Goal: Task Accomplishment & Management: Complete application form

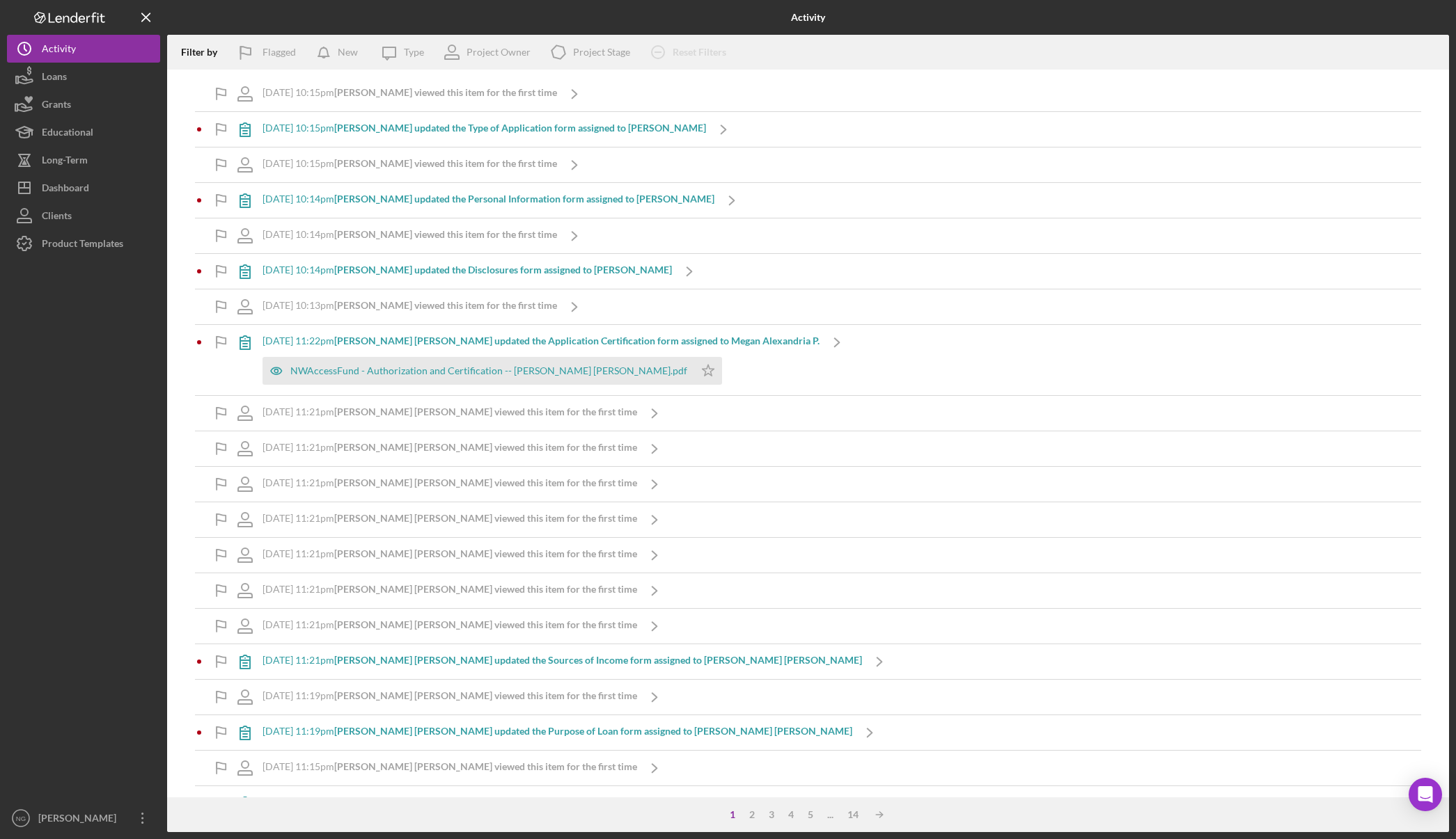
scroll to position [417, 0]
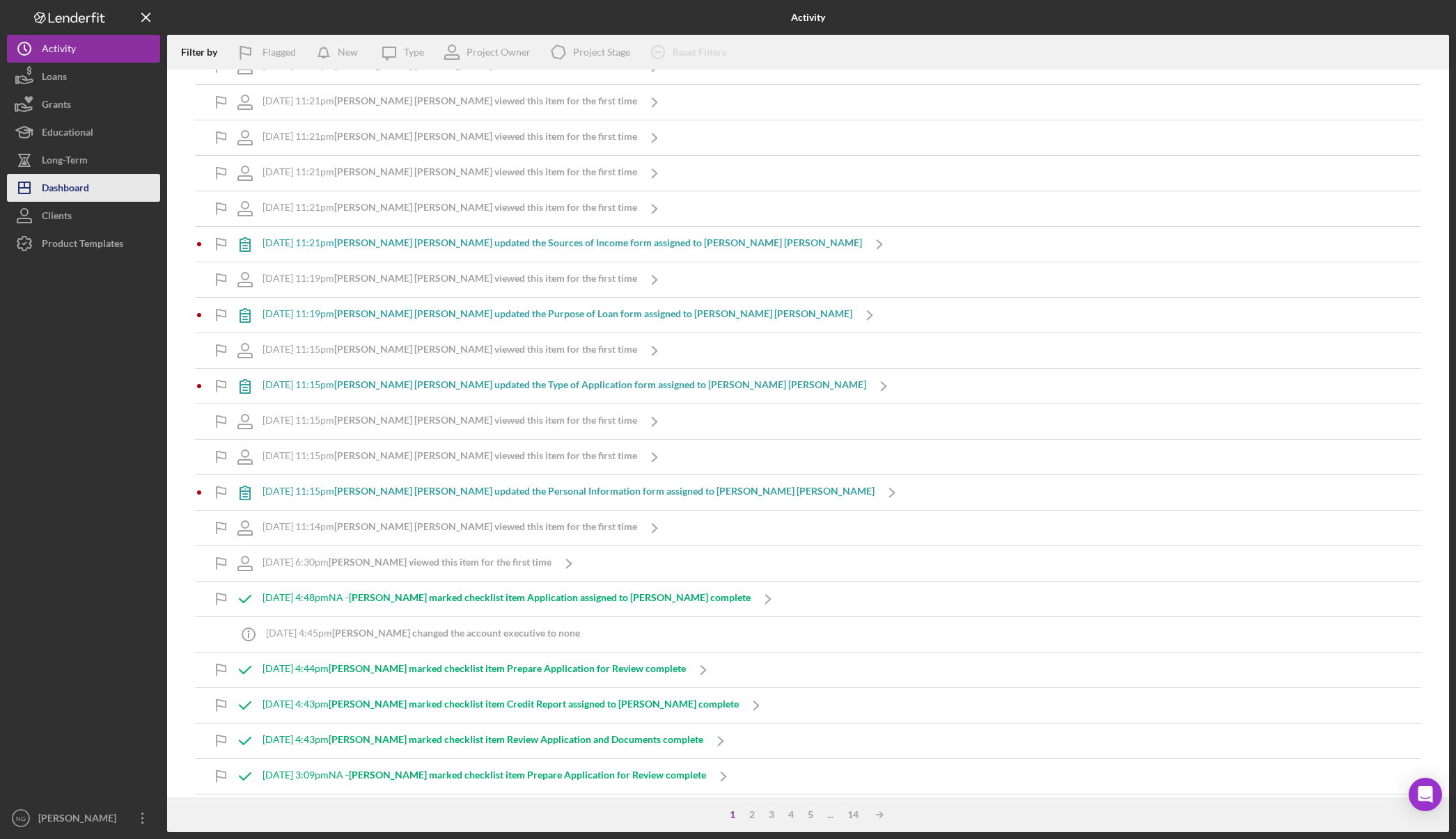
click at [107, 188] on button "Icon/Dashboard Dashboard" at bounding box center [84, 188] width 153 height 28
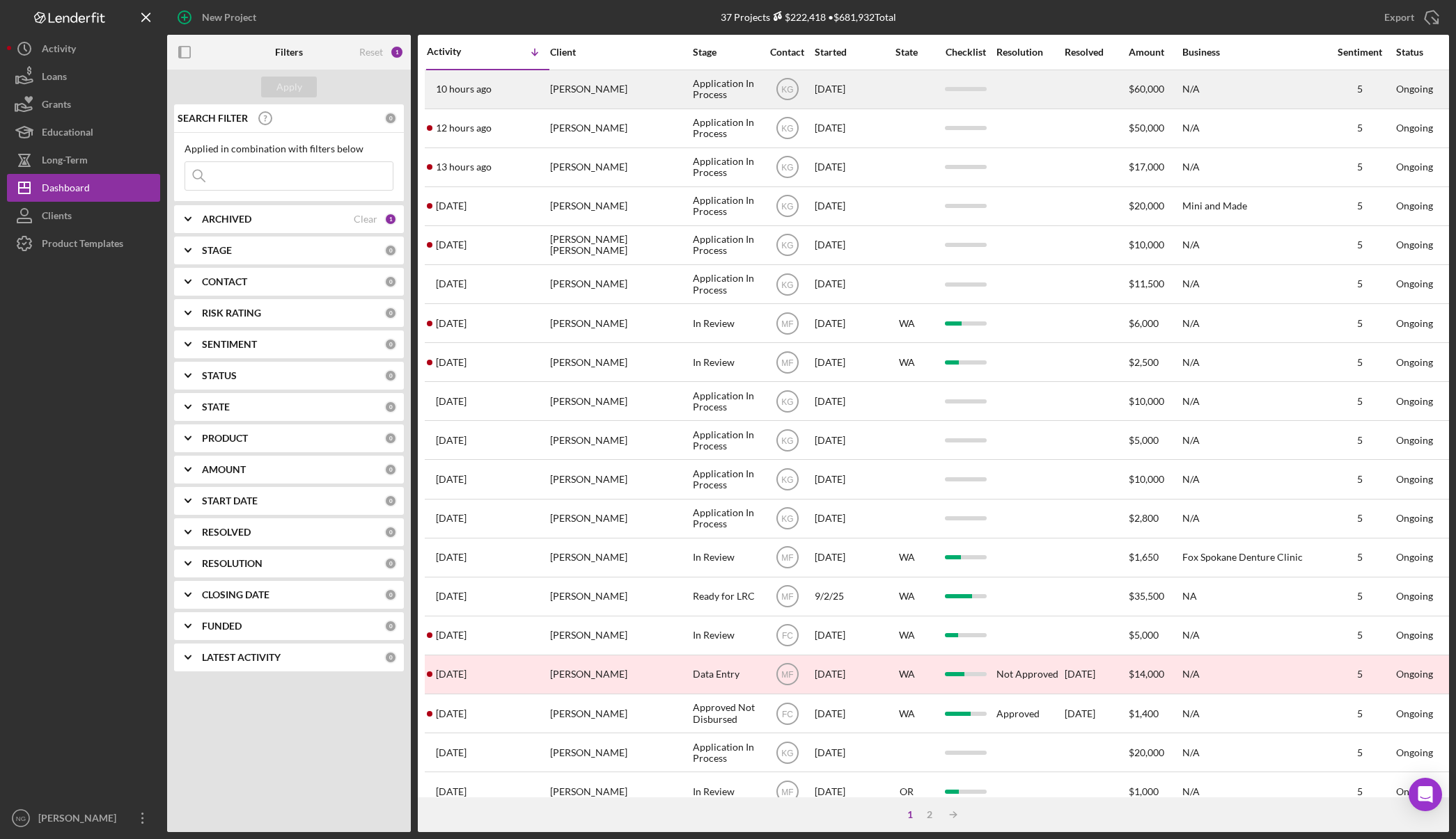
click at [621, 93] on div "Michael Weild" at bounding box center [620, 90] width 139 height 37
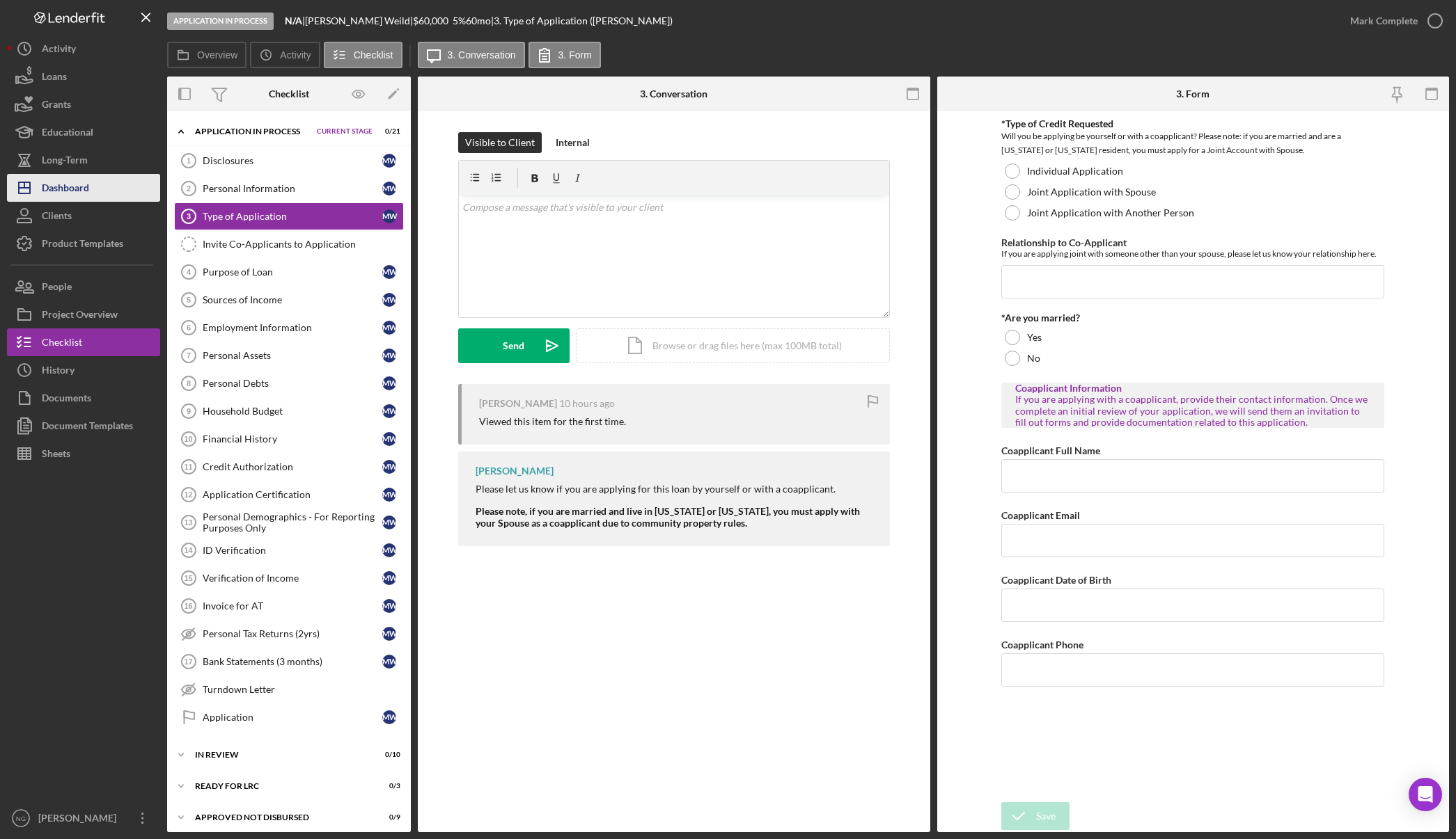
click at [87, 188] on div "Dashboard" at bounding box center [65, 190] width 47 height 31
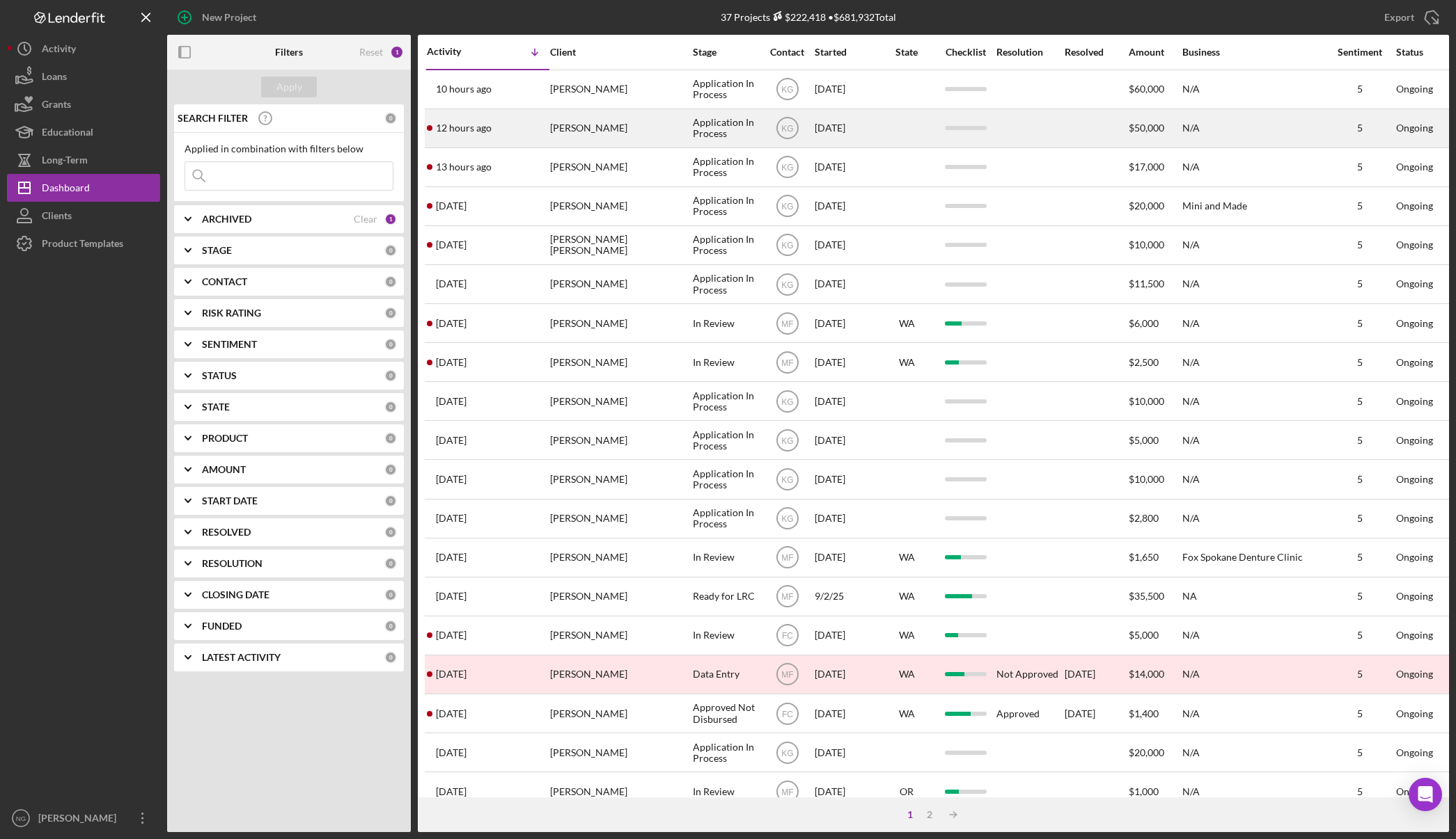
click at [511, 137] on div "12 hours ago Connie Crooks" at bounding box center [487, 128] width 122 height 37
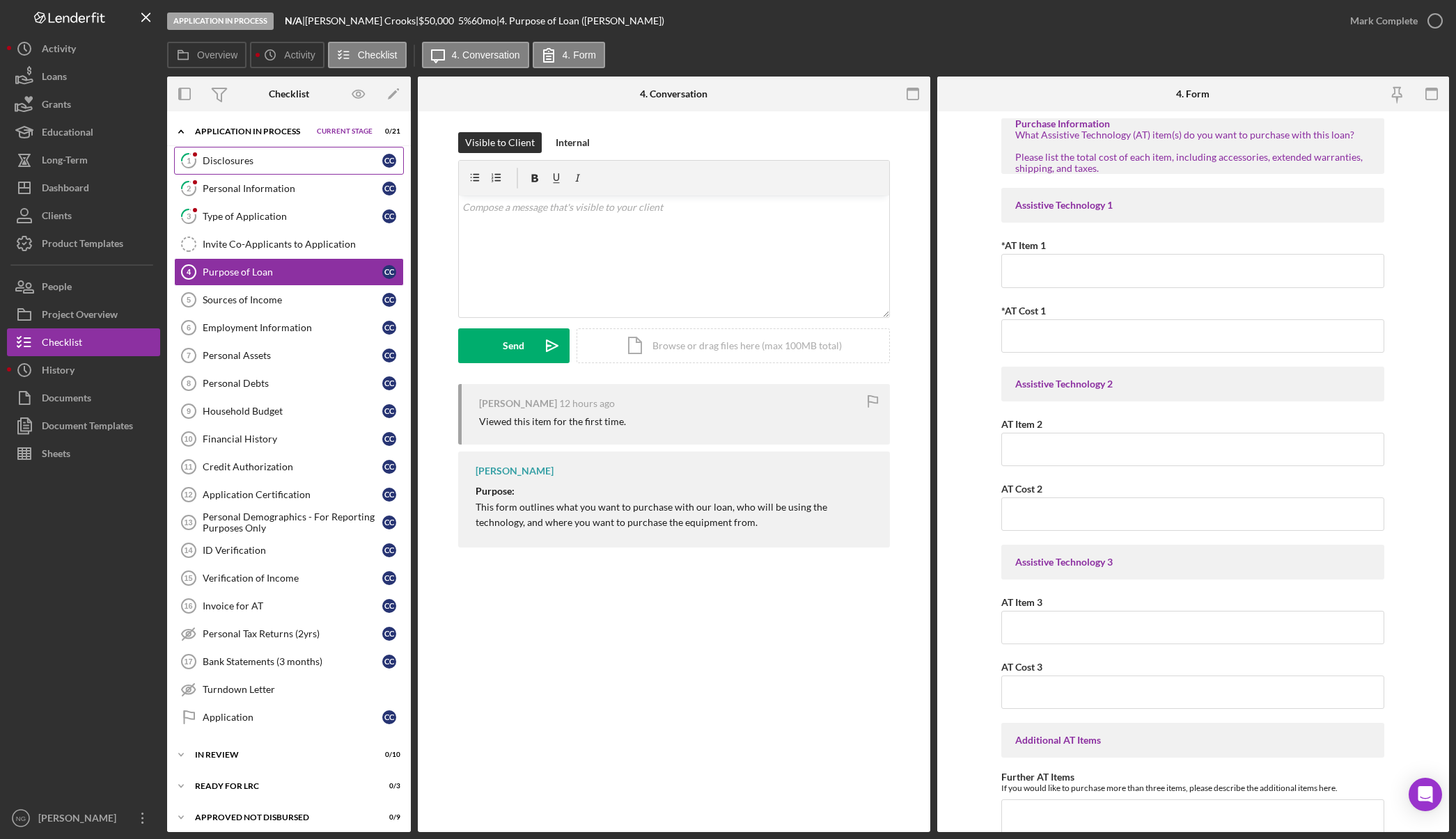
click at [330, 162] on div "Disclosures" at bounding box center [292, 161] width 180 height 11
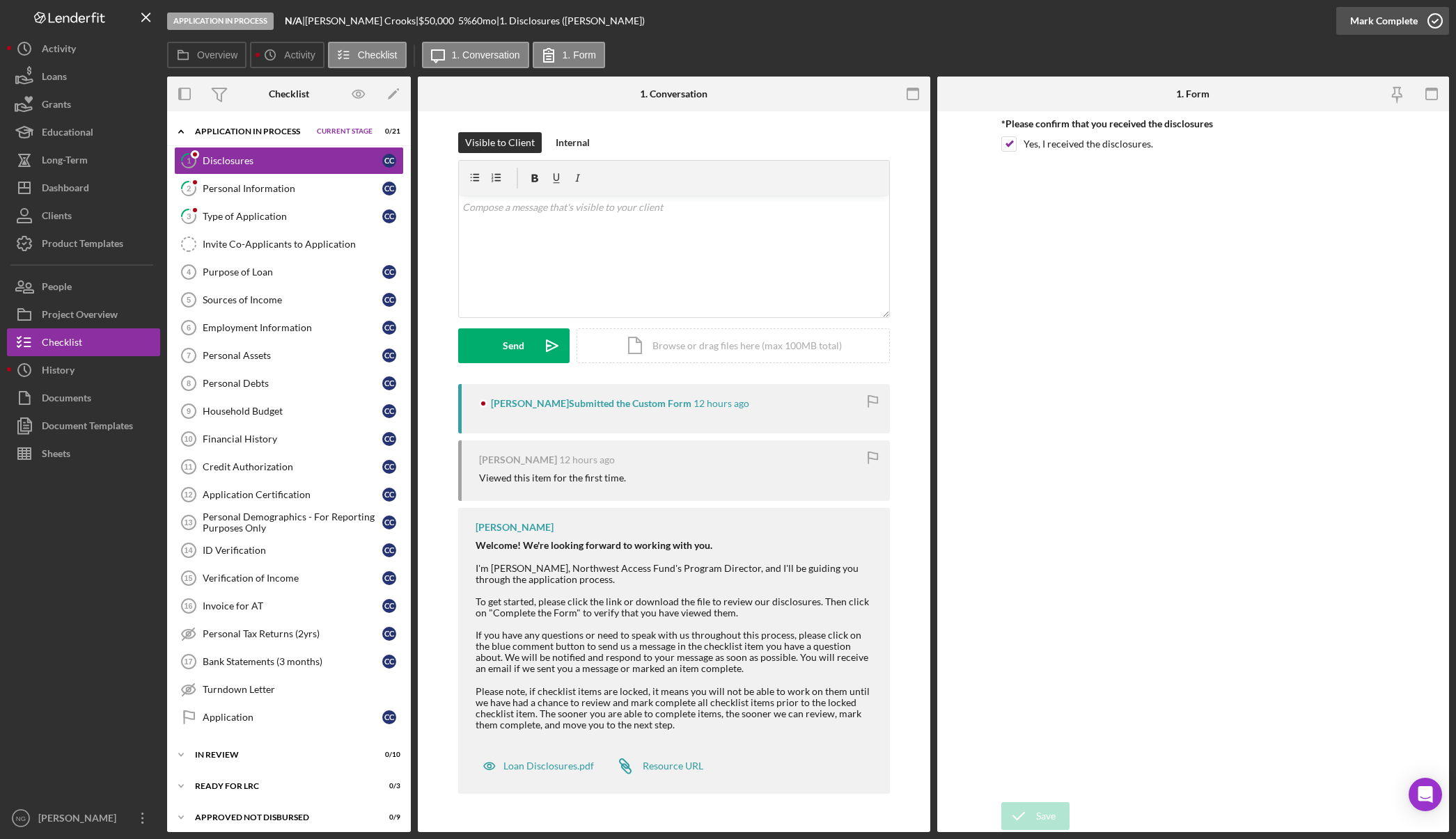
click at [1428, 24] on icon "button" at bounding box center [1435, 21] width 35 height 35
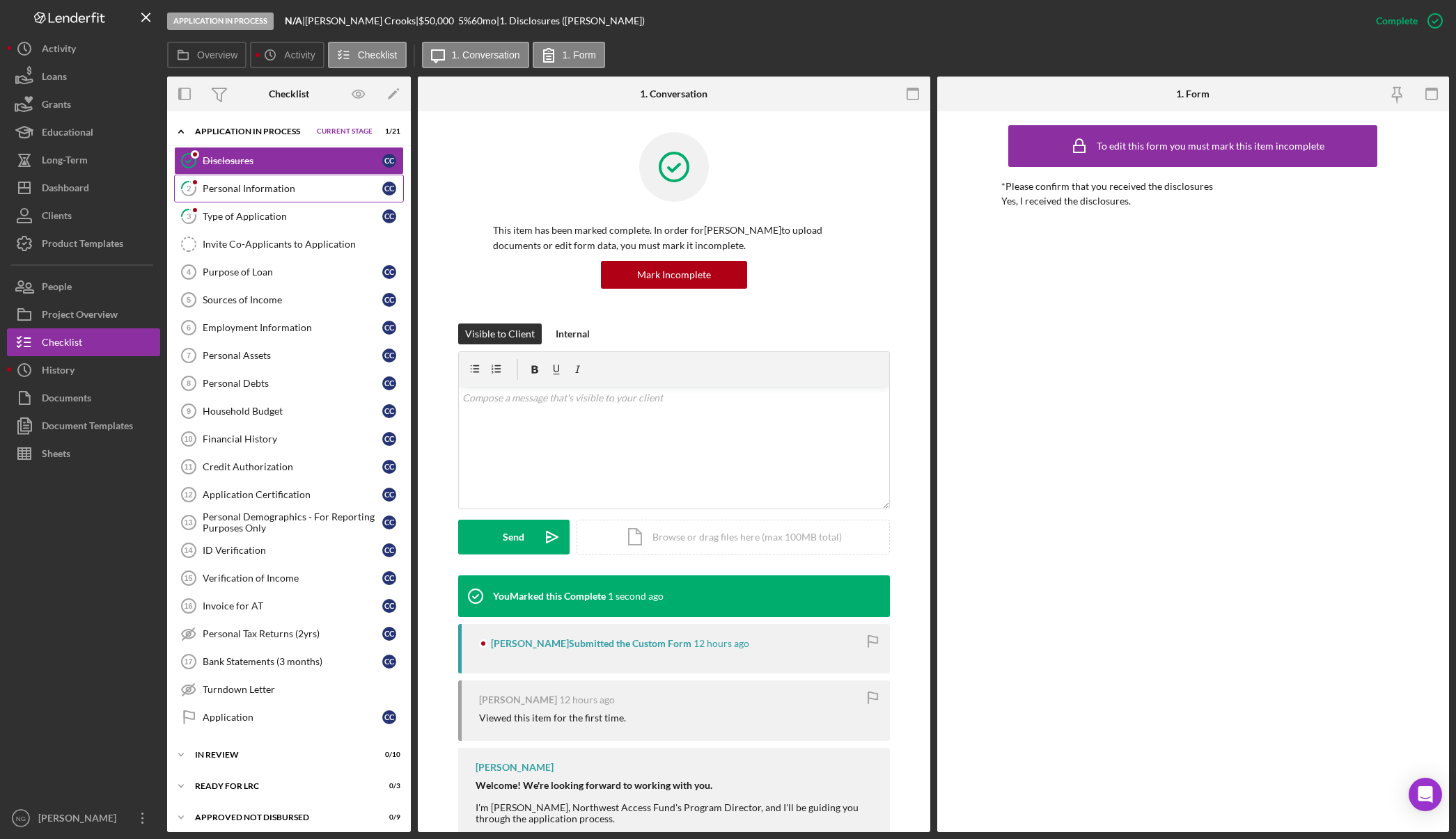
click at [324, 194] on div "Personal Information" at bounding box center [292, 188] width 180 height 11
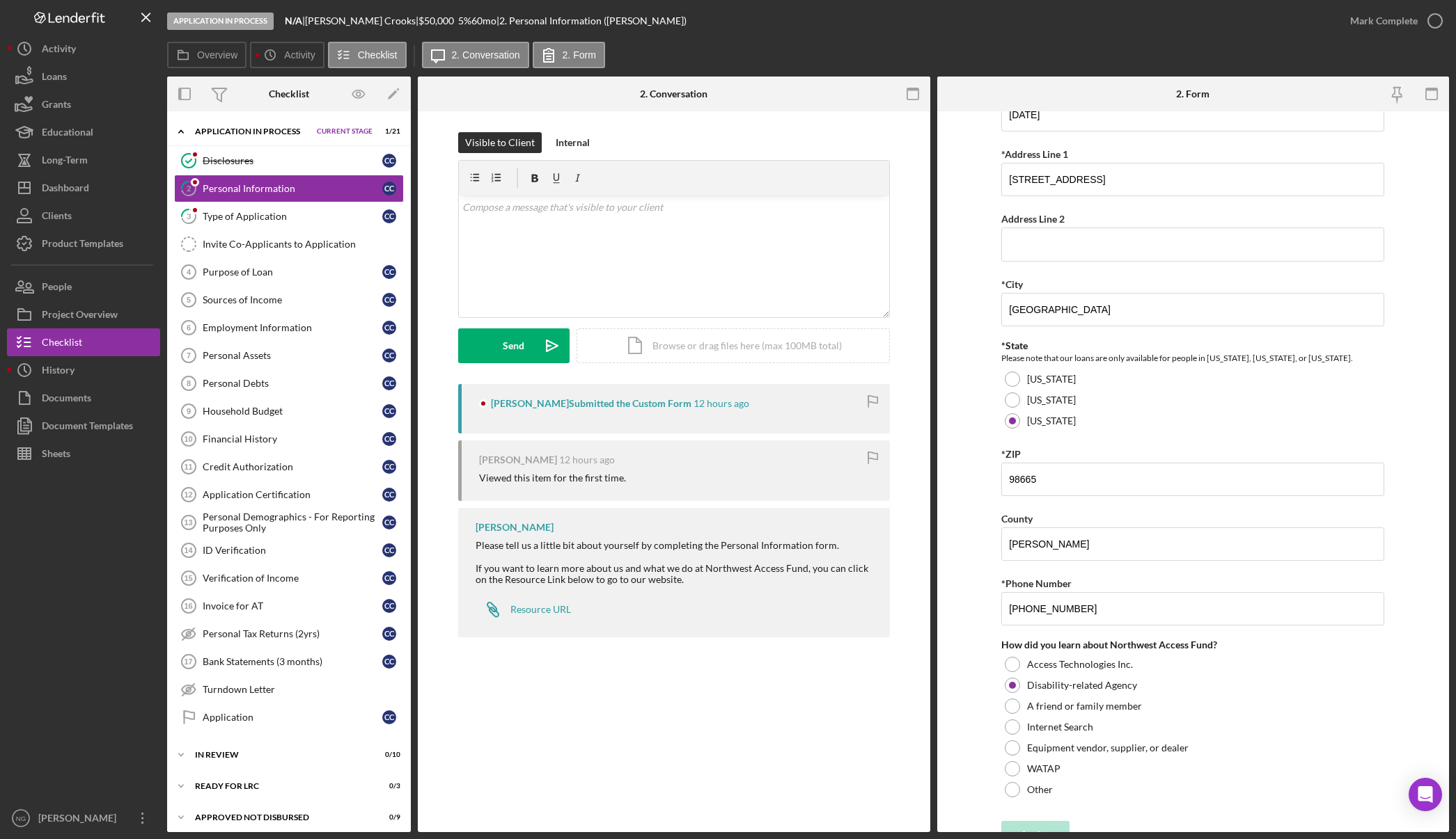
scroll to position [250, 0]
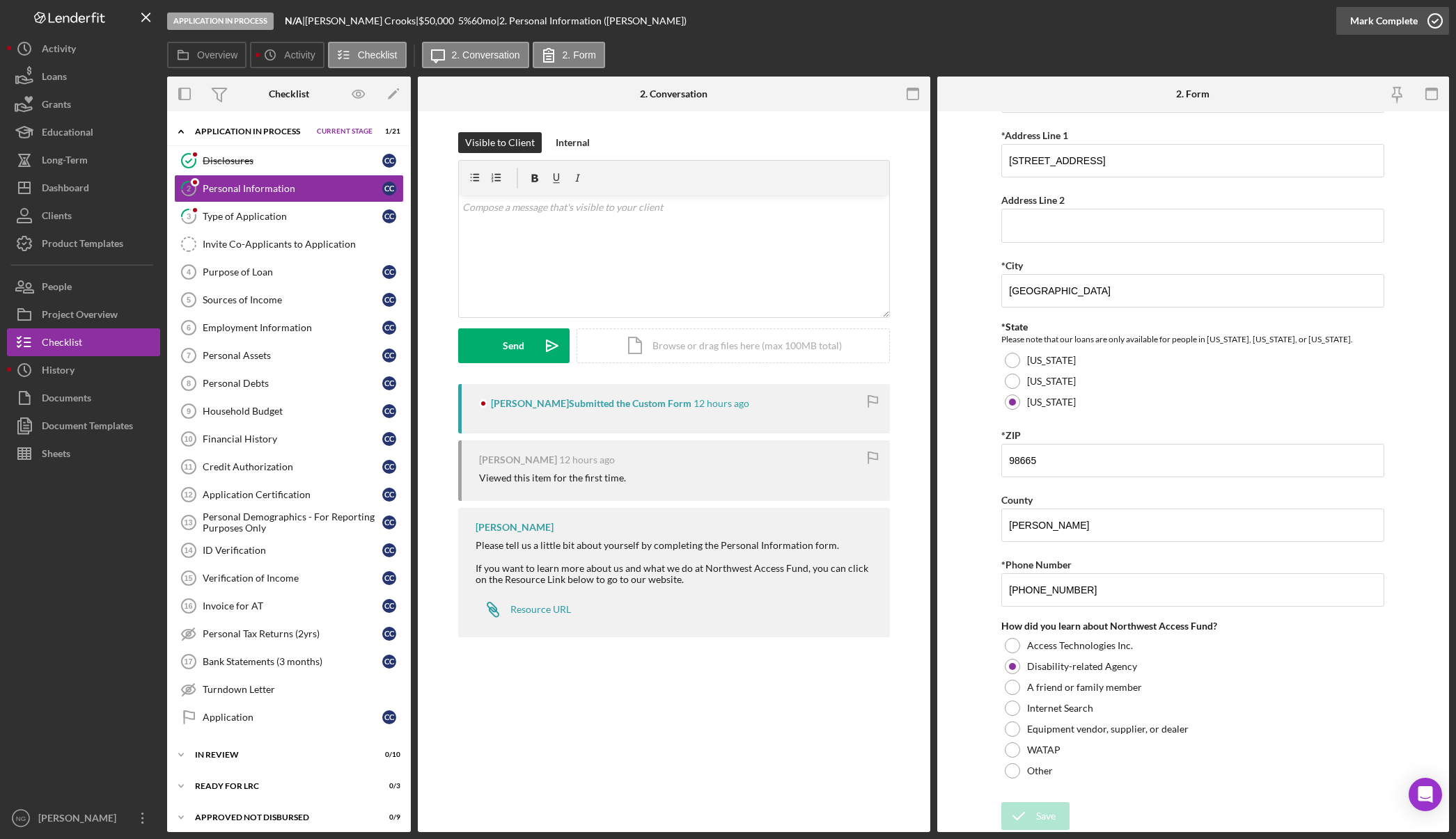
click at [1436, 24] on icon "button" at bounding box center [1435, 21] width 35 height 35
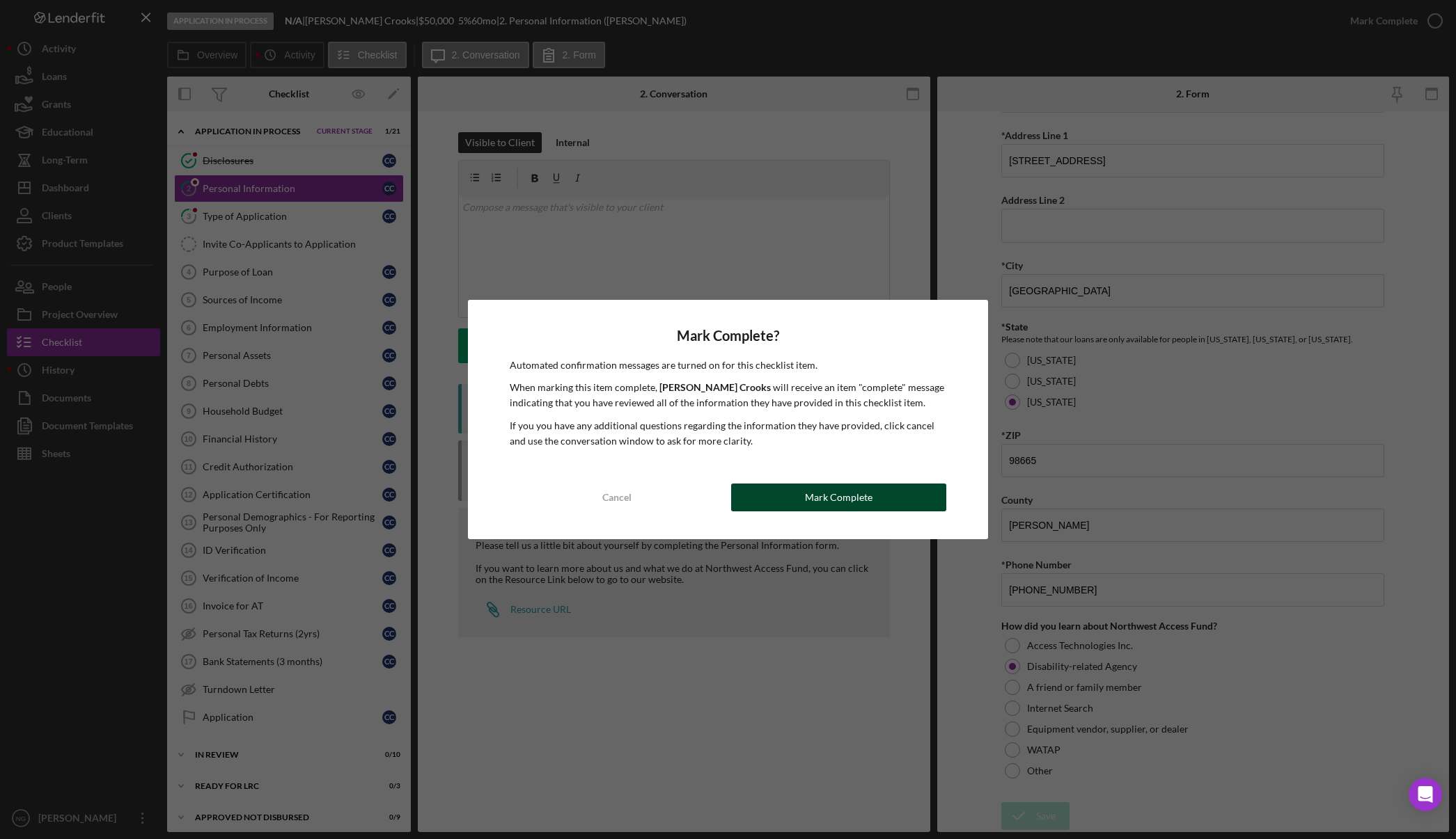
click at [898, 504] on button "Mark Complete" at bounding box center [838, 497] width 215 height 28
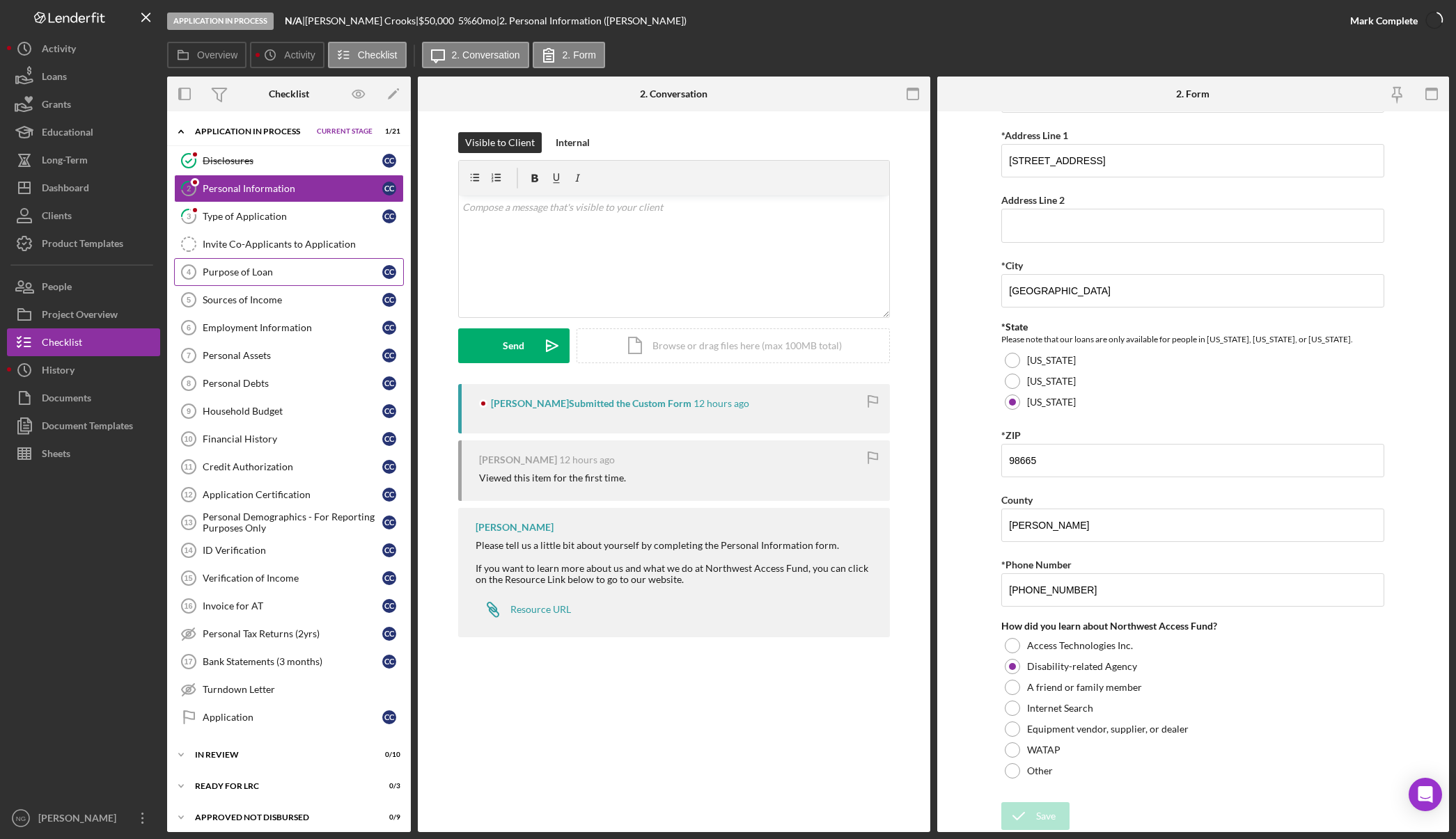
scroll to position [306, 0]
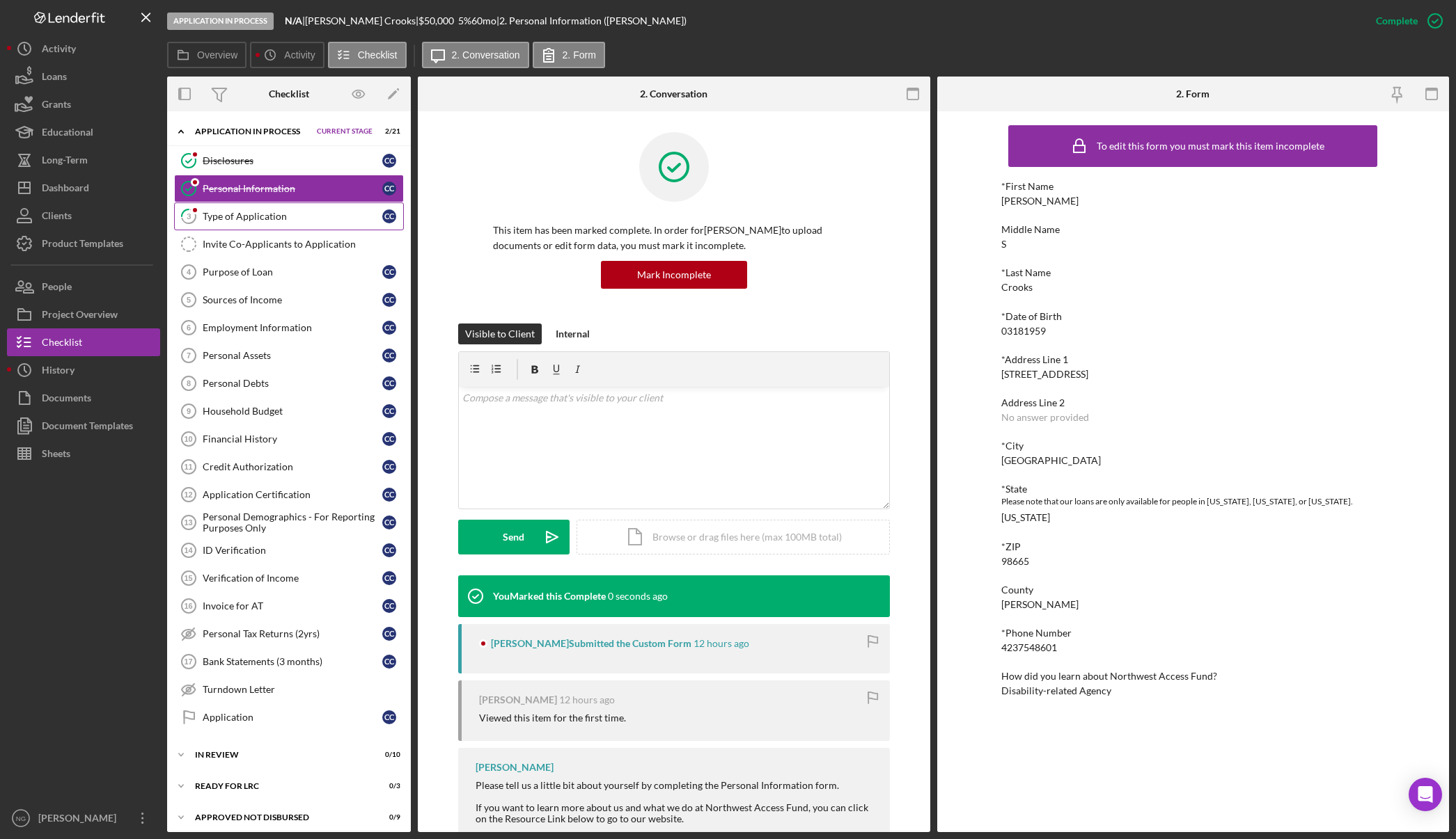
click at [315, 226] on link "3 Type of Application C C" at bounding box center [289, 216] width 230 height 28
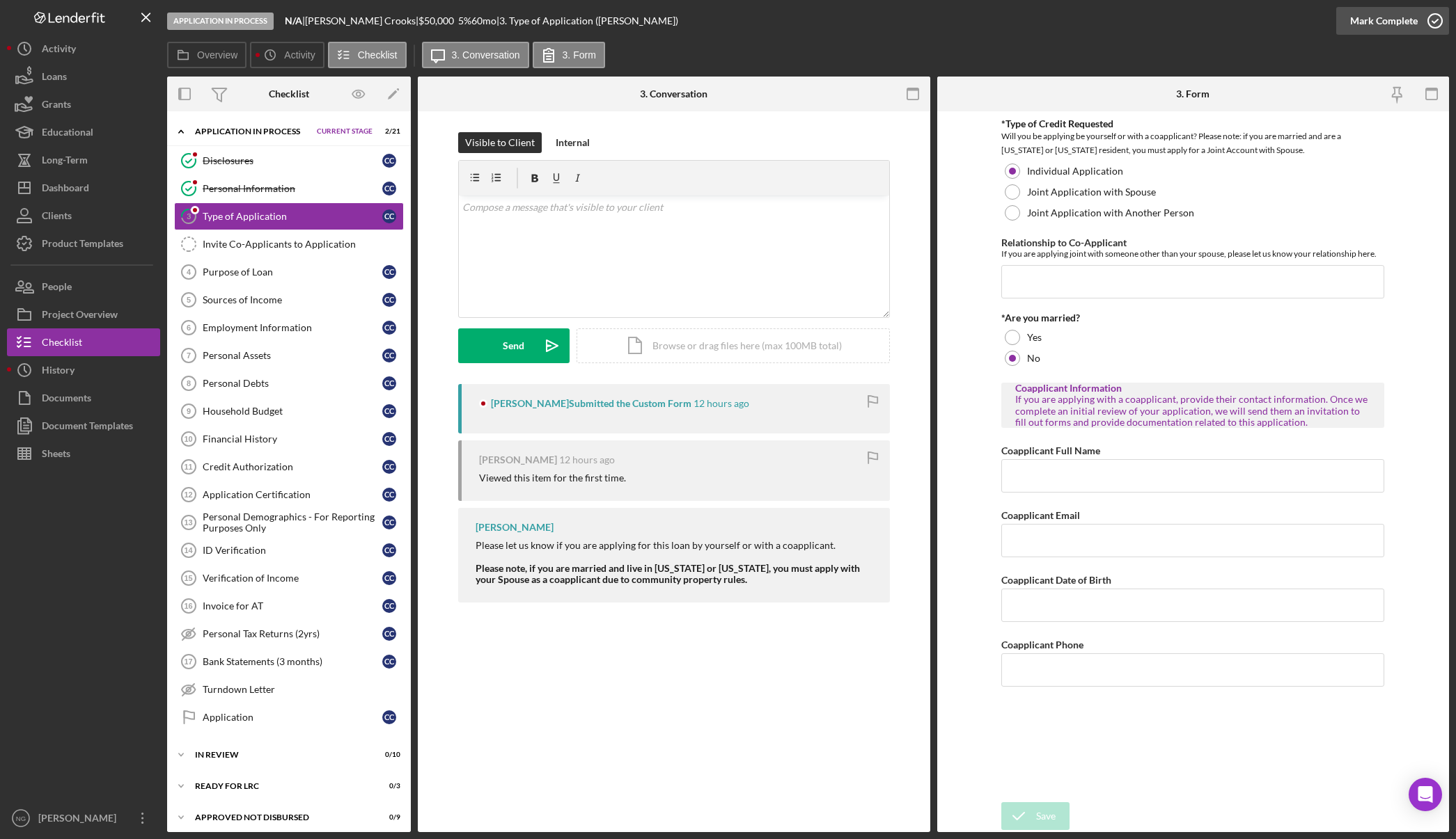
click at [1426, 18] on icon "button" at bounding box center [1435, 21] width 35 height 35
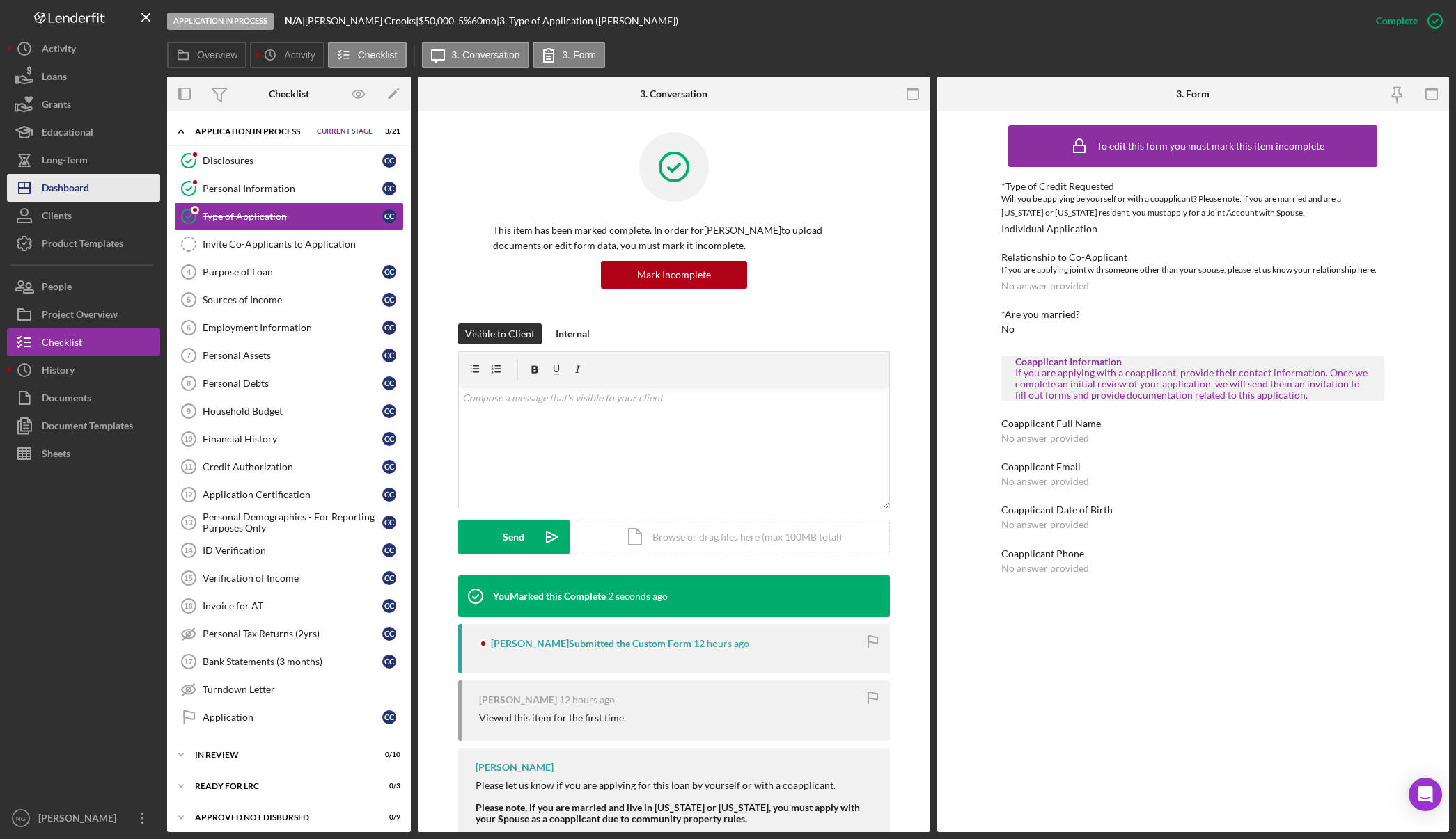
click at [73, 183] on div "Dashboard" at bounding box center [65, 190] width 47 height 31
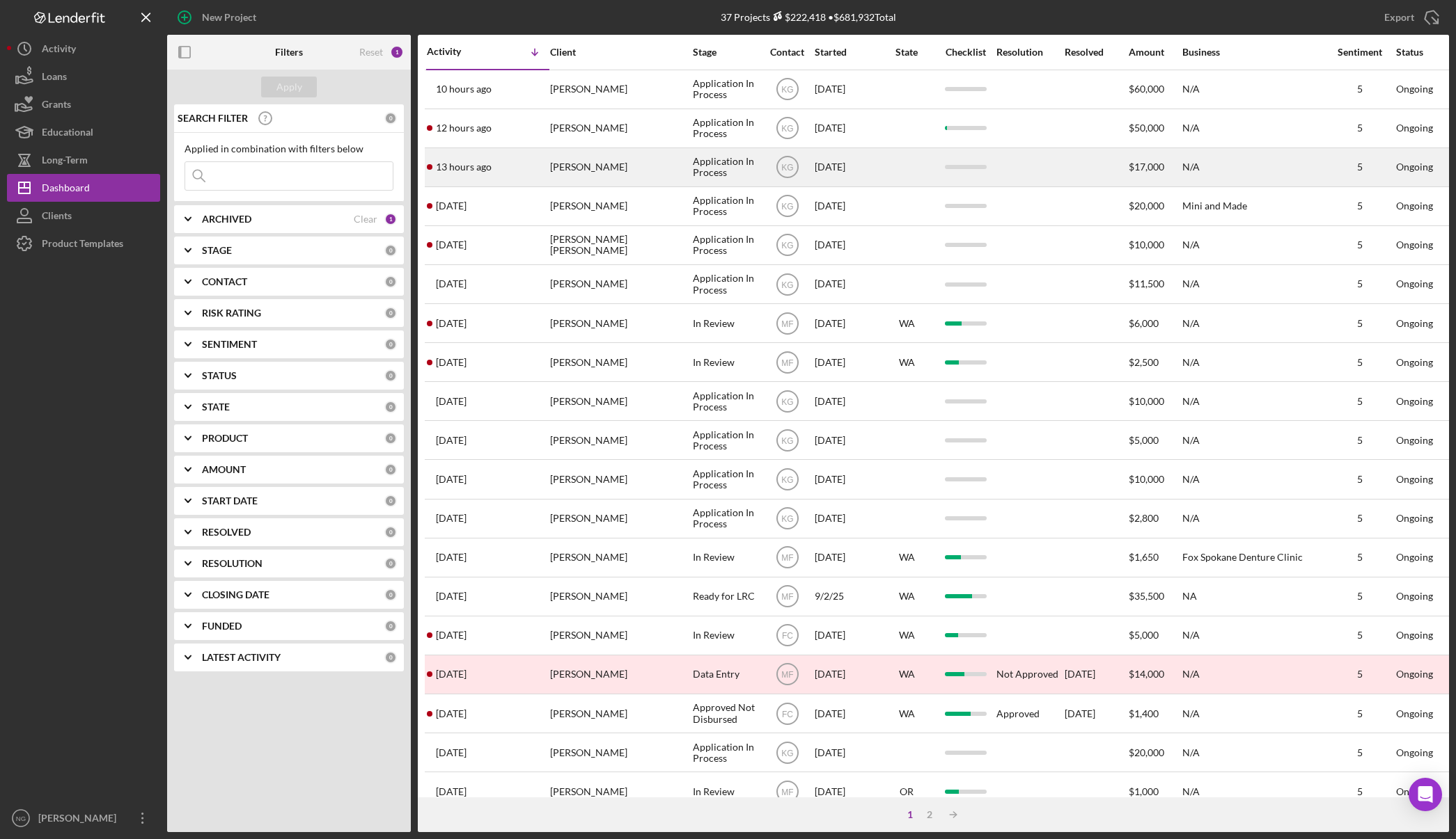
click at [522, 179] on div "13 hours ago joshuah golliher" at bounding box center [487, 167] width 122 height 37
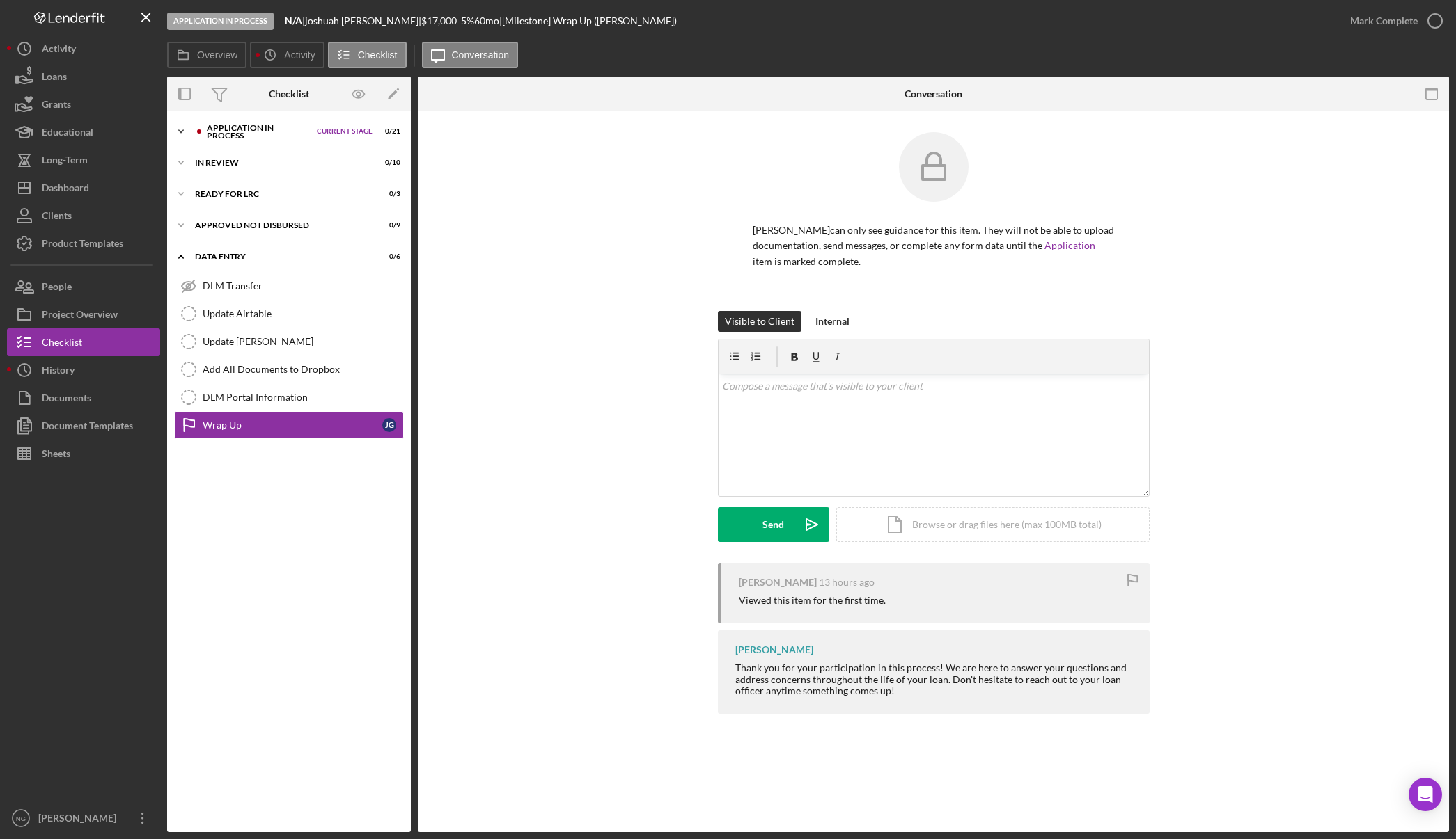
click at [220, 126] on div "Application In Process" at bounding box center [259, 131] width 103 height 16
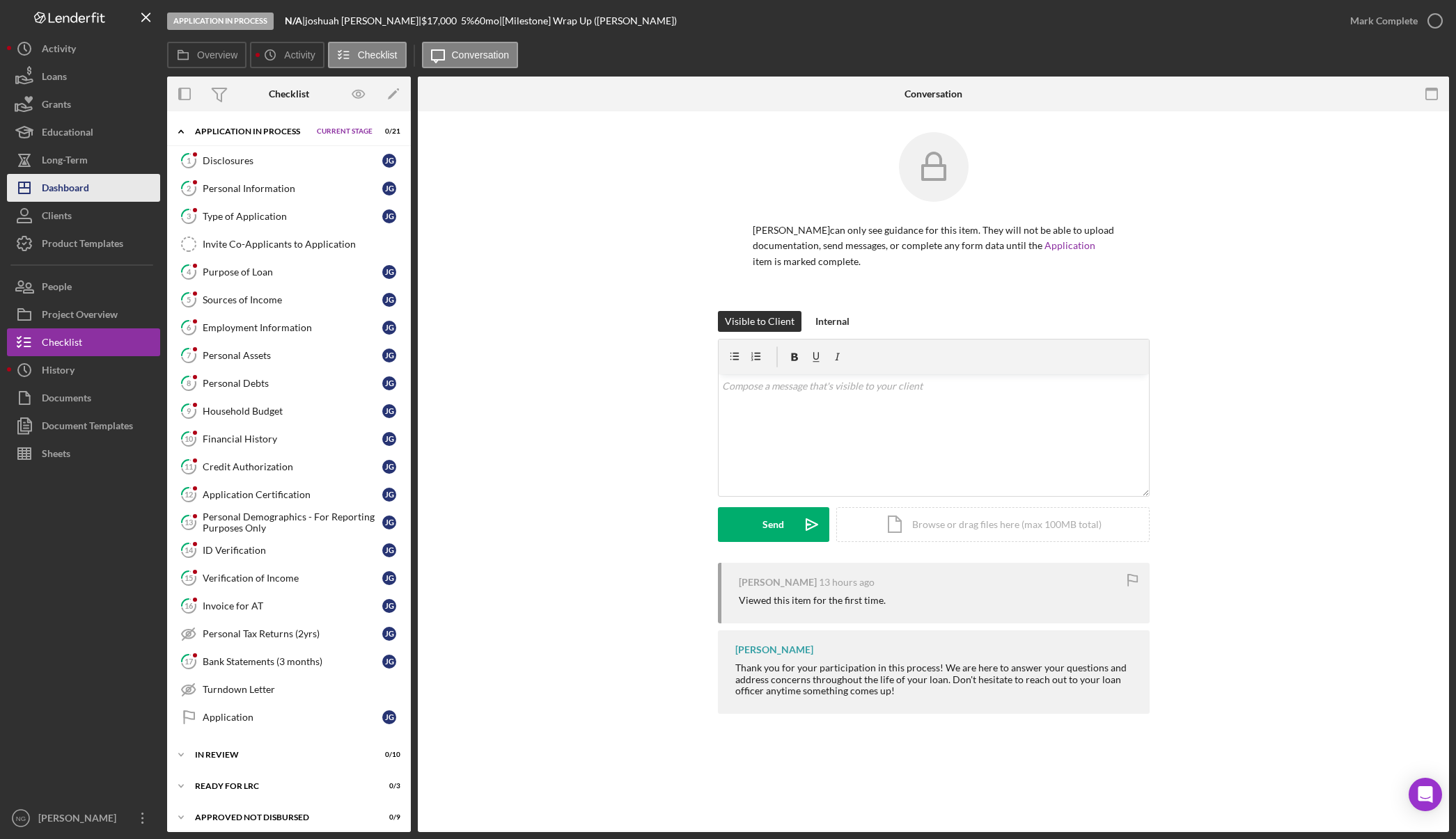
click at [72, 184] on div "Dashboard" at bounding box center [65, 190] width 47 height 31
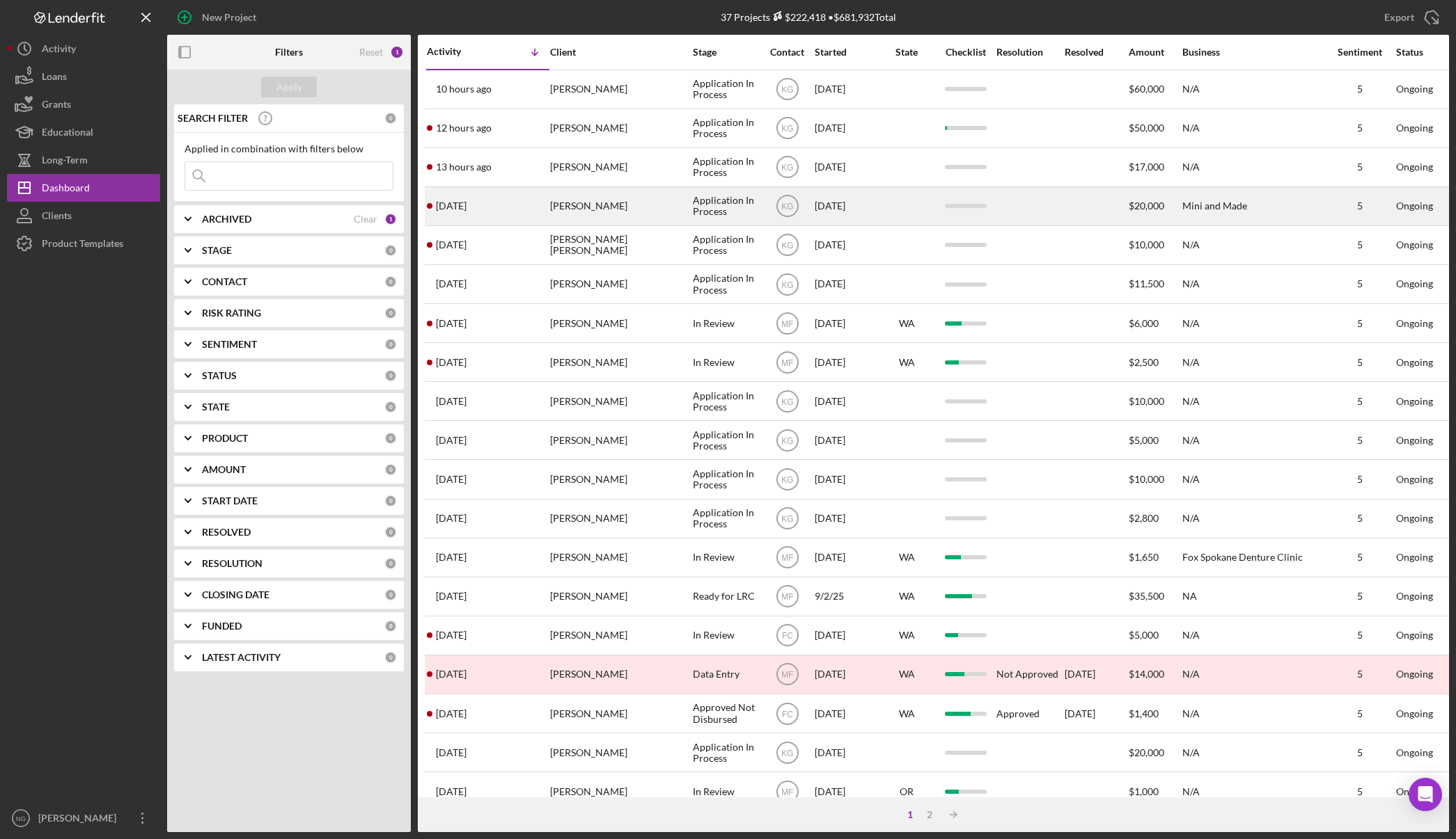
click at [684, 205] on div "Makala Griffin" at bounding box center [620, 207] width 139 height 37
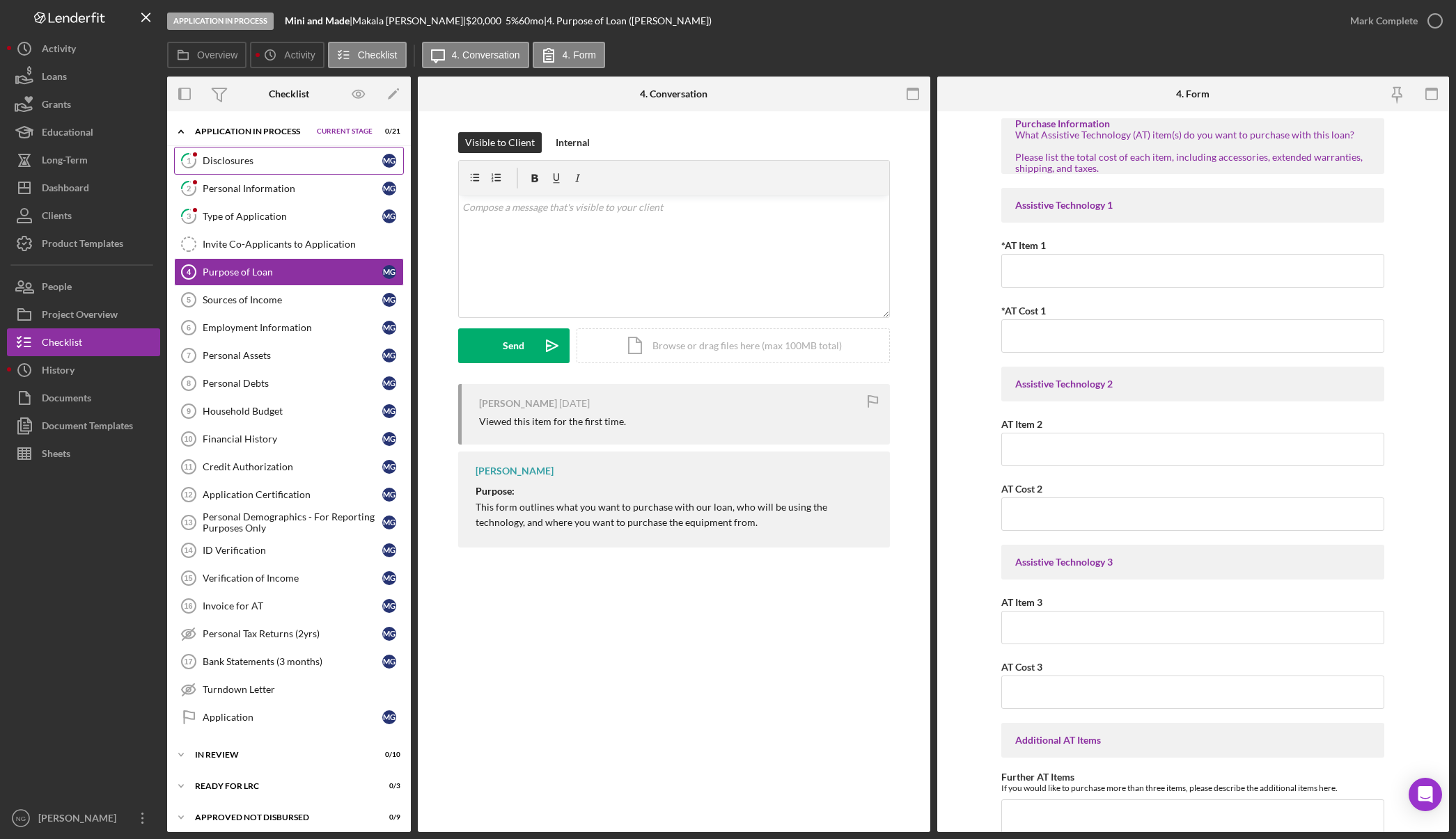
click at [294, 155] on div "Disclosures" at bounding box center [292, 161] width 180 height 11
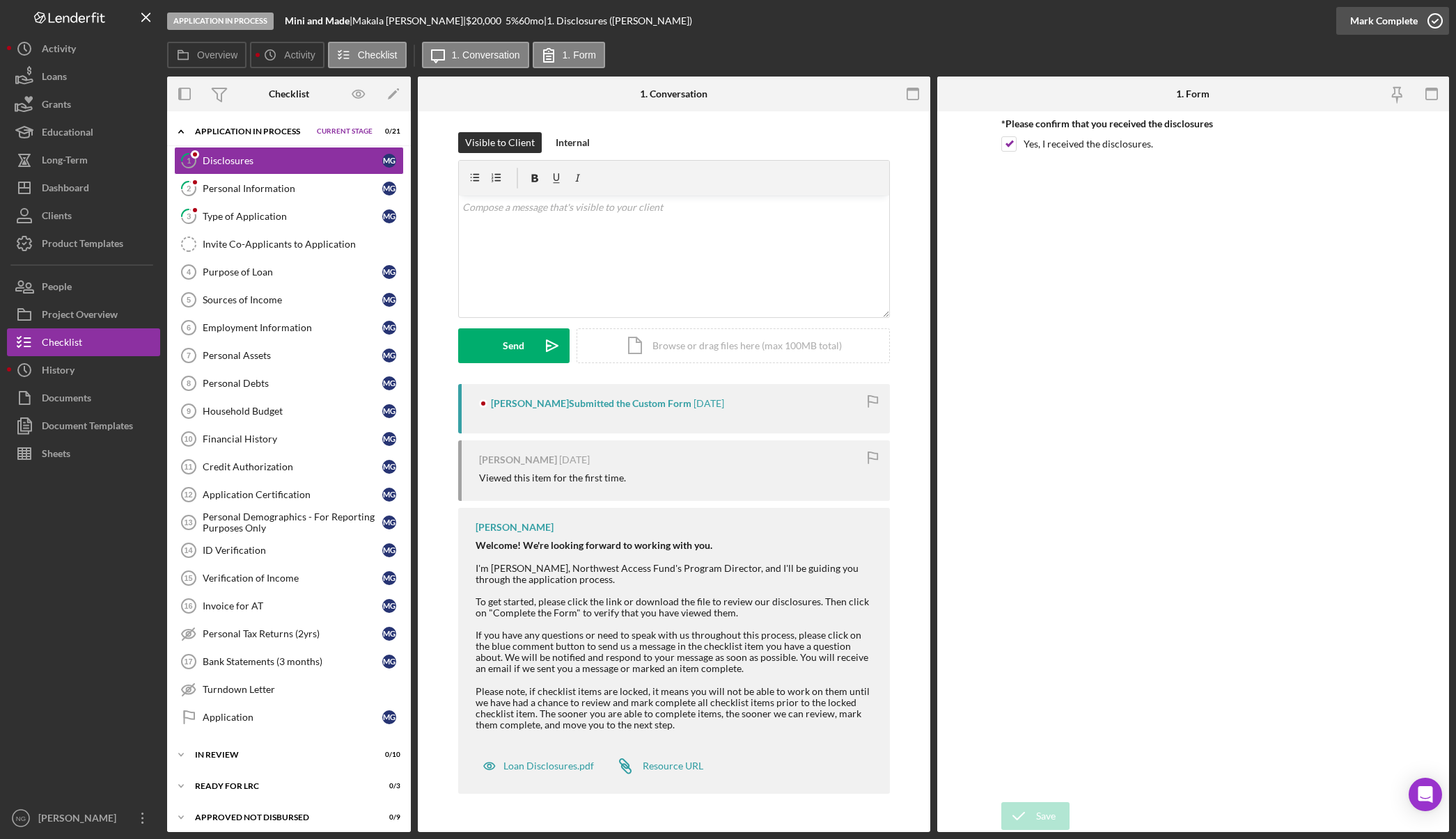
click at [1428, 17] on circle "button" at bounding box center [1435, 20] width 14 height 14
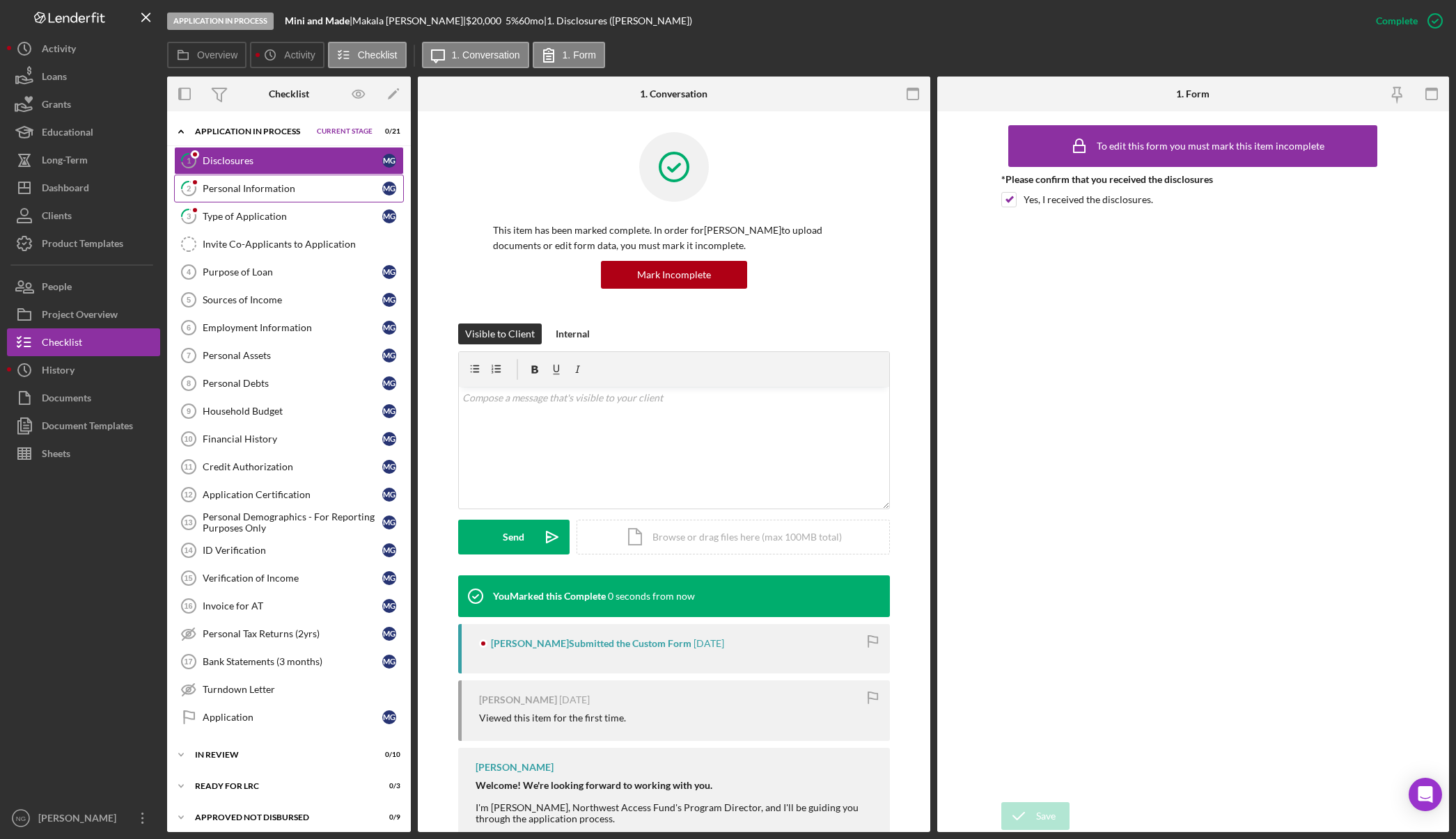
click at [291, 198] on link "2 Personal Information M G" at bounding box center [289, 188] width 230 height 28
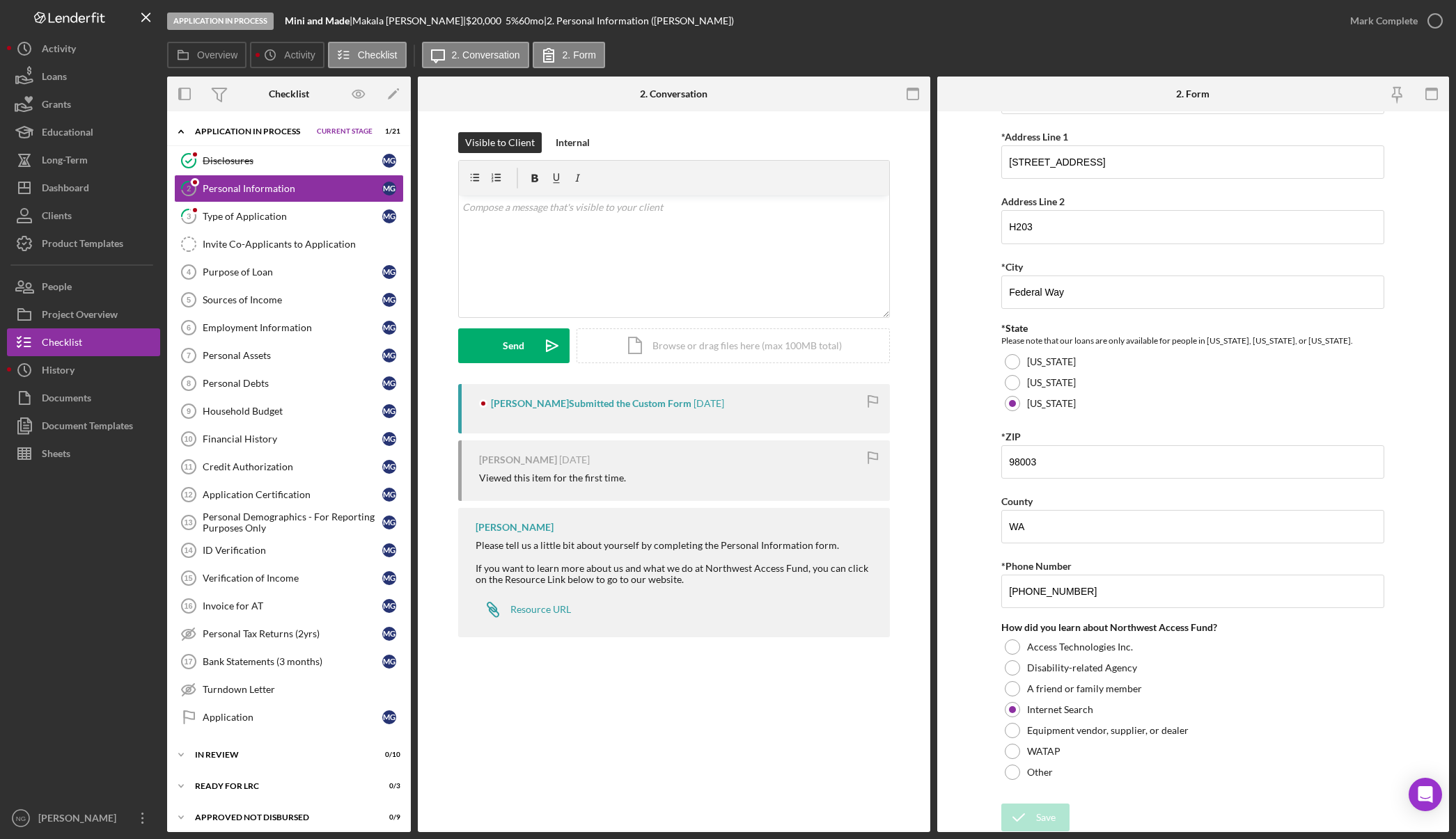
scroll to position [250, 0]
click at [1434, 21] on icon "button" at bounding box center [1435, 21] width 35 height 35
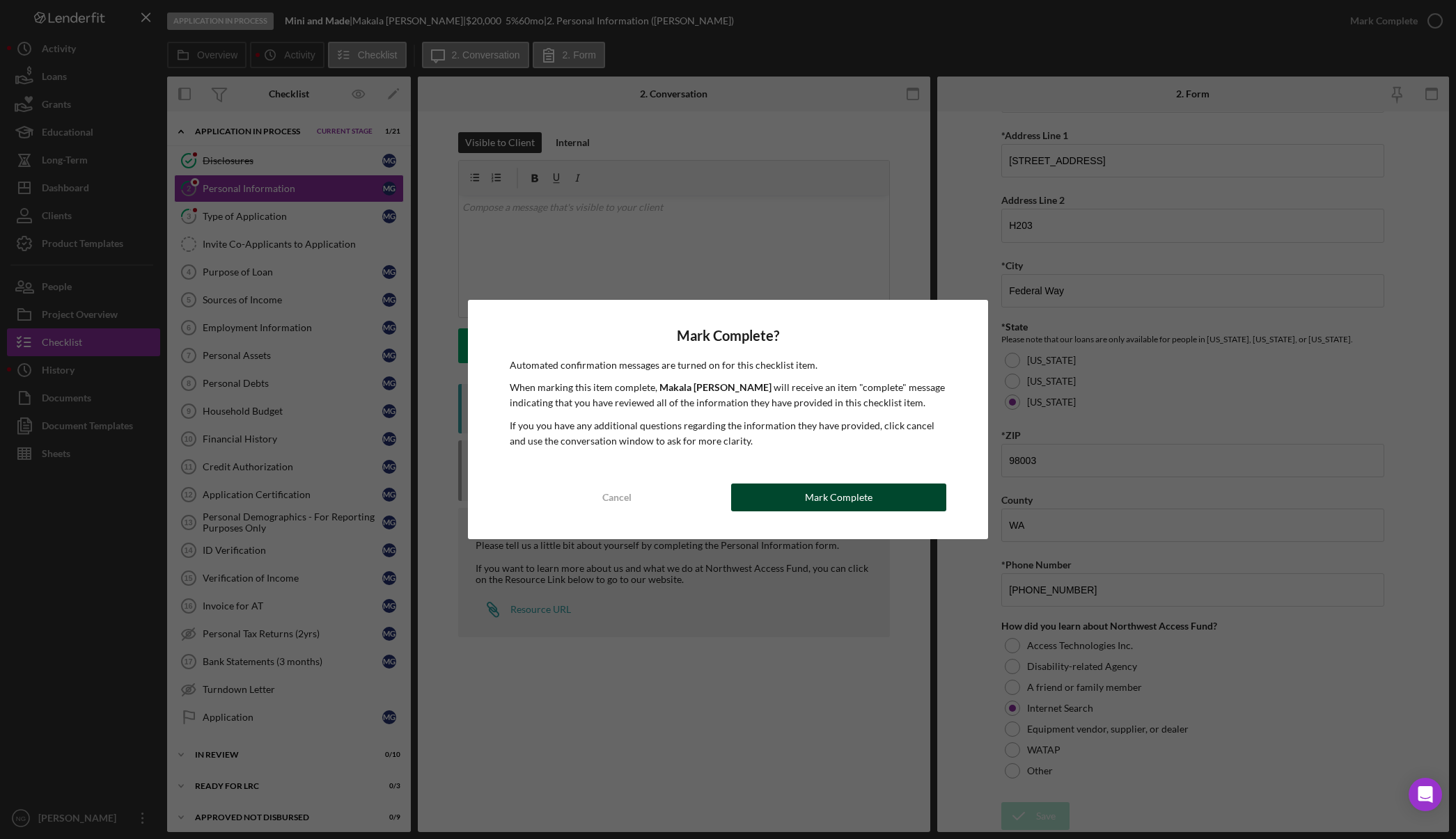
click at [905, 497] on button "Mark Complete" at bounding box center [838, 497] width 215 height 28
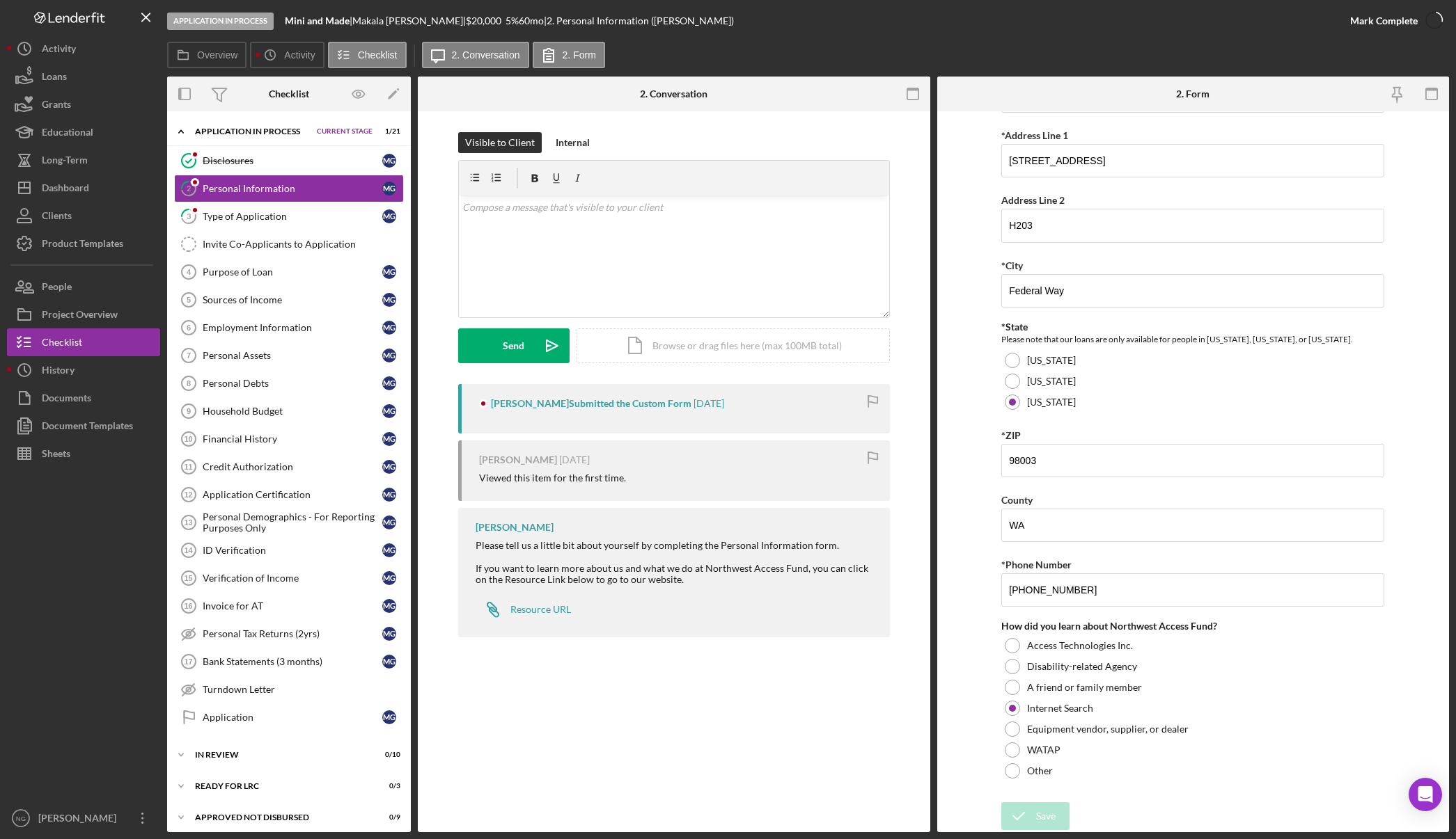
scroll to position [306, 0]
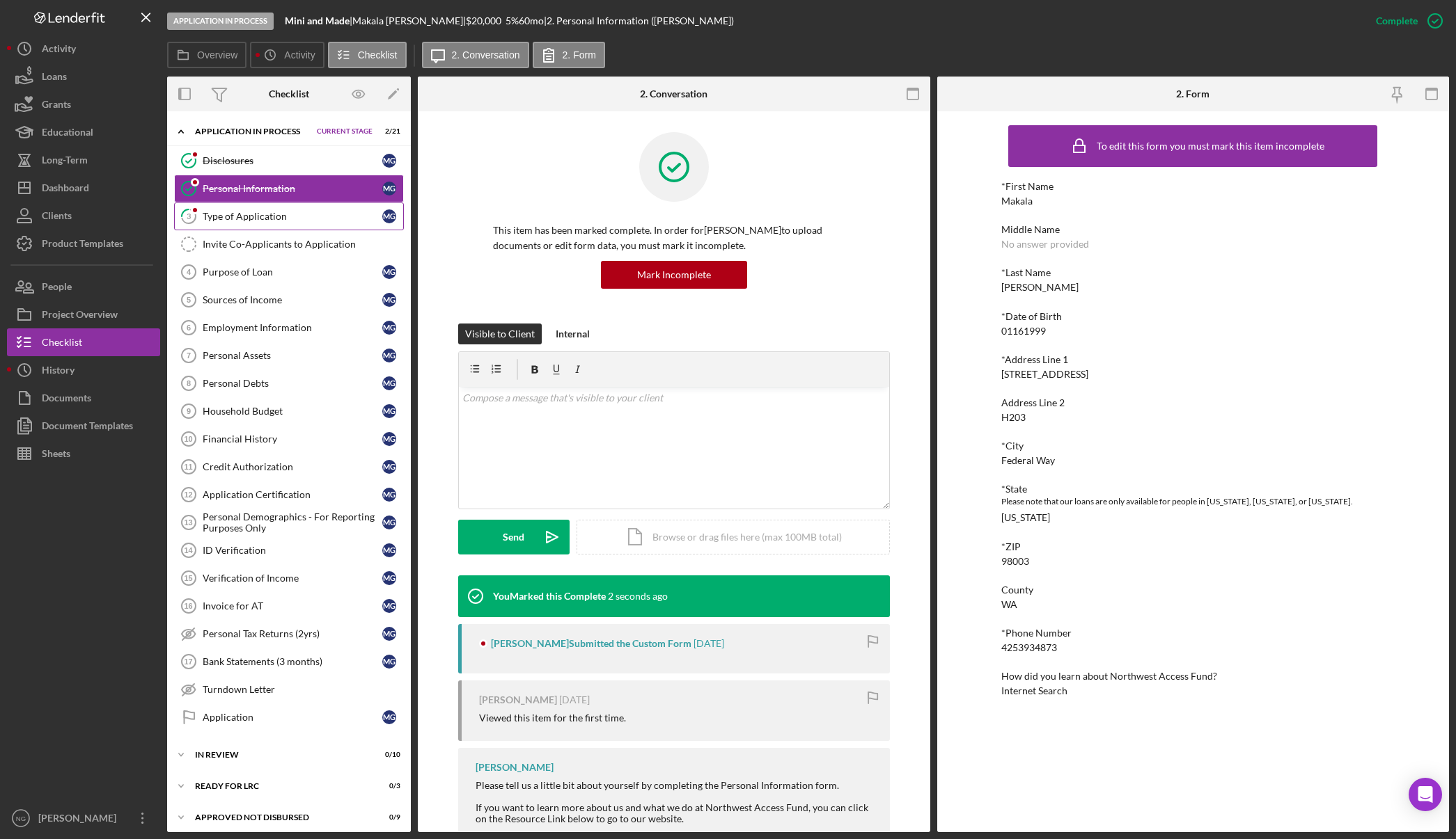
click at [291, 214] on div "Type of Application" at bounding box center [292, 216] width 180 height 11
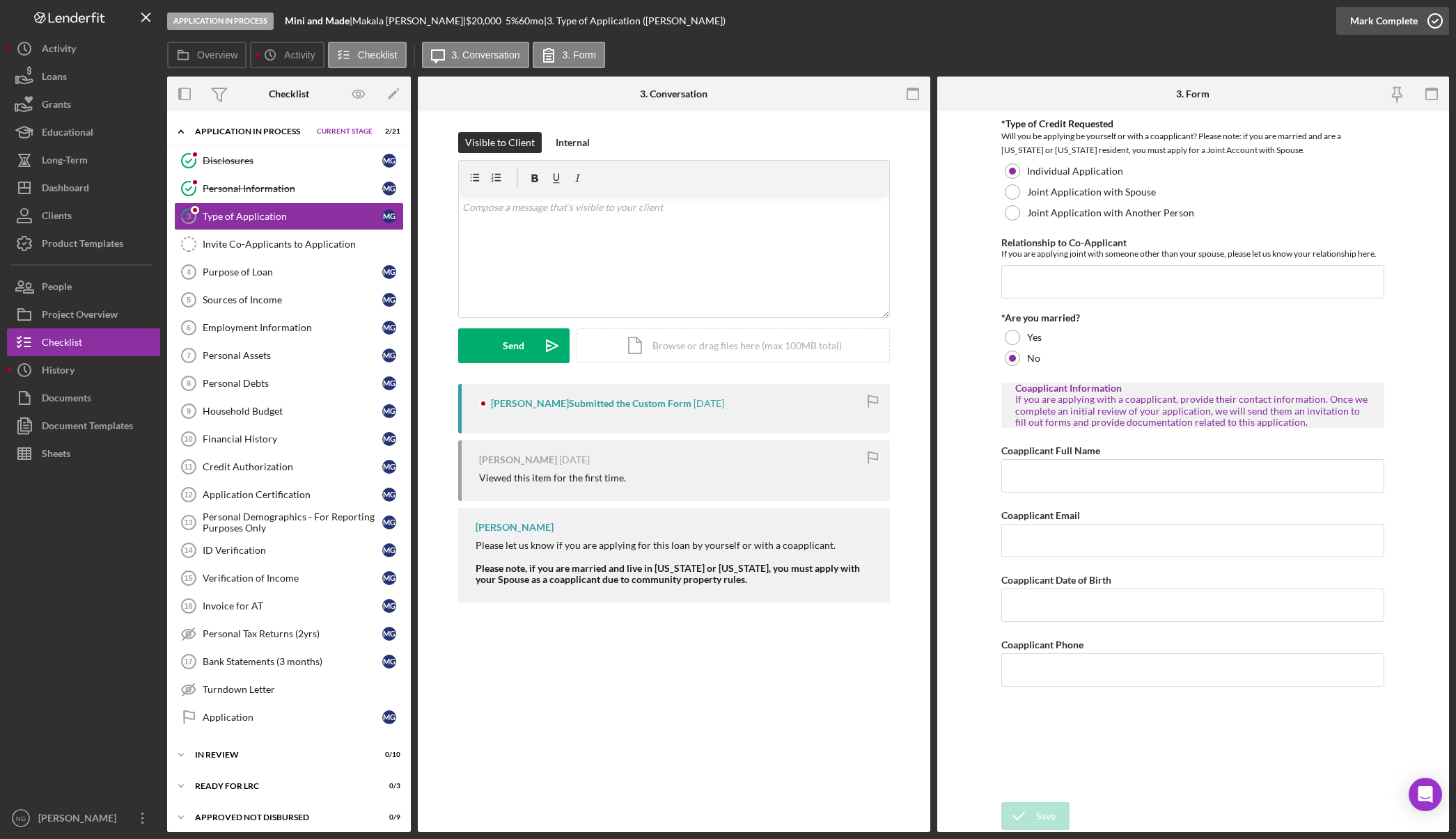
click at [1422, 30] on icon "button" at bounding box center [1435, 21] width 35 height 35
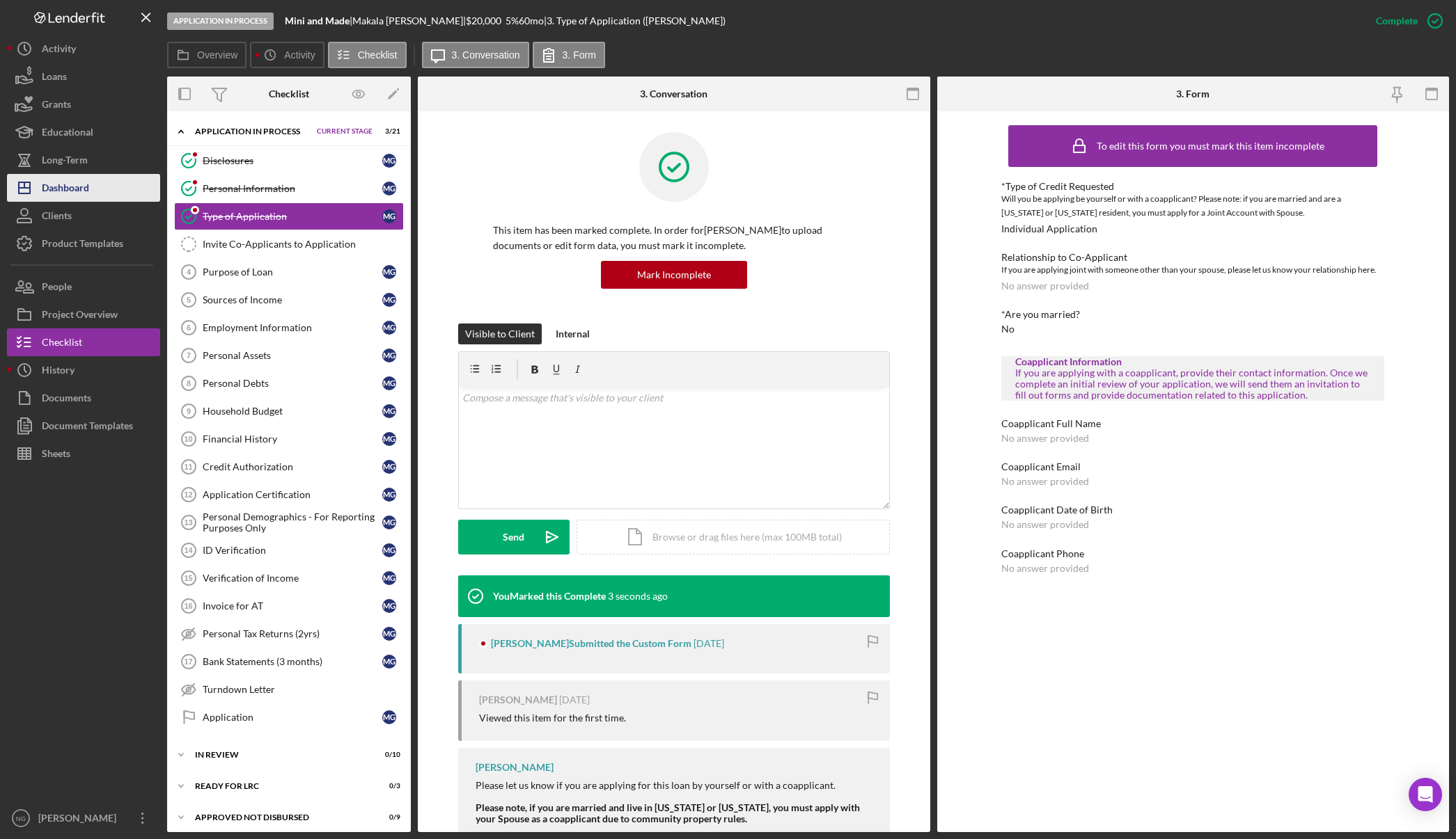
click at [101, 188] on button "Icon/Dashboard Dashboard" at bounding box center [84, 188] width 153 height 28
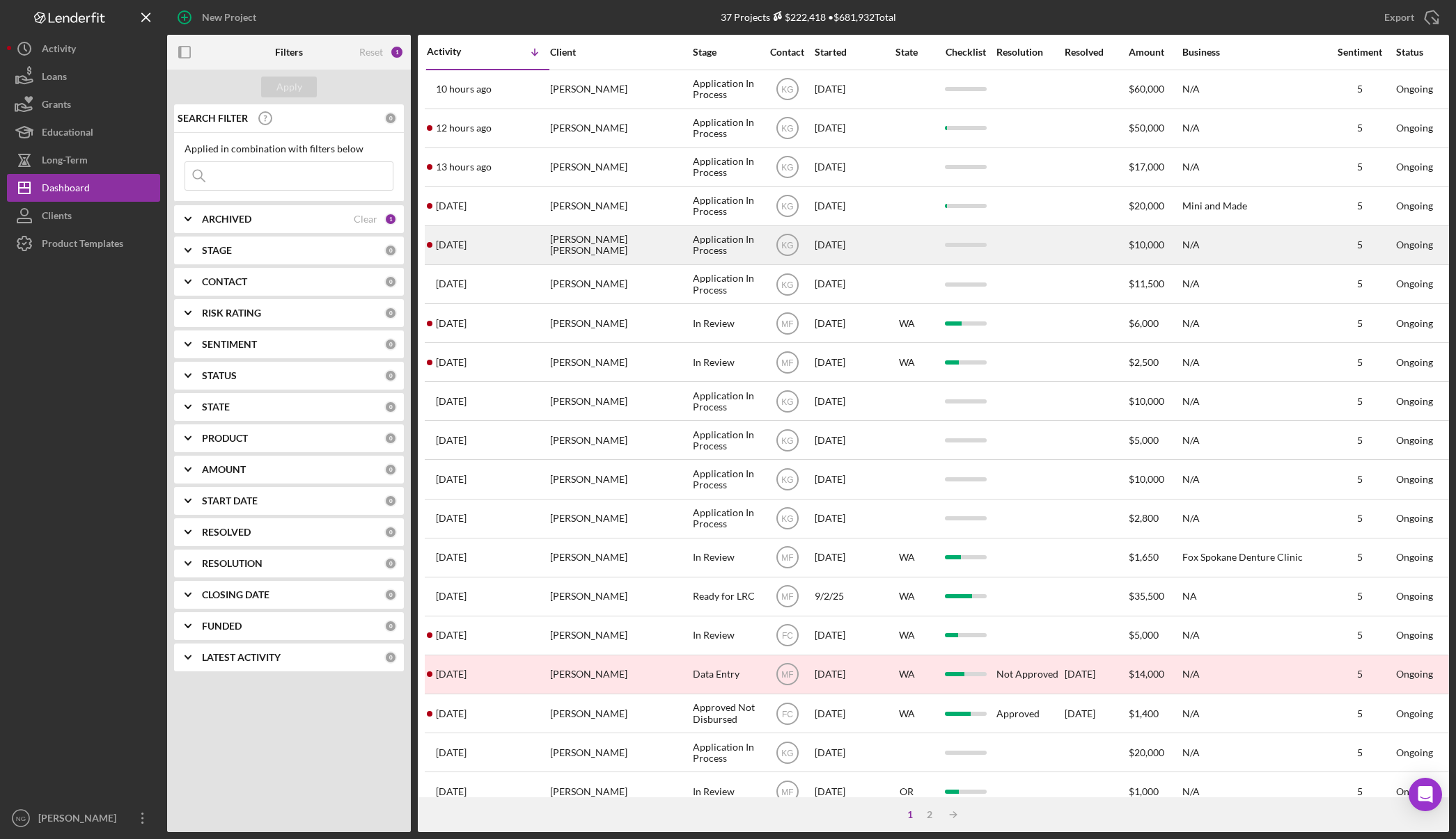
click at [594, 245] on div "Megan Alexandria Pereira" at bounding box center [620, 246] width 139 height 37
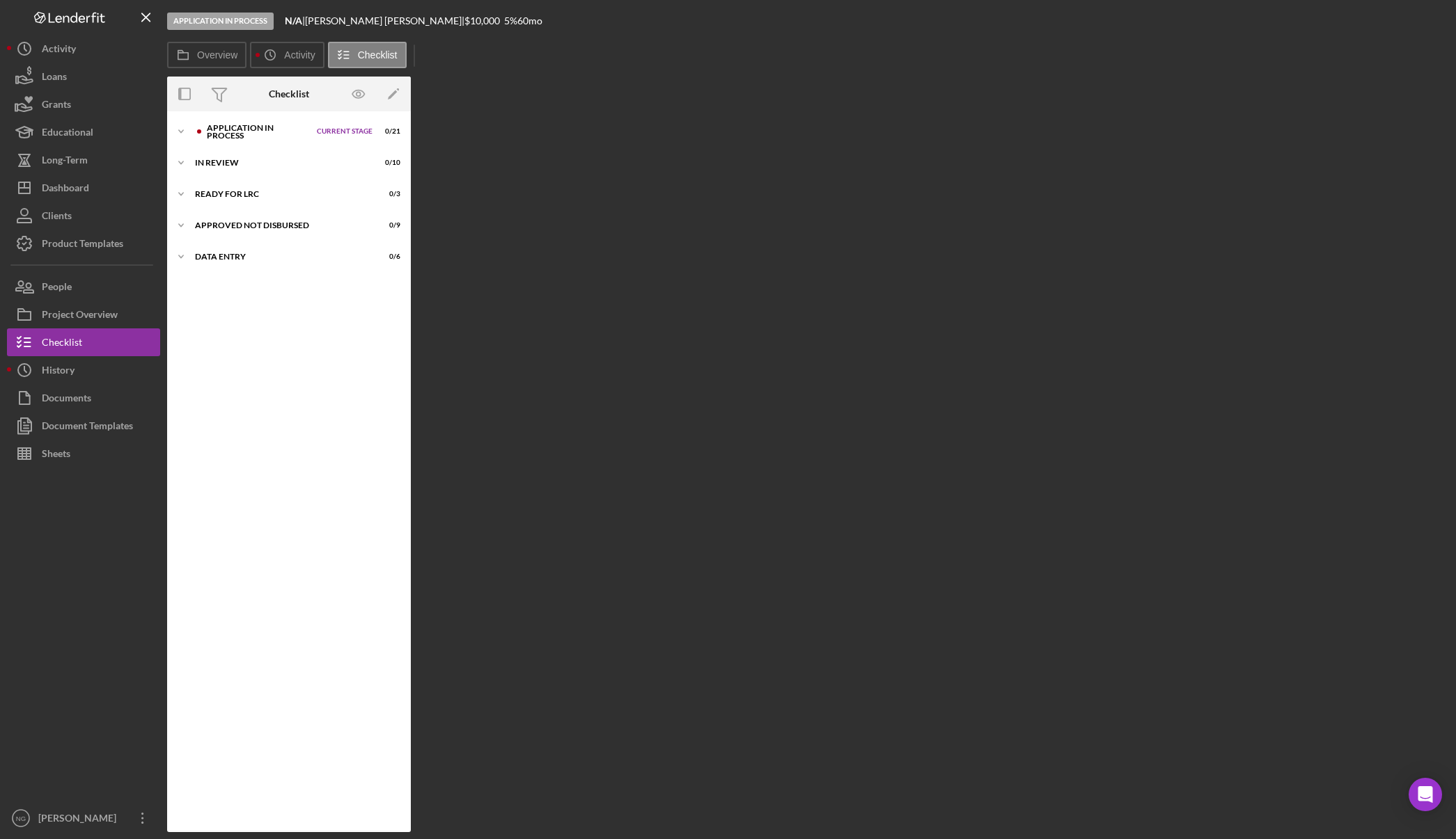
scroll to position [22, 0]
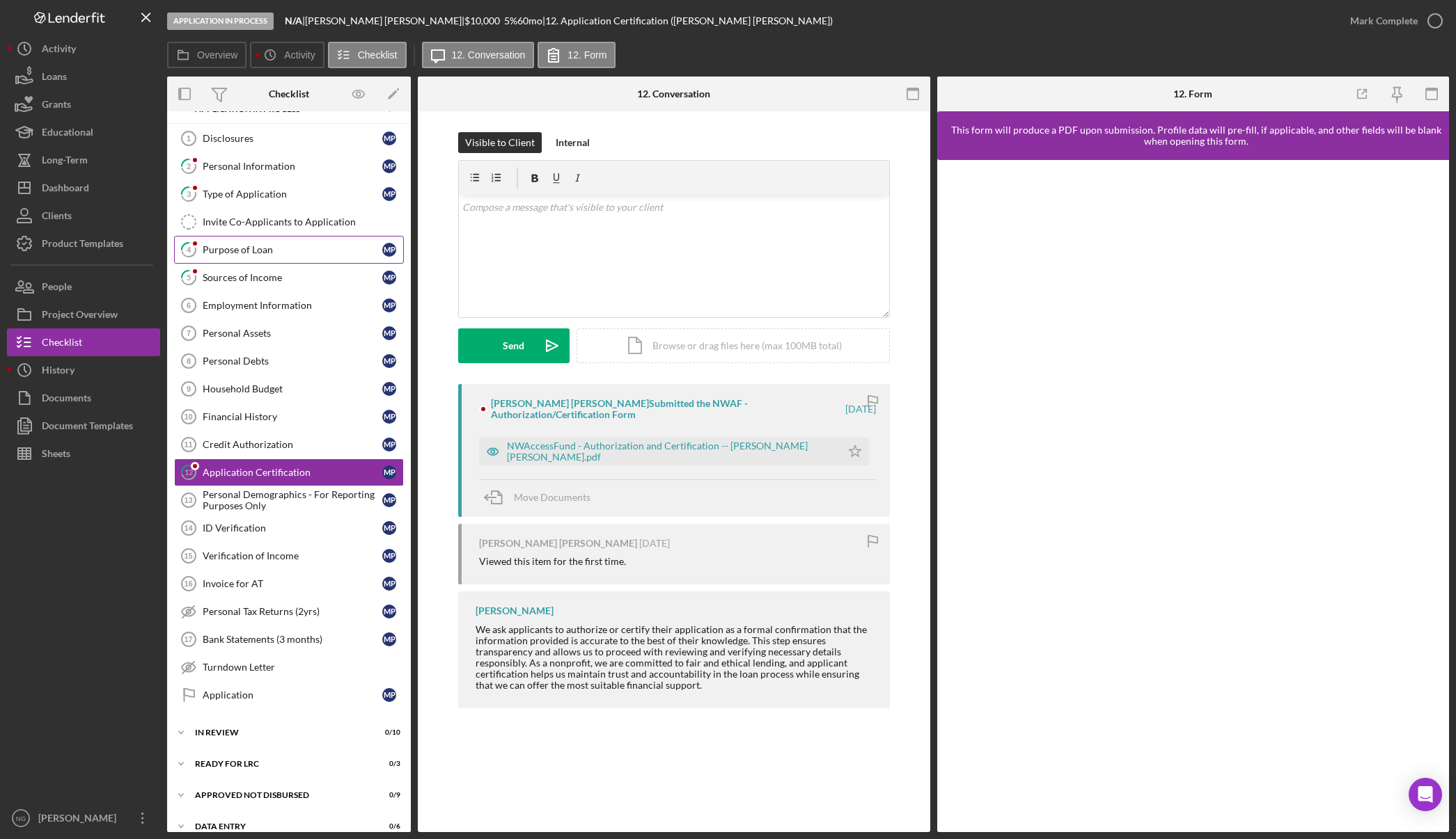
click at [268, 262] on link "4 Purpose of Loan M P" at bounding box center [289, 250] width 230 height 28
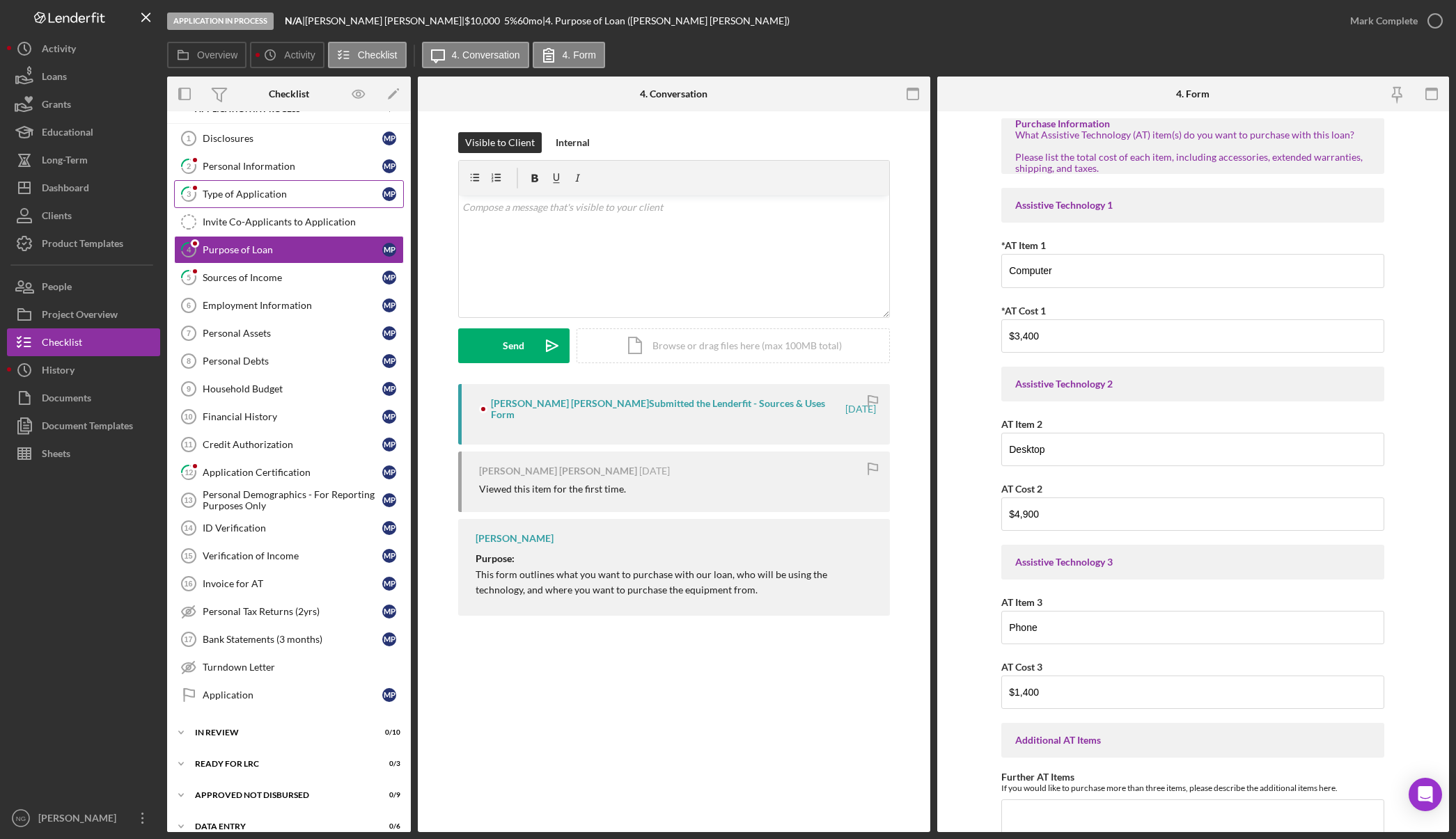
click at [278, 202] on link "3 Type of Application M P" at bounding box center [289, 194] width 230 height 28
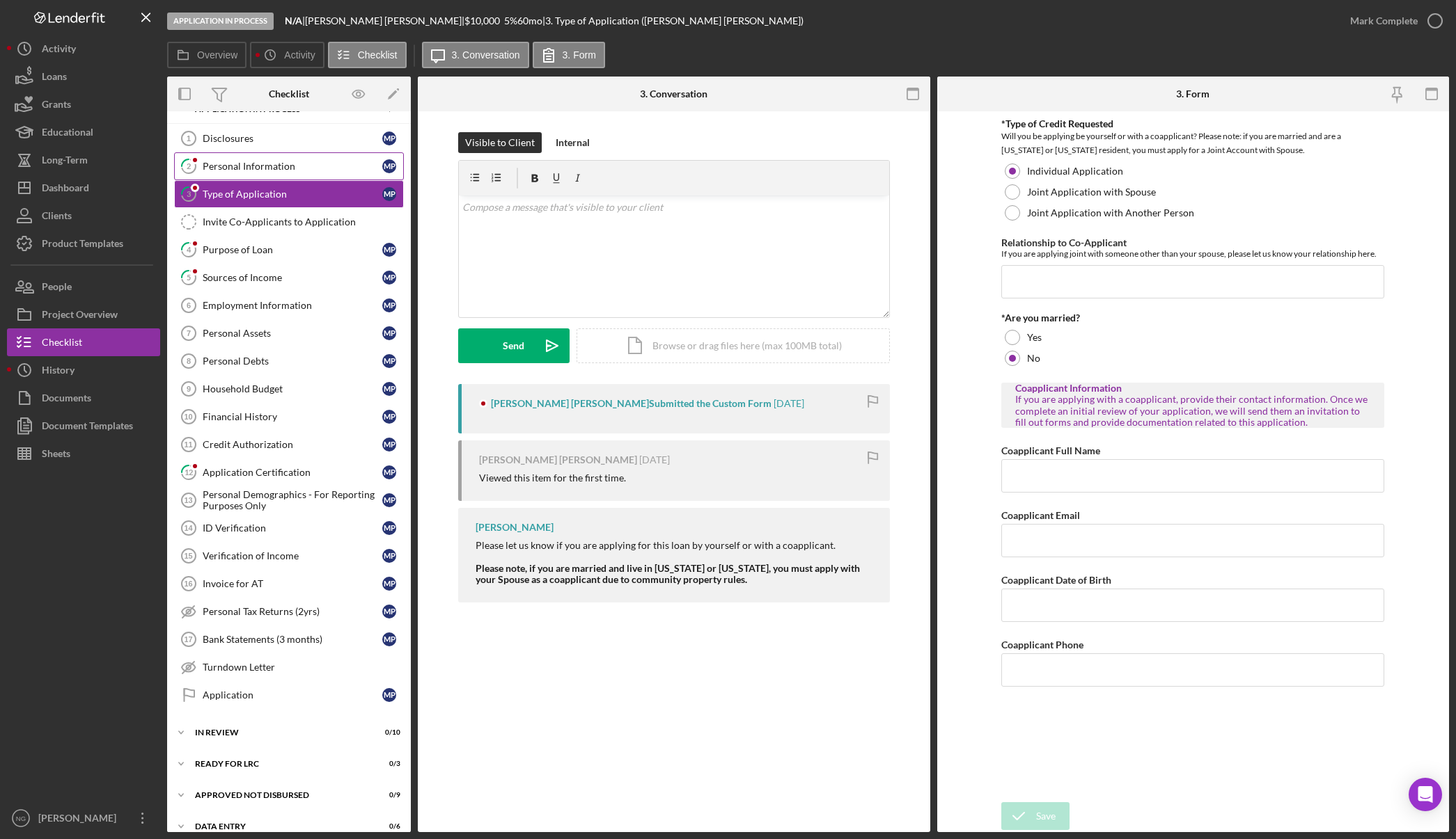
click at [301, 175] on link "2 Personal Information M P" at bounding box center [289, 166] width 230 height 28
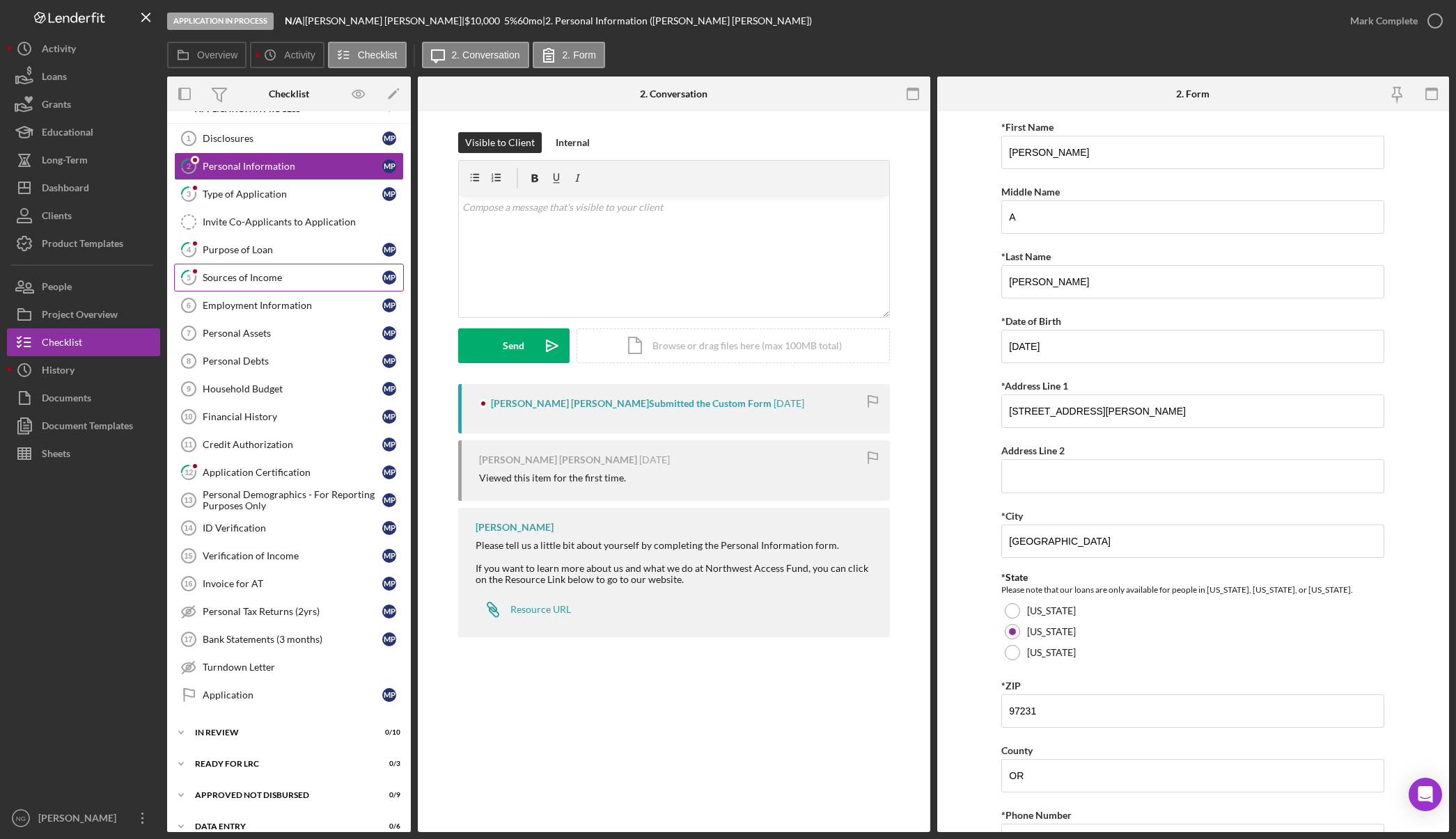
click at [268, 279] on div "Sources of Income" at bounding box center [292, 278] width 180 height 11
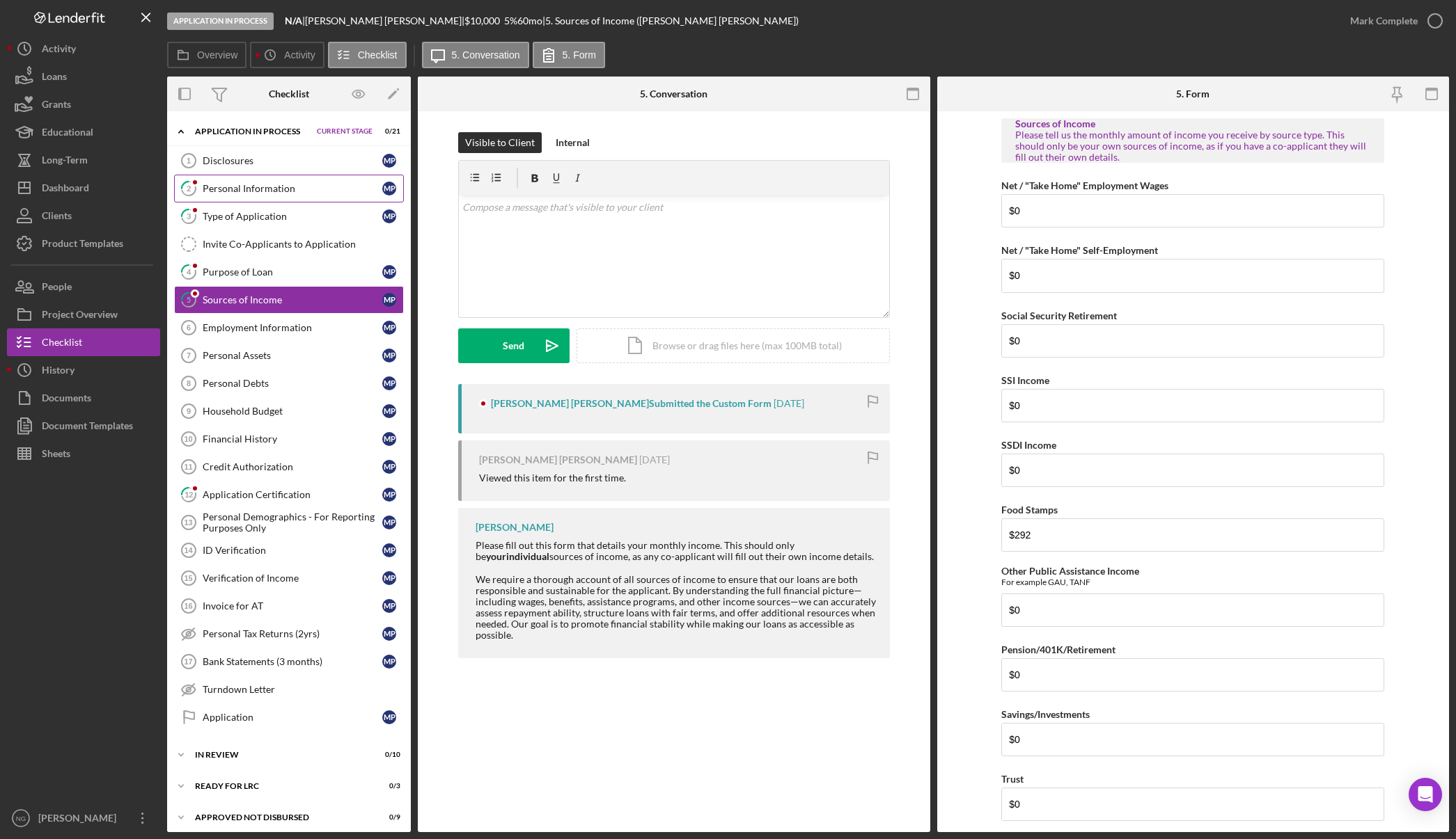
click at [293, 186] on div "Personal Information" at bounding box center [292, 188] width 180 height 11
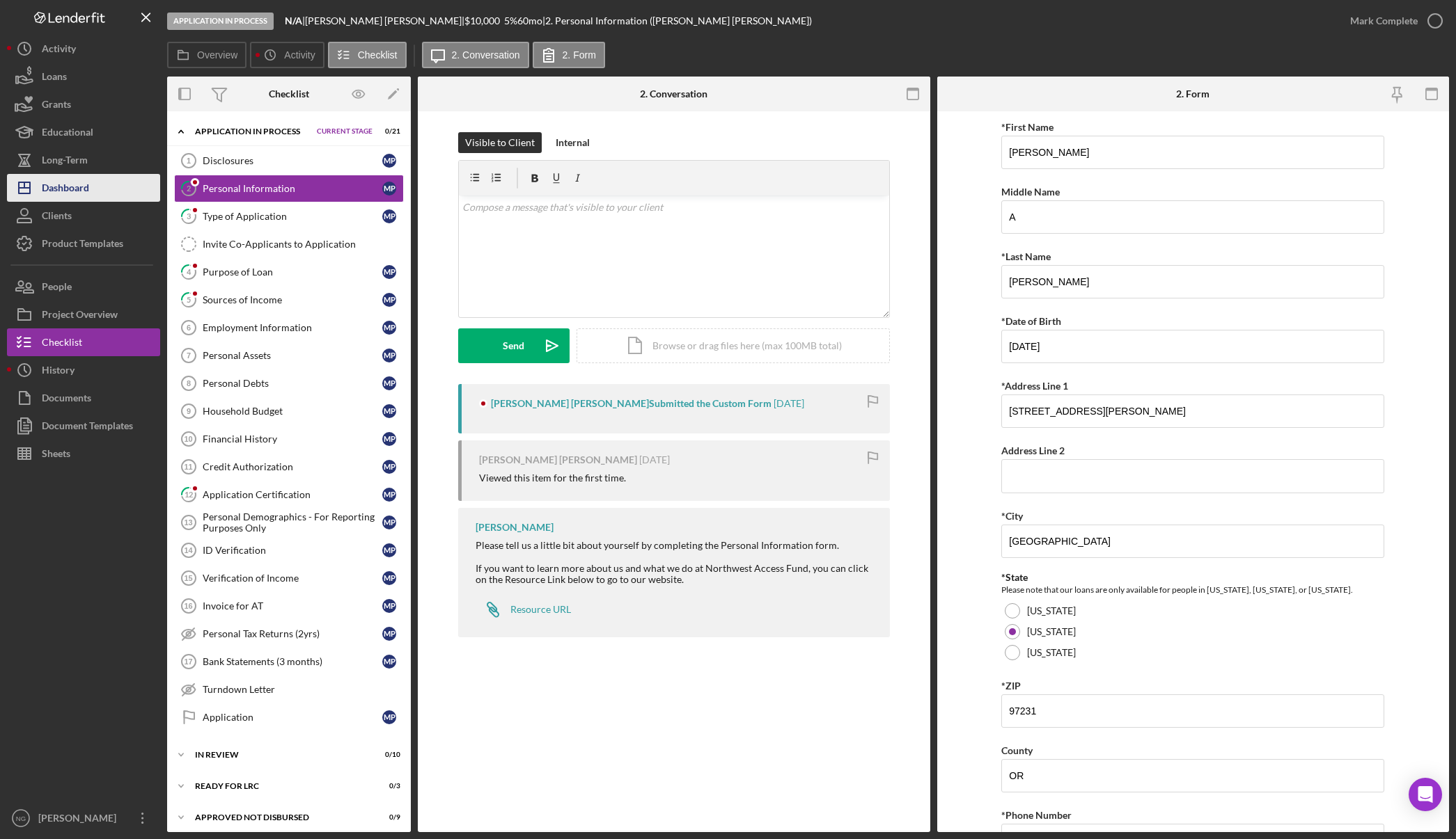
click at [83, 191] on div "Dashboard" at bounding box center [65, 190] width 47 height 31
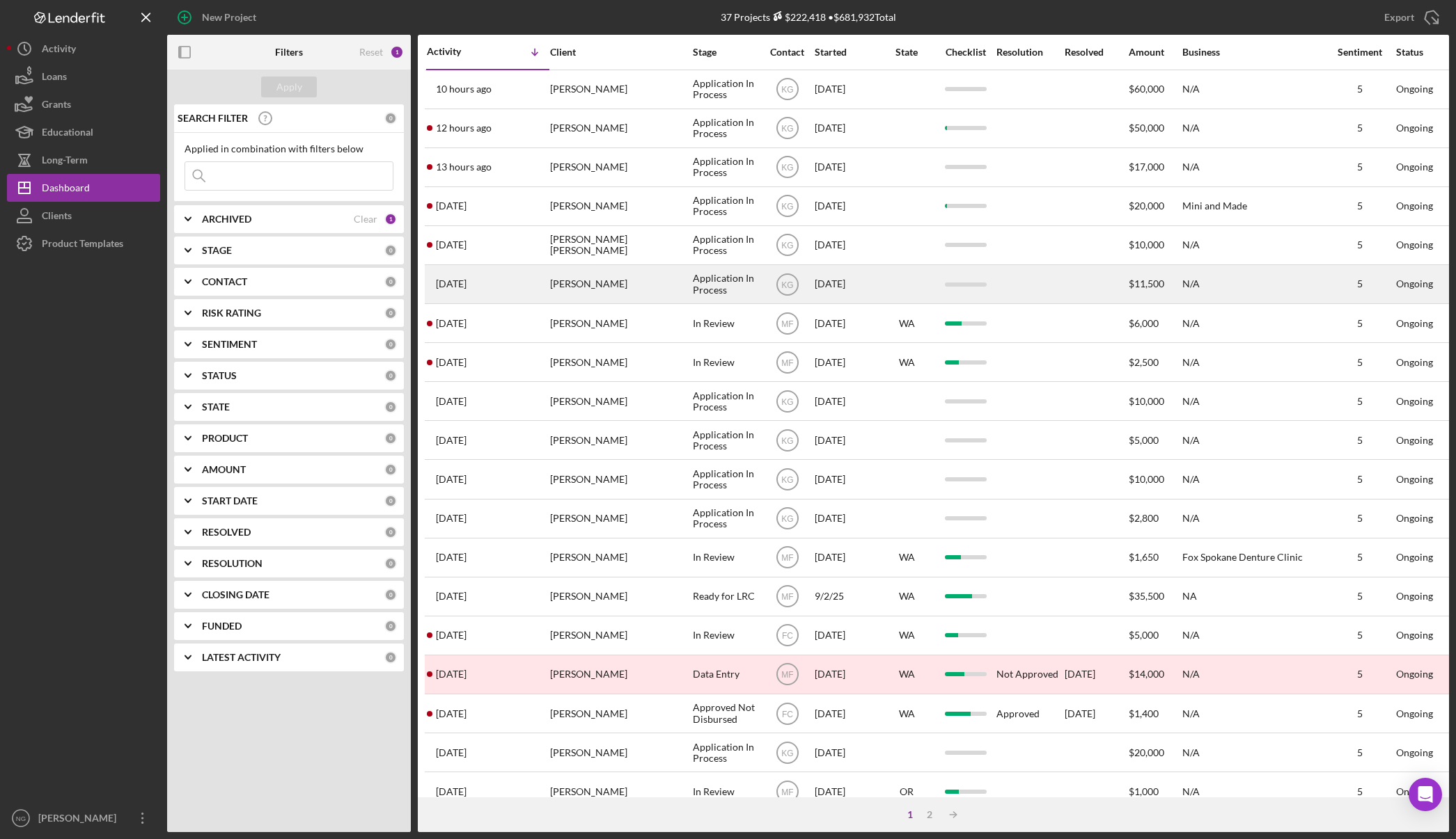
click at [621, 294] on div "Traci Rashford" at bounding box center [620, 284] width 139 height 37
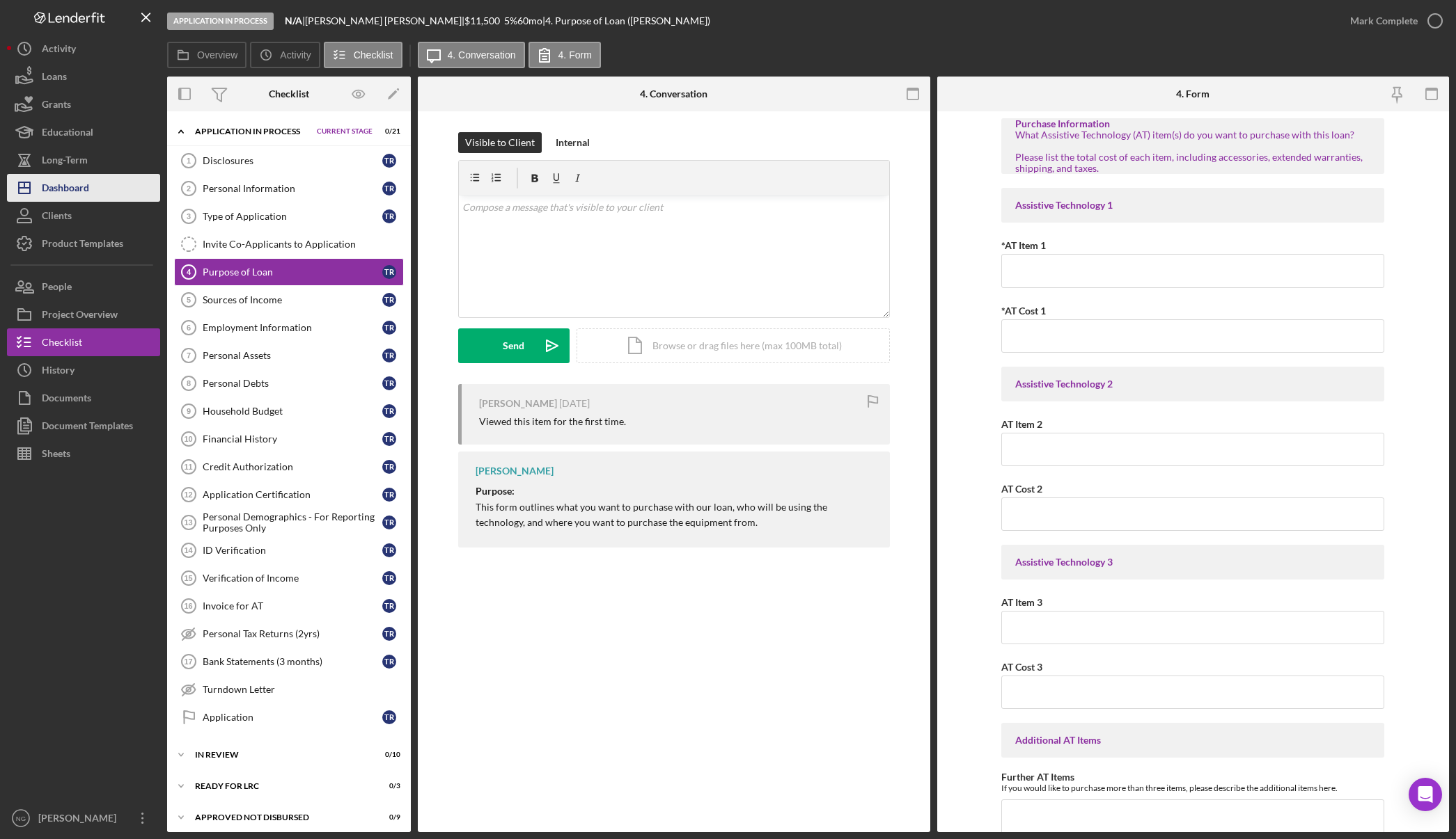
click at [63, 191] on div "Dashboard" at bounding box center [65, 190] width 47 height 31
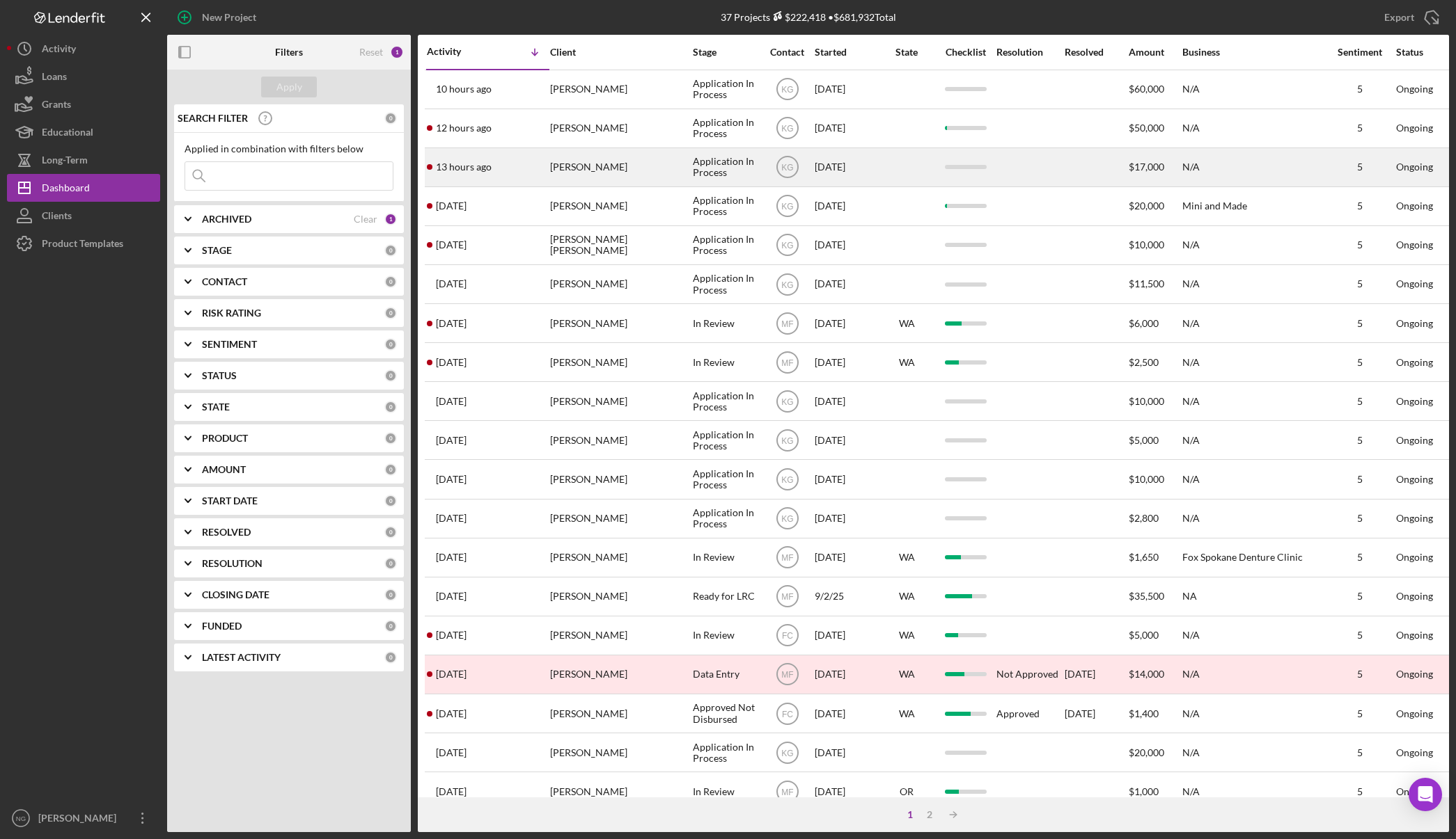
click at [593, 162] on div "[PERSON_NAME]" at bounding box center [620, 167] width 139 height 37
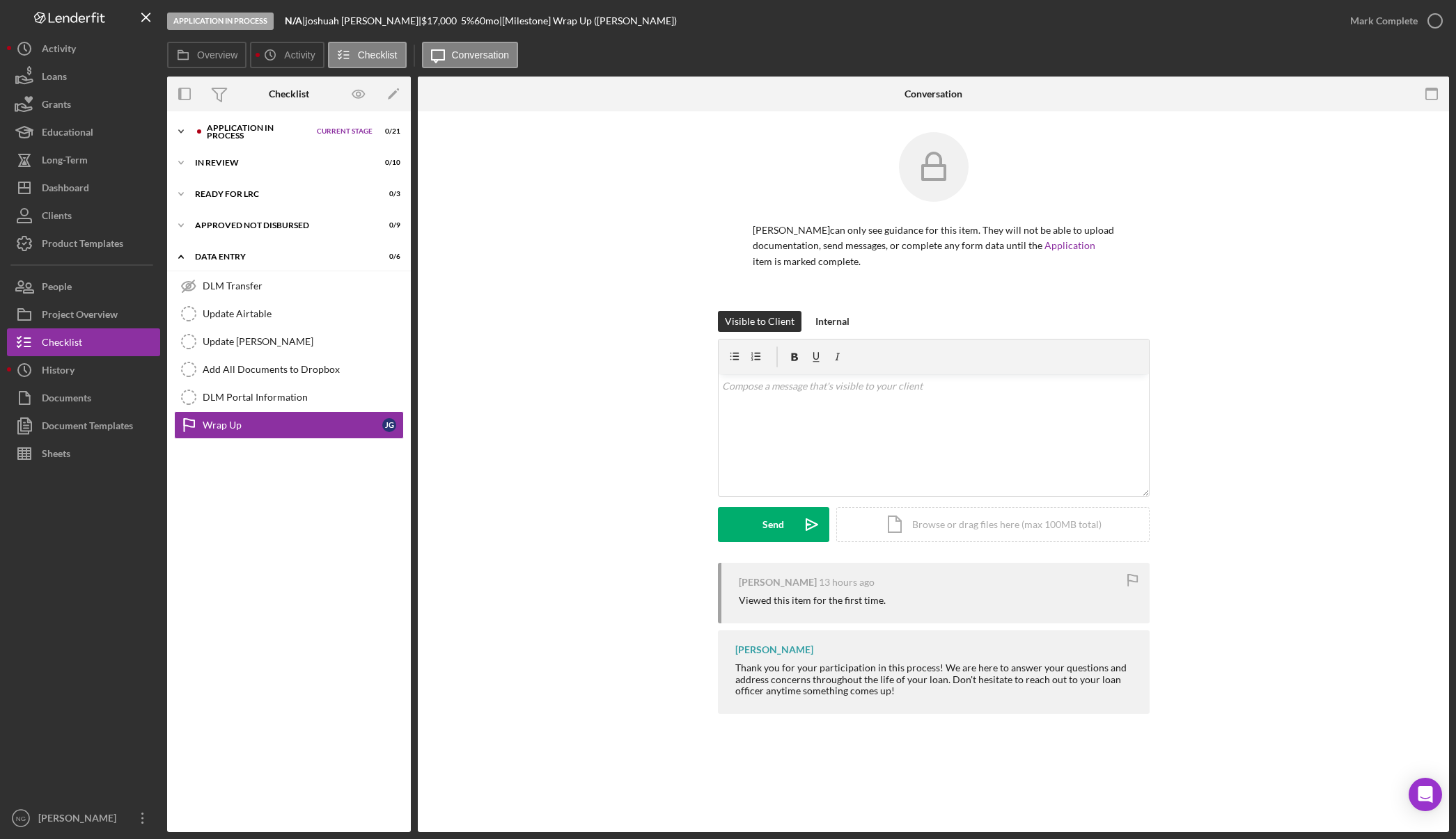
click at [227, 126] on div "Application In Process" at bounding box center [259, 131] width 103 height 16
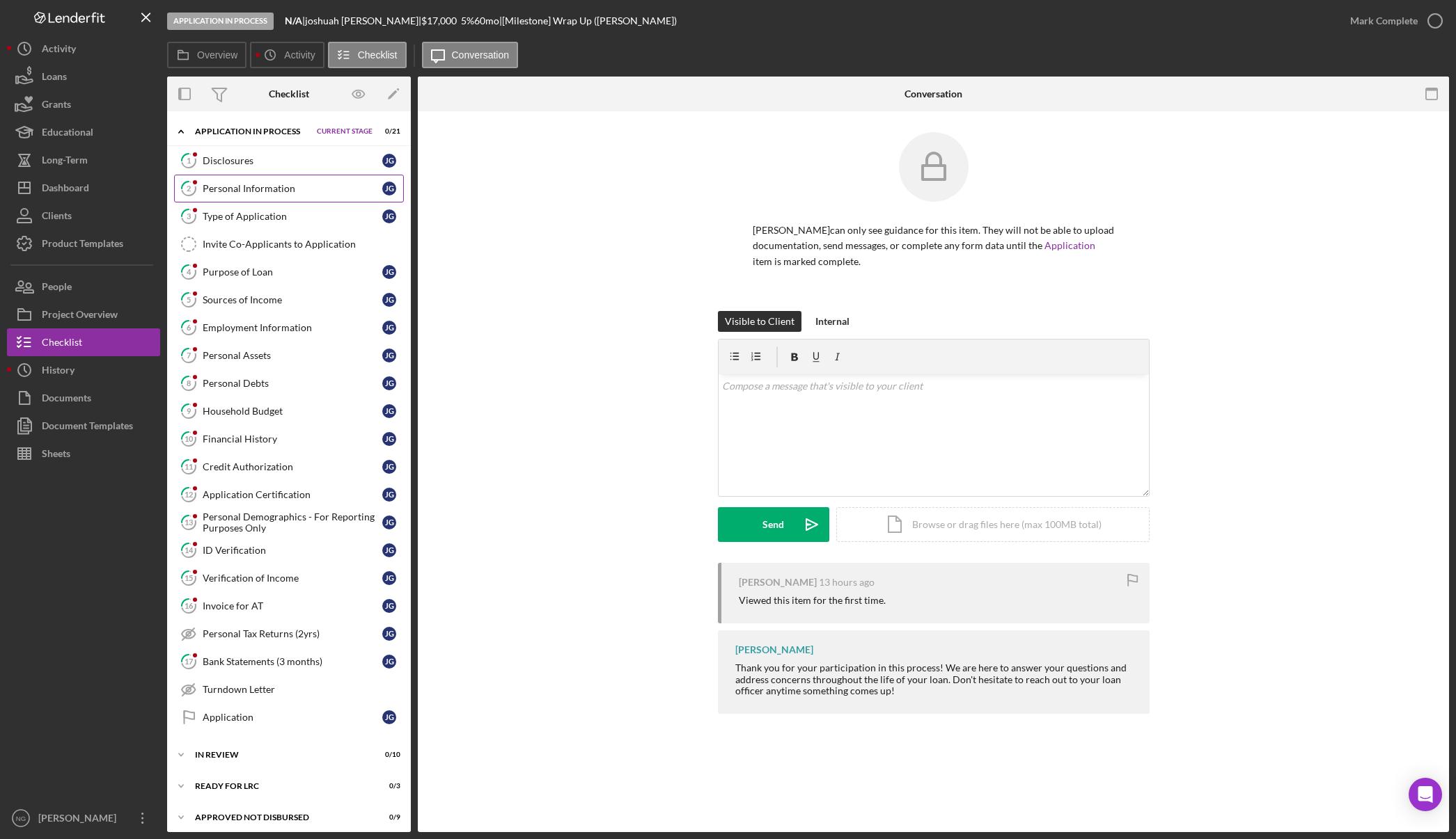
click at [225, 189] on div "Personal Information" at bounding box center [292, 188] width 180 height 11
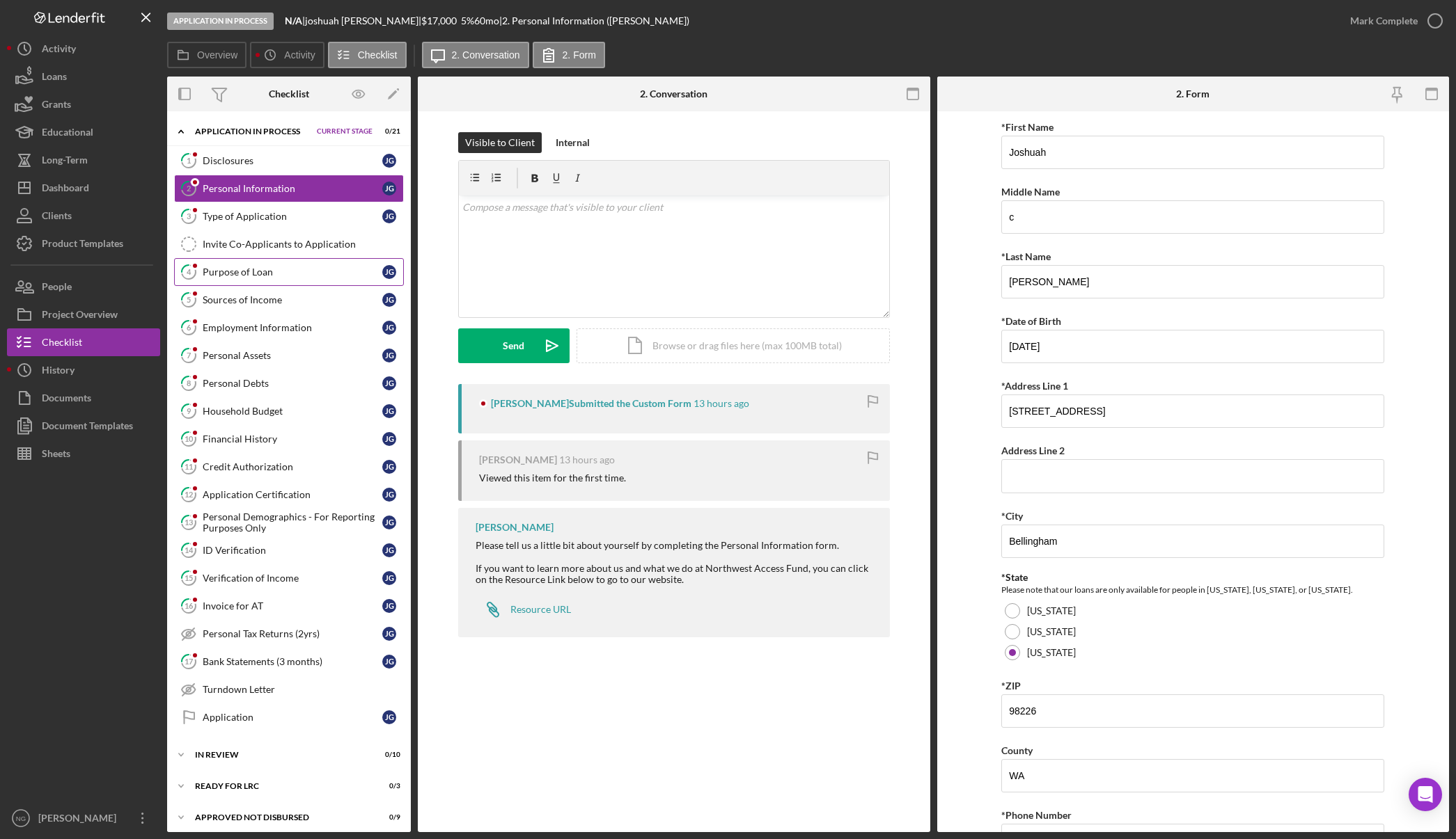
drag, startPoint x: 264, startPoint y: 270, endPoint x: 307, endPoint y: 268, distance: 43.0
click at [265, 270] on div "Purpose of Loan" at bounding box center [292, 272] width 180 height 11
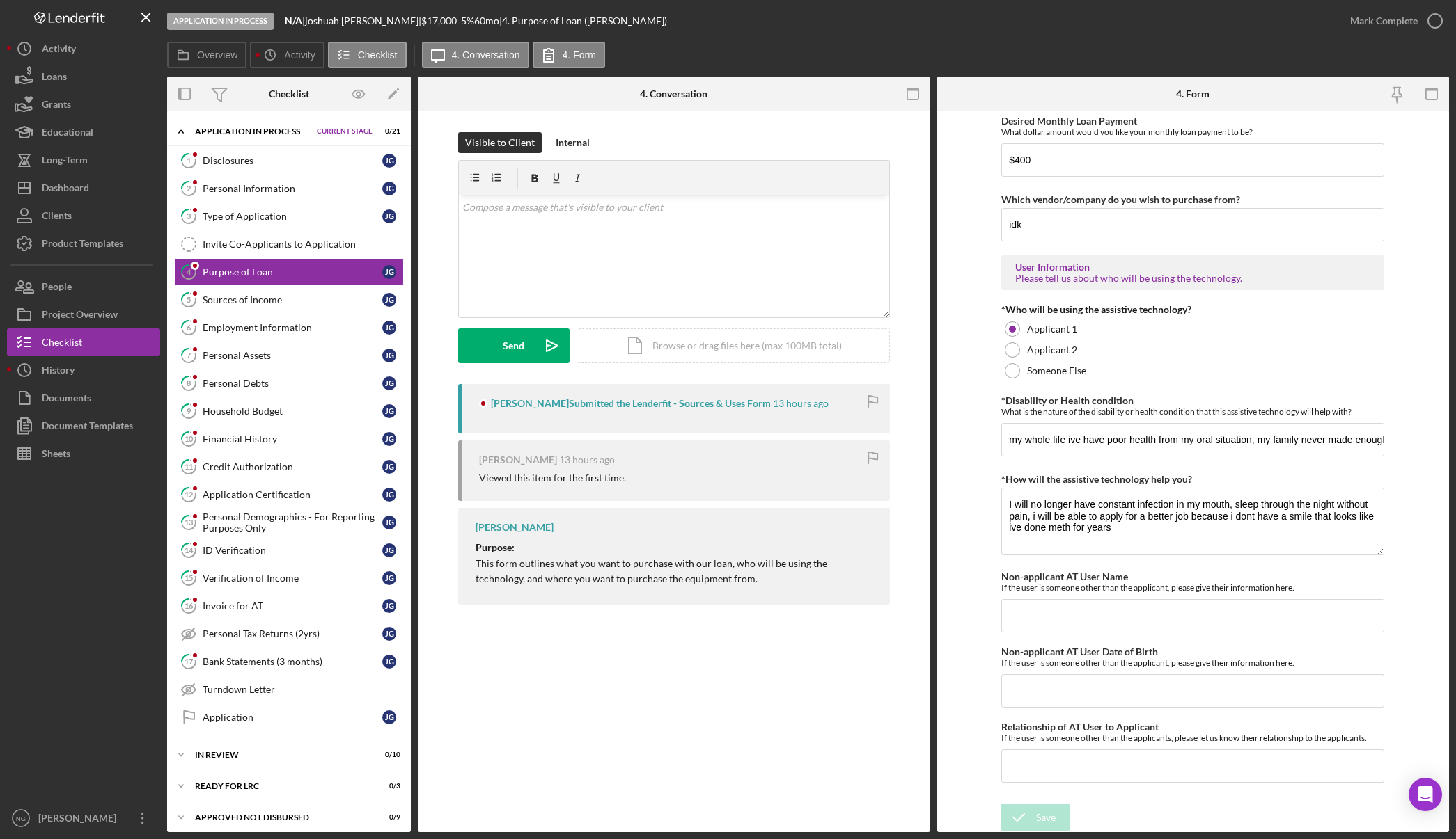
scroll to position [958, 0]
click at [1356, 440] on input "my whole life ive have poor health from my oral situation, my family never made…" at bounding box center [1192, 437] width 383 height 33
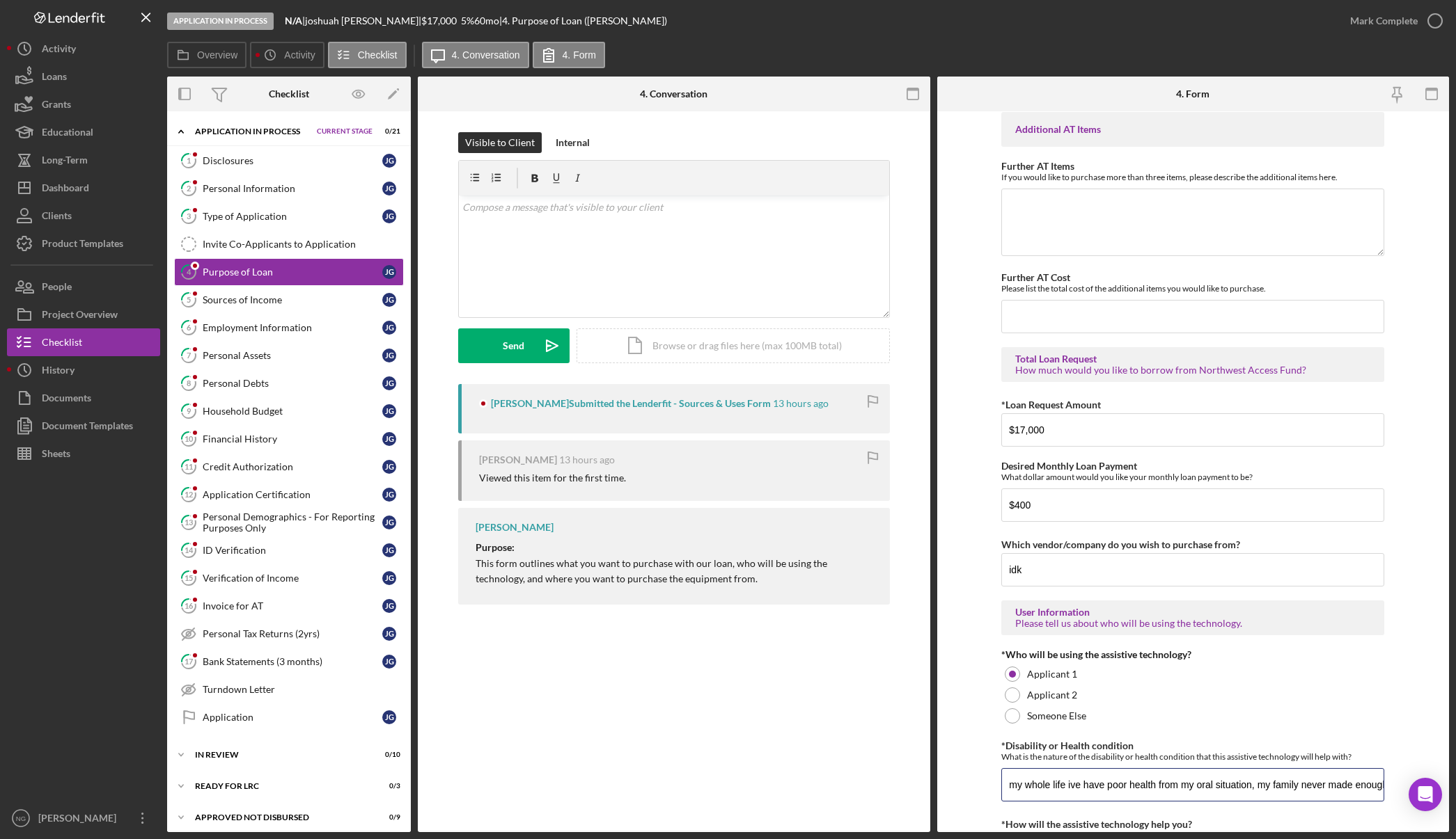
scroll to position [610, 0]
click at [253, 172] on link "1 Disclosures j g" at bounding box center [289, 161] width 230 height 28
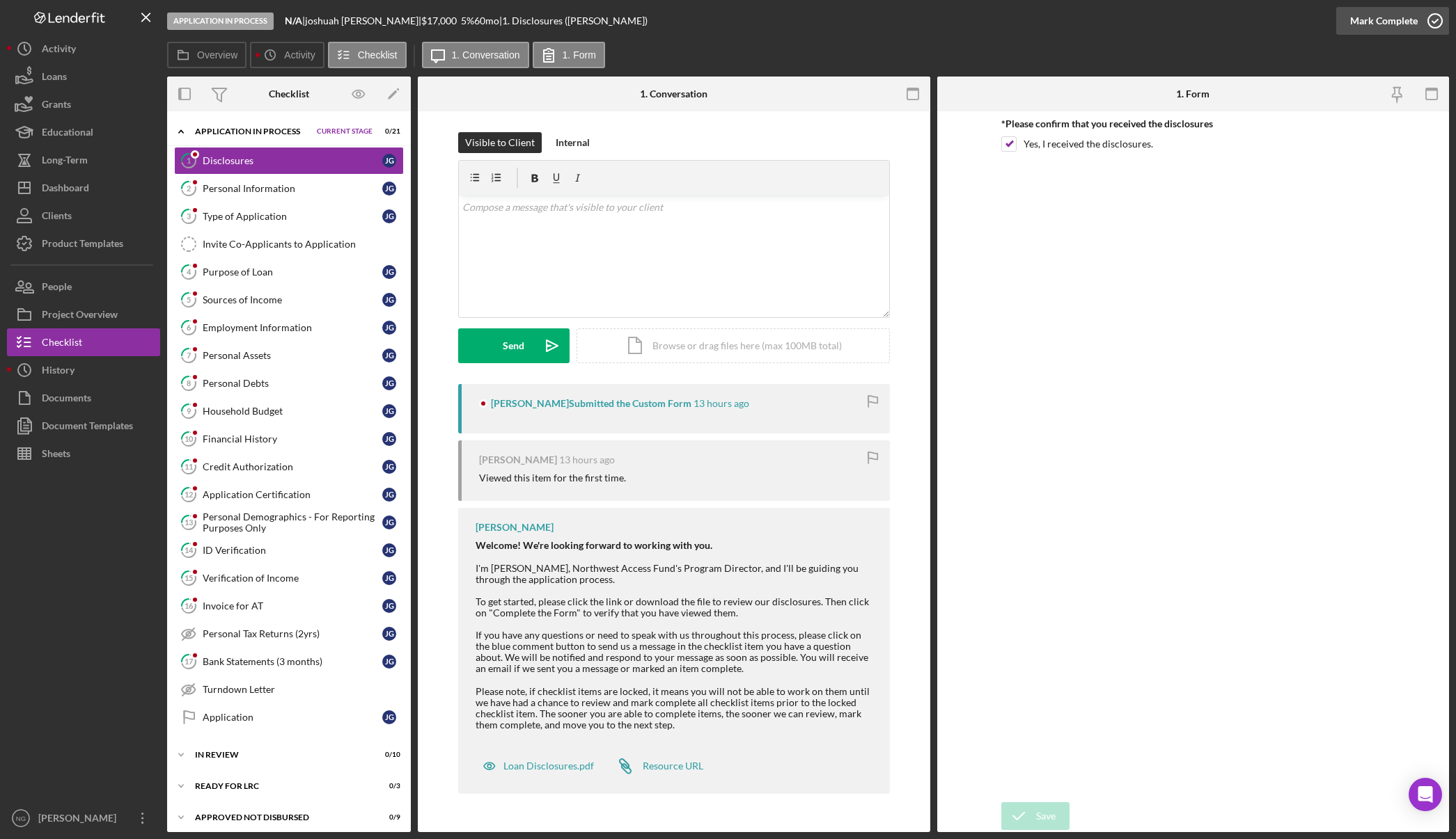
click at [1433, 27] on icon "button" at bounding box center [1435, 21] width 35 height 35
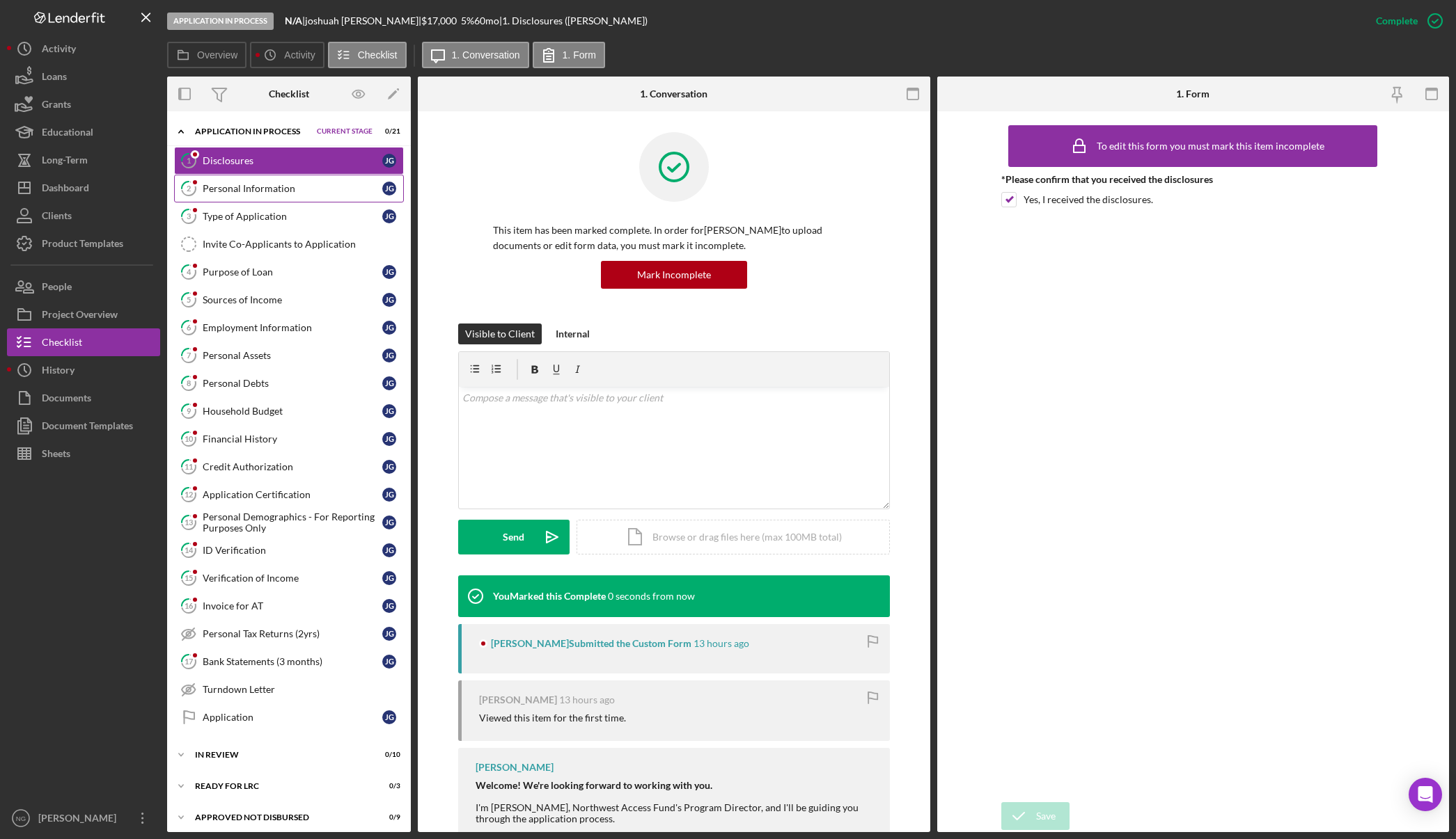
click at [329, 192] on div "Personal Information" at bounding box center [292, 188] width 180 height 11
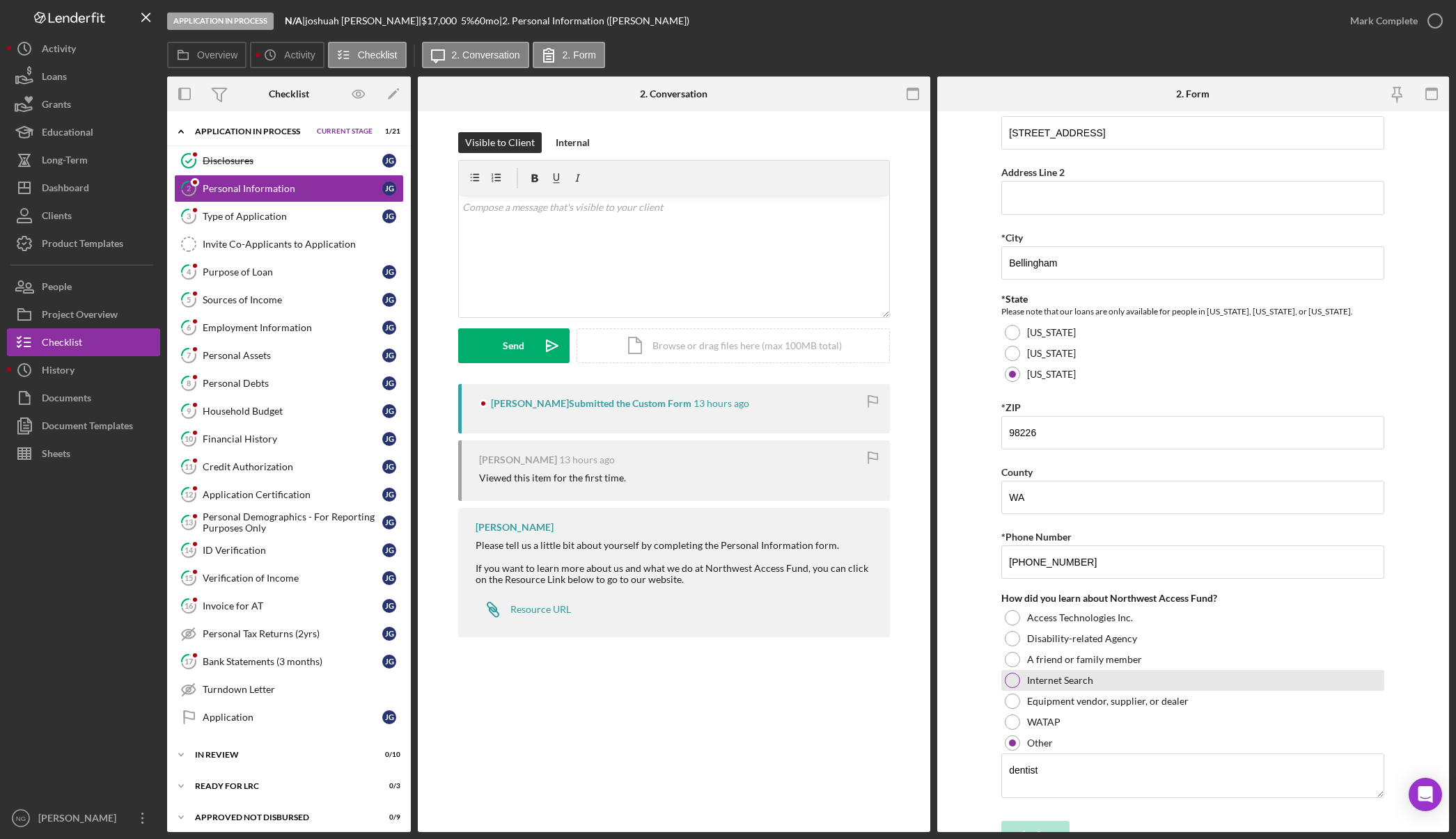
scroll to position [298, 0]
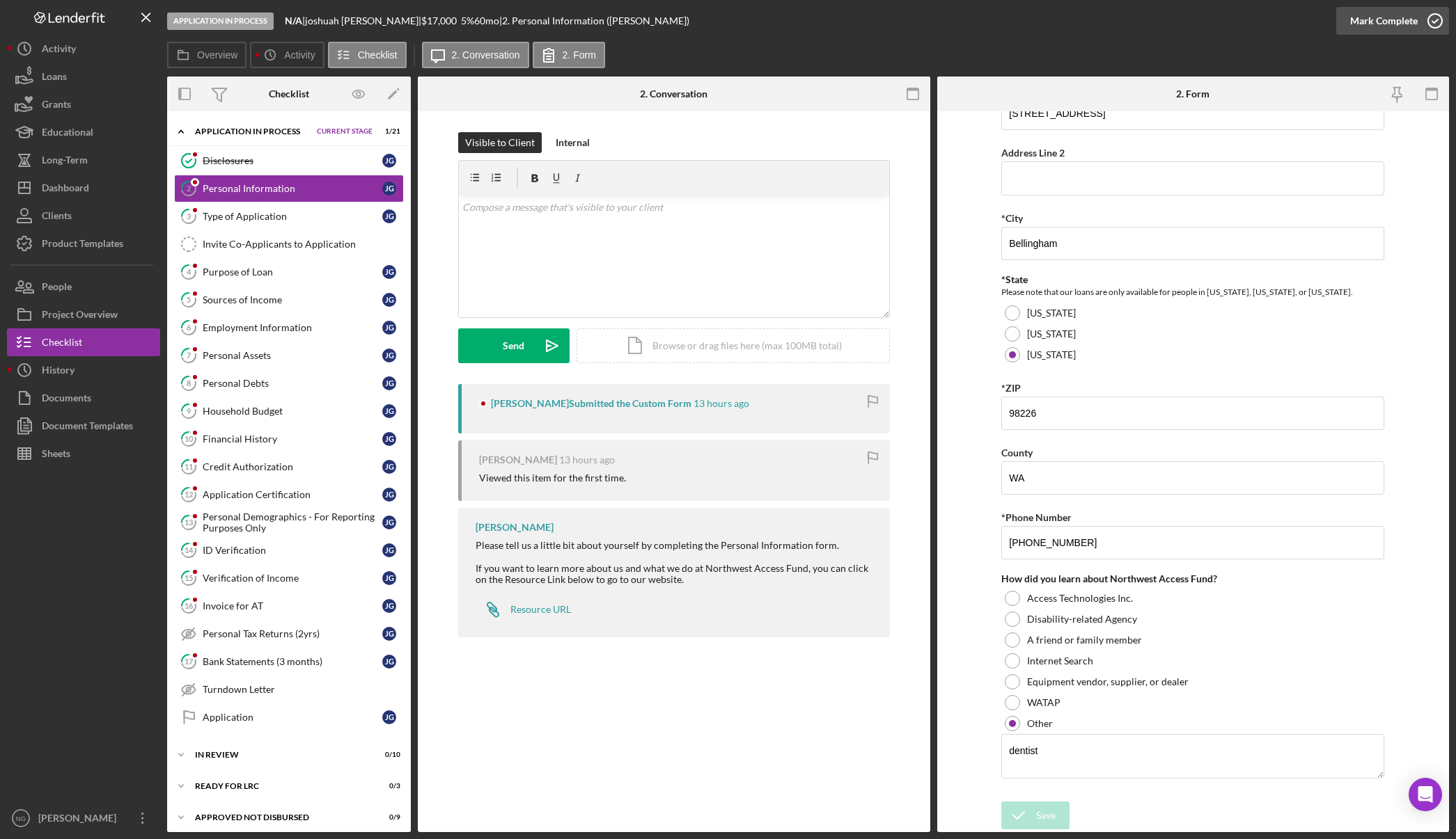
click at [1431, 19] on icon "button" at bounding box center [1435, 21] width 35 height 35
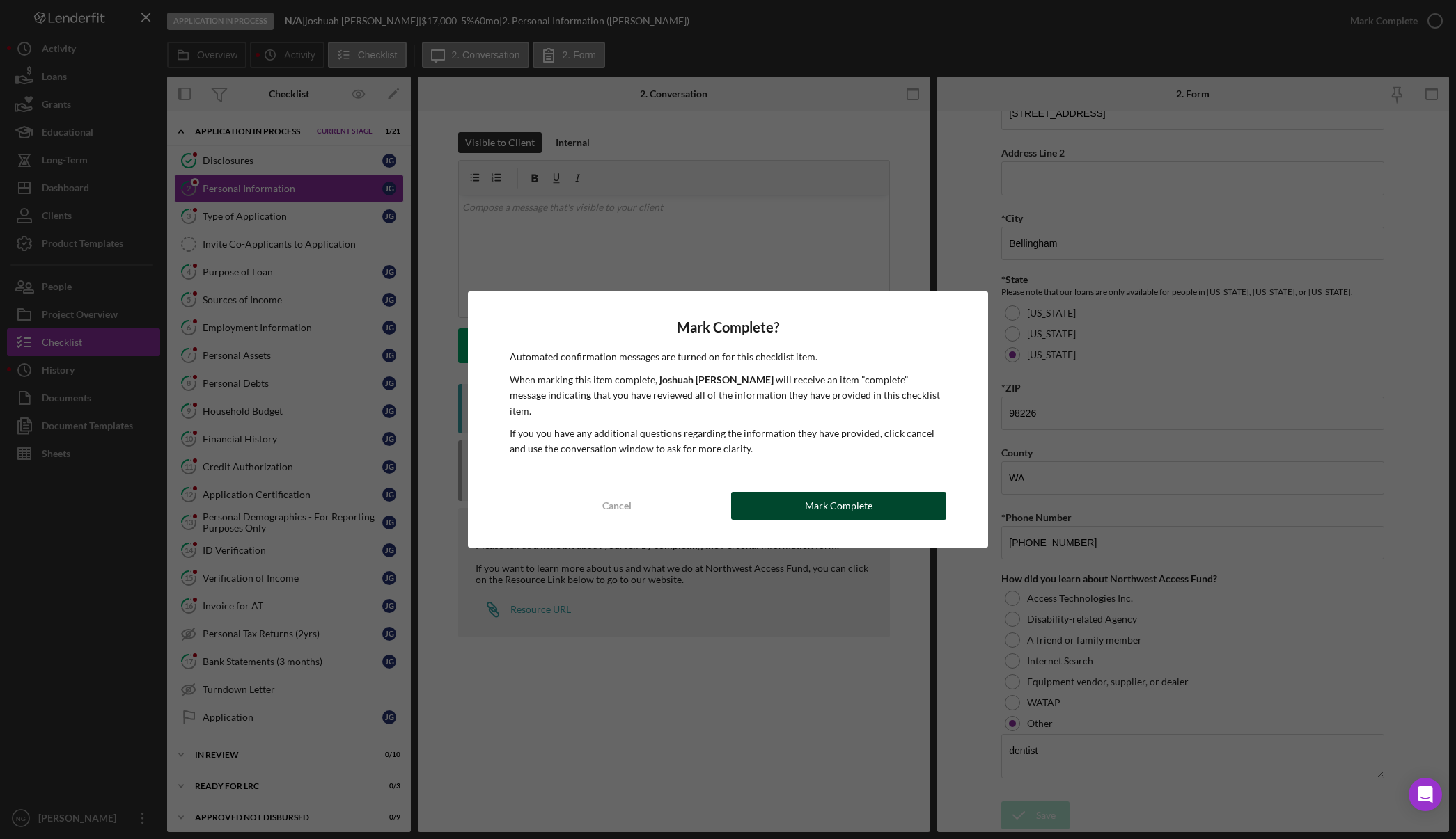
click at [837, 502] on div "Mark Complete" at bounding box center [838, 506] width 67 height 28
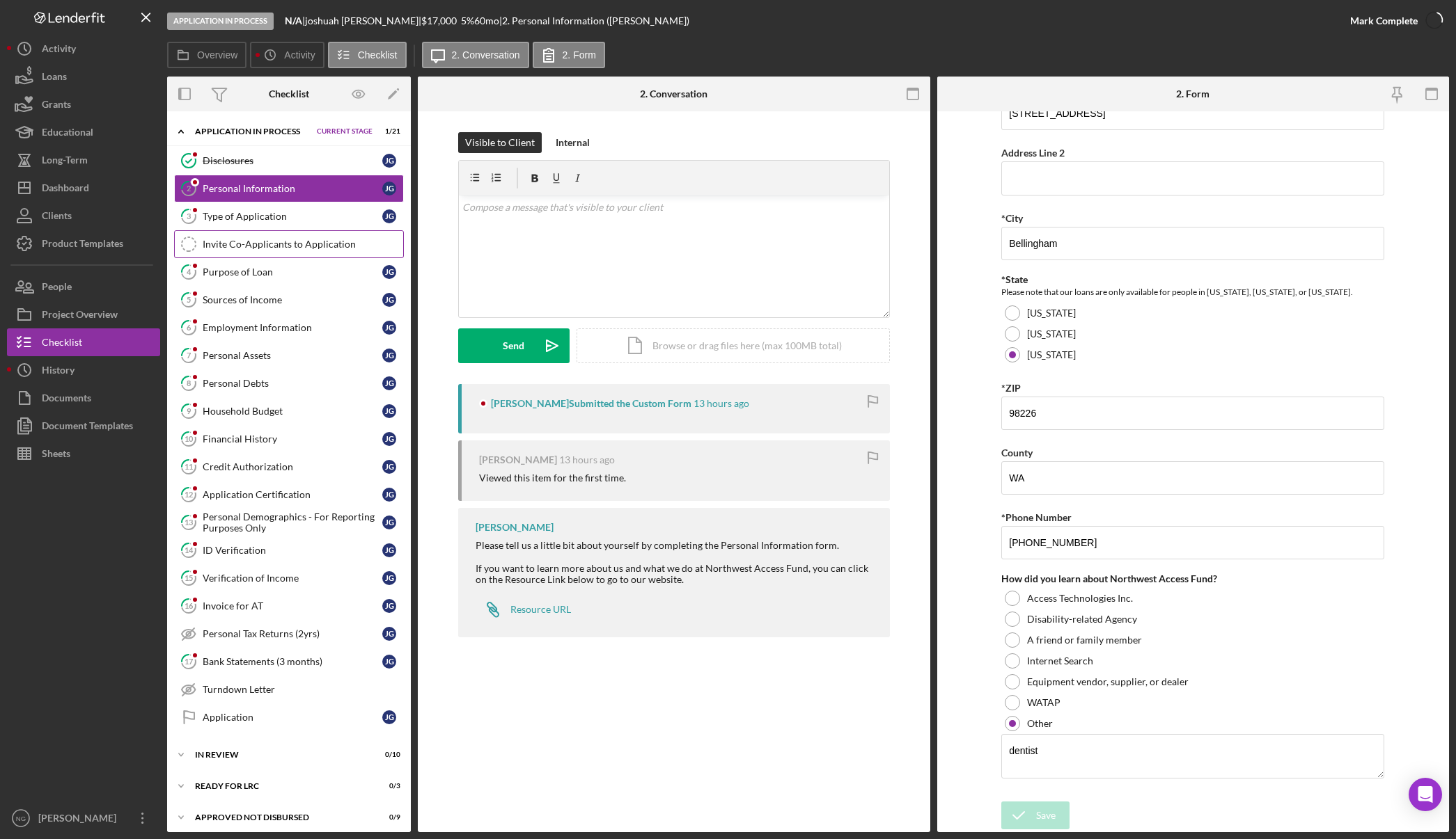
scroll to position [354, 0]
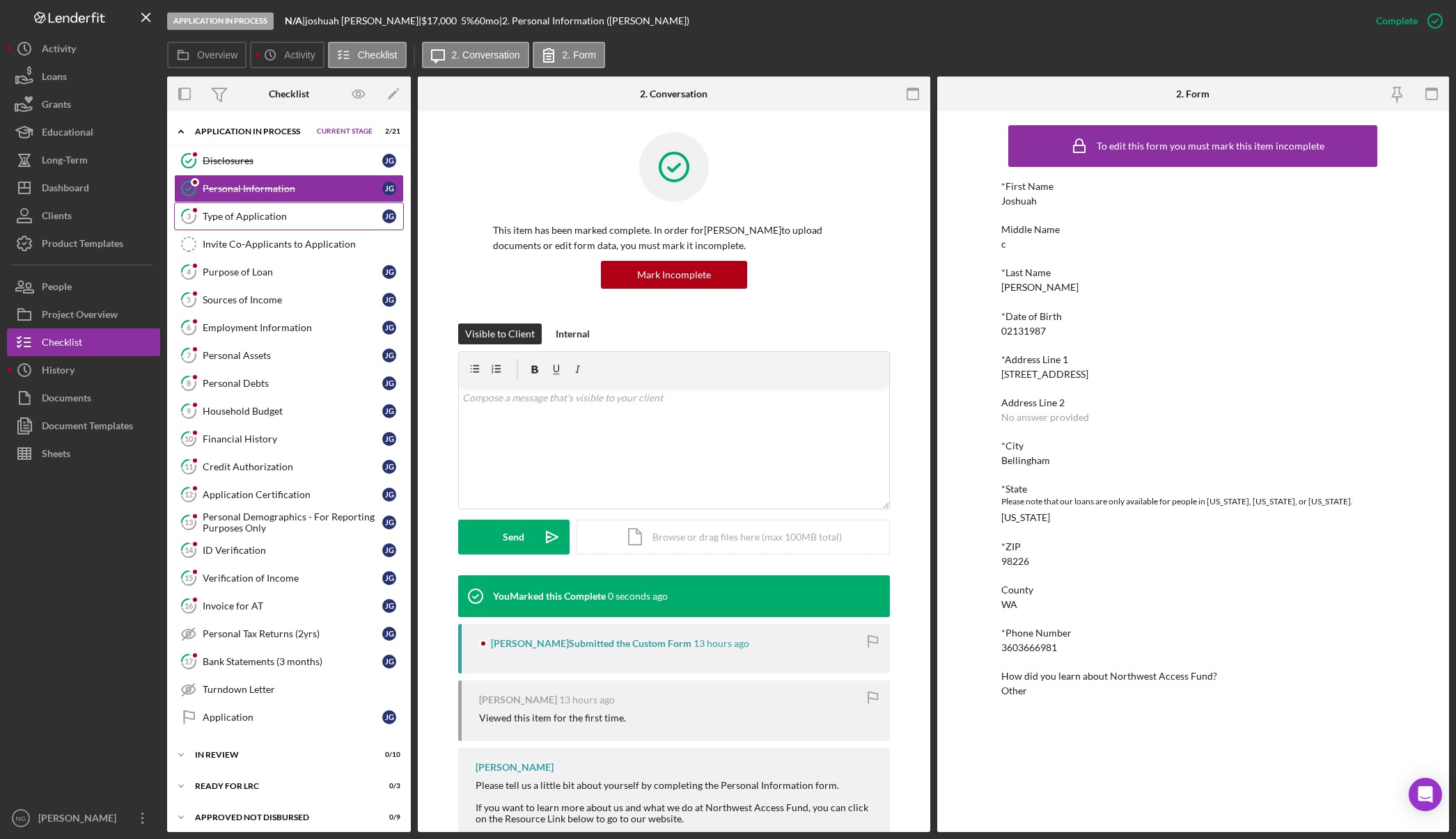
click at [285, 218] on div "Type of Application" at bounding box center [292, 216] width 180 height 11
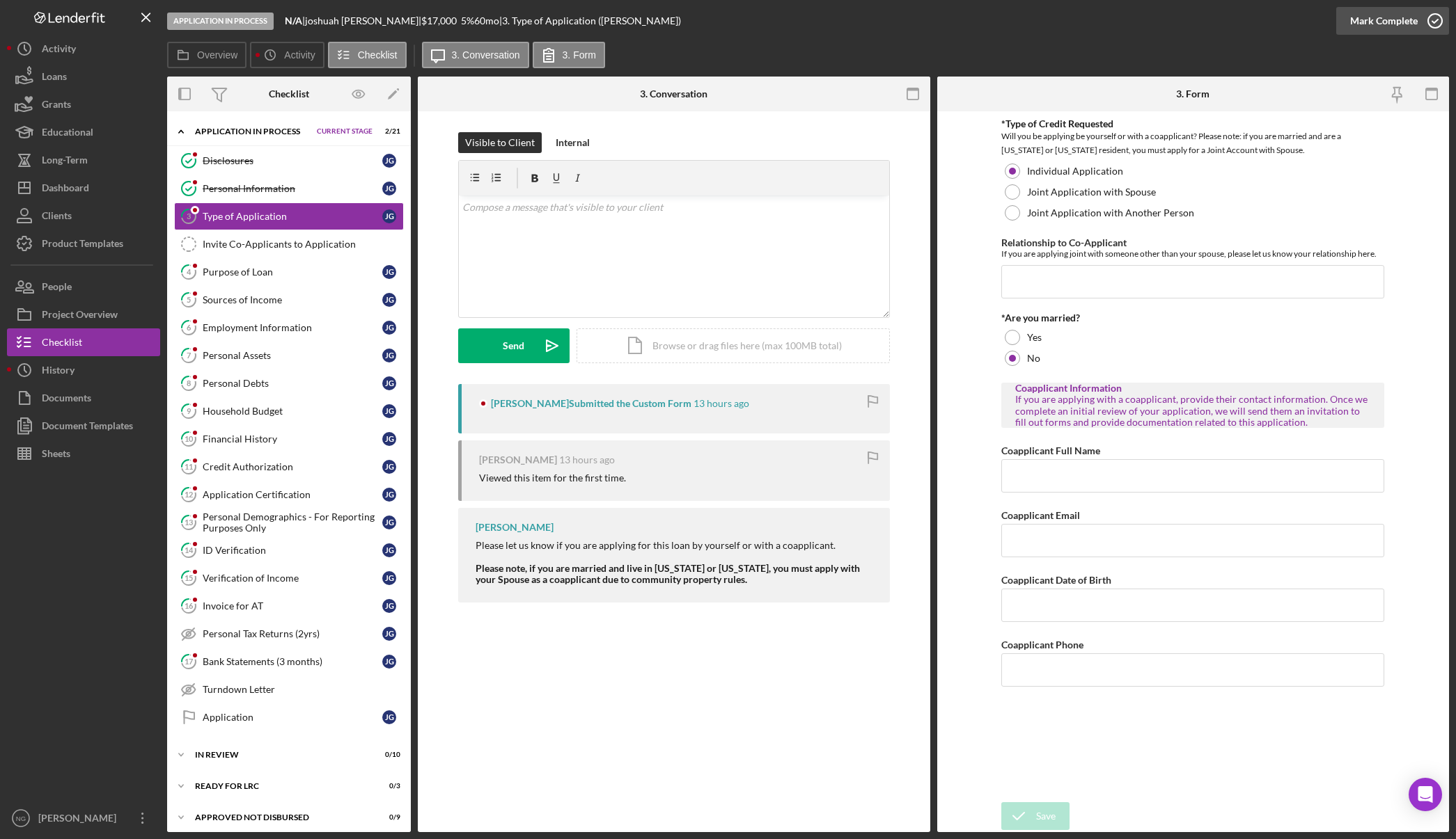
click at [1427, 24] on icon "button" at bounding box center [1435, 21] width 35 height 35
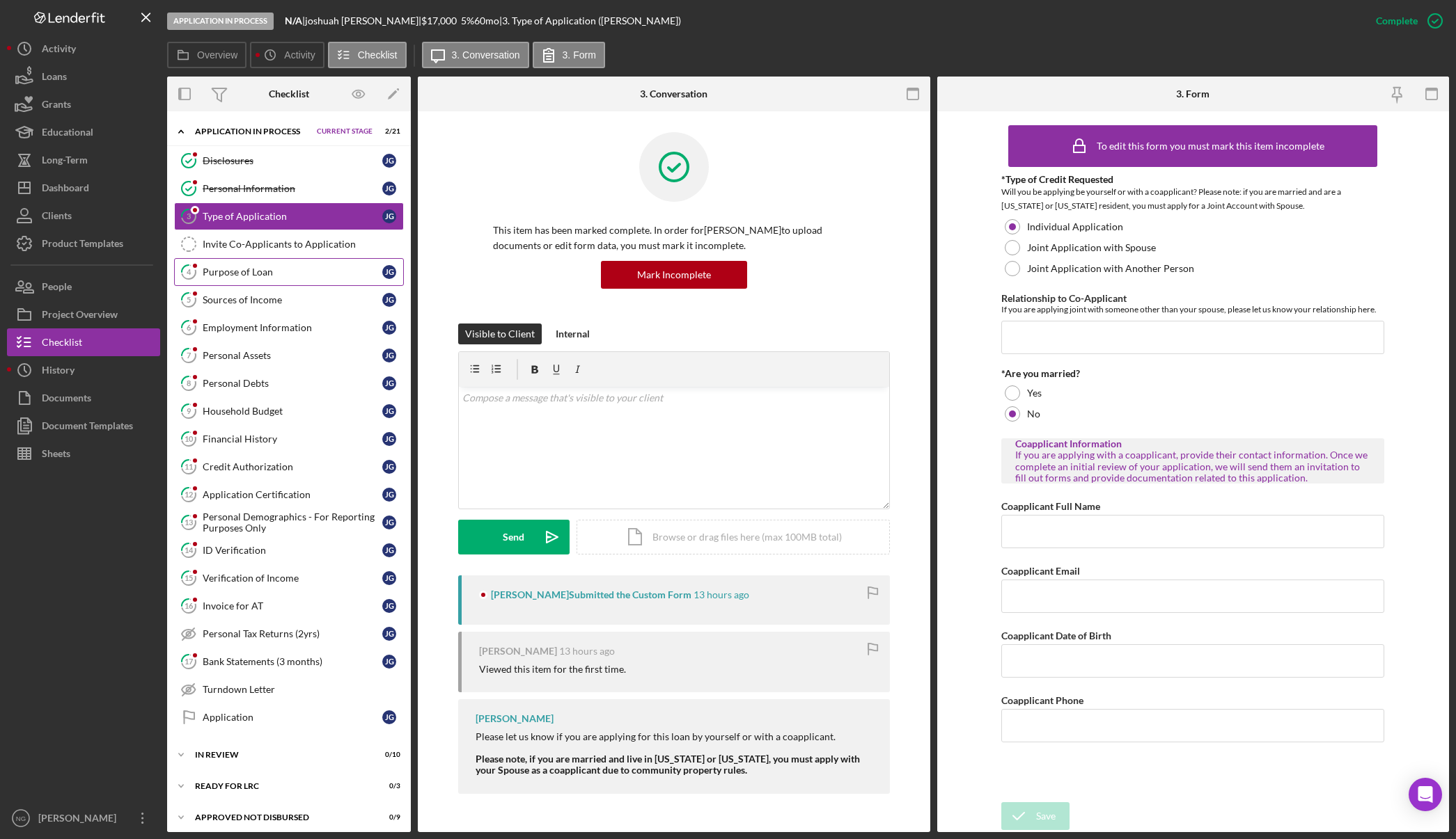
click at [274, 281] on link "4 Purpose of Loan j g" at bounding box center [289, 272] width 230 height 28
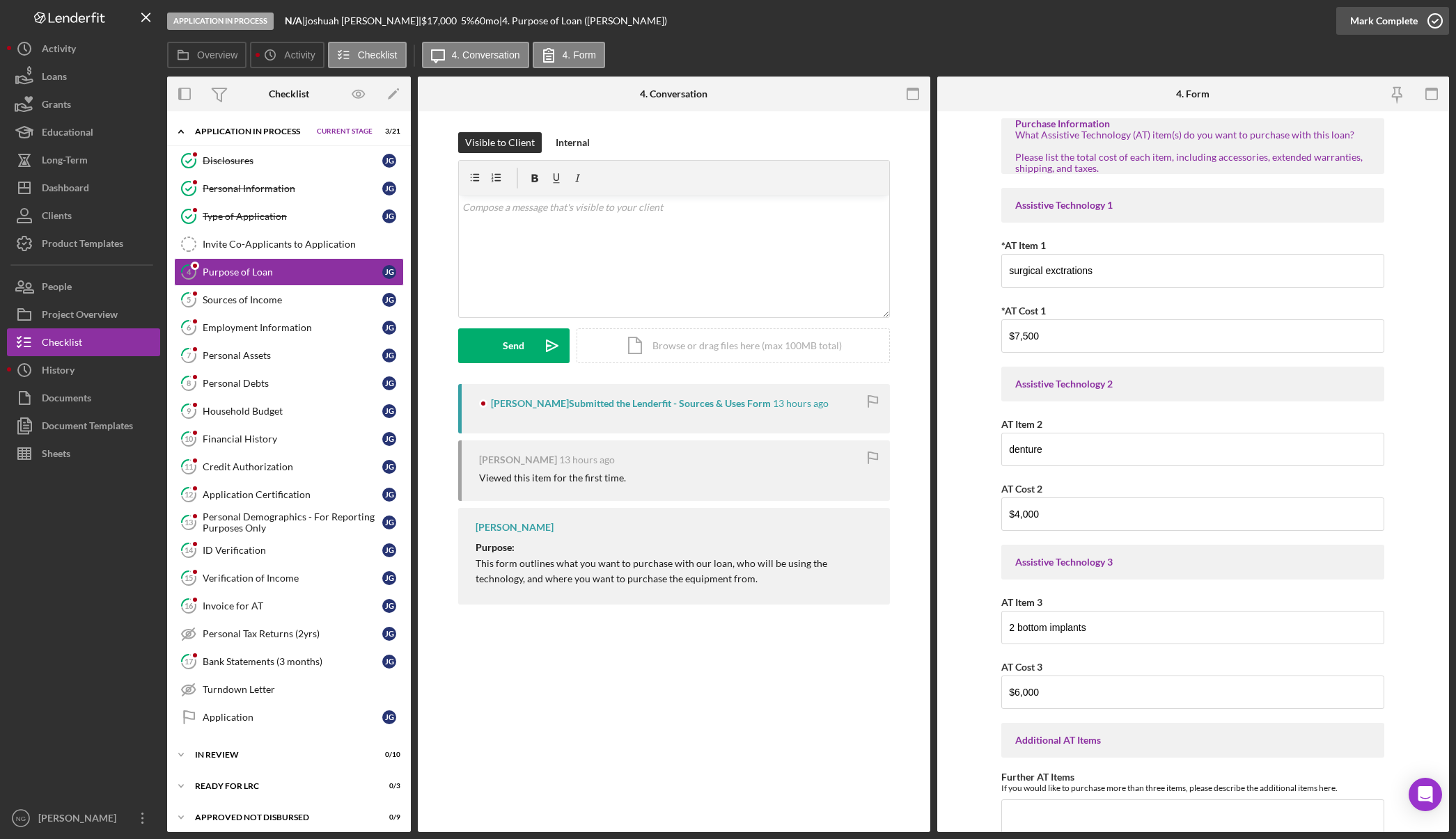
click at [1427, 24] on icon "button" at bounding box center [1435, 21] width 35 height 35
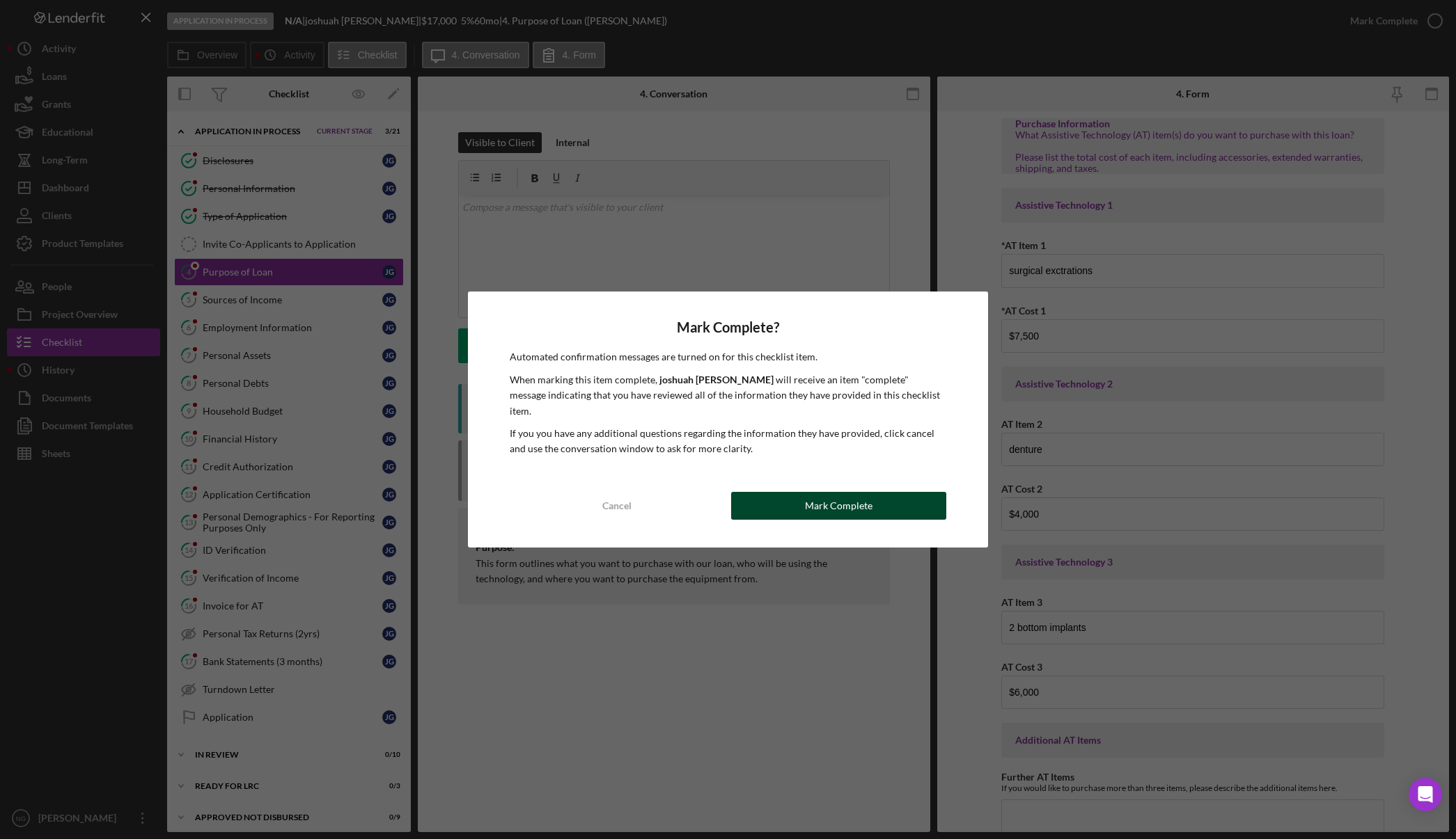
click at [869, 497] on div "Mark Complete" at bounding box center [838, 506] width 67 height 28
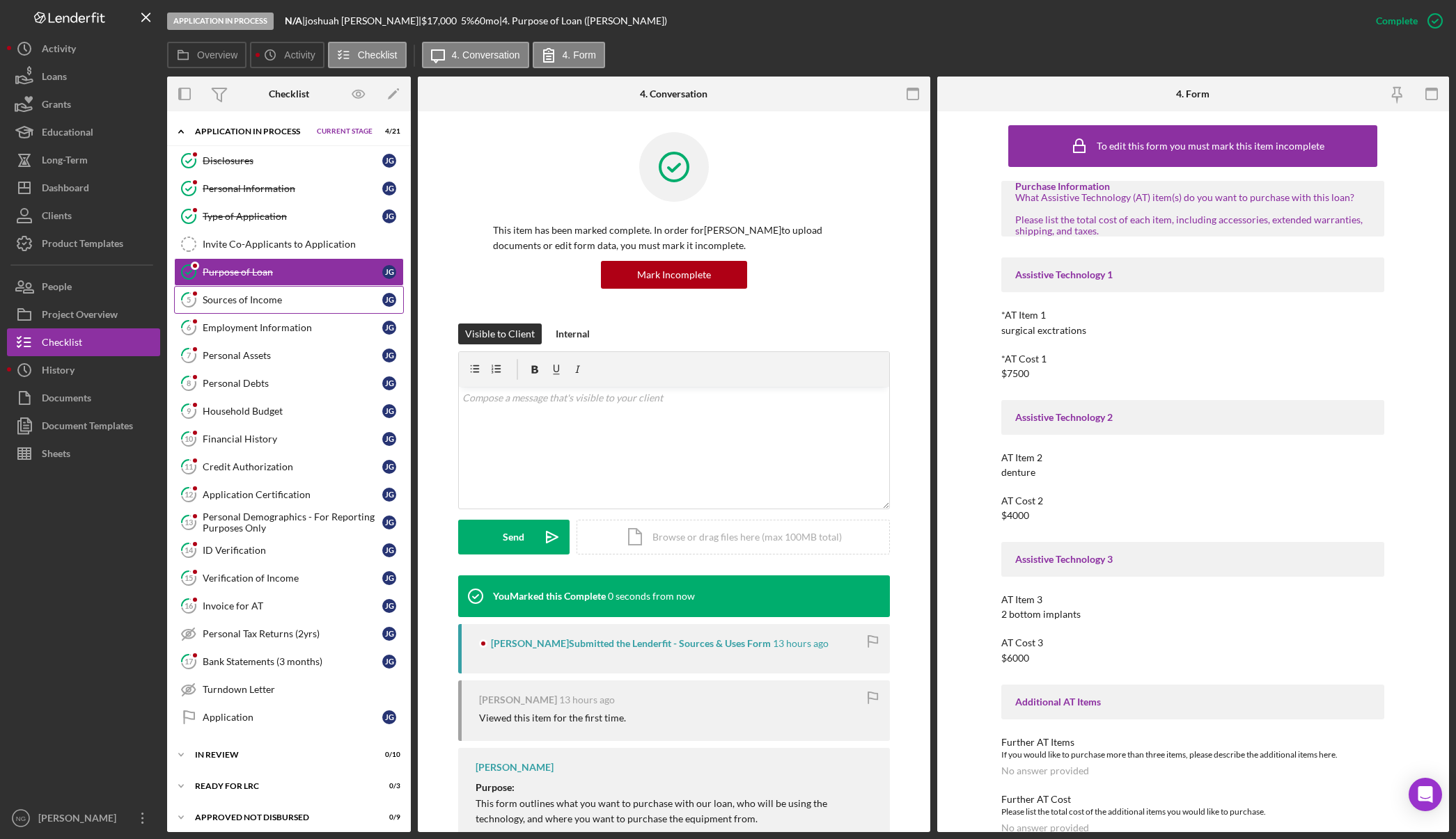
click at [225, 295] on div "Sources of Income" at bounding box center [292, 300] width 180 height 11
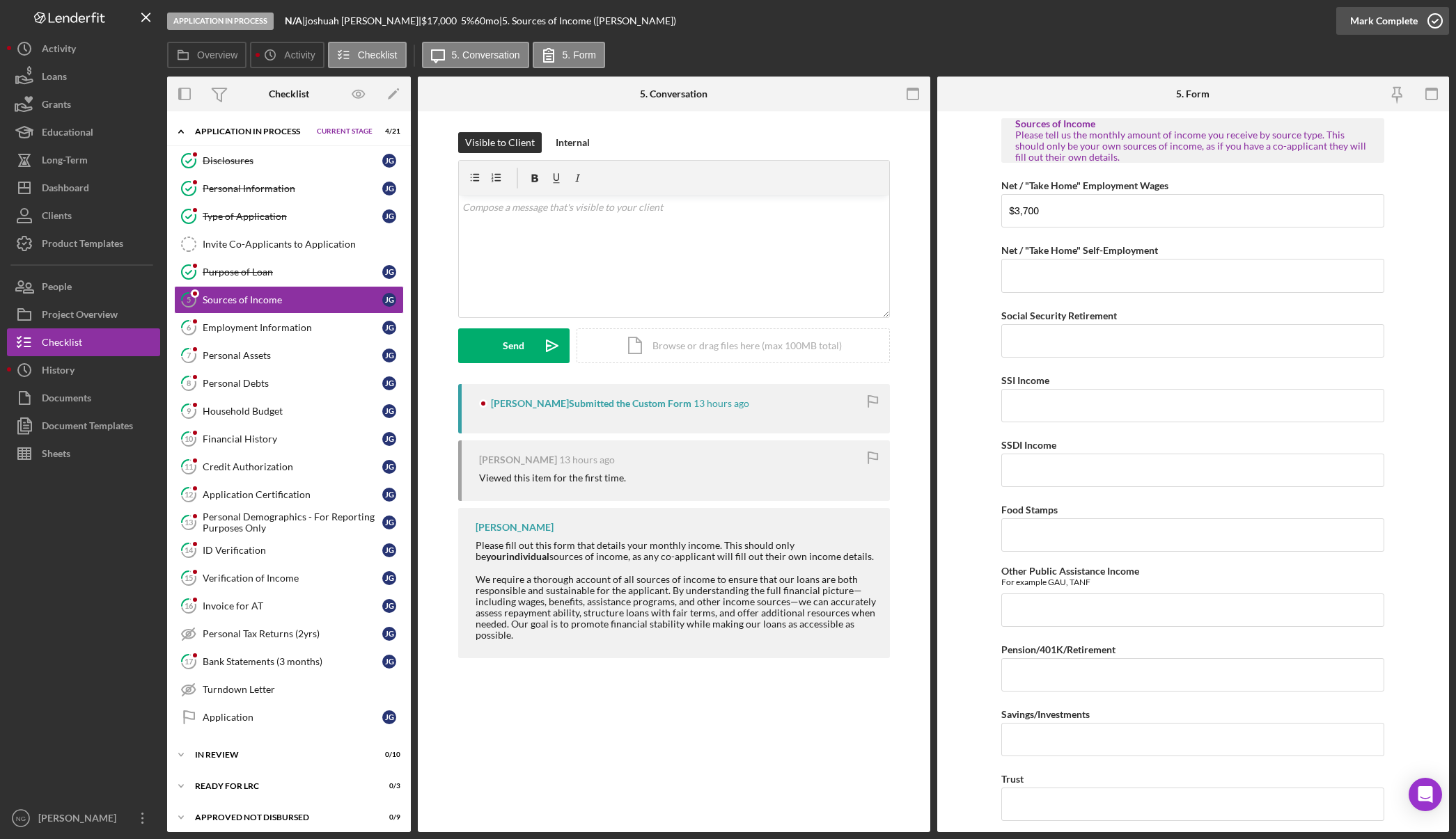
click at [1431, 18] on icon "button" at bounding box center [1435, 21] width 35 height 35
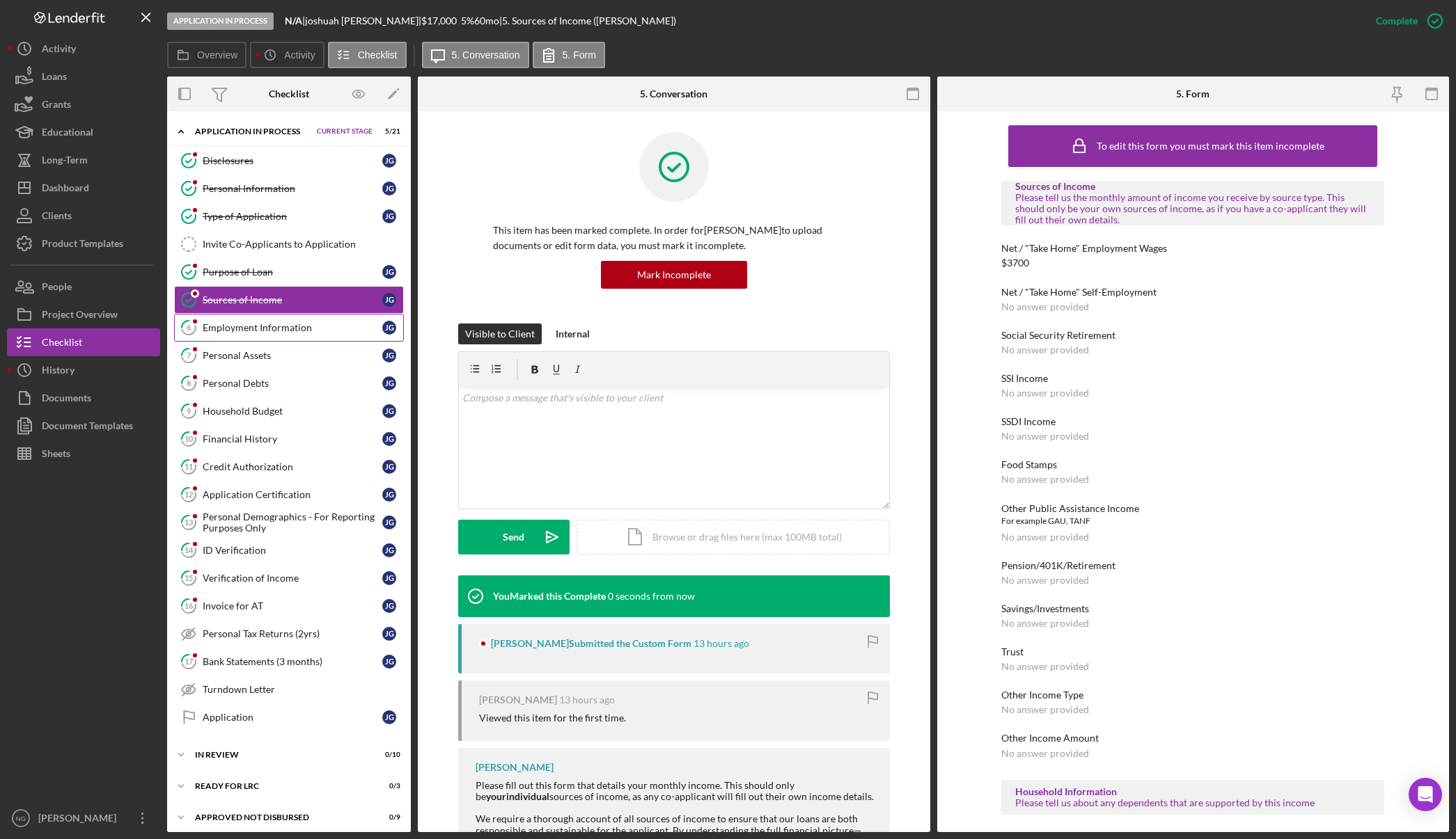
click at [310, 327] on div "Employment Information" at bounding box center [292, 328] width 180 height 11
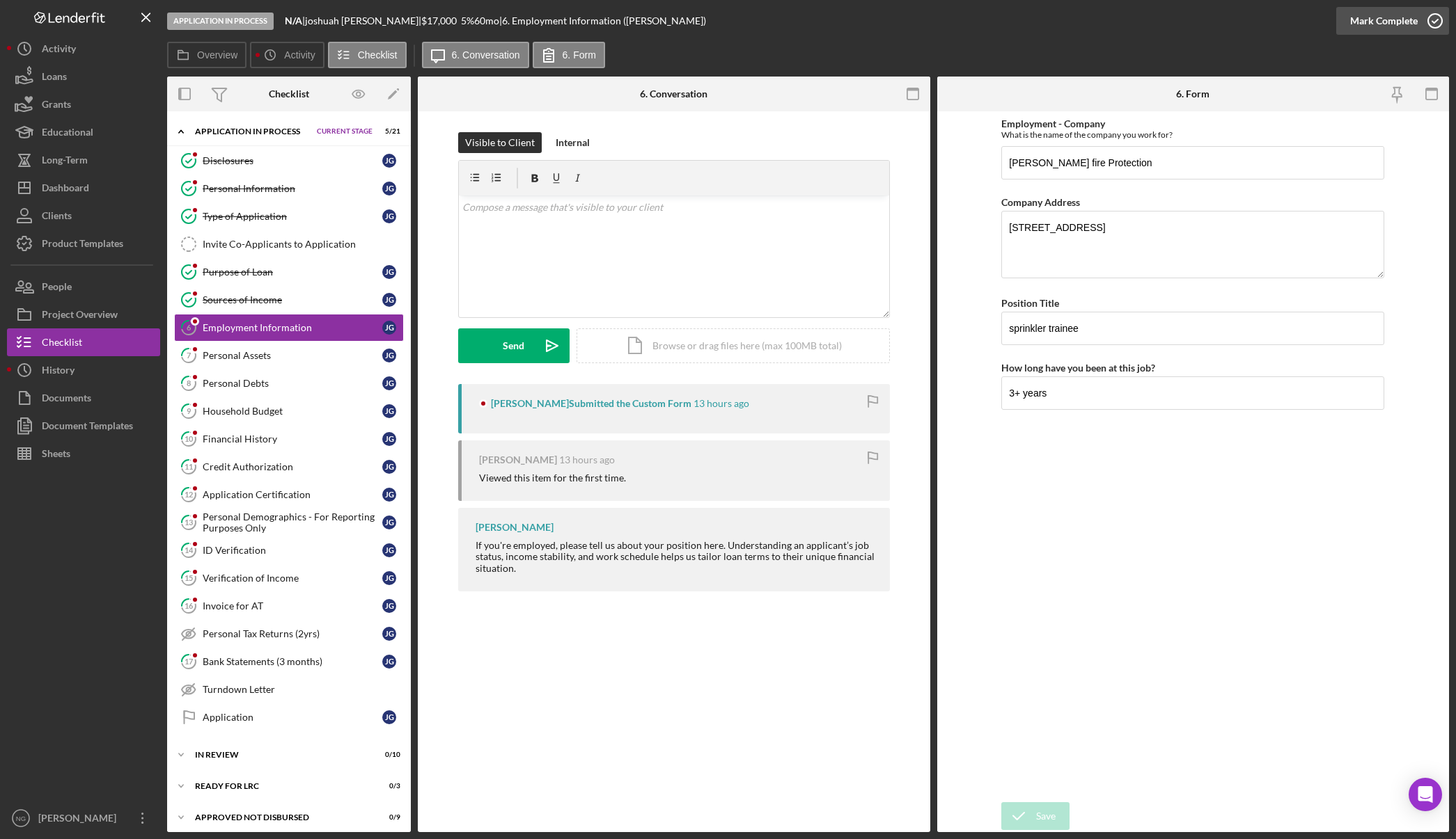
click at [1420, 14] on icon "button" at bounding box center [1435, 21] width 35 height 35
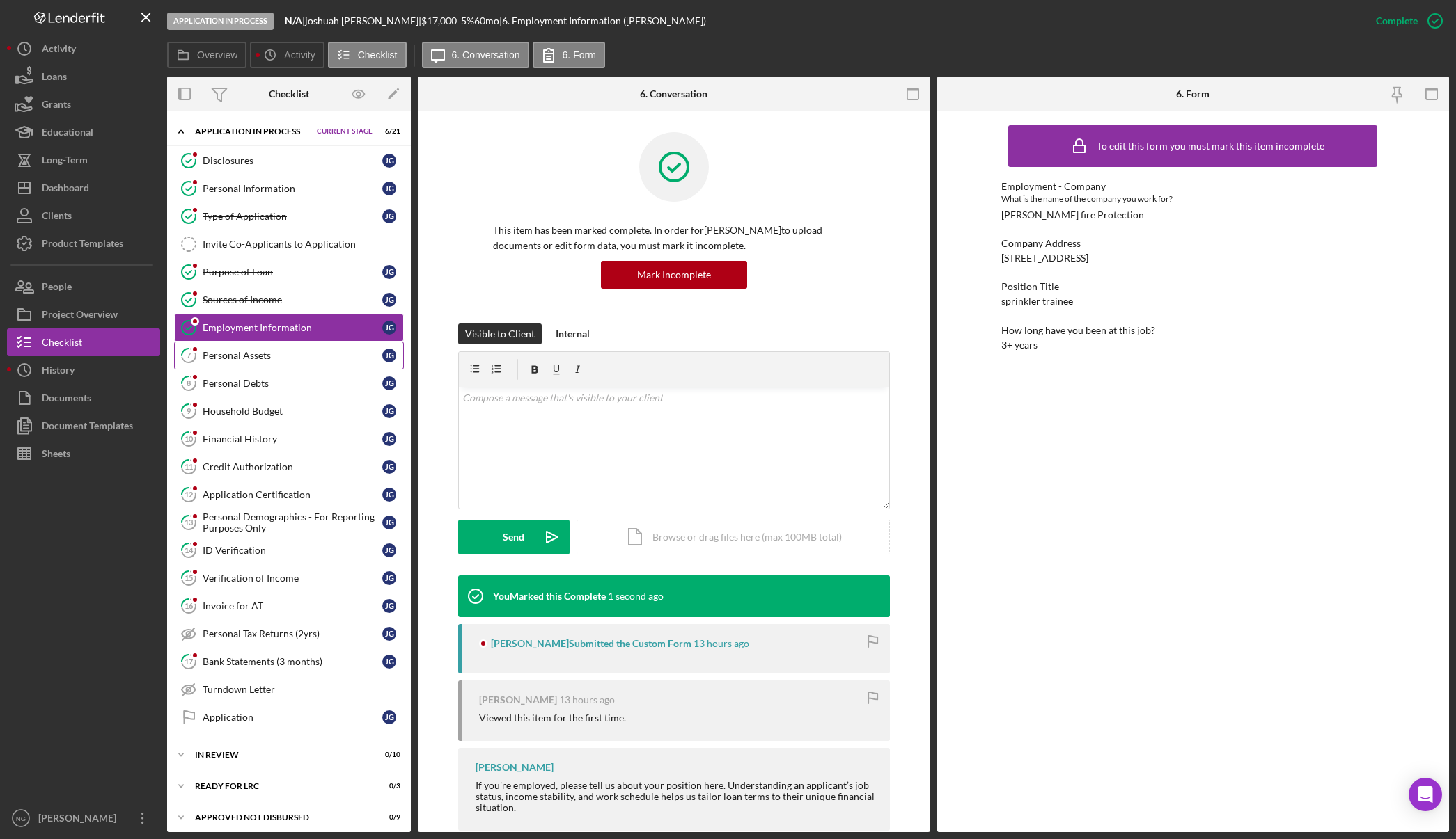
click at [277, 361] on div "Personal Assets" at bounding box center [292, 355] width 180 height 11
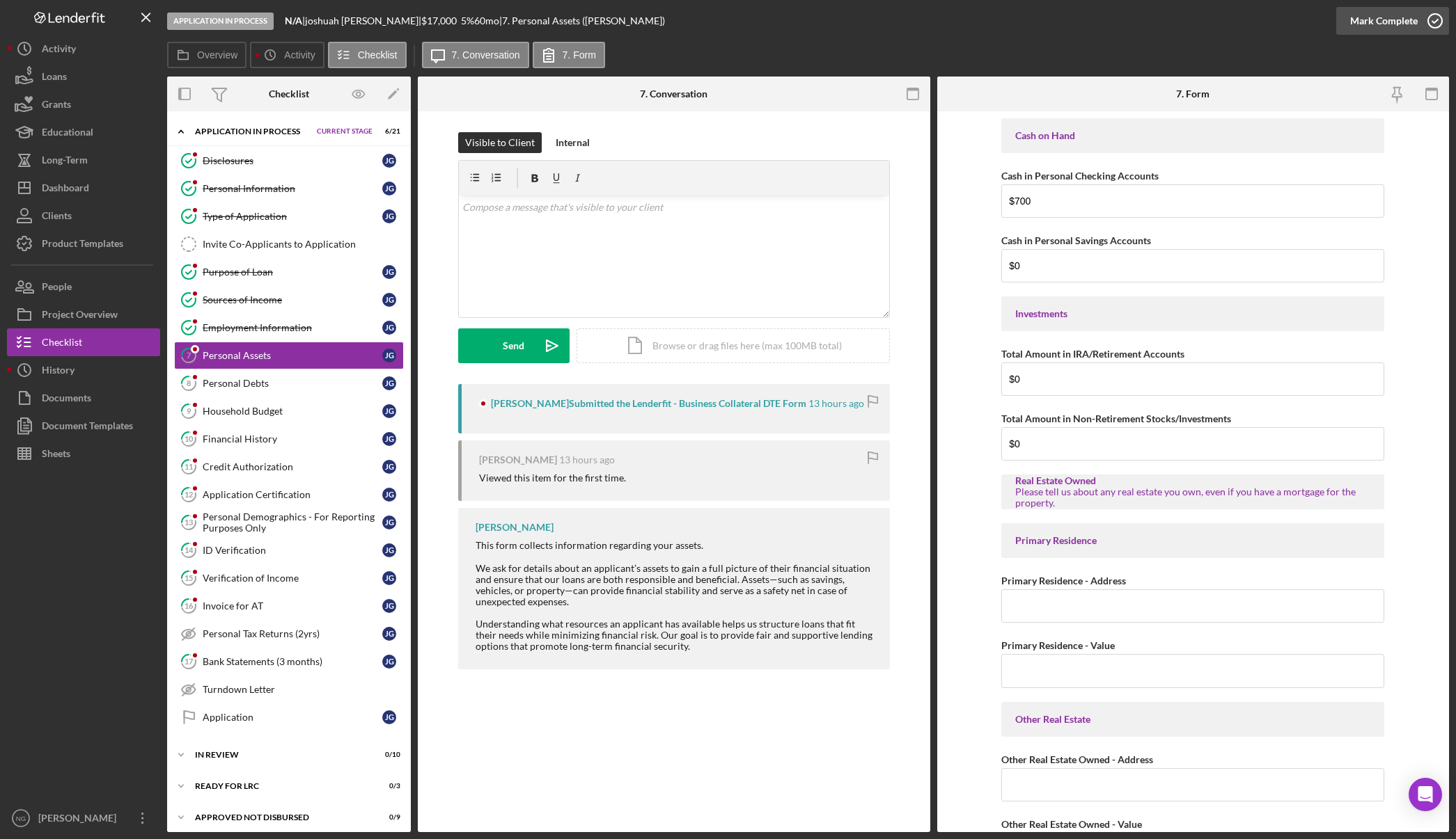
click at [1426, 21] on icon "button" at bounding box center [1435, 21] width 35 height 35
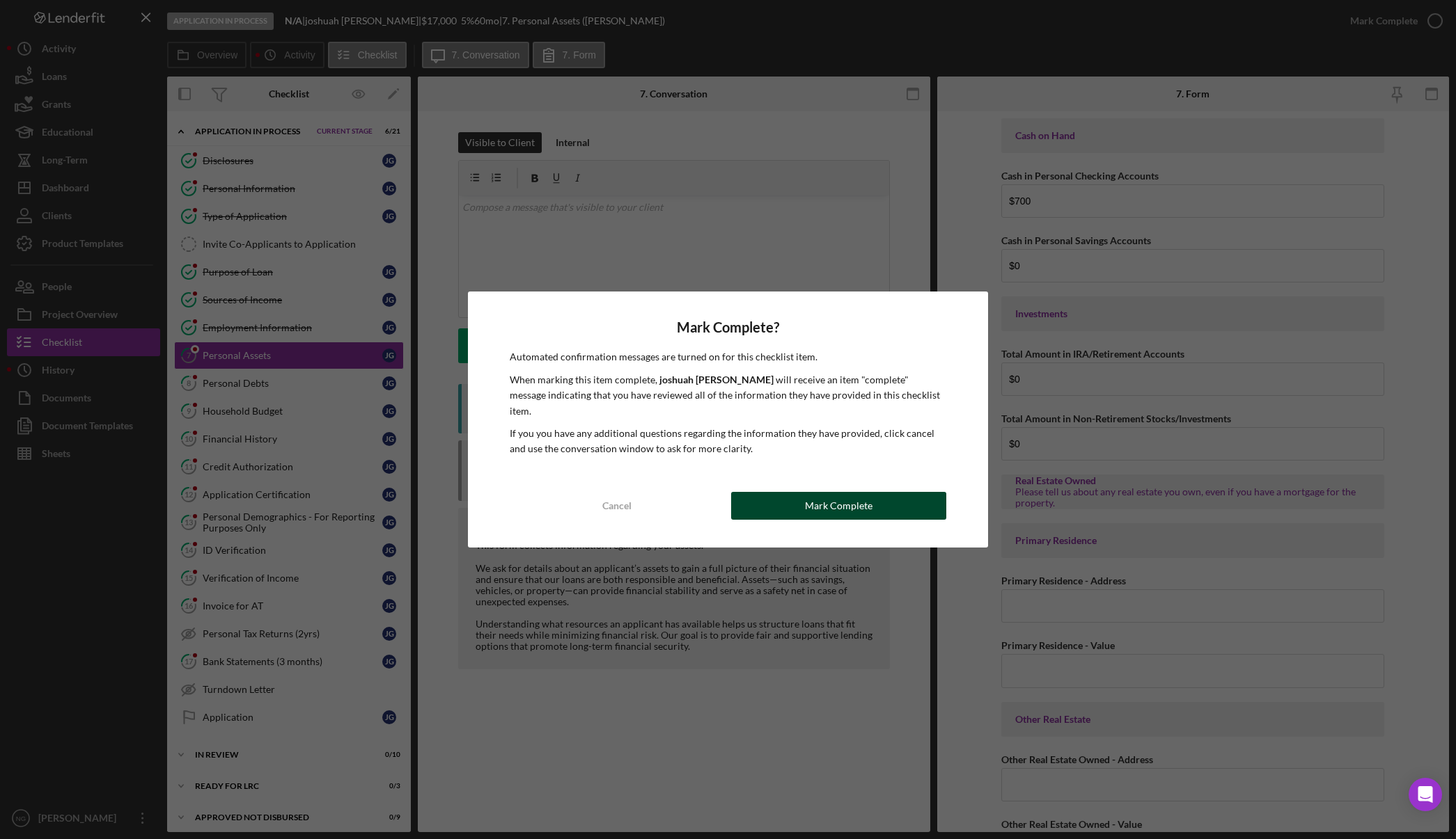
click at [865, 497] on div "Mark Complete" at bounding box center [838, 506] width 67 height 28
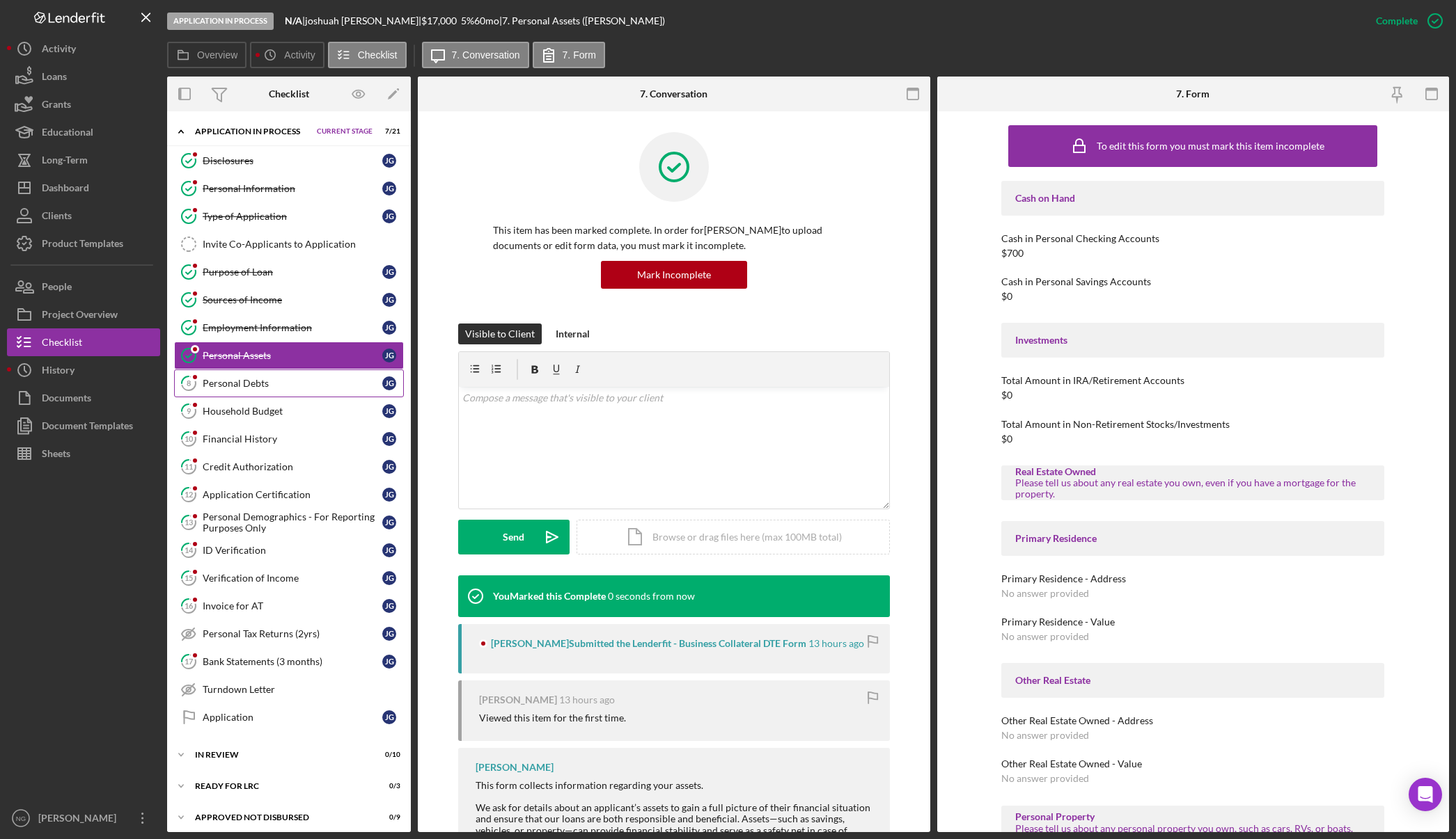
click at [236, 384] on div "Personal Debts" at bounding box center [292, 383] width 180 height 11
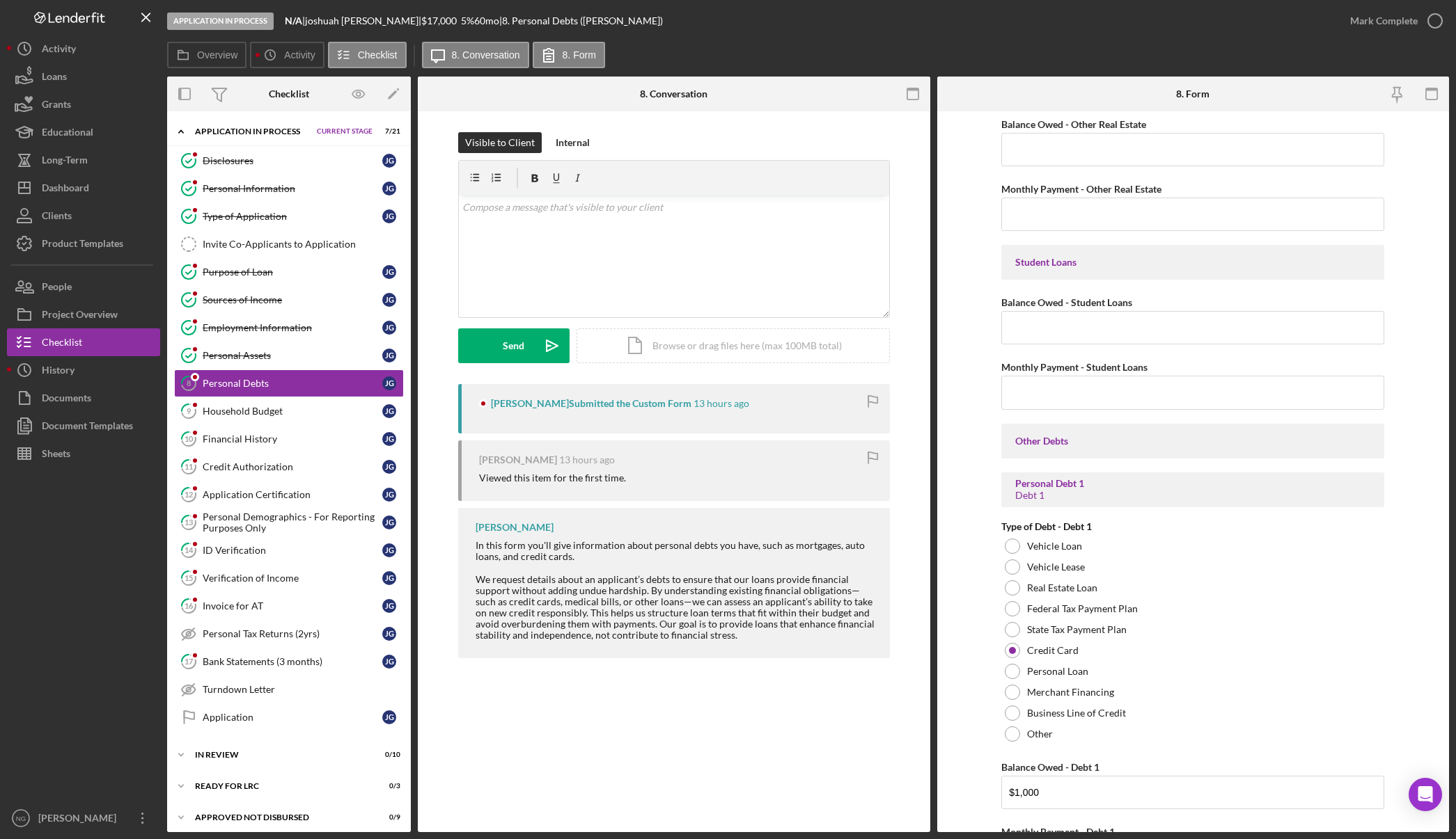
scroll to position [557, 0]
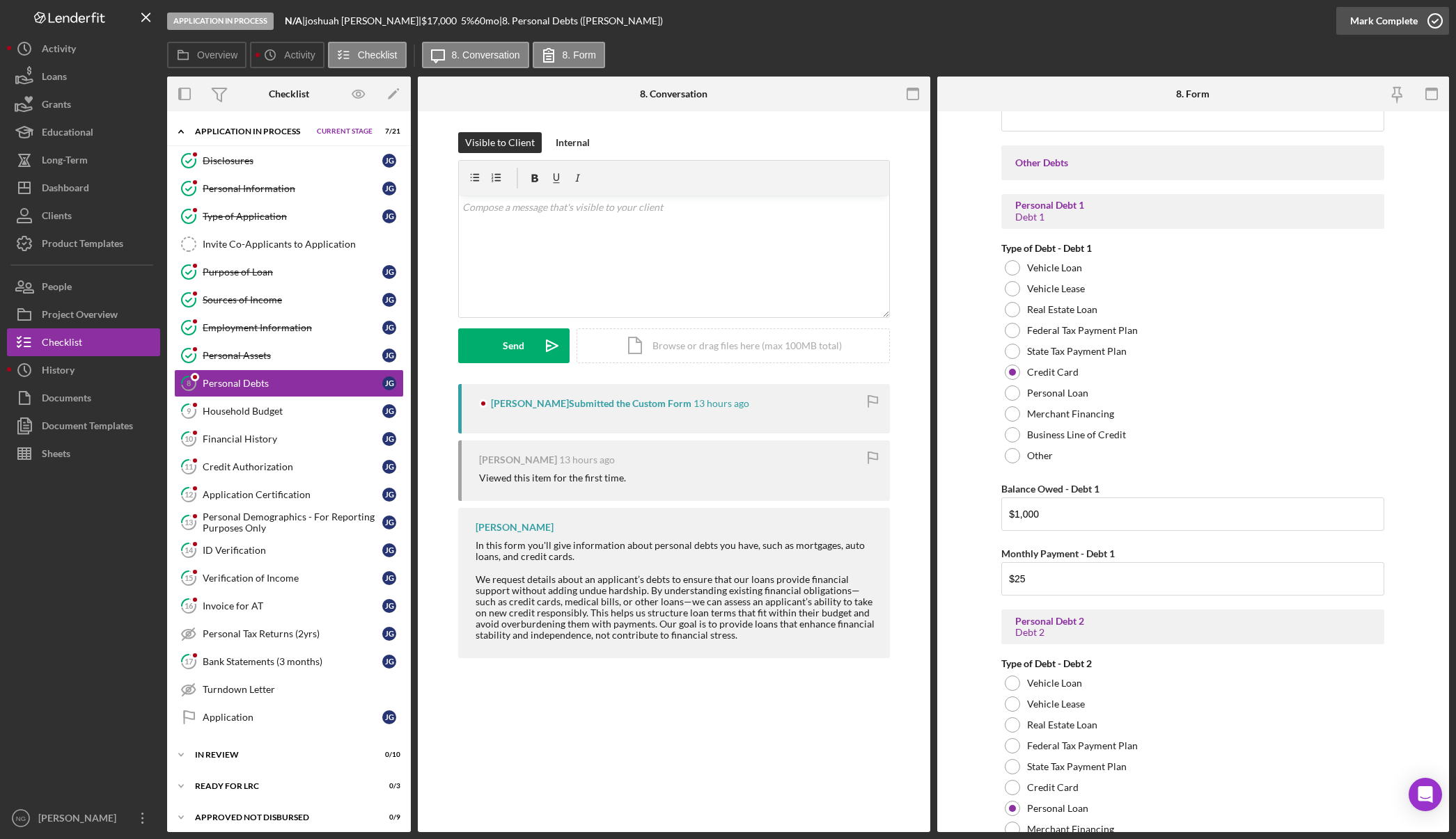
click at [1426, 18] on icon "button" at bounding box center [1435, 21] width 35 height 35
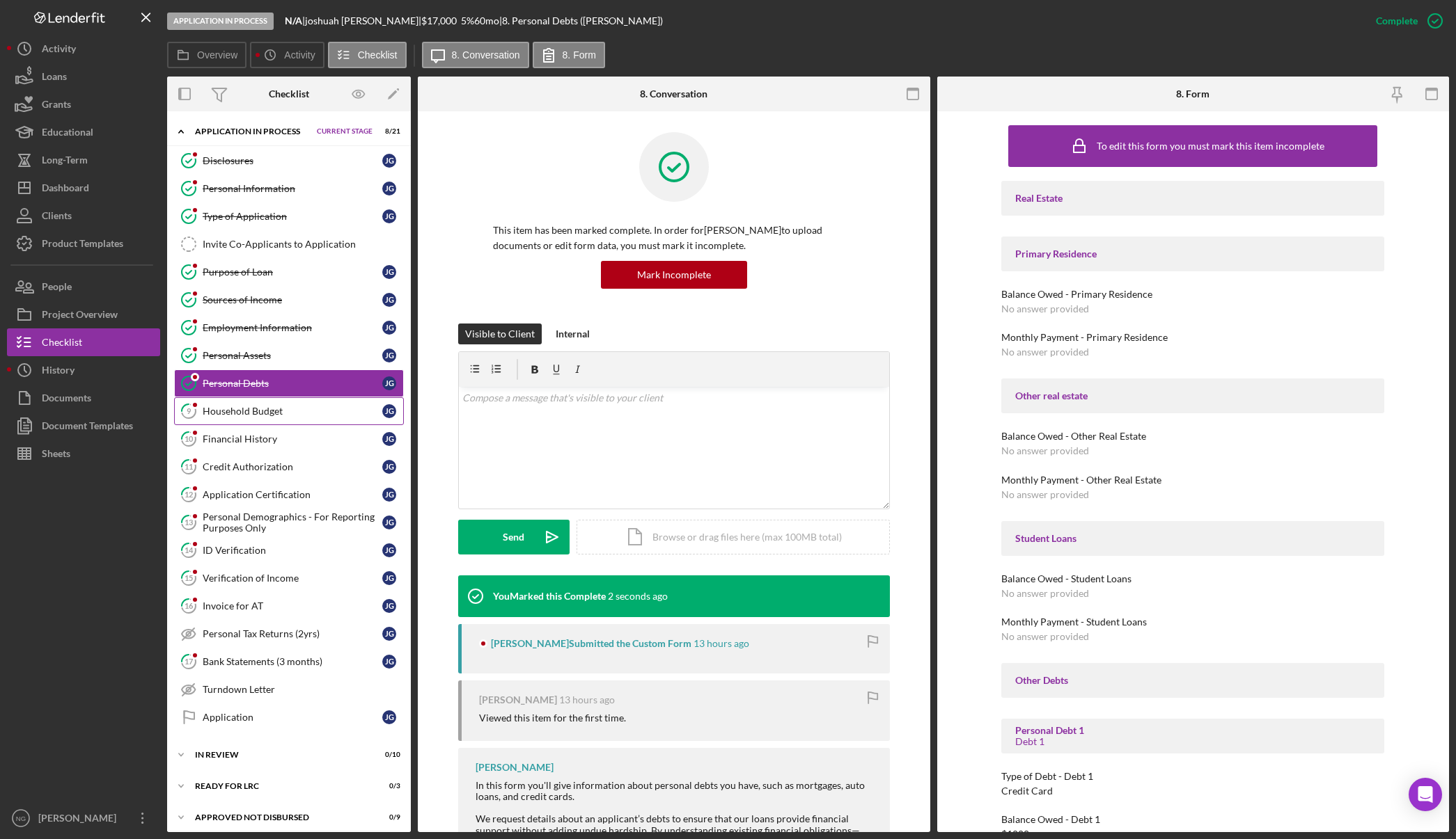
click at [245, 416] on div "Household Budget" at bounding box center [292, 412] width 180 height 11
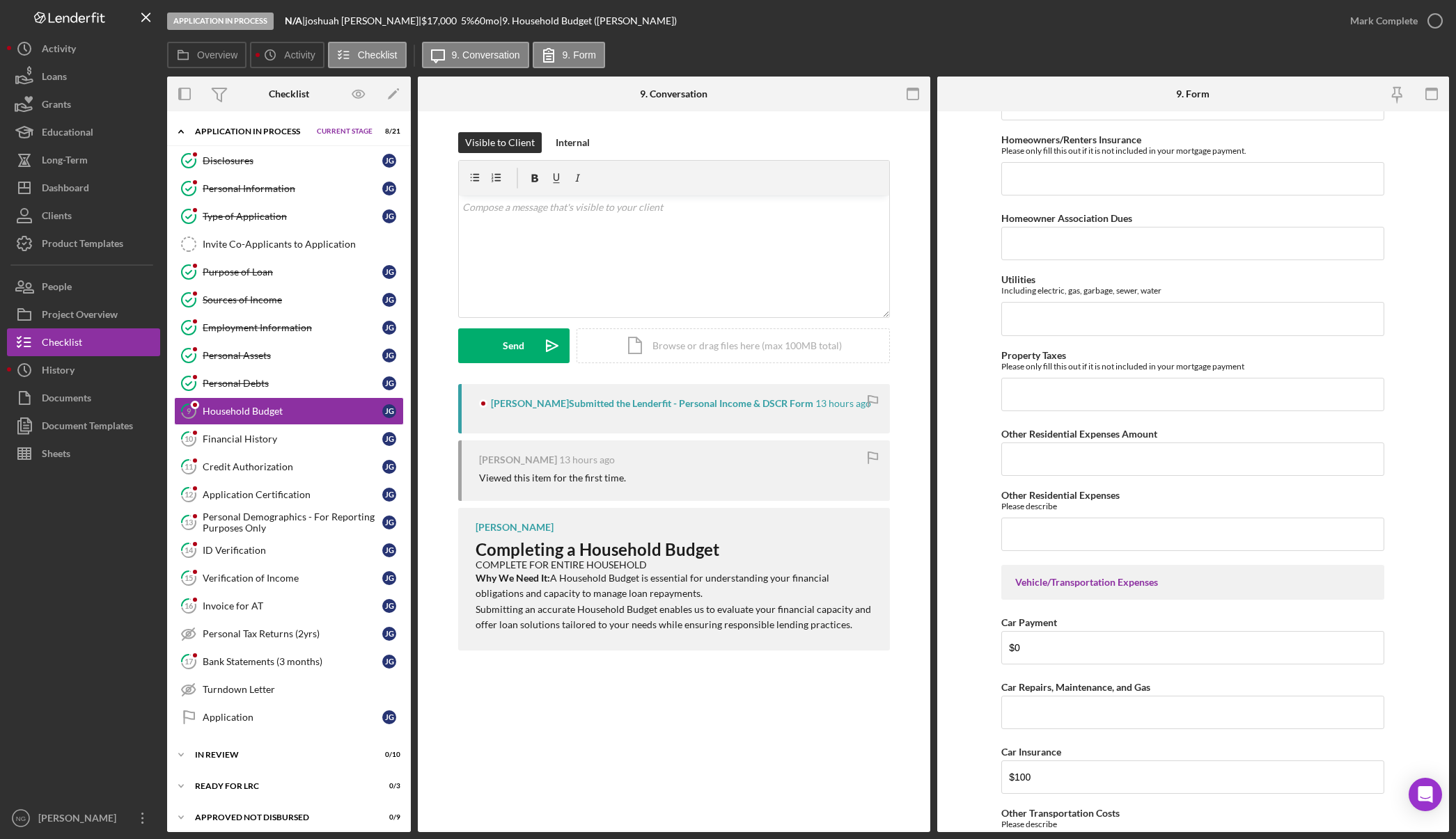
scroll to position [279, 0]
click at [1432, 19] on icon "button" at bounding box center [1435, 21] width 35 height 35
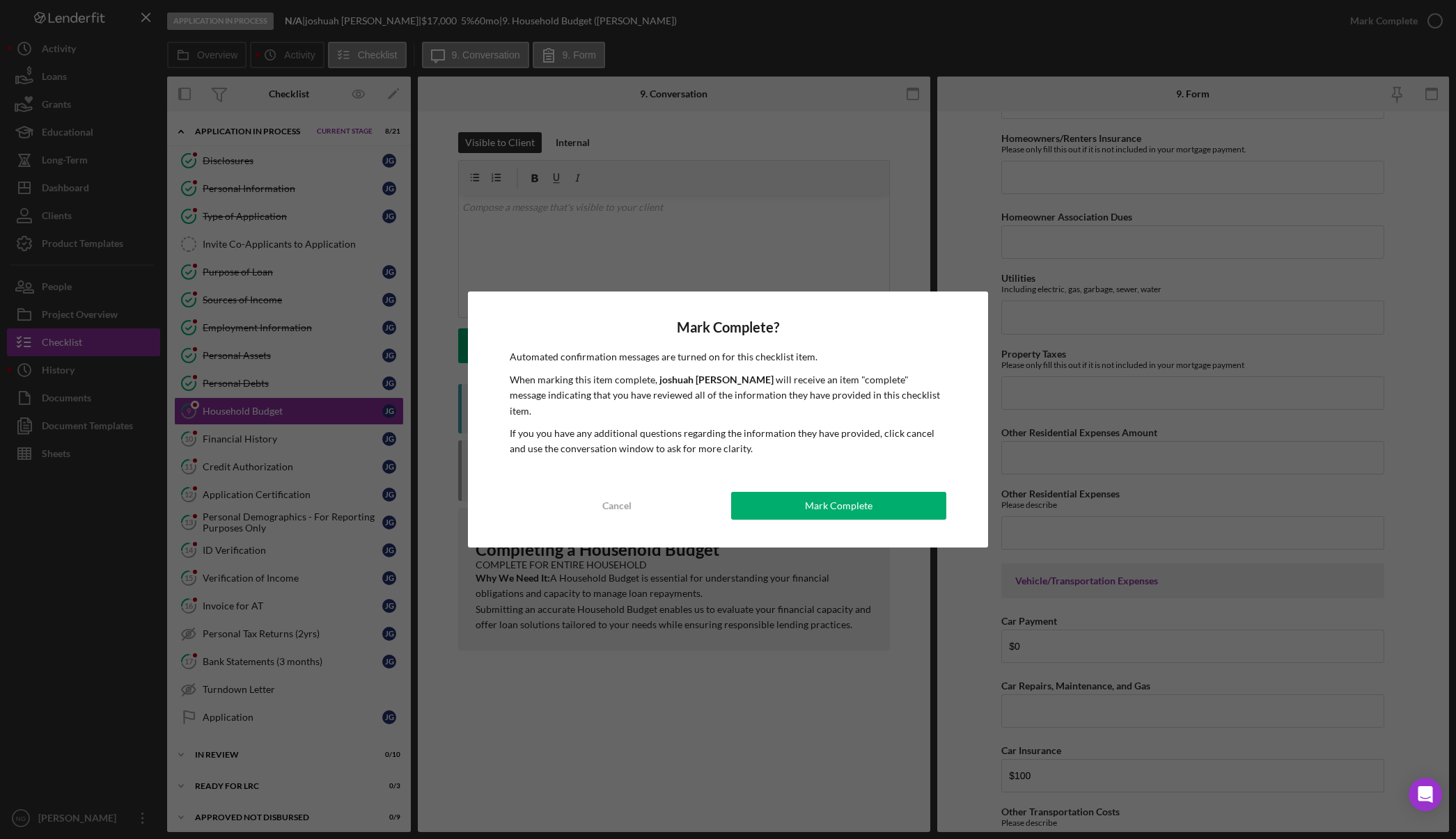
click at [872, 506] on button "Mark Complete" at bounding box center [838, 506] width 215 height 28
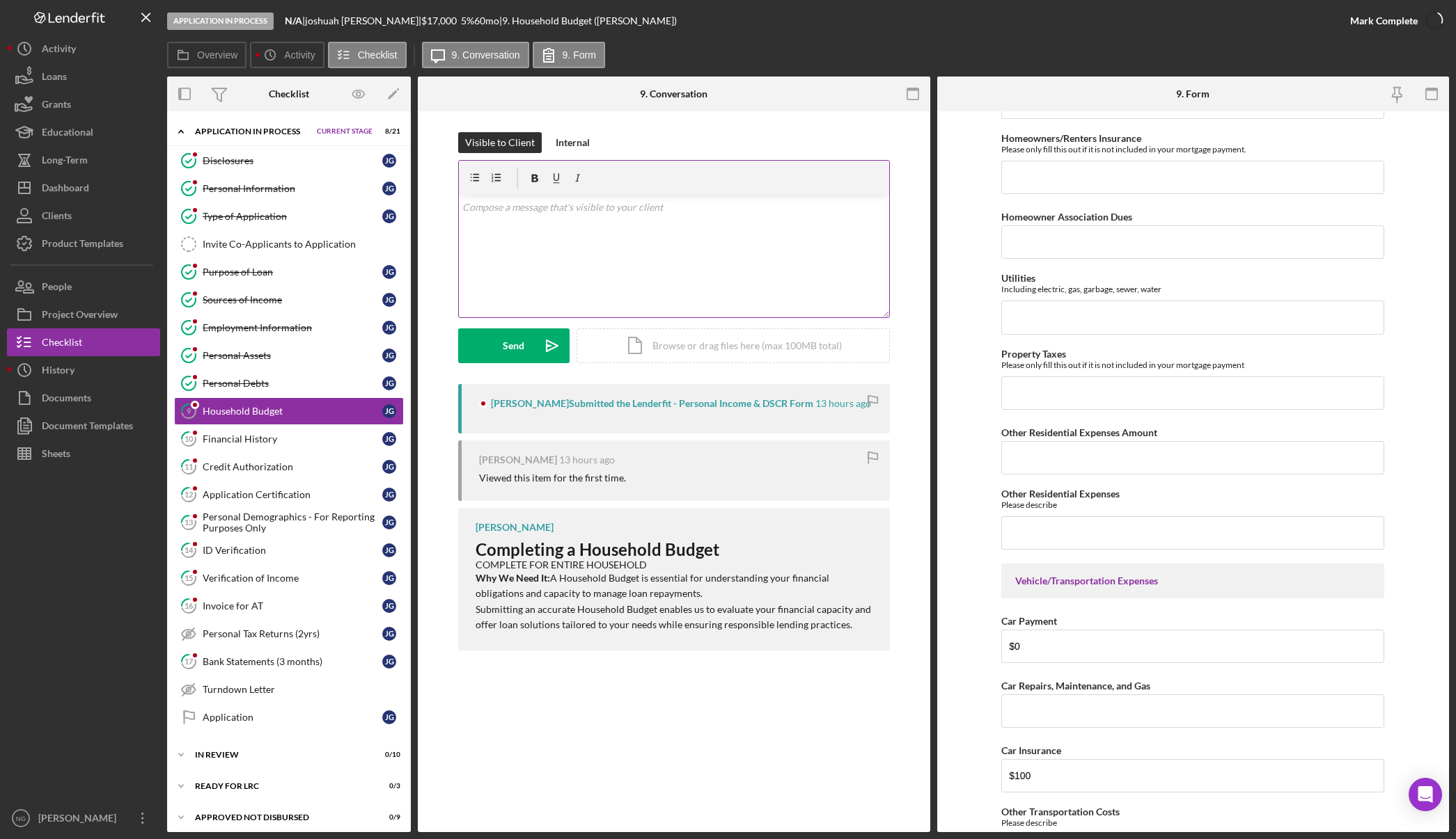
scroll to position [334, 0]
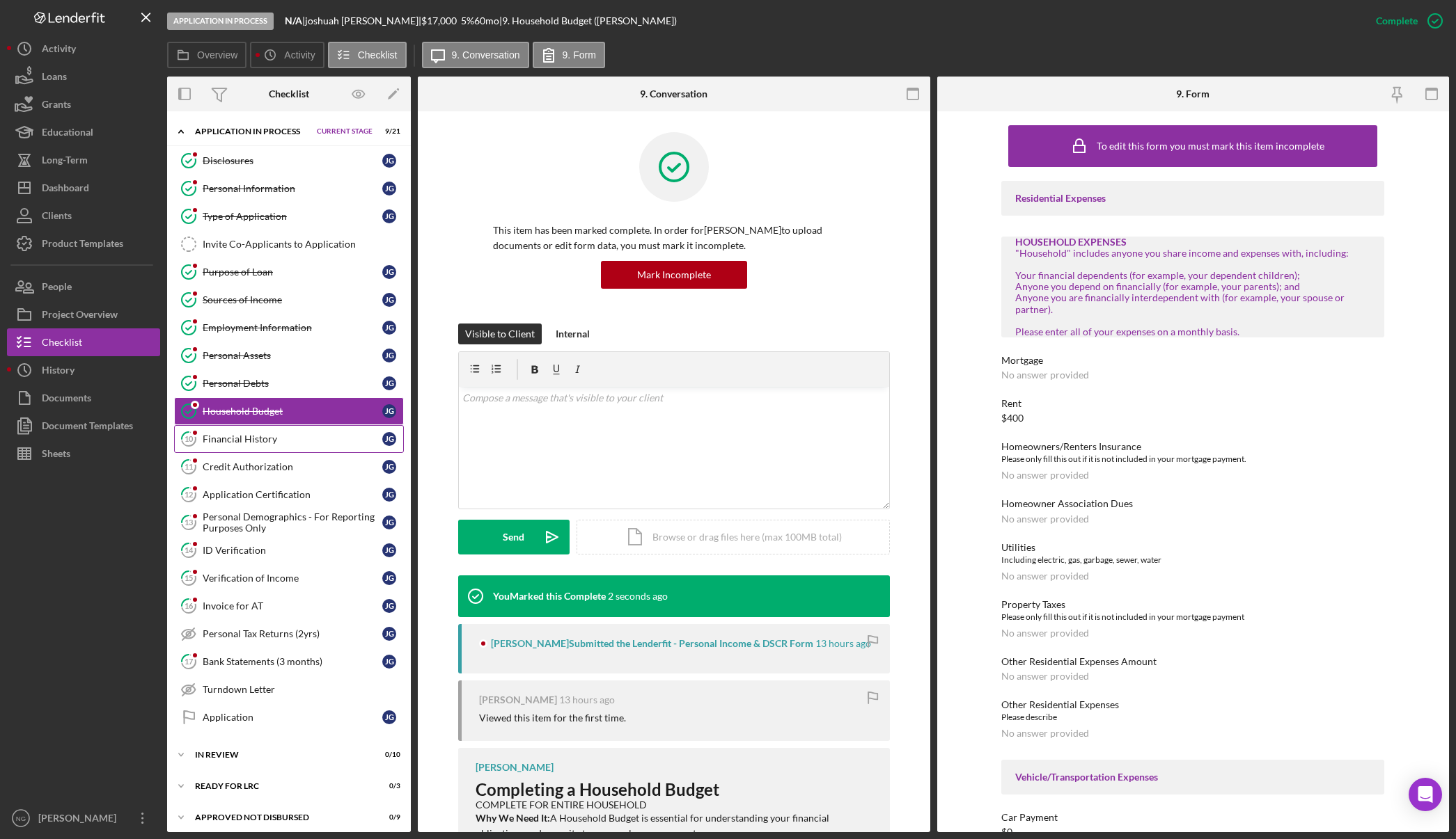
click at [274, 440] on div "Financial History" at bounding box center [292, 439] width 180 height 11
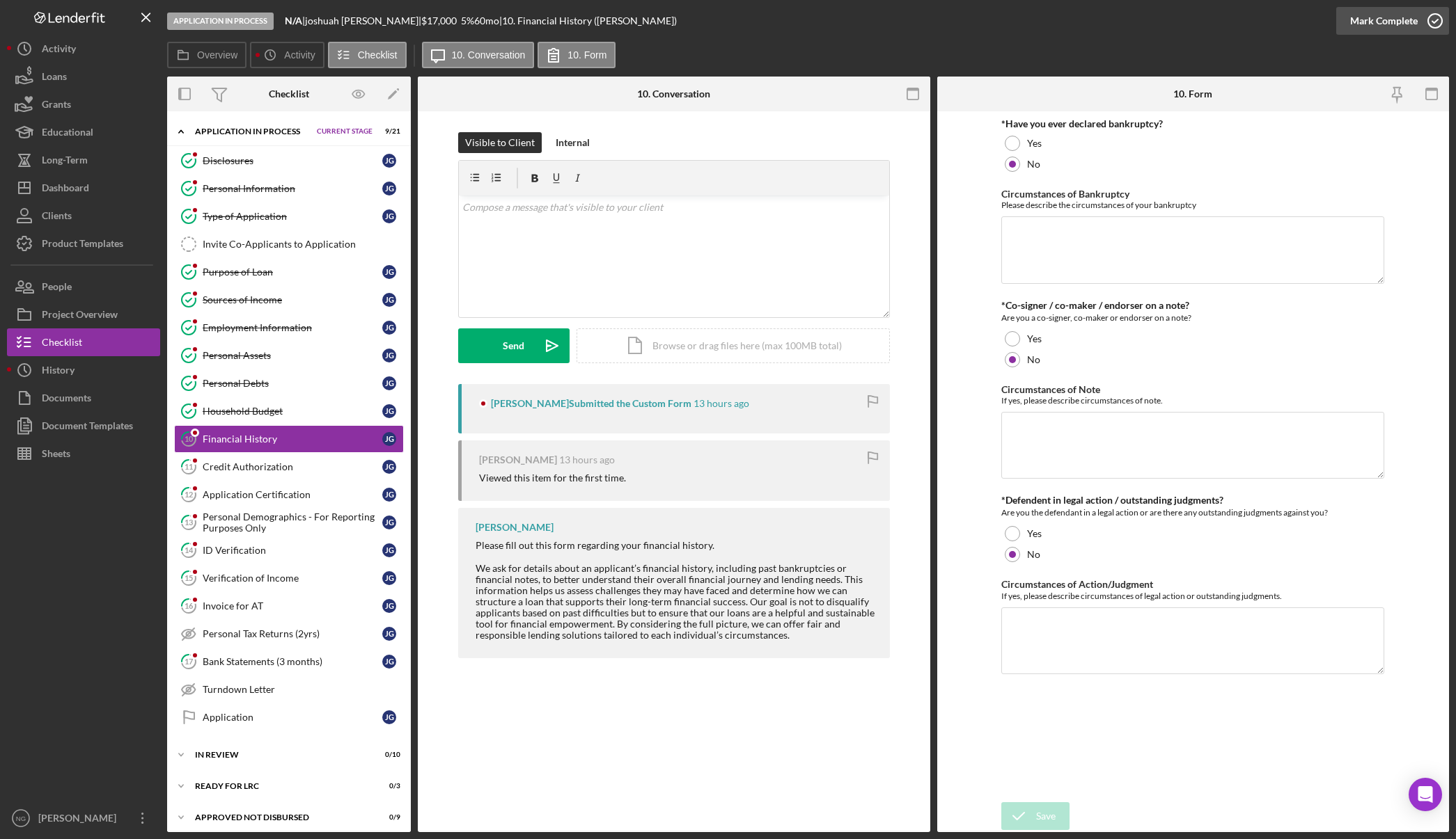
click at [1408, 24] on div "Mark Complete" at bounding box center [1383, 21] width 67 height 28
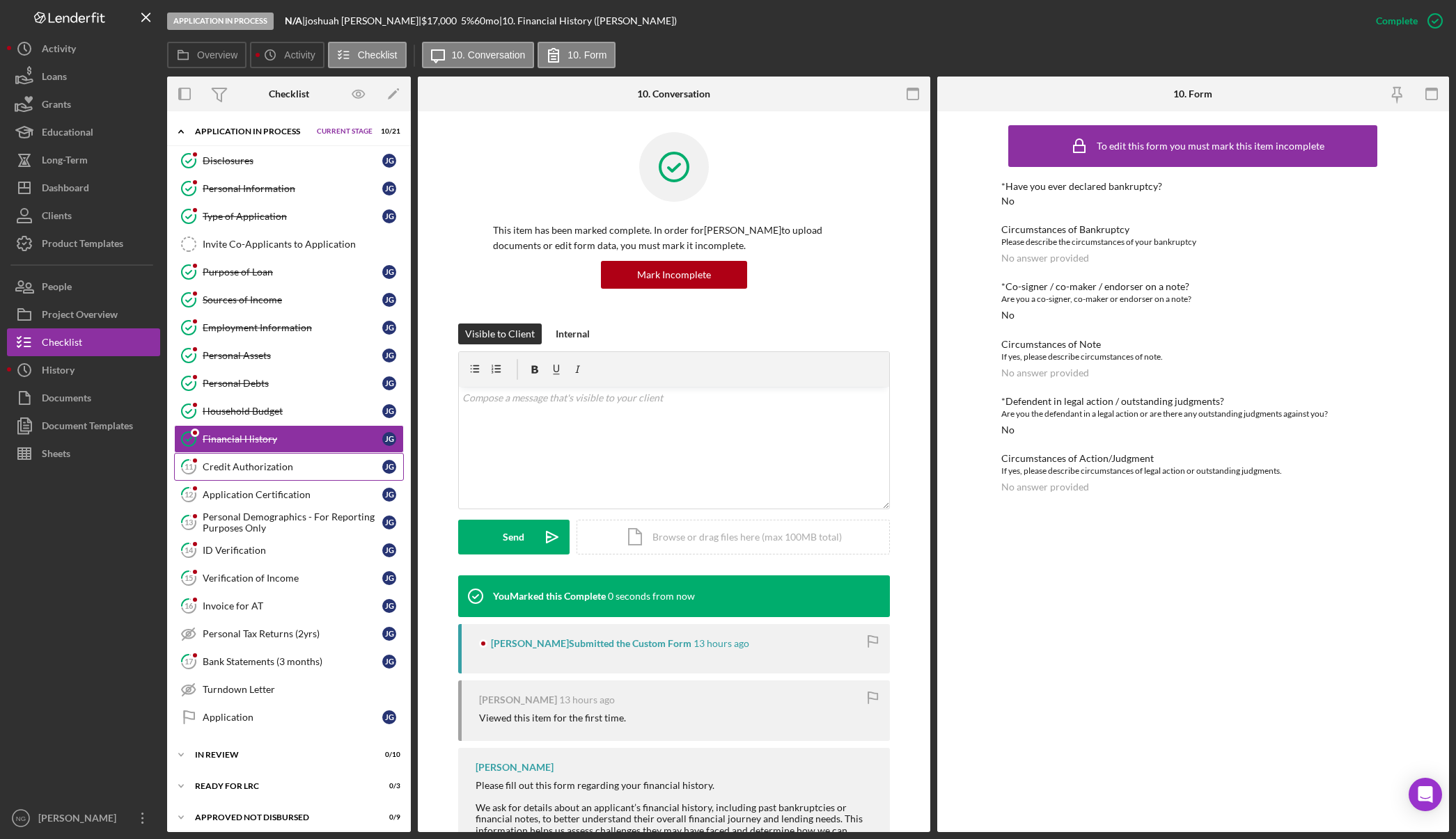
click at [253, 466] on div "Credit Authorization" at bounding box center [292, 467] width 180 height 11
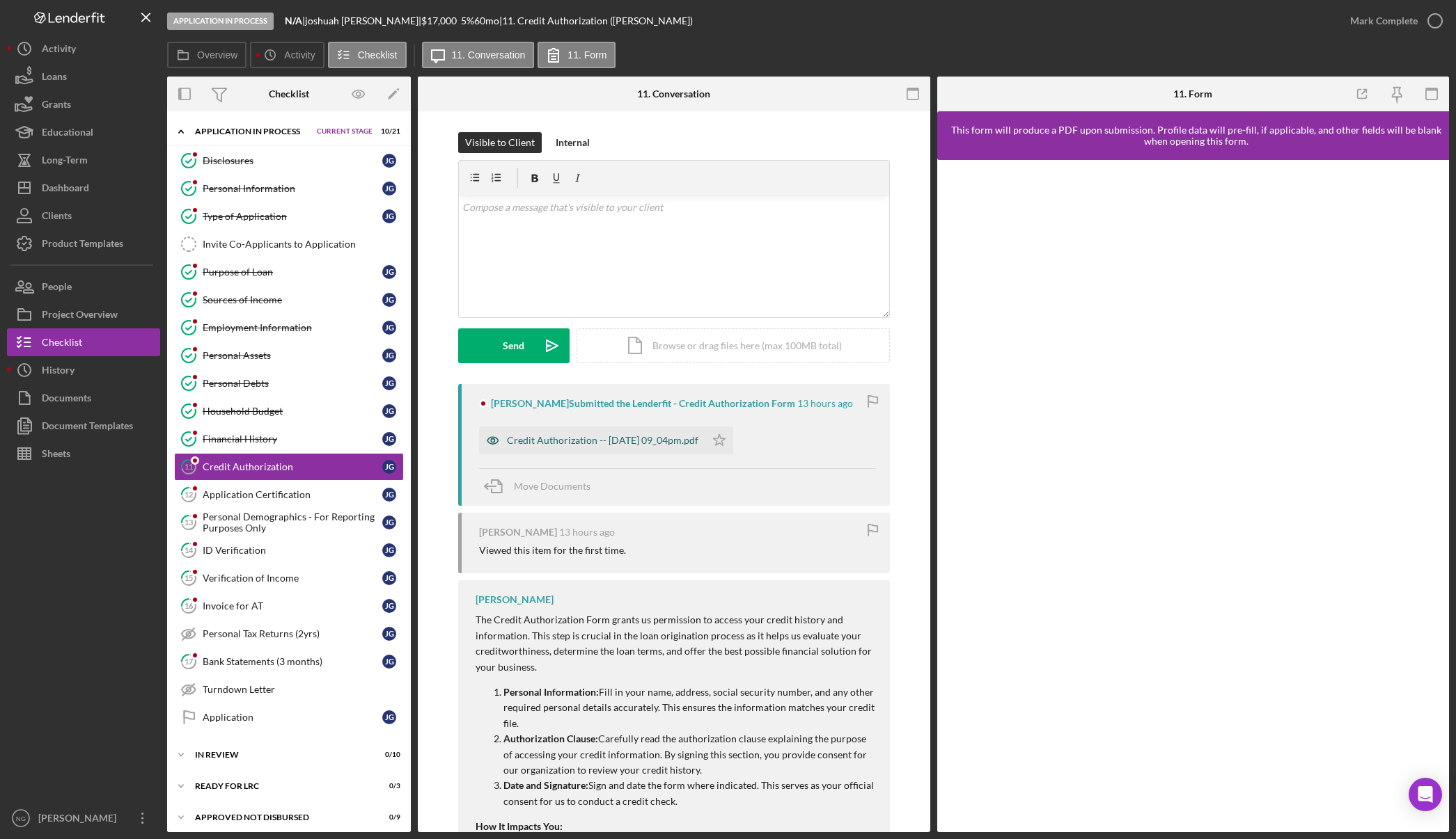
click at [656, 435] on div "Credit Authorization -- 2025-09-14 09_04pm.pdf" at bounding box center [602, 440] width 191 height 11
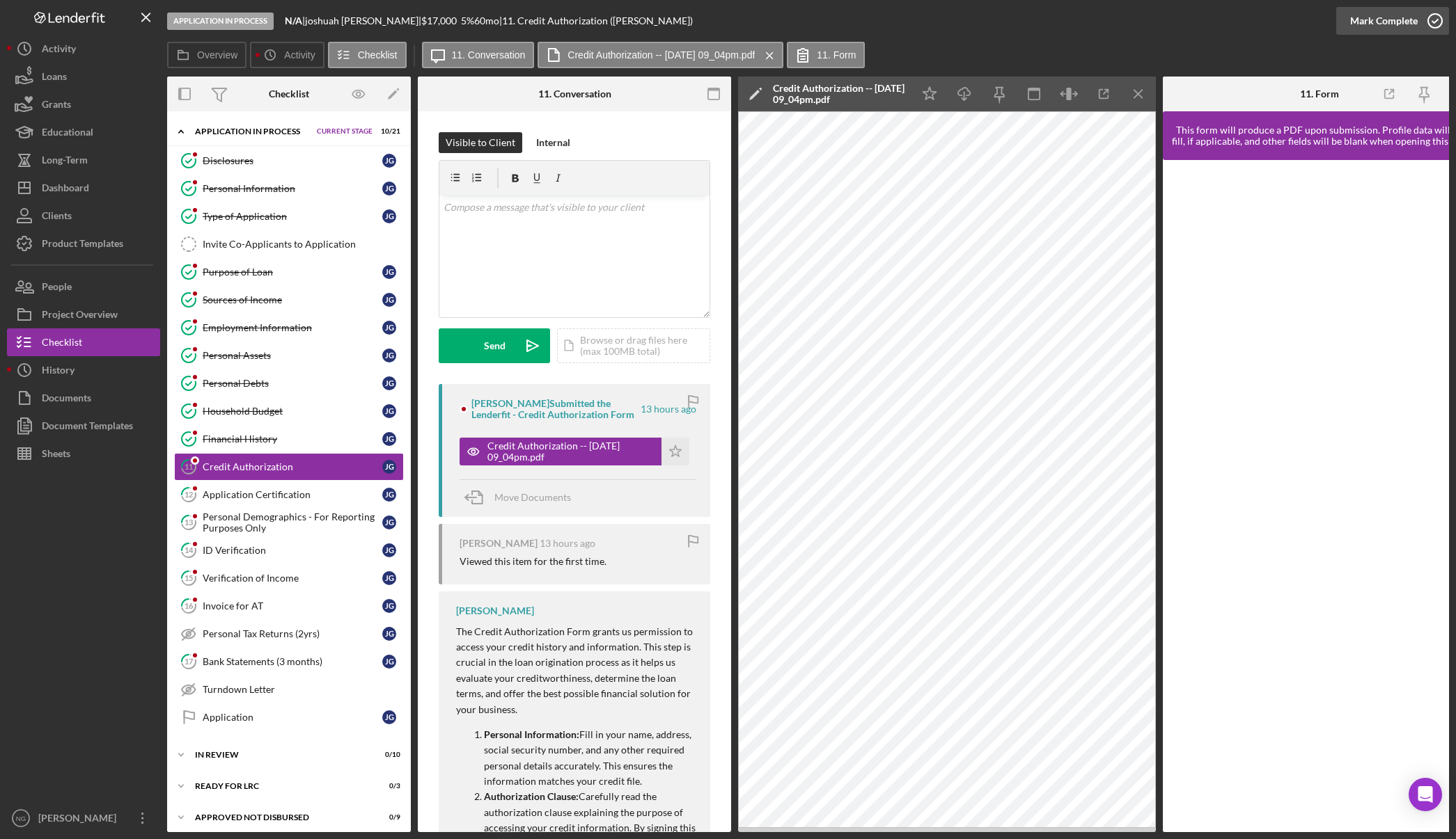
click at [1436, 24] on icon "button" at bounding box center [1435, 21] width 35 height 35
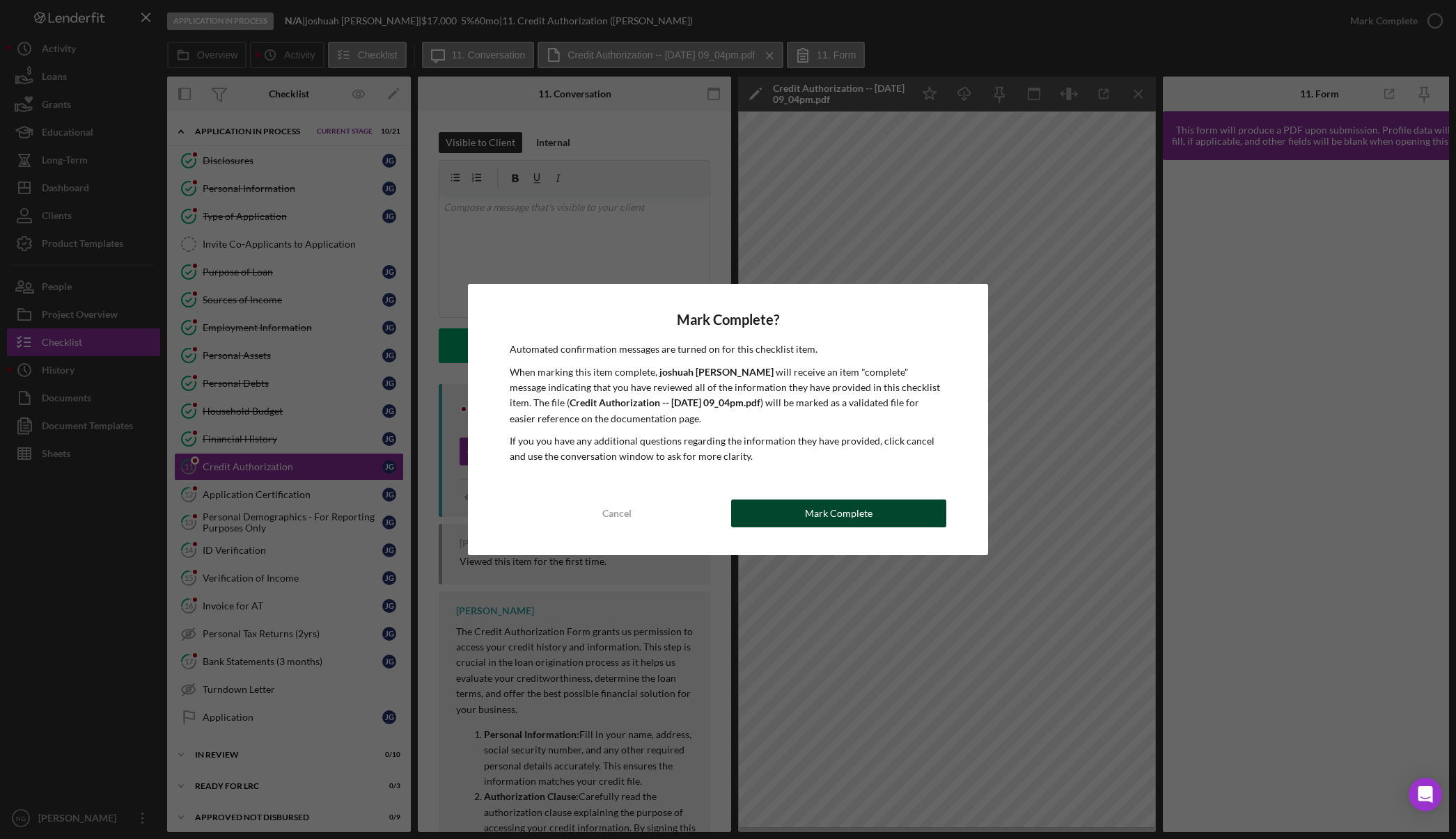
click at [945, 508] on div "Cancel Mark Complete" at bounding box center [728, 513] width 437 height 28
click at [802, 515] on button "Mark Complete" at bounding box center [838, 513] width 215 height 28
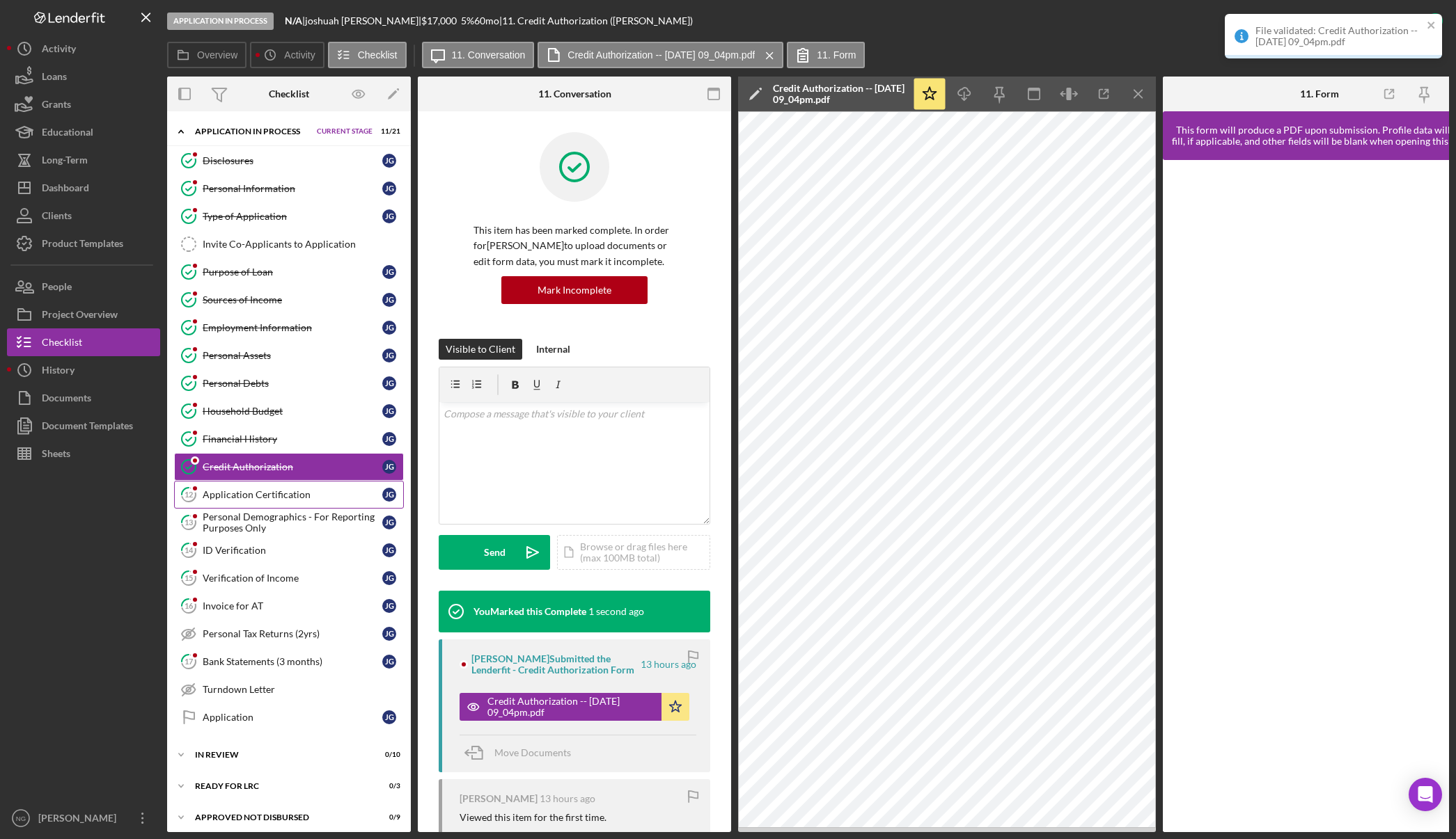
click at [283, 499] on div "Application Certification" at bounding box center [292, 495] width 180 height 11
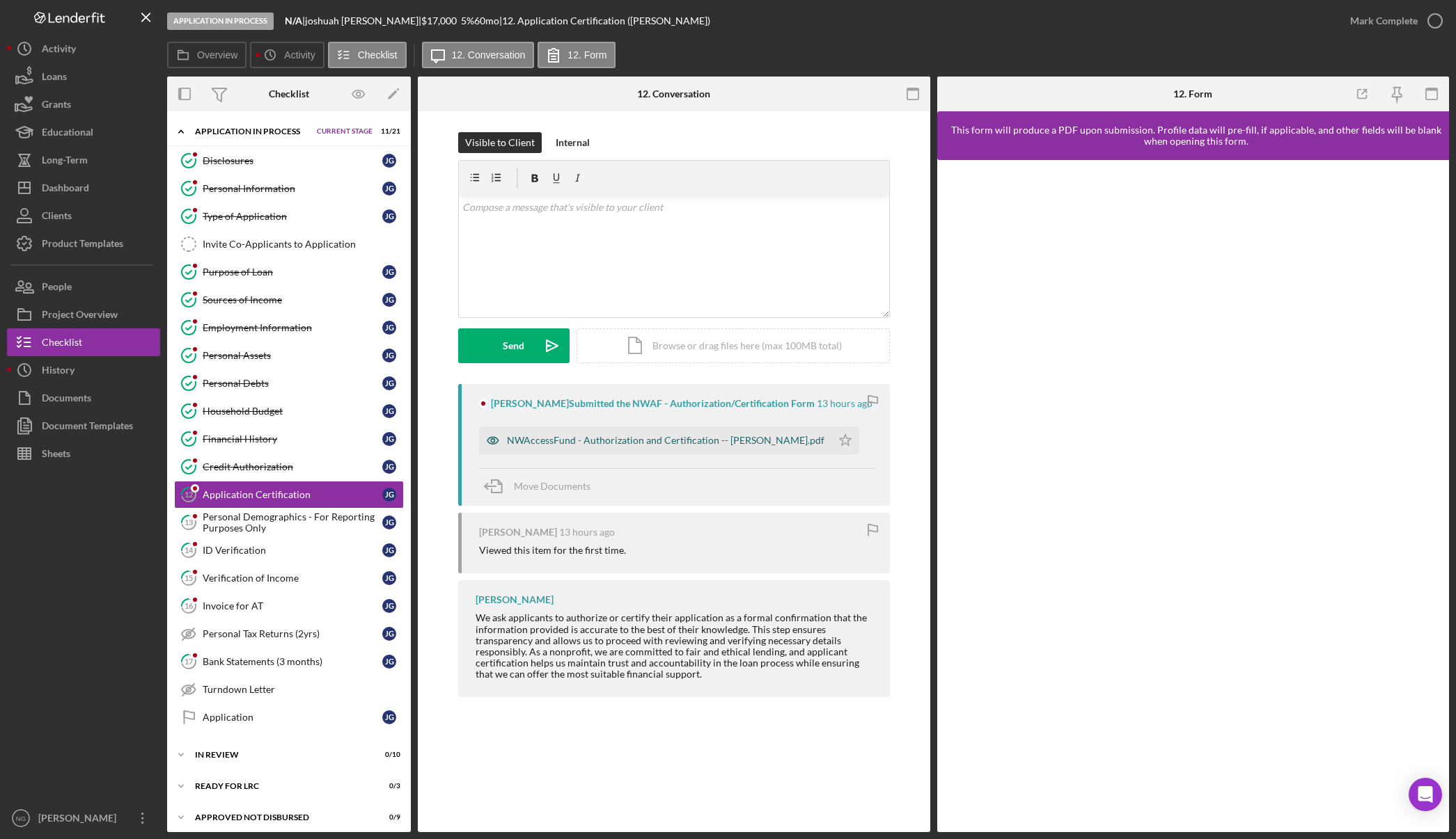
click at [650, 445] on div "NWAccessFund - Authorization and Certification -- joshuah golliher.pdf" at bounding box center [666, 440] width 318 height 11
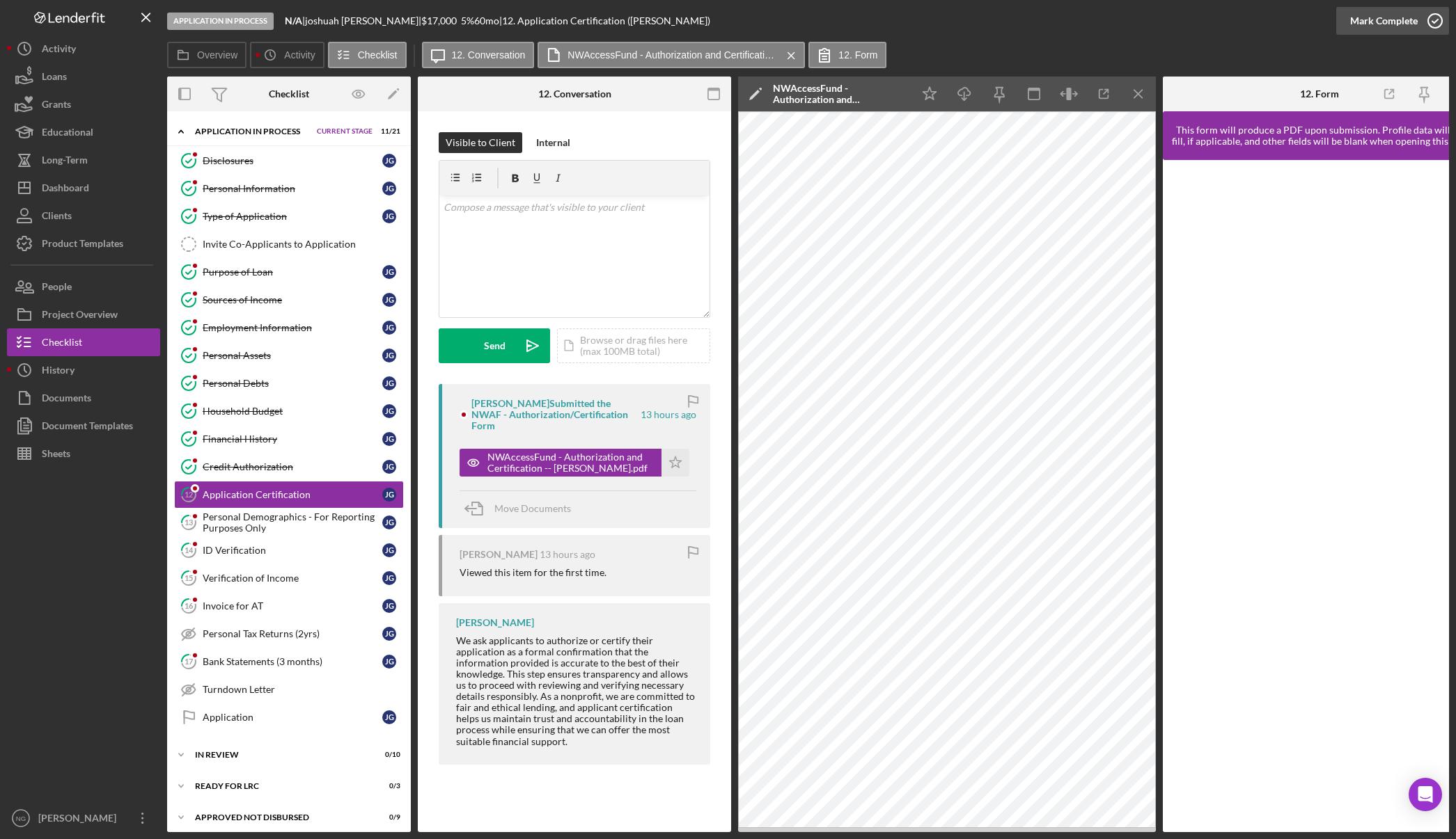
click at [1442, 21] on icon "button" at bounding box center [1435, 21] width 35 height 35
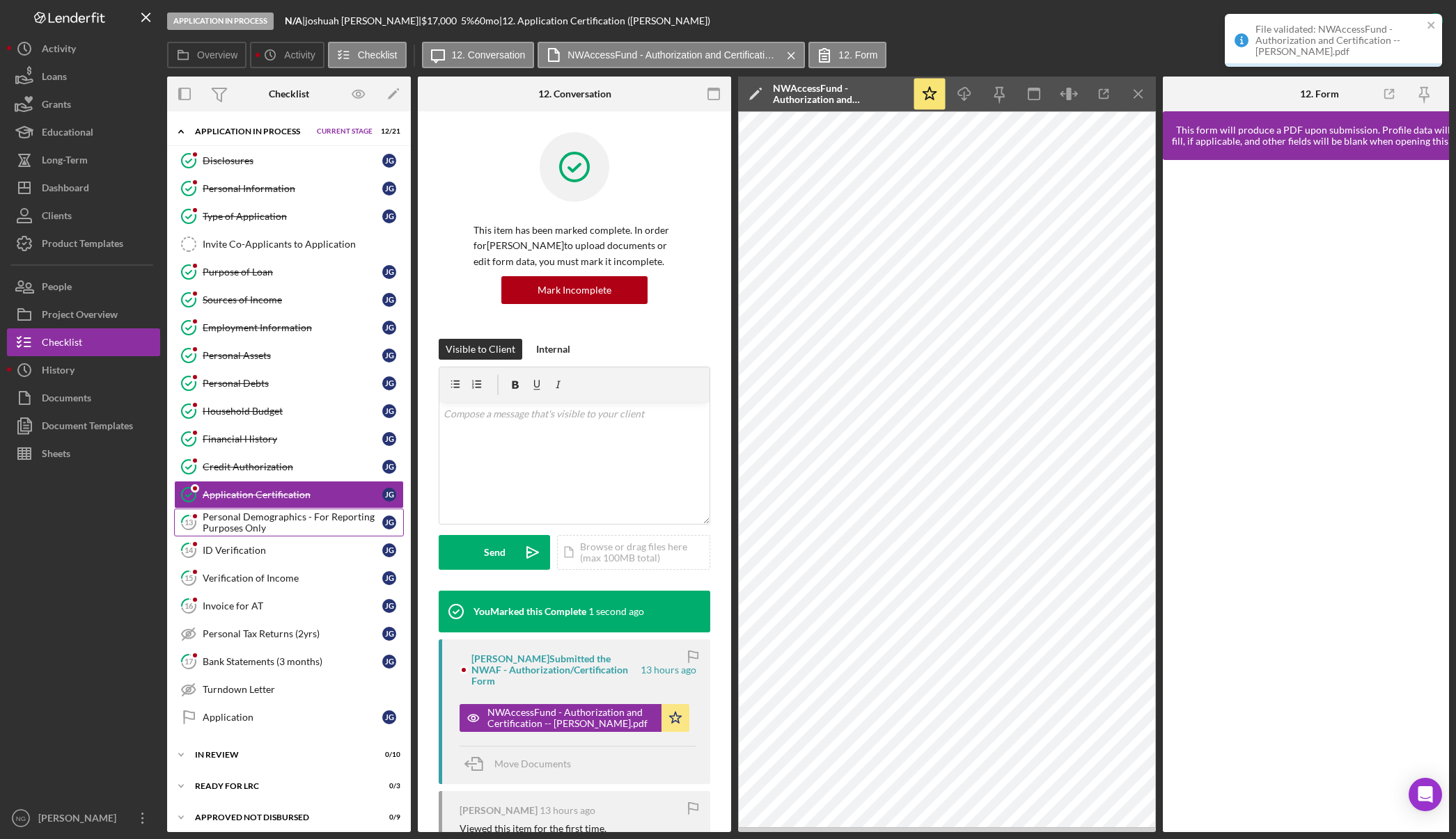
click at [266, 535] on link "13 Personal Demographics - For Reporting Purposes Only j g" at bounding box center [289, 522] width 230 height 28
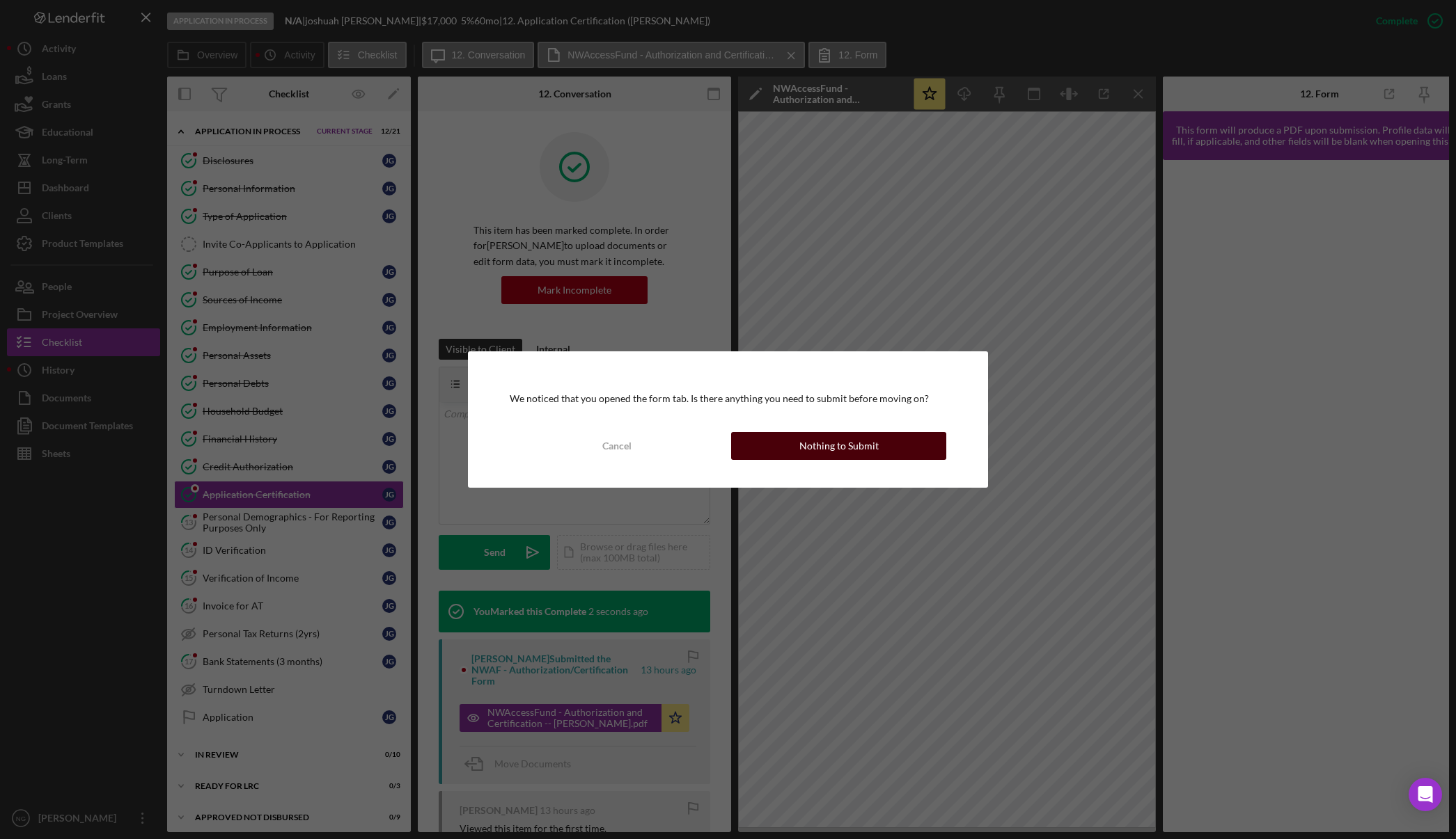
click at [914, 454] on button "Nothing to Submit" at bounding box center [838, 446] width 215 height 28
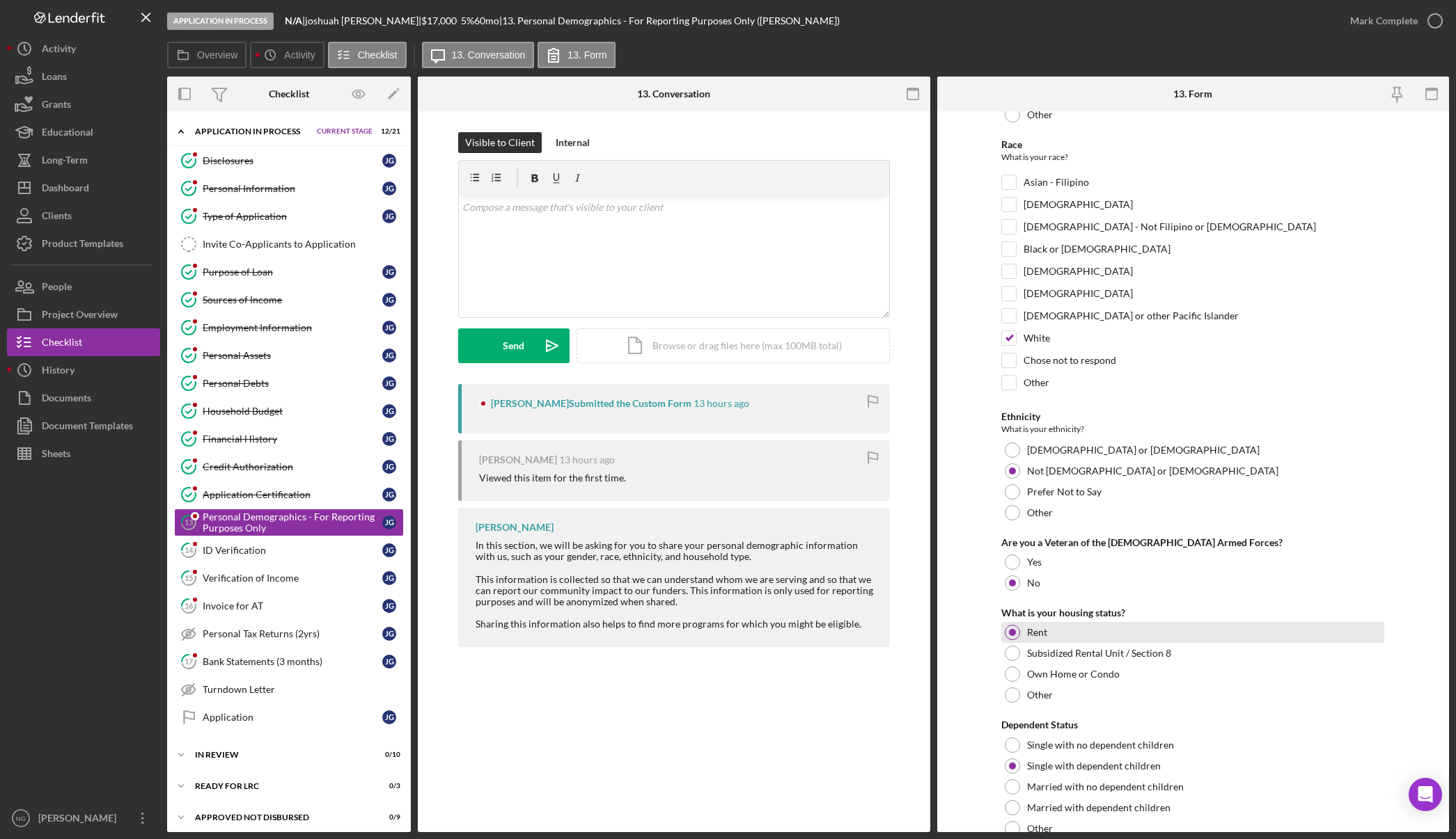
scroll to position [211, 0]
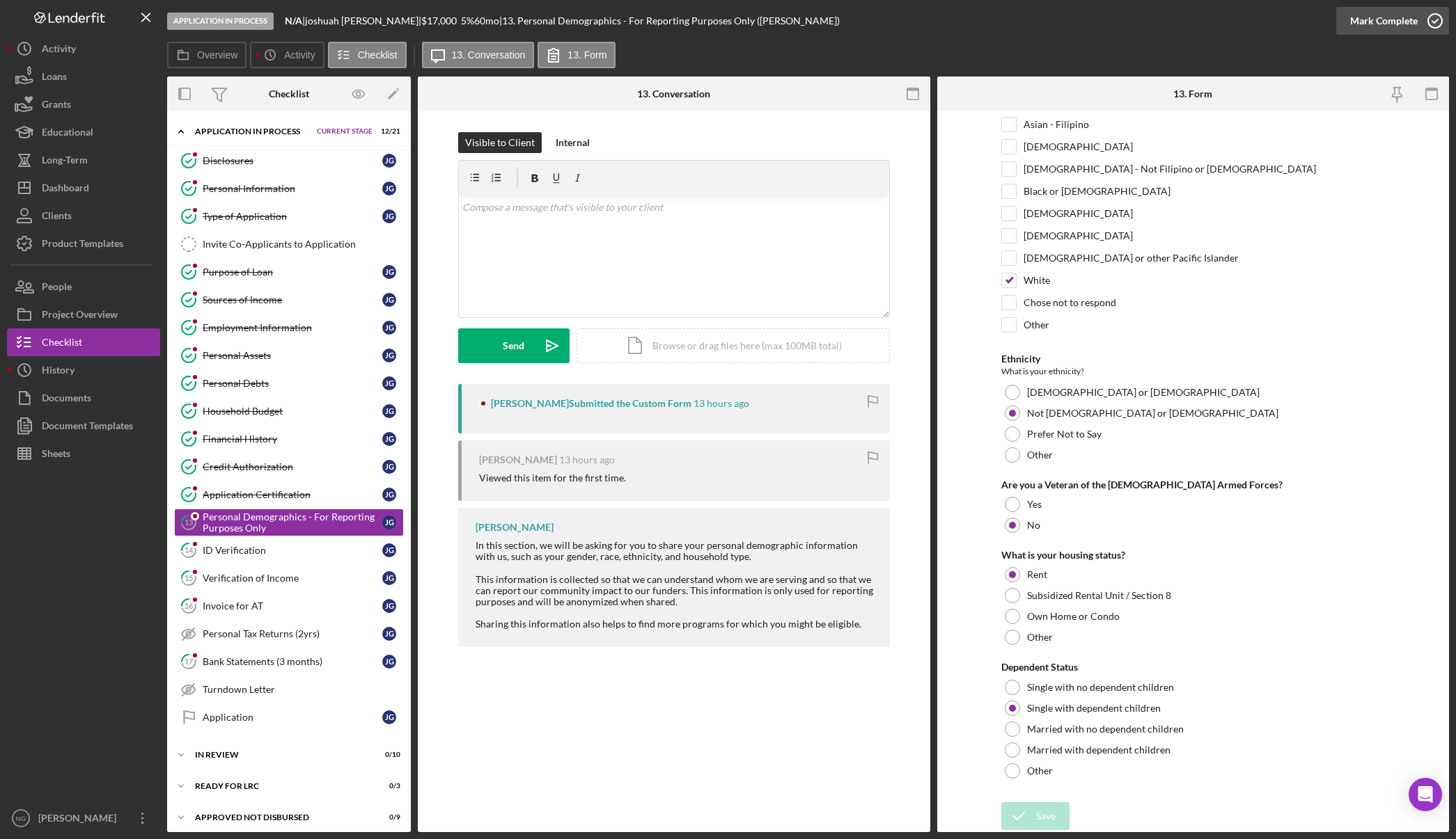
click at [1425, 19] on icon "button" at bounding box center [1435, 21] width 35 height 35
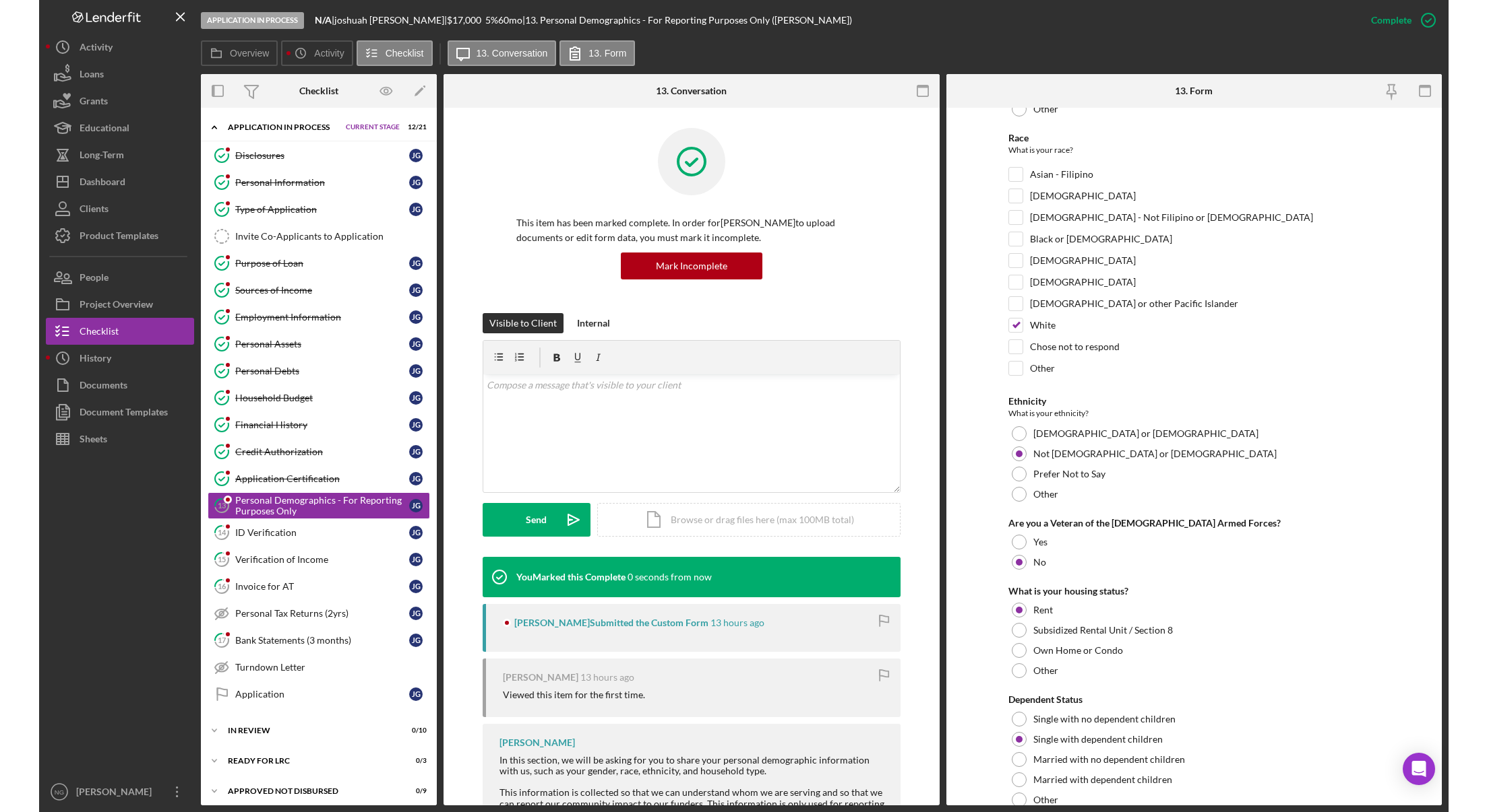
scroll to position [259, 0]
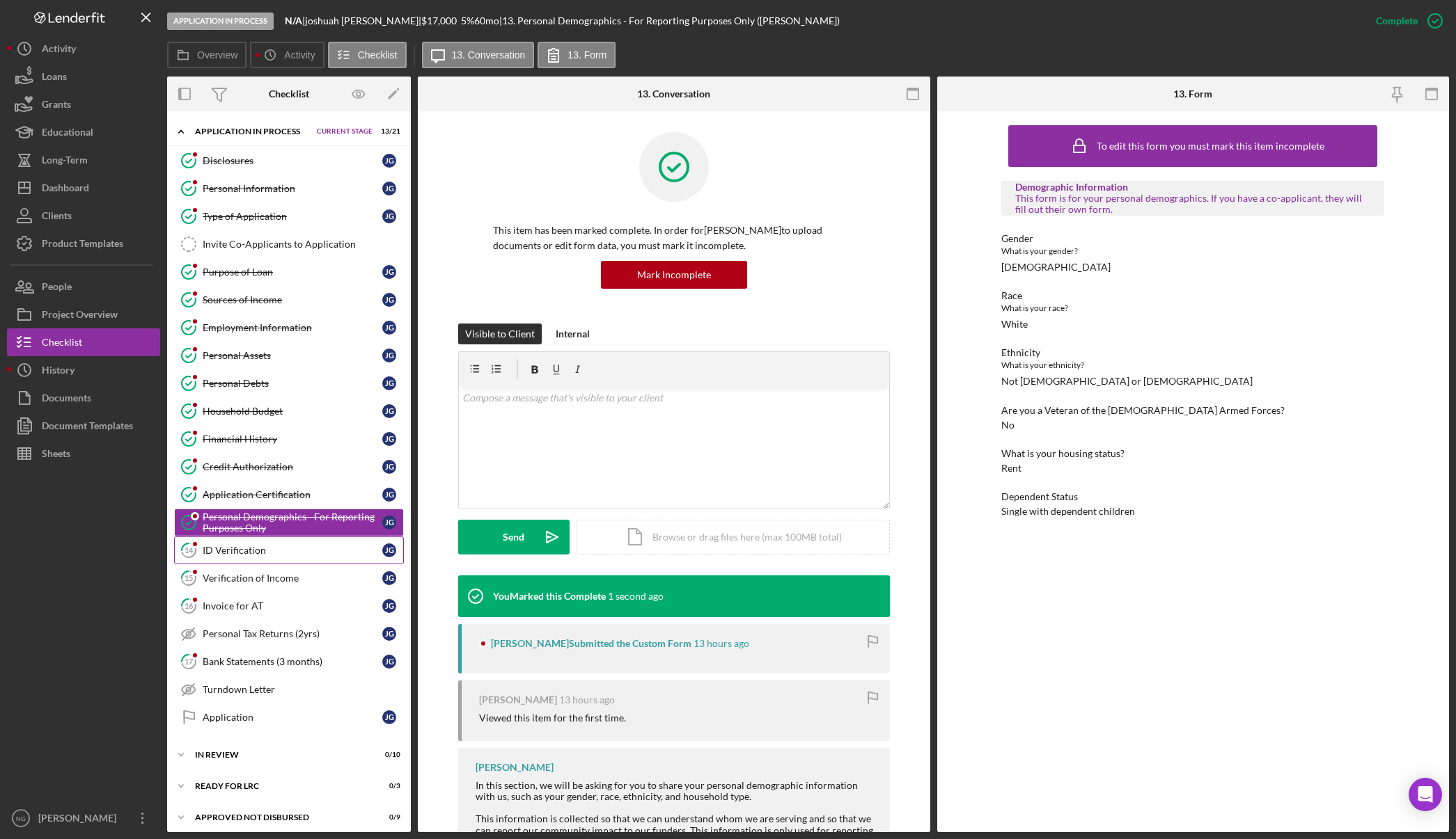
click at [279, 558] on link "14 ID Verification j g" at bounding box center [289, 550] width 230 height 28
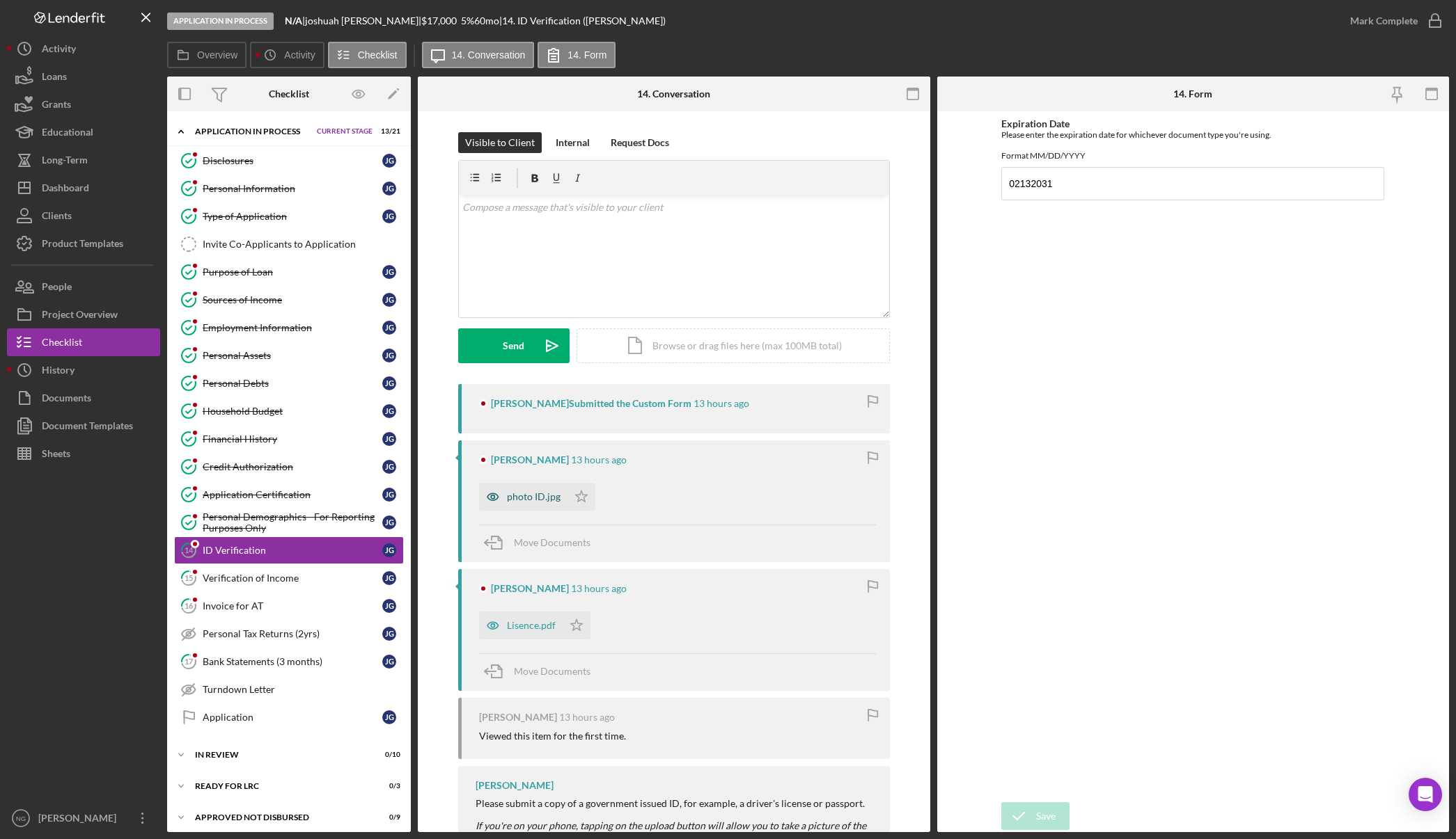
click at [528, 498] on div "photo ID.jpg" at bounding box center [534, 497] width 54 height 11
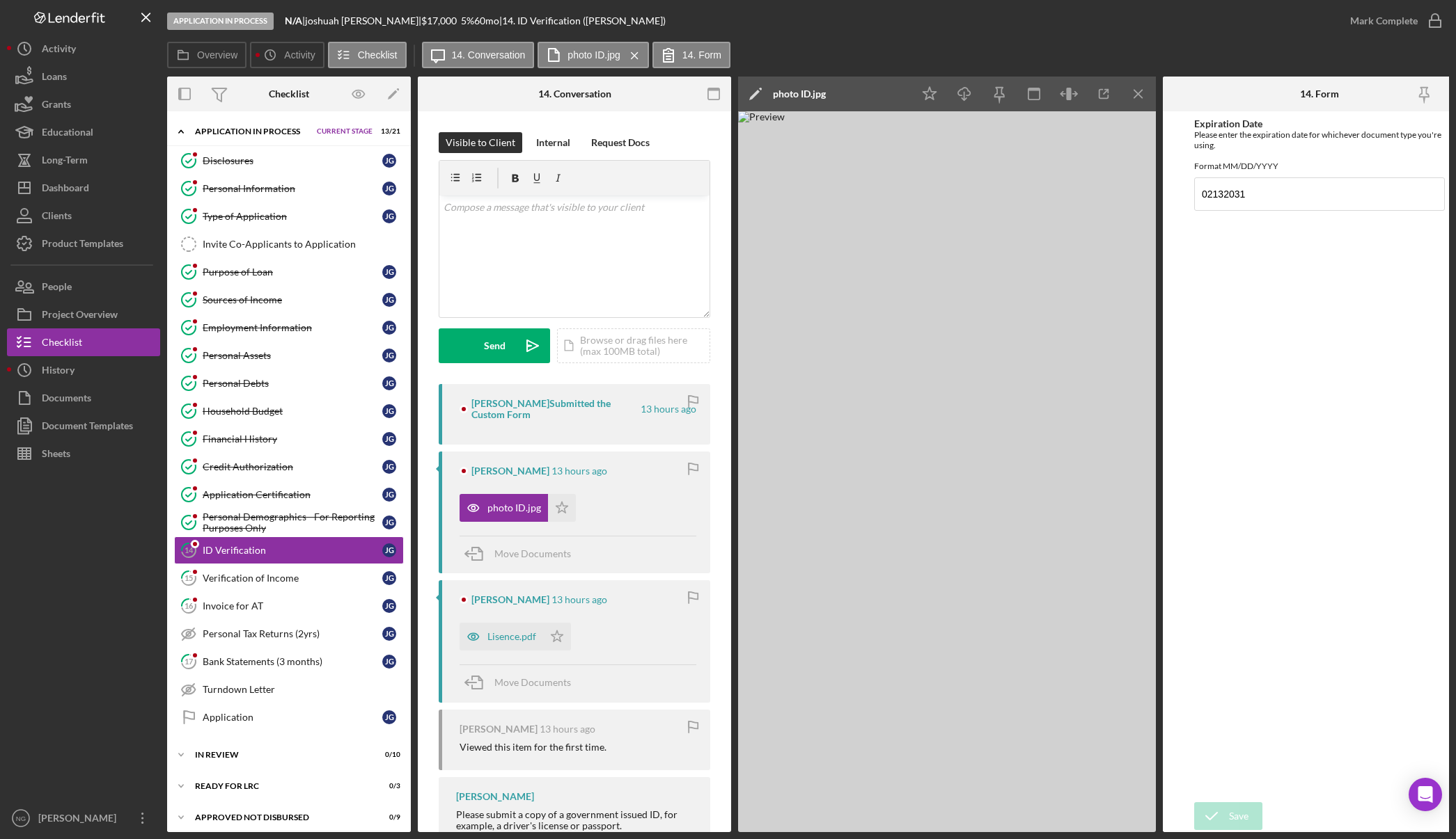
click at [952, 477] on img at bounding box center [946, 472] width 417 height 721
click at [975, 456] on img at bounding box center [946, 472] width 417 height 721
click at [705, 88] on icon "button" at bounding box center [714, 94] width 31 height 31
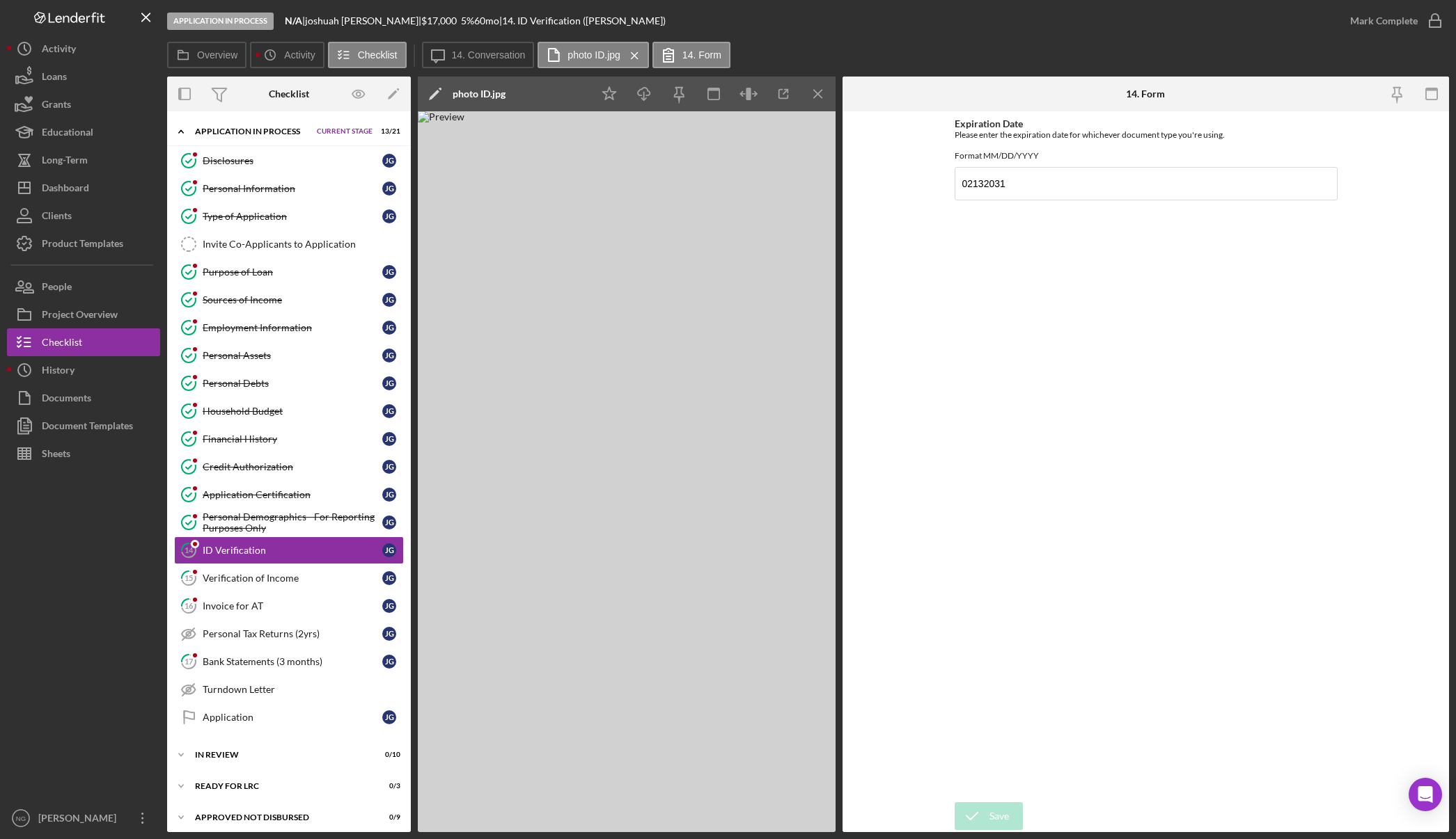
click at [644, 468] on img at bounding box center [626, 472] width 417 height 721
click at [646, 465] on img at bounding box center [626, 472] width 417 height 721
click at [647, 463] on img at bounding box center [626, 472] width 417 height 721
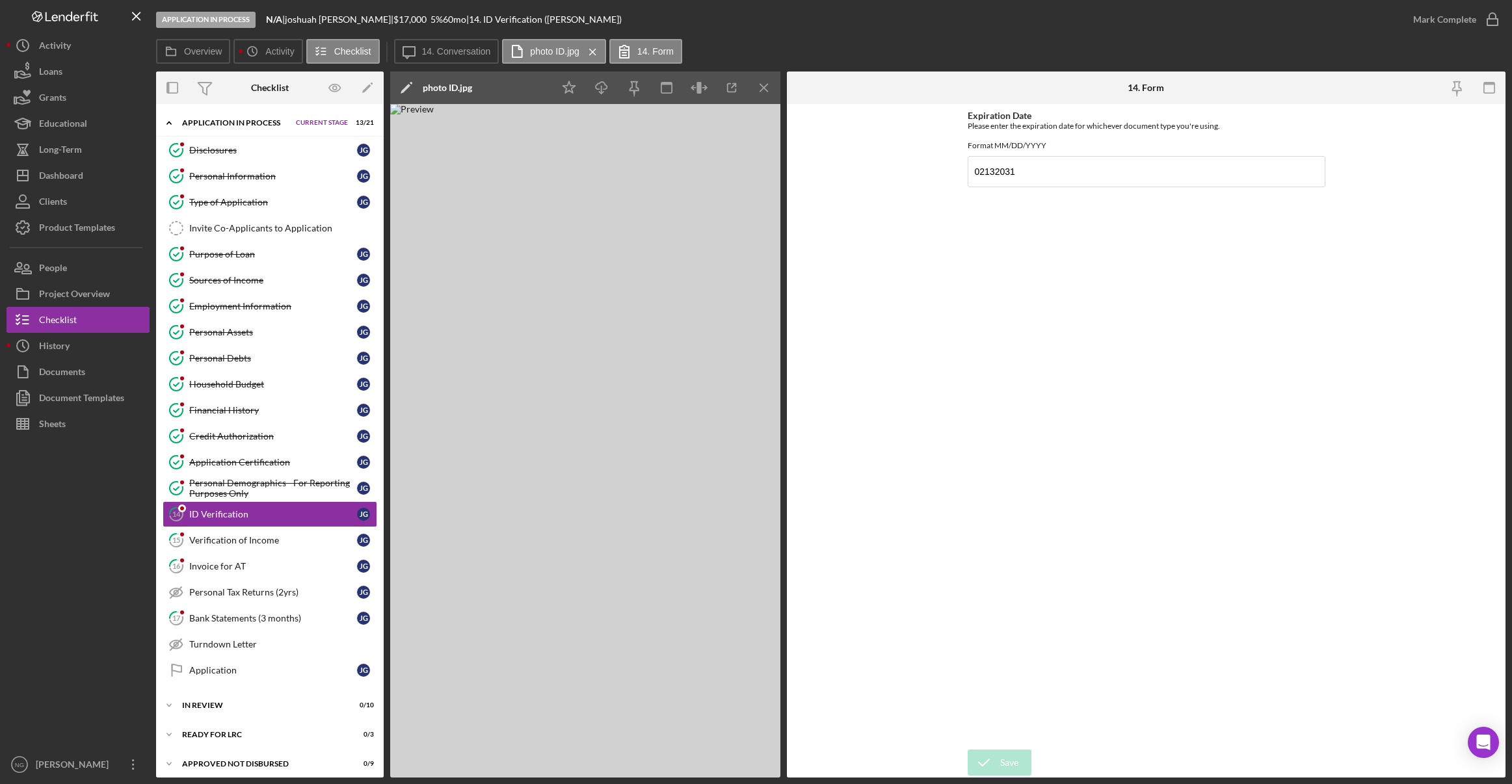
click at [718, 203] on img at bounding box center [585, 441] width 390 height 674
click at [728, 90] on icon "button" at bounding box center [732, 88] width 9 height 9
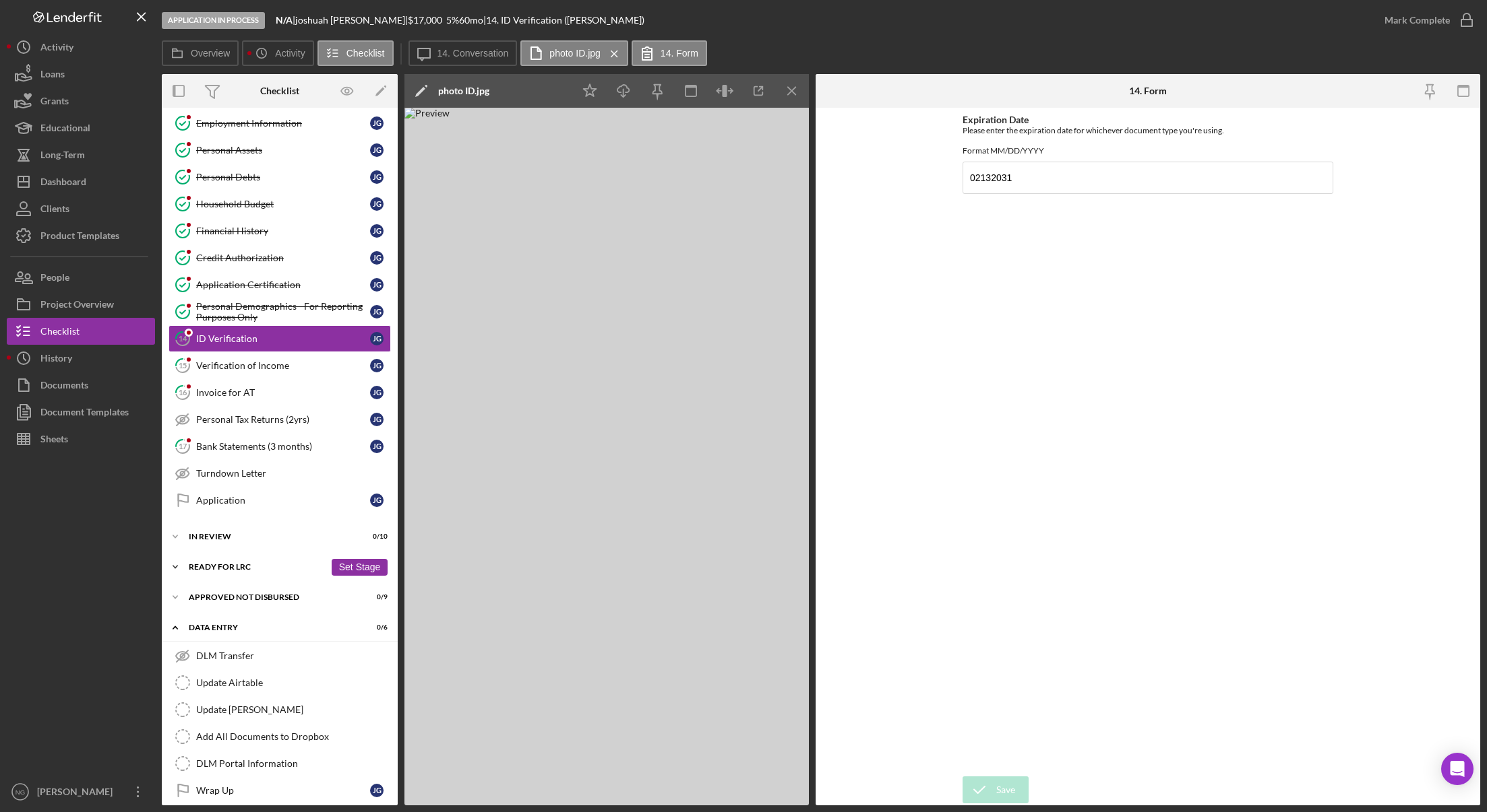
scroll to position [206, 0]
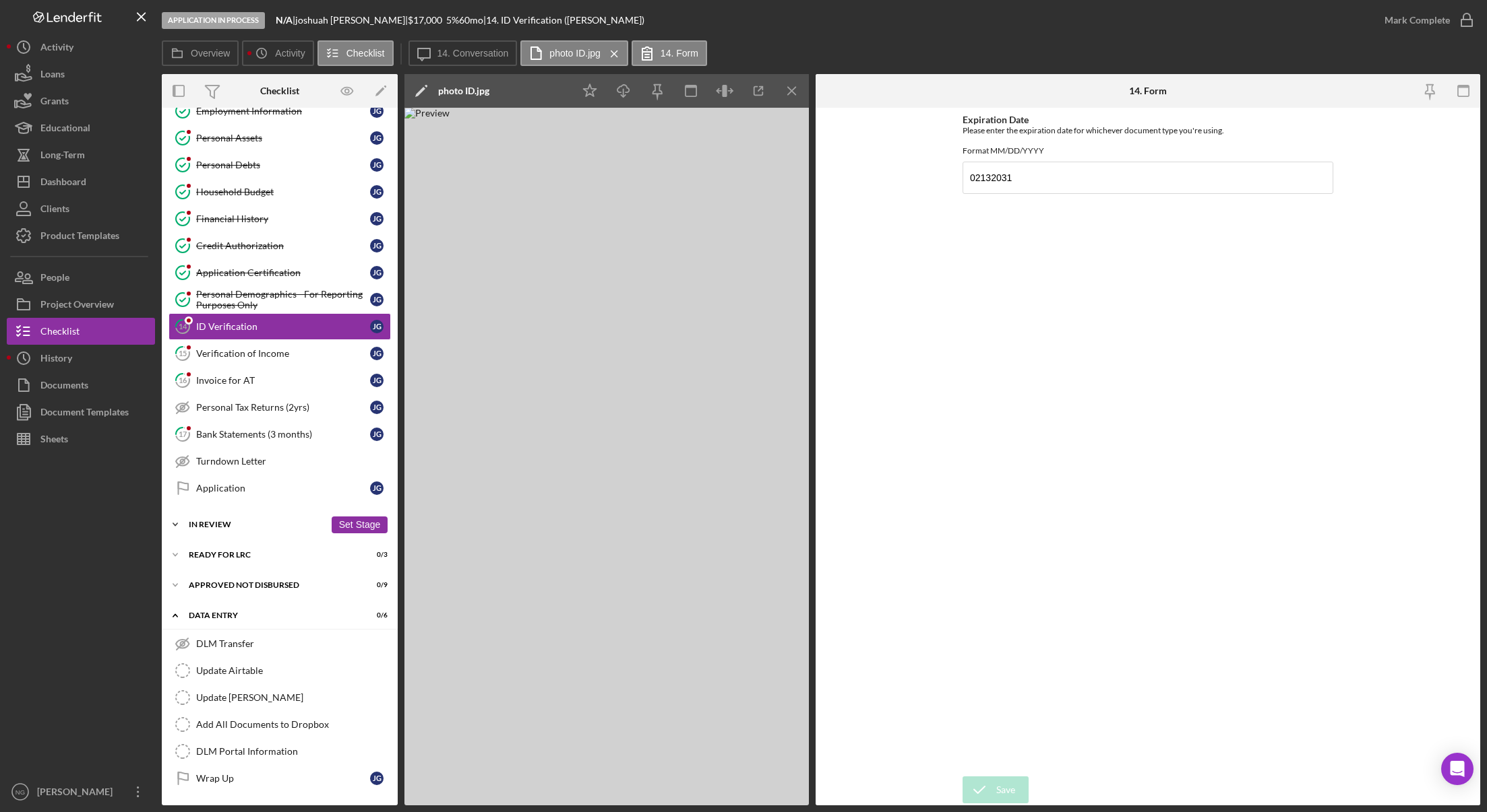
click at [314, 523] on div "In Review" at bounding box center [256, 524] width 136 height 8
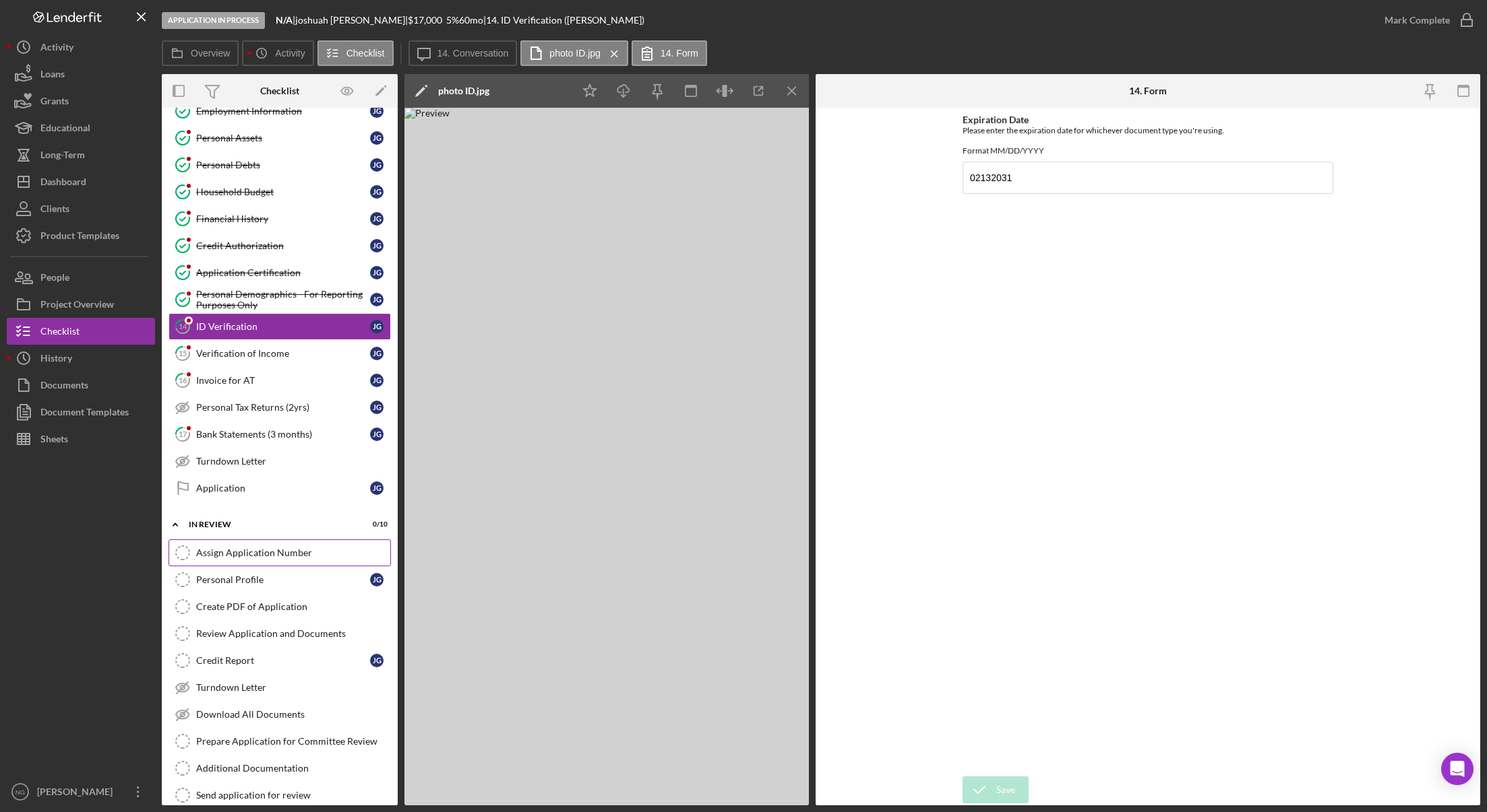
click at [249, 558] on div "Assign Application Number" at bounding box center [292, 553] width 194 height 11
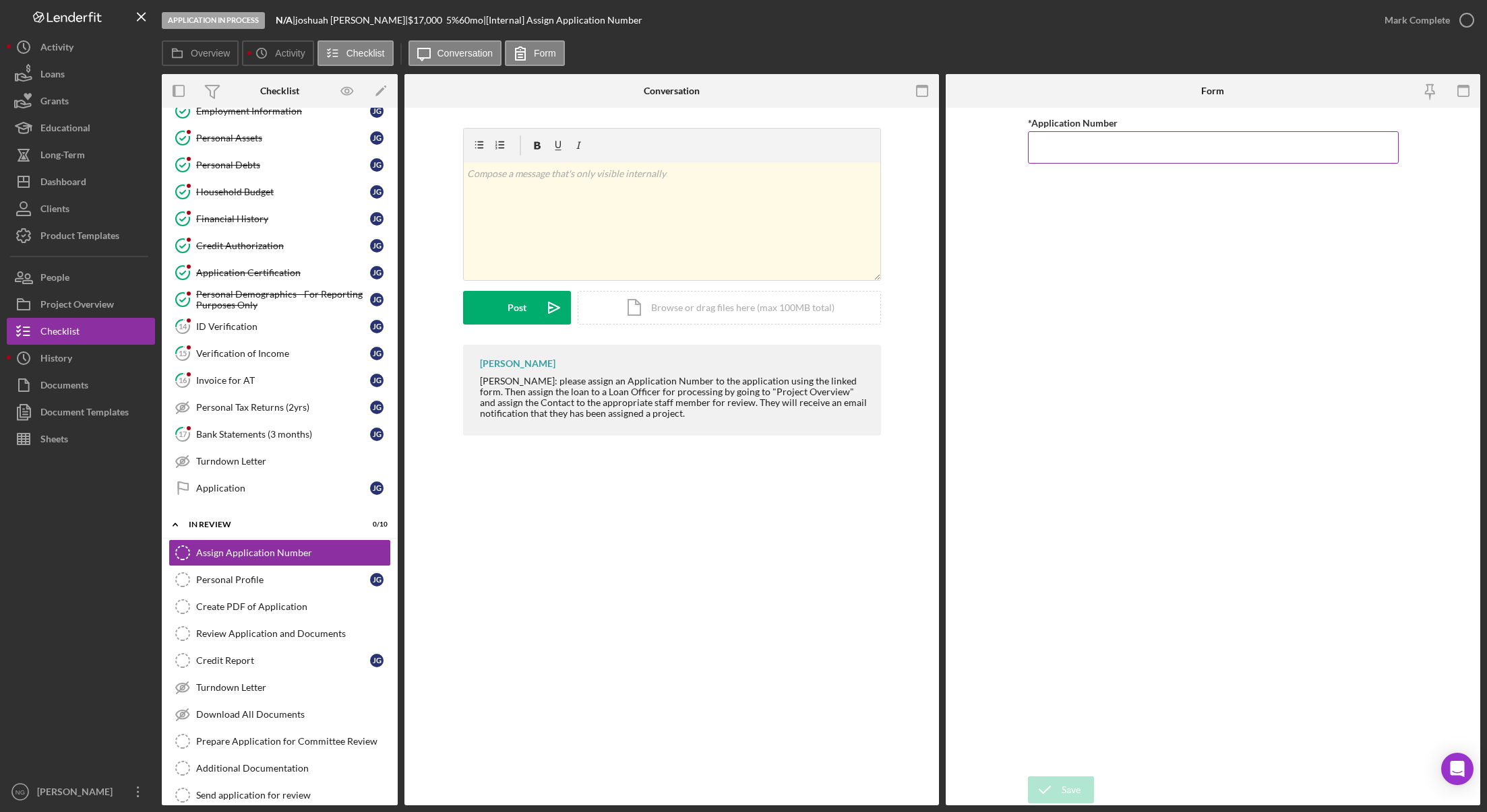
click at [1128, 159] on input "*Application Number" at bounding box center [1213, 147] width 371 height 32
type input "5539"
click at [1083, 780] on button "Save" at bounding box center [1061, 790] width 66 height 27
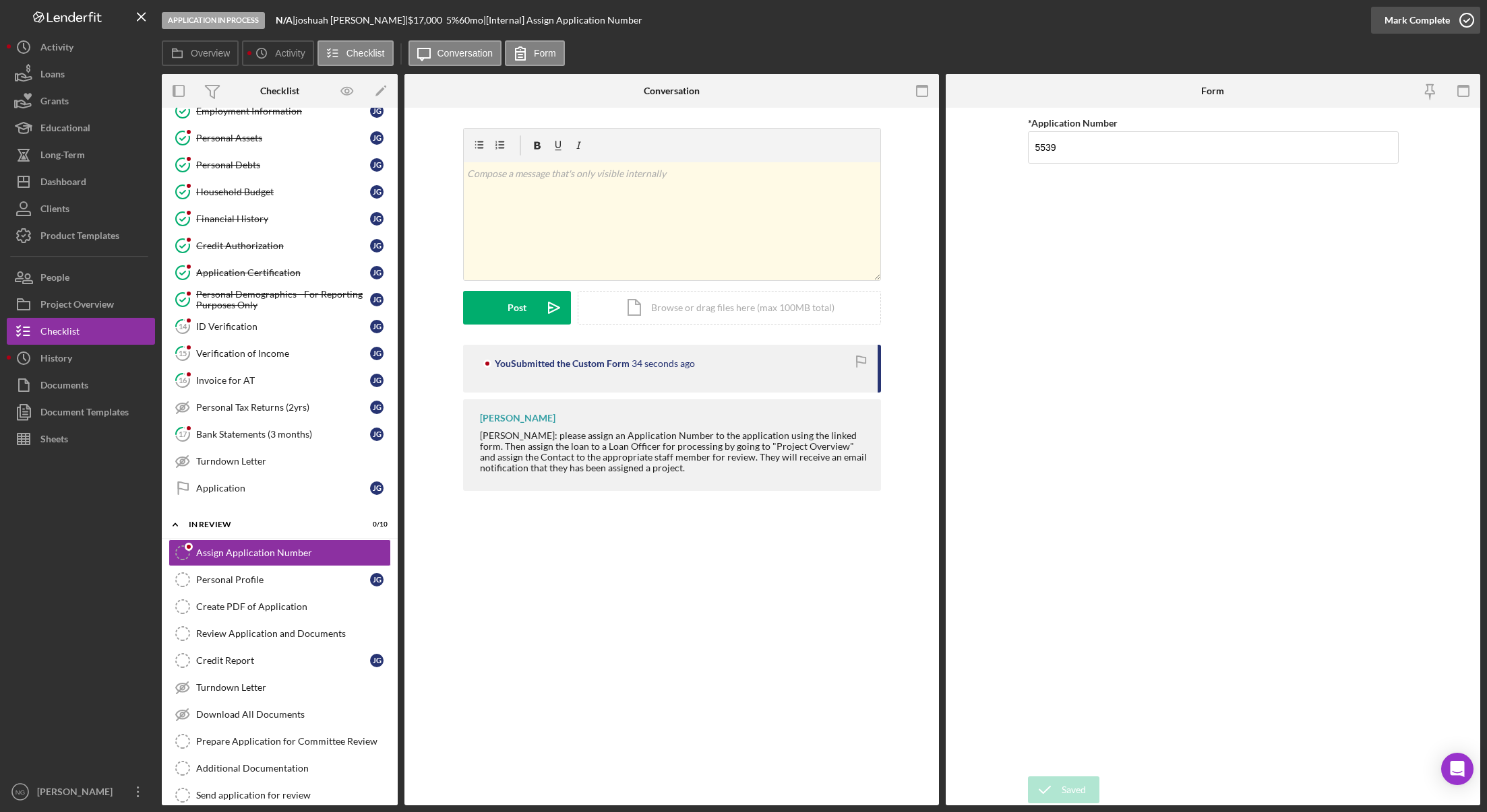
click at [1408, 20] on icon "button" at bounding box center [1466, 21] width 34 height 34
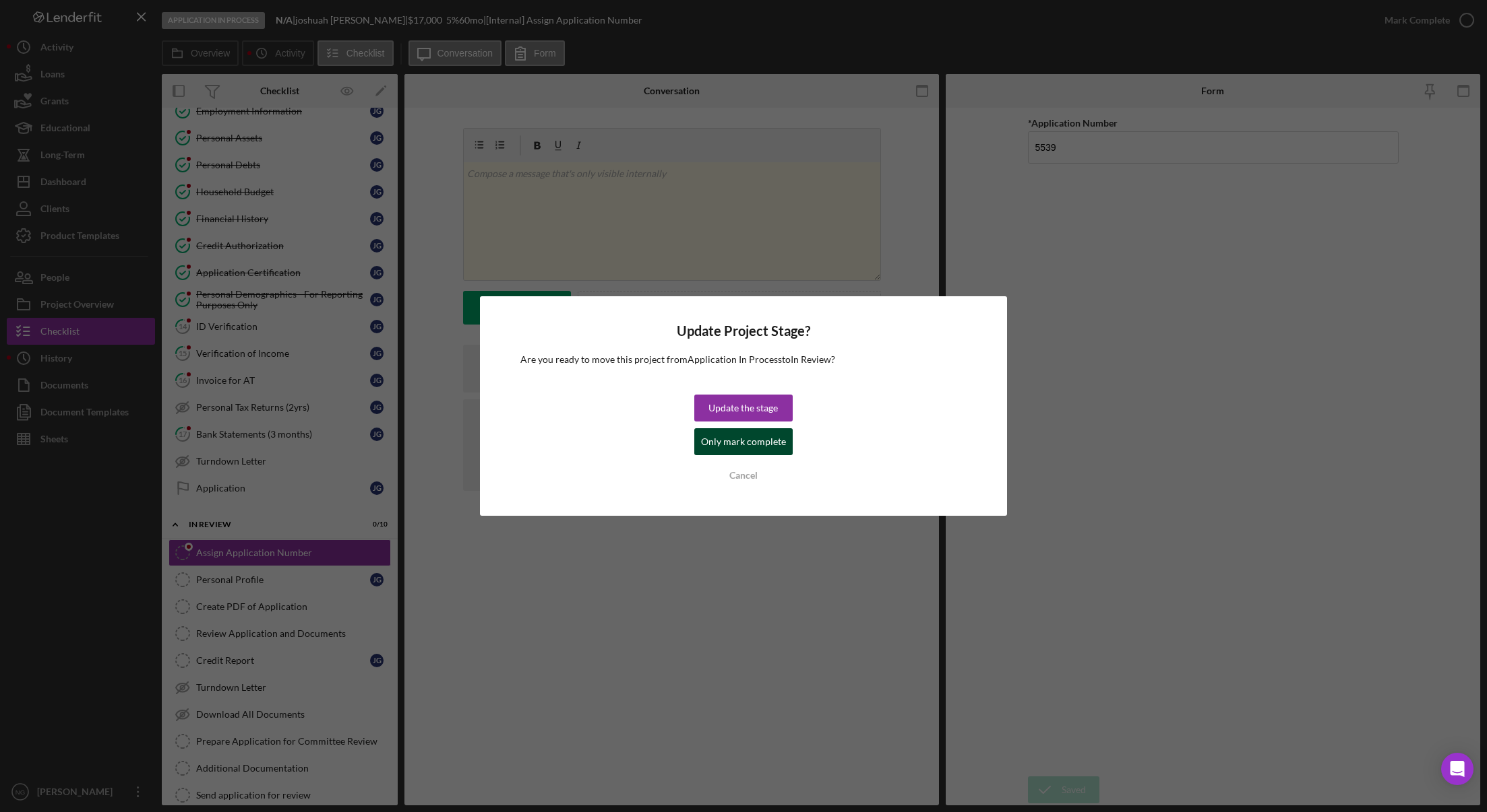
click at [735, 442] on div "Only mark complete" at bounding box center [743, 442] width 85 height 27
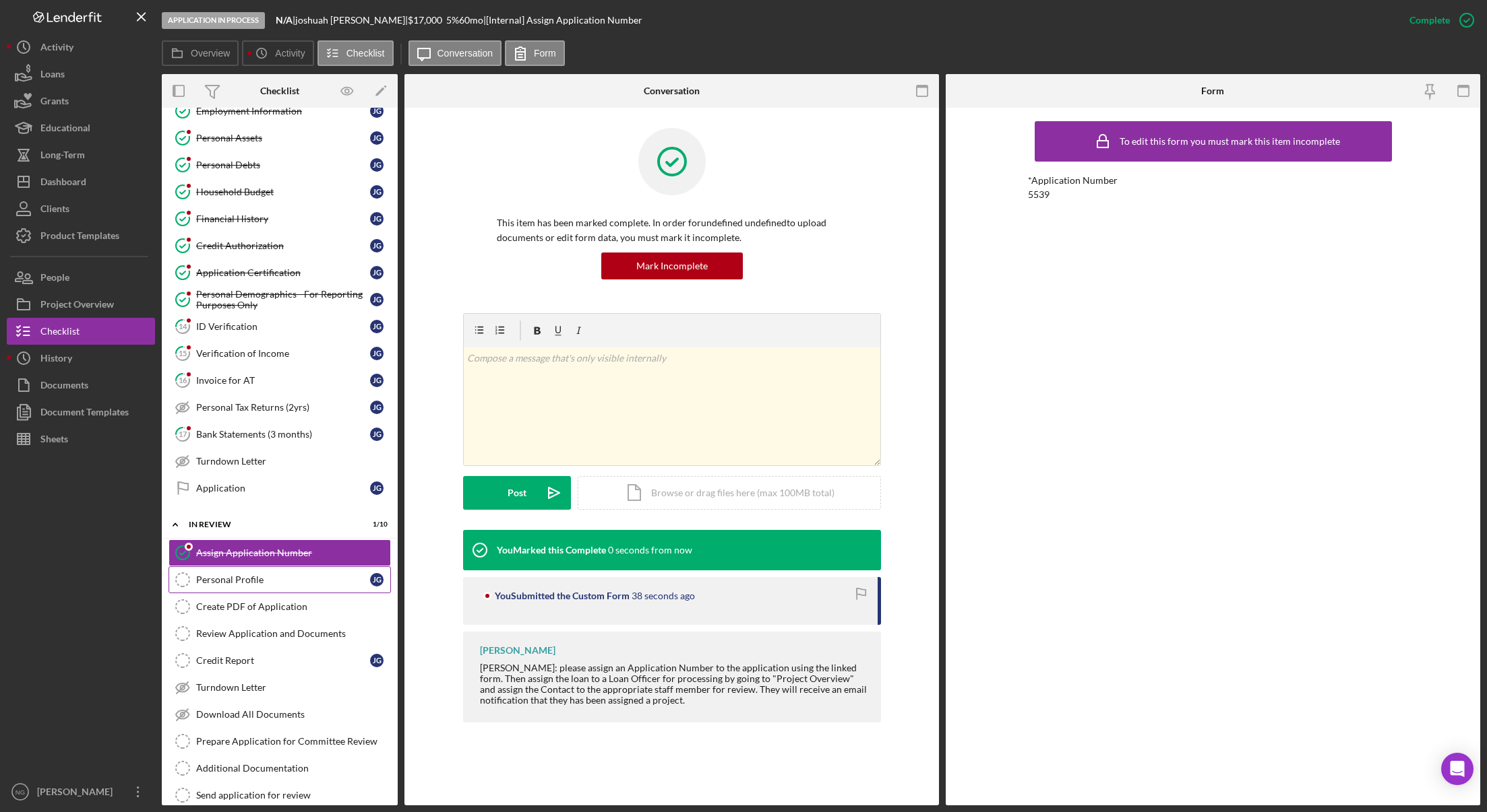
click at [240, 580] on div "Personal Profile" at bounding box center [282, 580] width 174 height 11
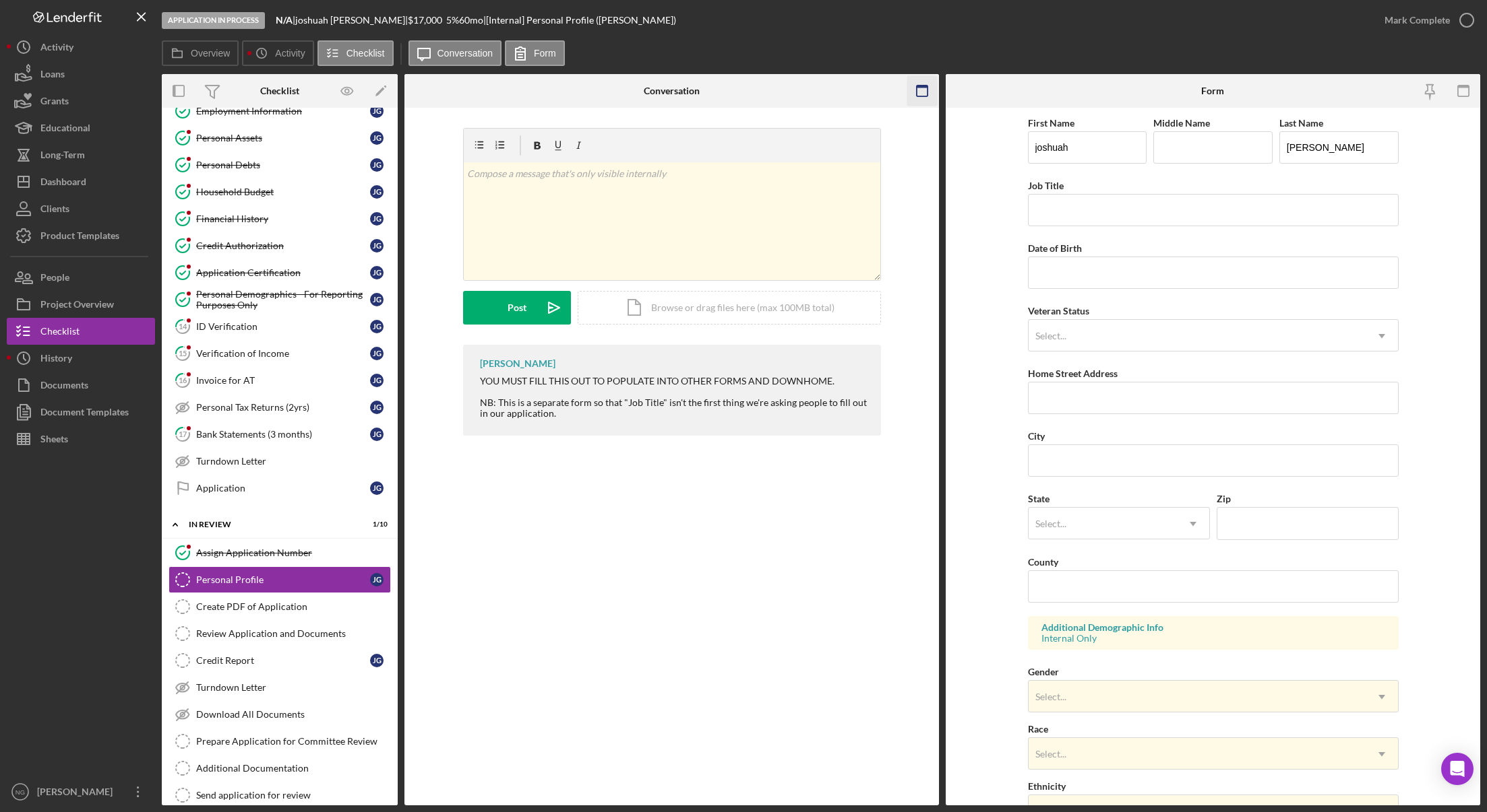
click at [925, 90] on icon "button" at bounding box center [921, 91] width 30 height 30
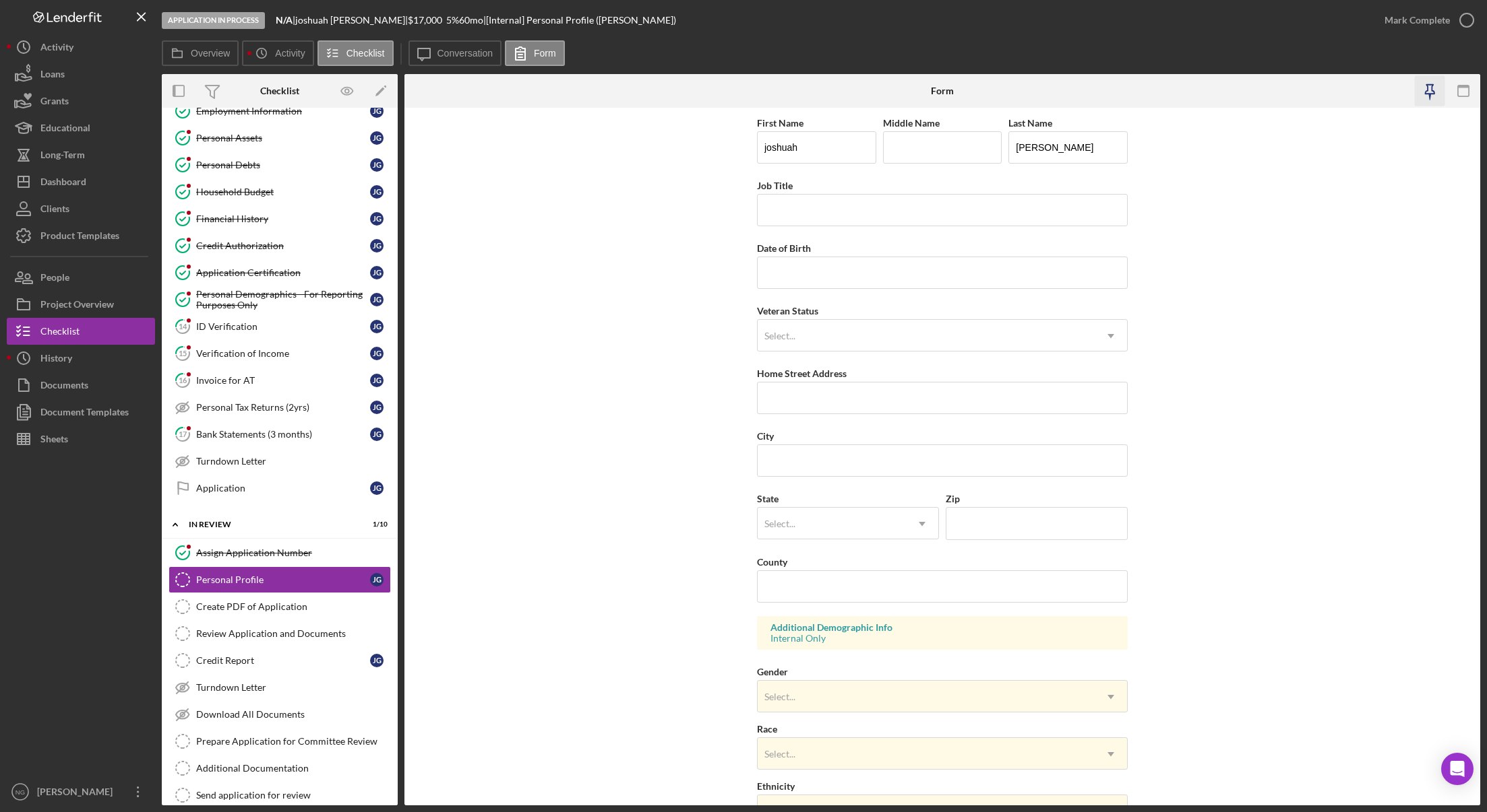
click at [1408, 88] on icon "button" at bounding box center [1430, 91] width 30 height 30
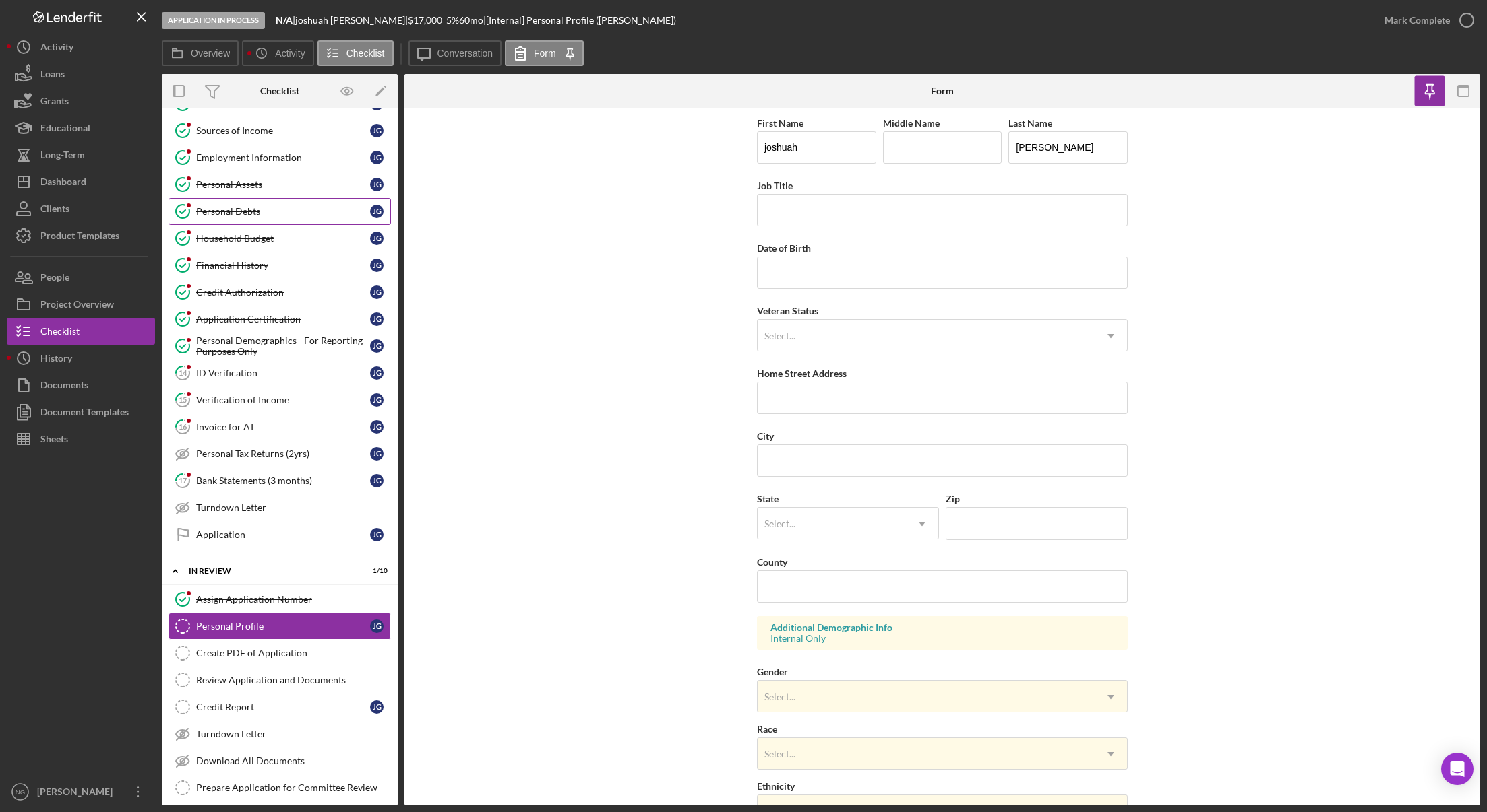
scroll to position [138, 0]
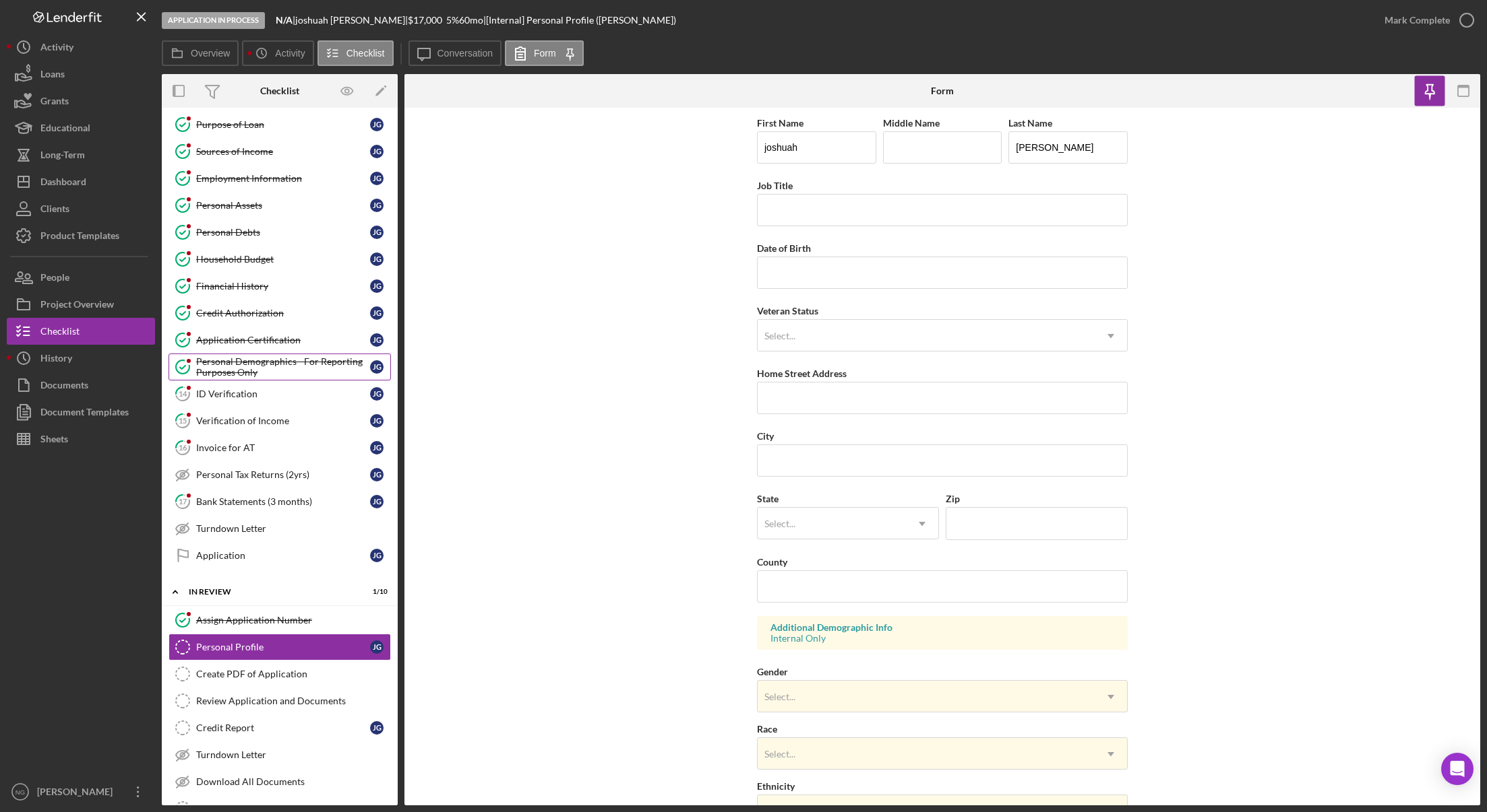
click at [253, 360] on div "Personal Demographics - For Reporting Purposes Only" at bounding box center [282, 367] width 174 height 21
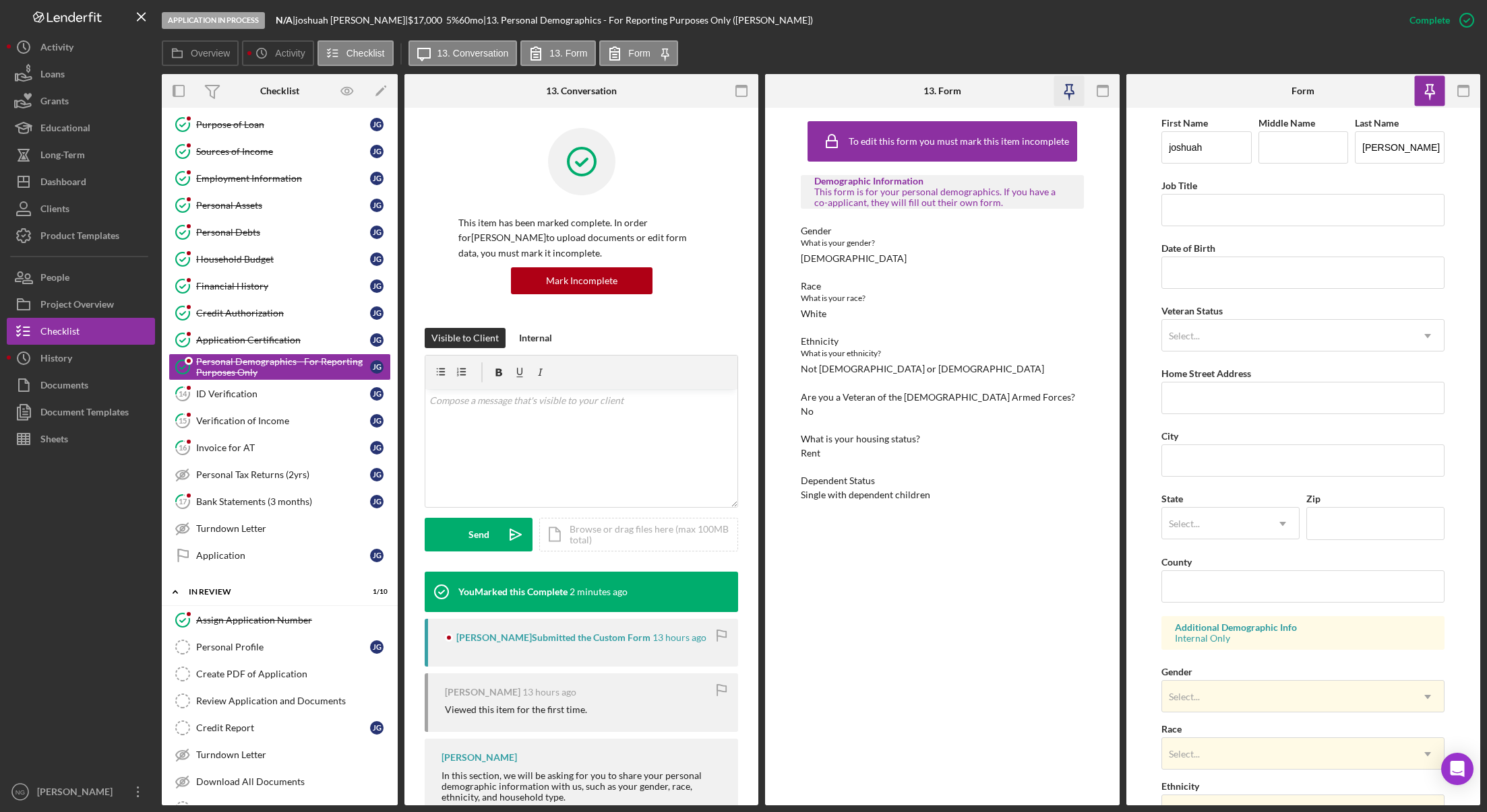
click at [1066, 89] on icon "button" at bounding box center [1069, 91] width 30 height 30
click at [735, 94] on rect "button" at bounding box center [741, 91] width 11 height 11
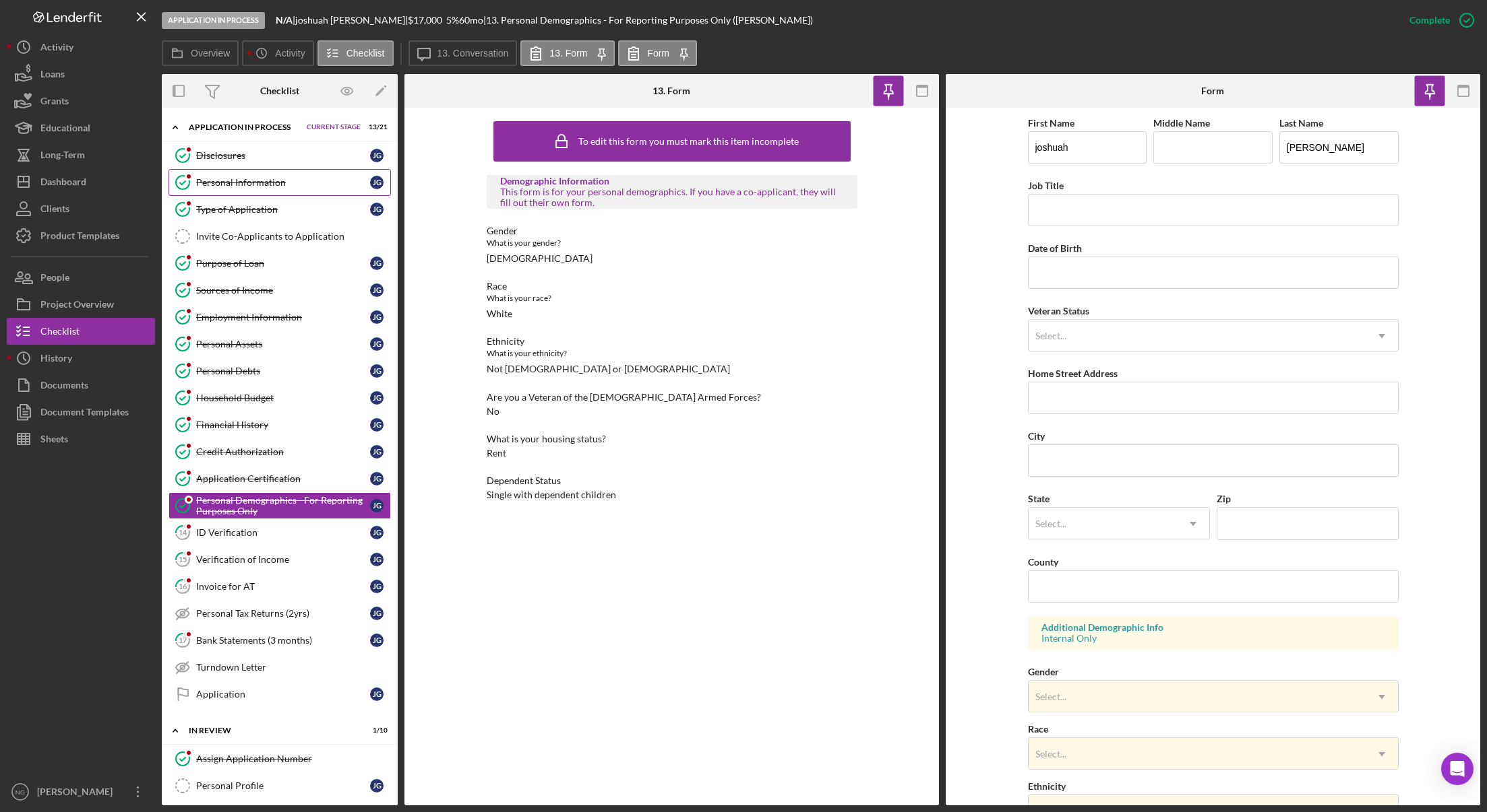
click at [278, 187] on div "Personal Information" at bounding box center [282, 182] width 174 height 11
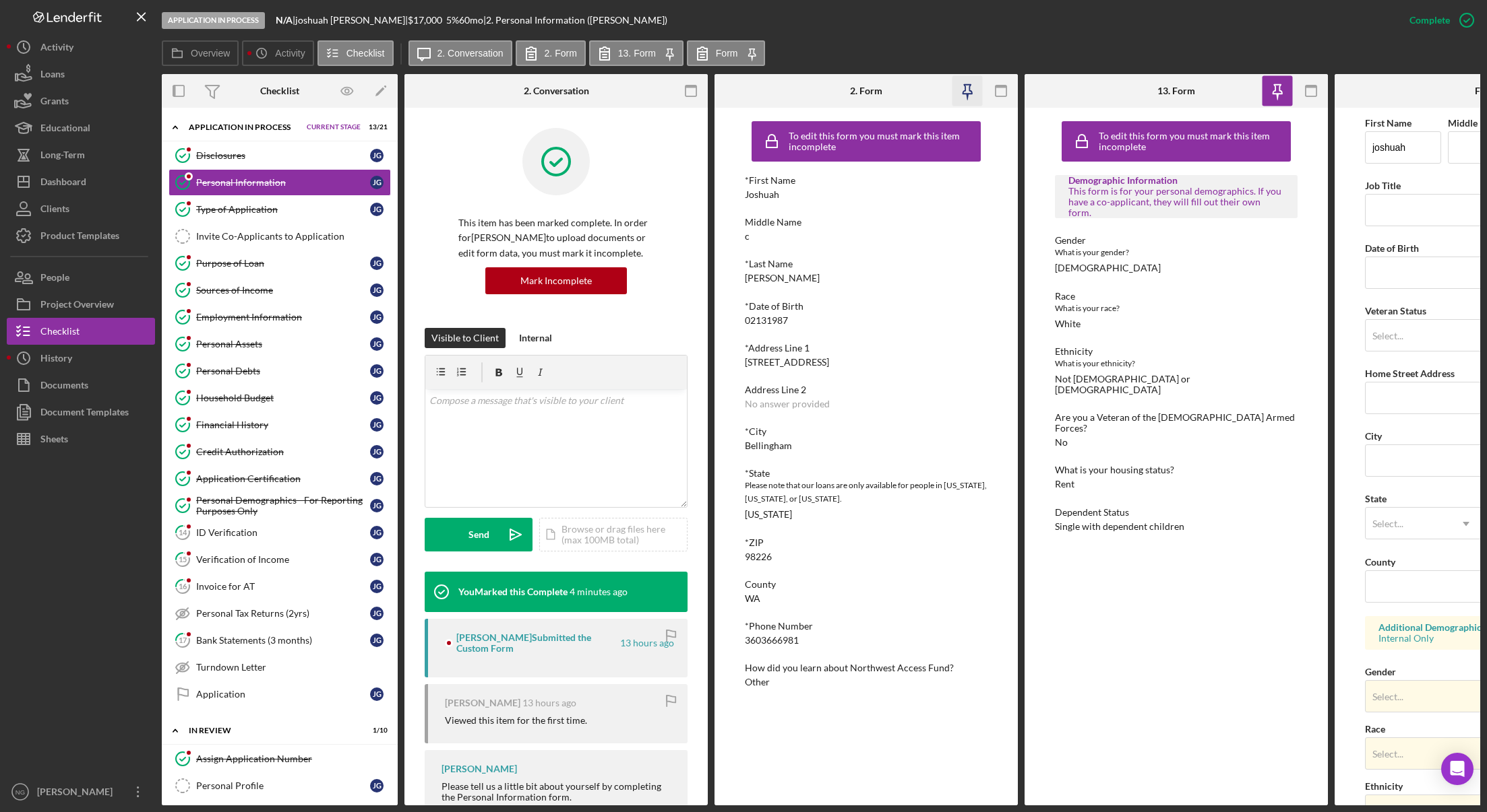
click at [969, 99] on icon "button" at bounding box center [968, 91] width 30 height 30
click at [687, 89] on icon "button" at bounding box center [691, 91] width 30 height 30
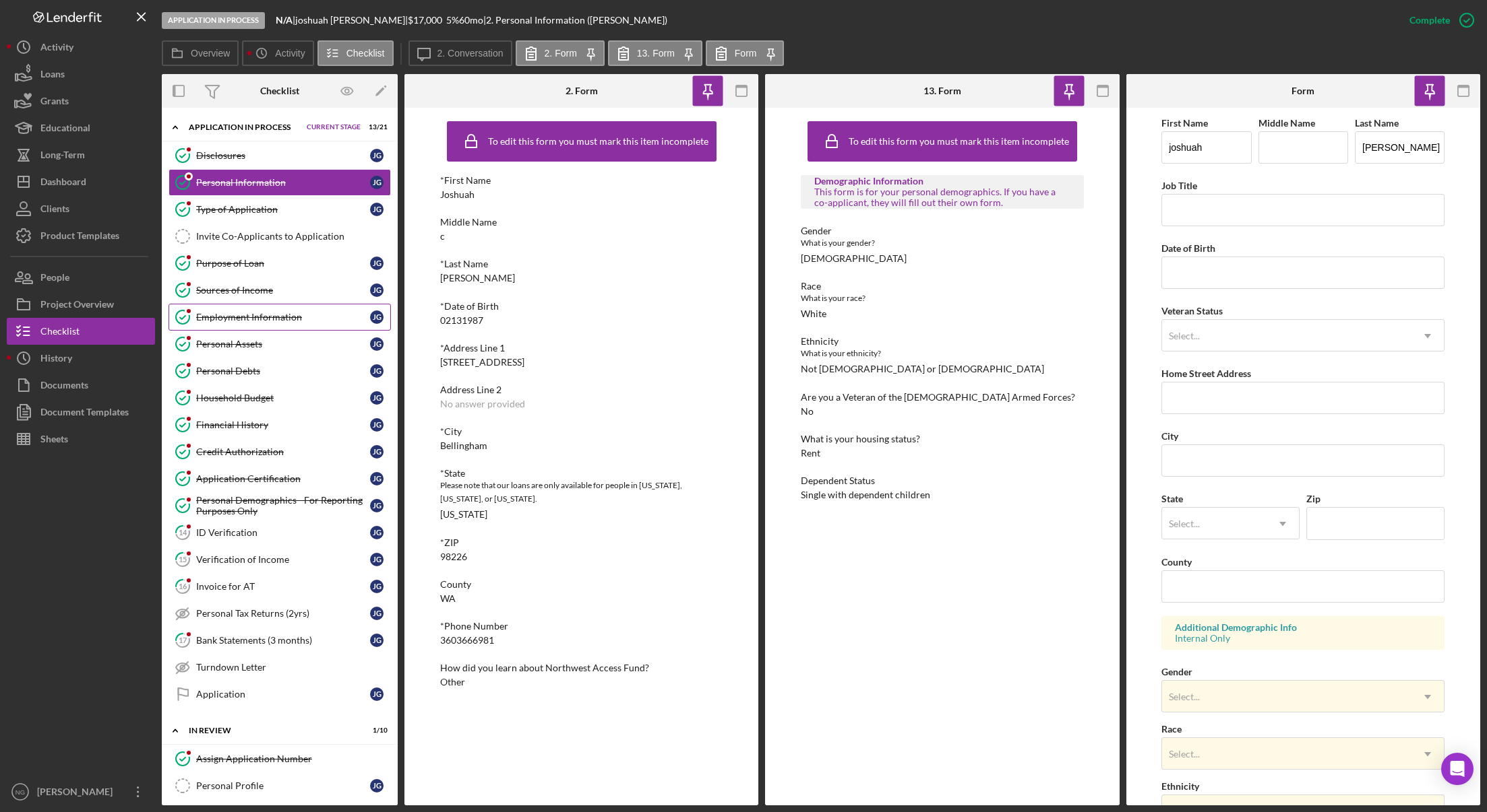
click at [244, 313] on div "Employment Information" at bounding box center [282, 317] width 174 height 11
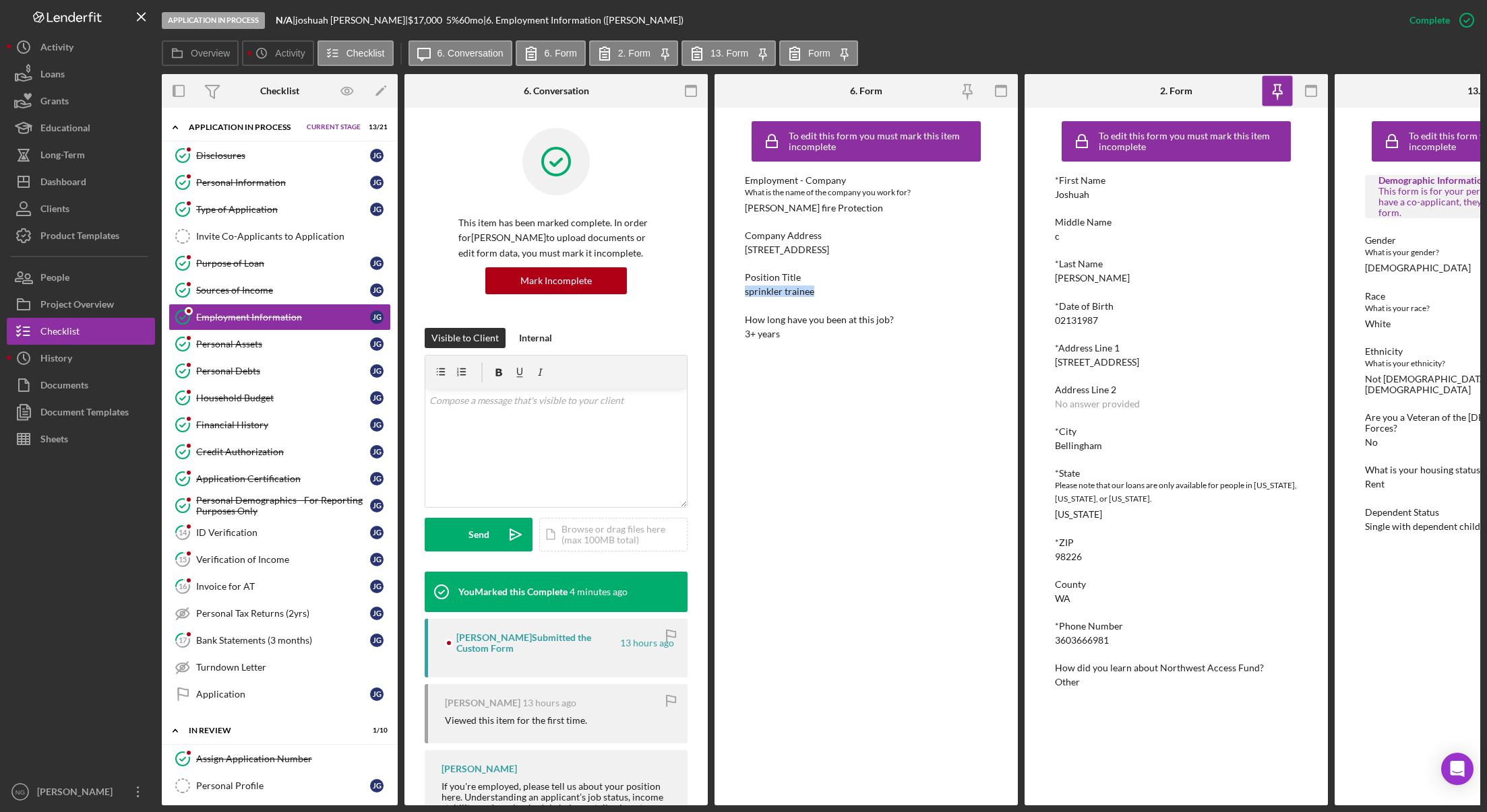
drag, startPoint x: 821, startPoint y: 291, endPoint x: 745, endPoint y: 291, distance: 76.0
click at [745, 291] on div "Position Title sprinkler trainee" at bounding box center [865, 285] width 242 height 25
copy div "sprinkler trainee"
click at [685, 87] on rect "button" at bounding box center [691, 87] width 11 height 3
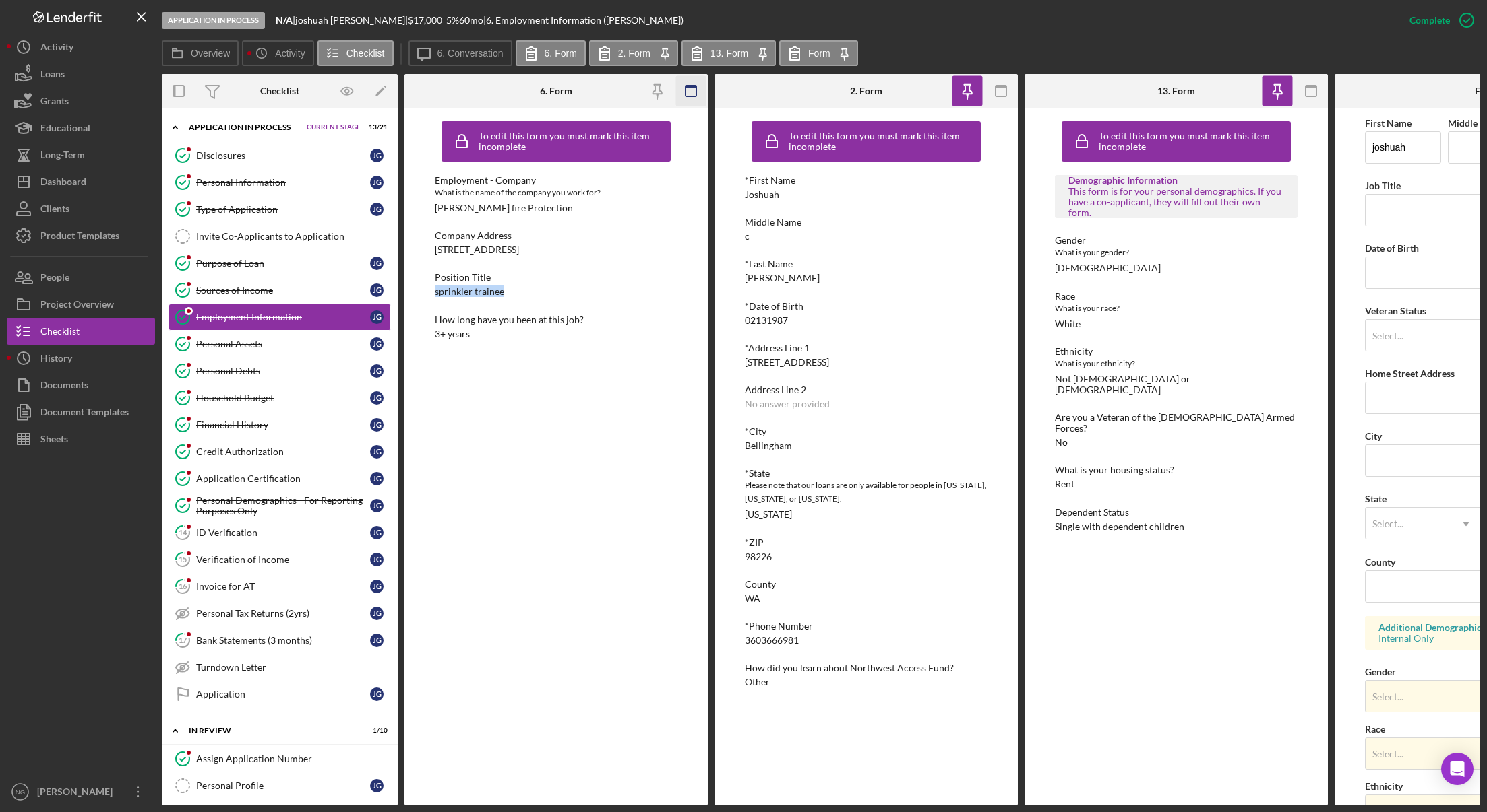
click at [692, 86] on rect "button" at bounding box center [691, 87] width 11 height 3
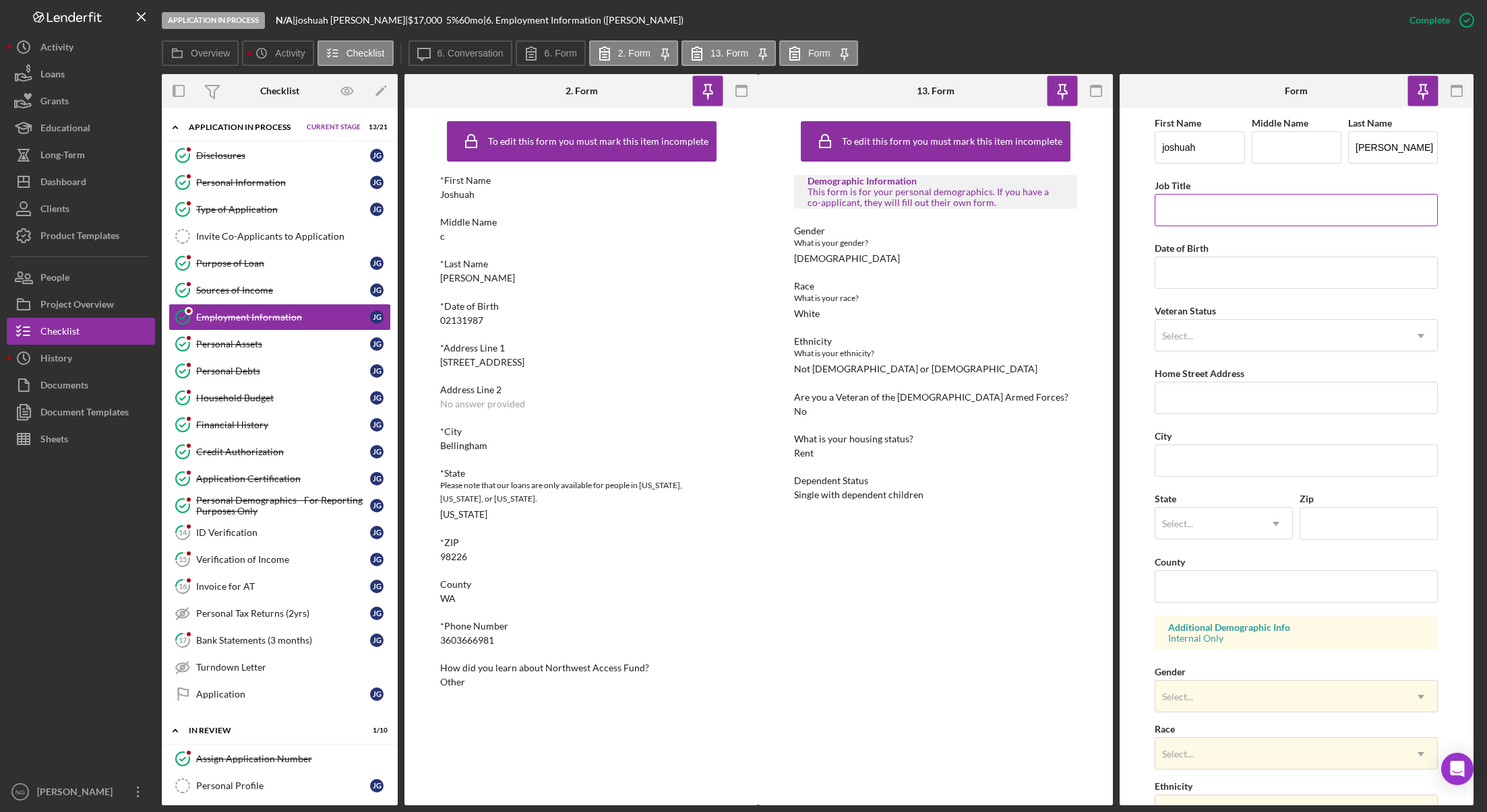
click at [1231, 211] on input "Job Title" at bounding box center [1296, 210] width 283 height 32
paste input "sprinkler trainee"
click at [1171, 212] on input "sprinkler trainee" at bounding box center [1296, 210] width 283 height 32
click at [1188, 203] on input "Sprinkler trainee" at bounding box center [1296, 210] width 283 height 32
click at [1206, 213] on input "Sprinkler trainee" at bounding box center [1296, 210] width 283 height 32
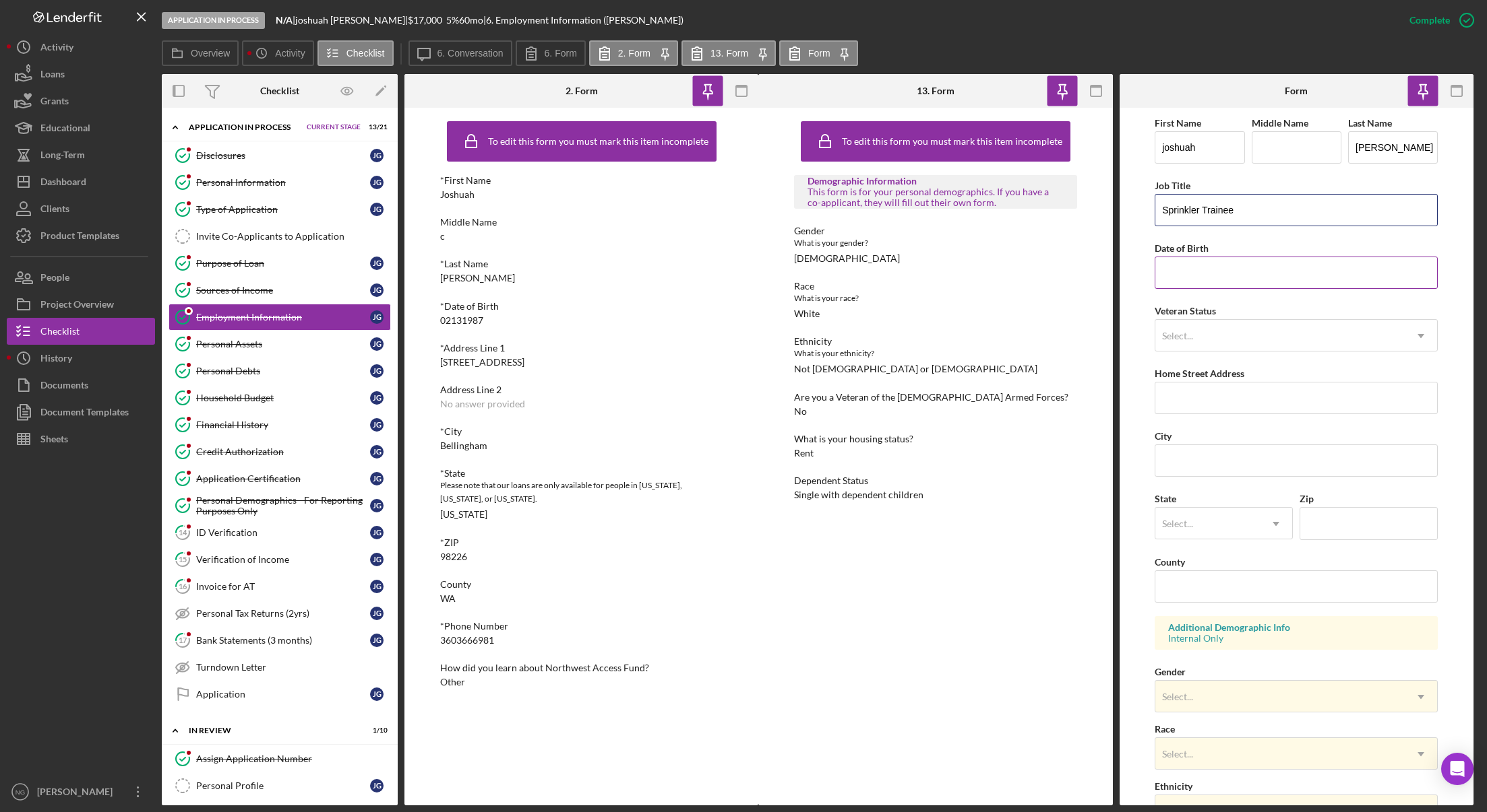
type input "Sprinkler Trainee"
click at [1279, 278] on input "Date of Birth" at bounding box center [1296, 272] width 283 height 32
type input "02/13/1987"
click at [1297, 342] on div "Select..." at bounding box center [1280, 336] width 249 height 31
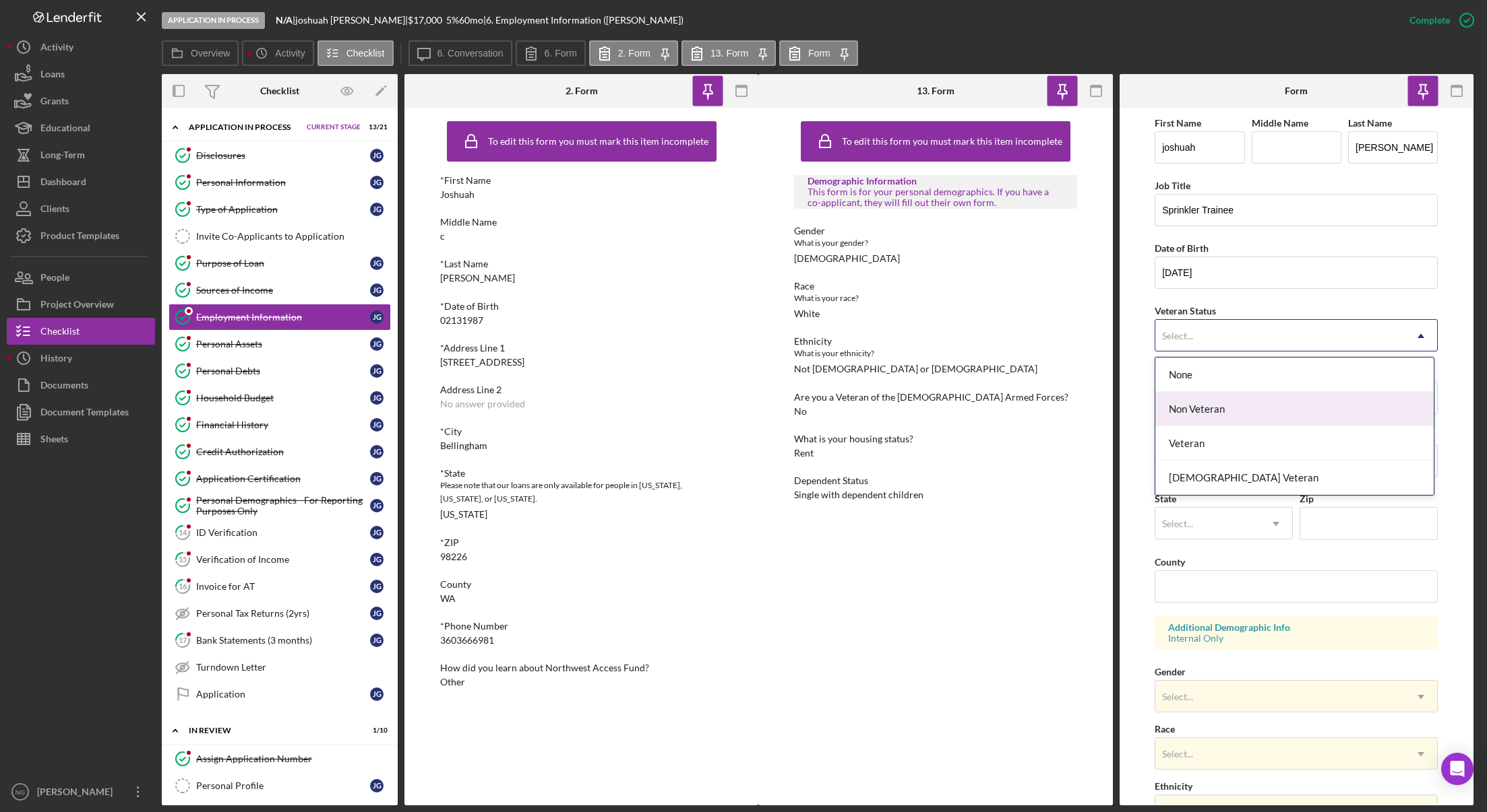
click at [1286, 414] on div "Non Veteran" at bounding box center [1294, 409] width 278 height 34
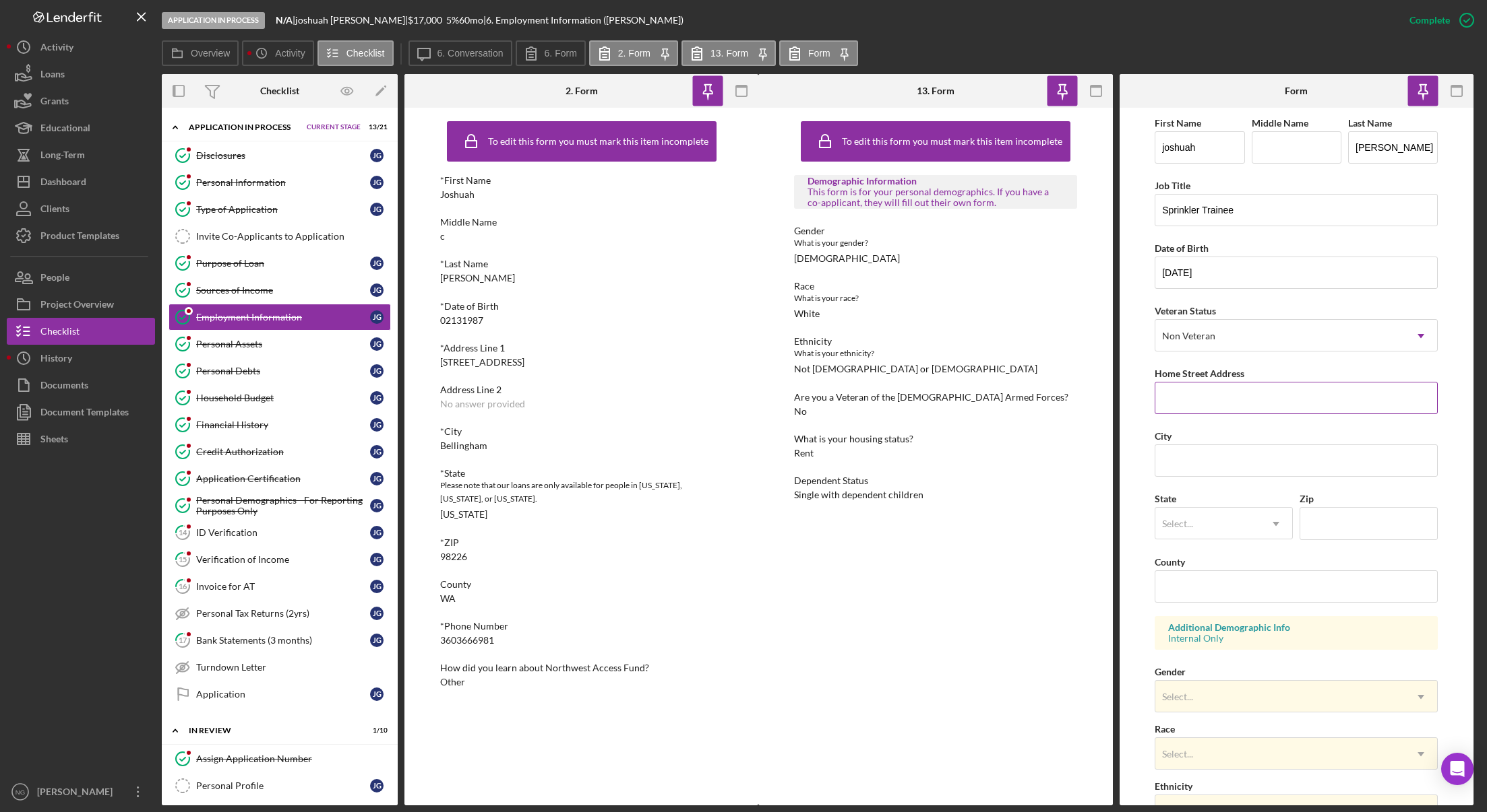
click at [1290, 406] on input "Home Street Address" at bounding box center [1296, 398] width 283 height 32
type input "5334 Northwest Dr"
type input "V"
type input "Bellingham"
type input "WA"
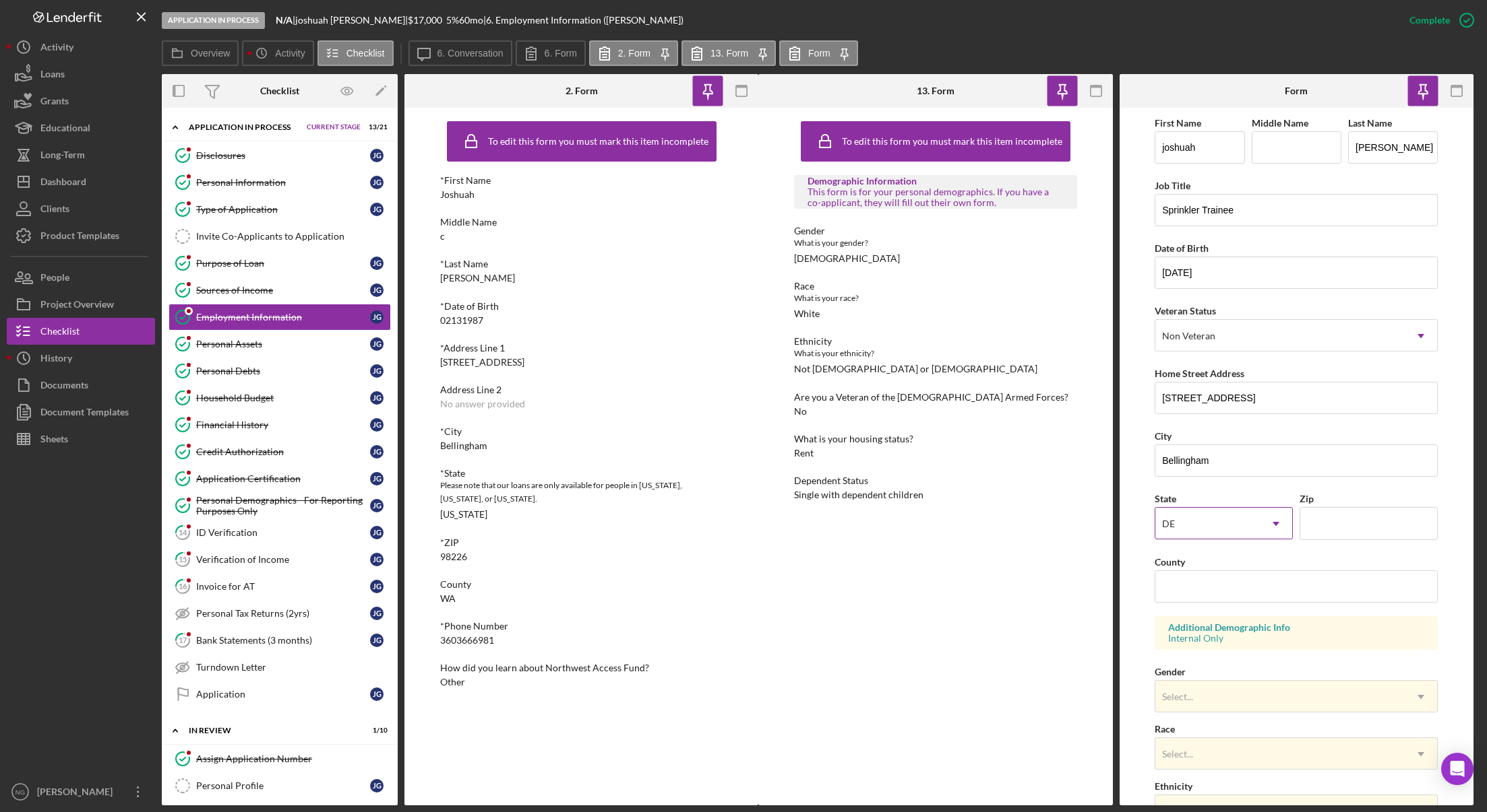
click at [1231, 515] on div "DE" at bounding box center [1207, 523] width 105 height 31
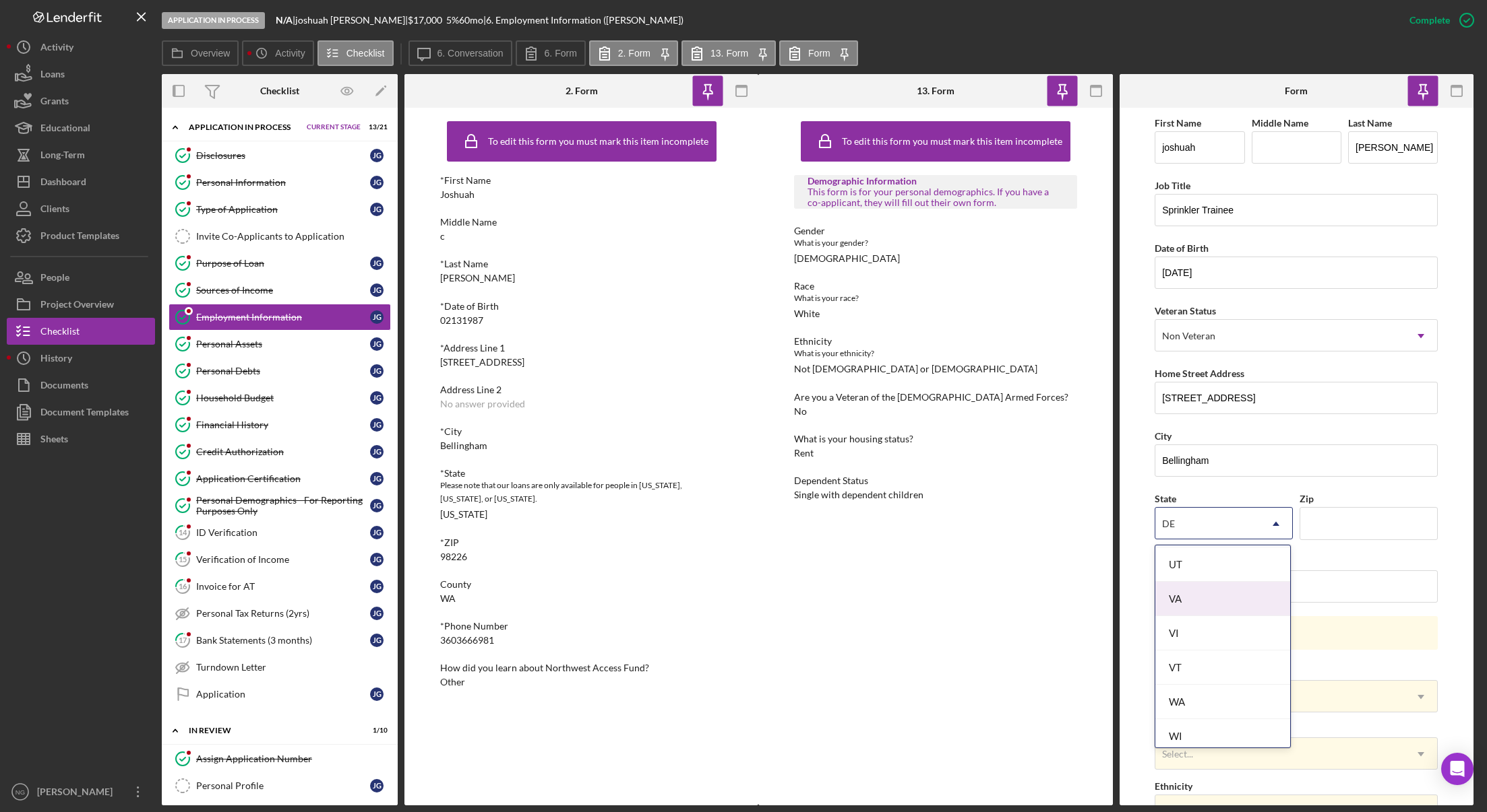
scroll to position [2409, 0]
click at [1216, 591] on div "WA" at bounding box center [1223, 593] width 136 height 34
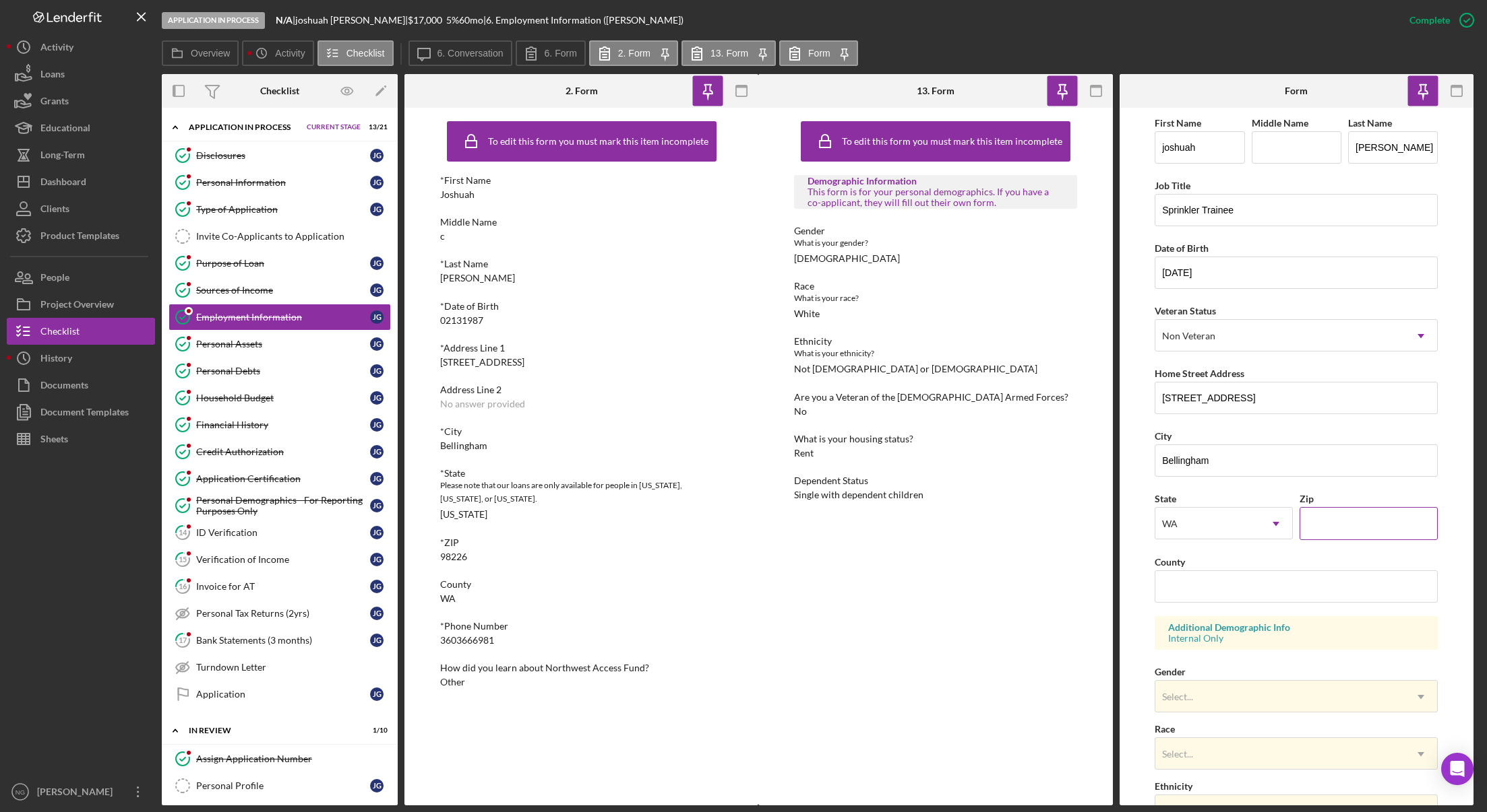
click at [1322, 521] on input "Zip" at bounding box center [1368, 523] width 139 height 32
type input "98226"
click at [1232, 584] on input "County" at bounding box center [1296, 587] width 283 height 32
type input "S"
type input "Whatcom"
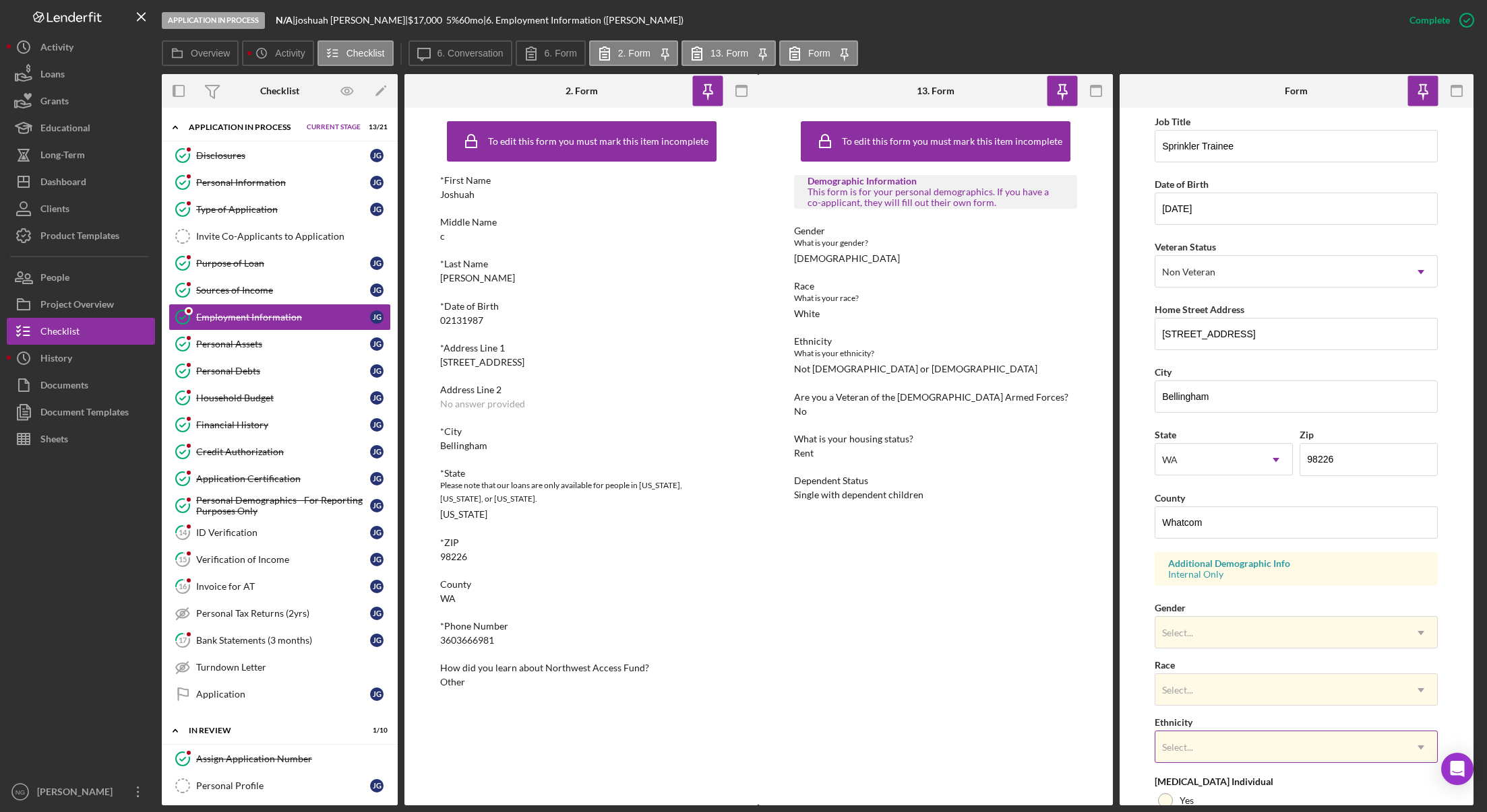
scroll to position [201, 0]
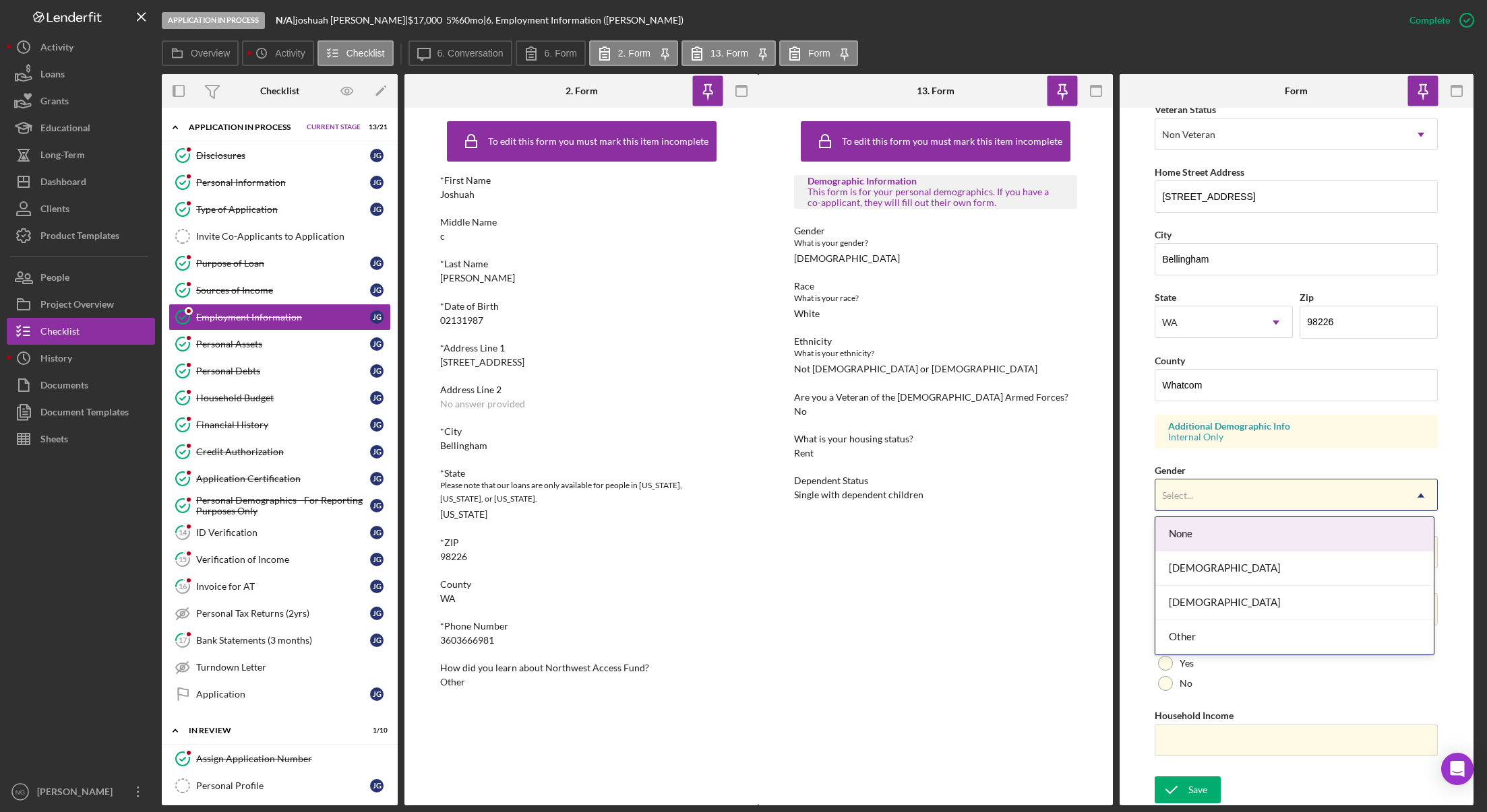
click at [1288, 495] on div "Select..." at bounding box center [1280, 496] width 249 height 31
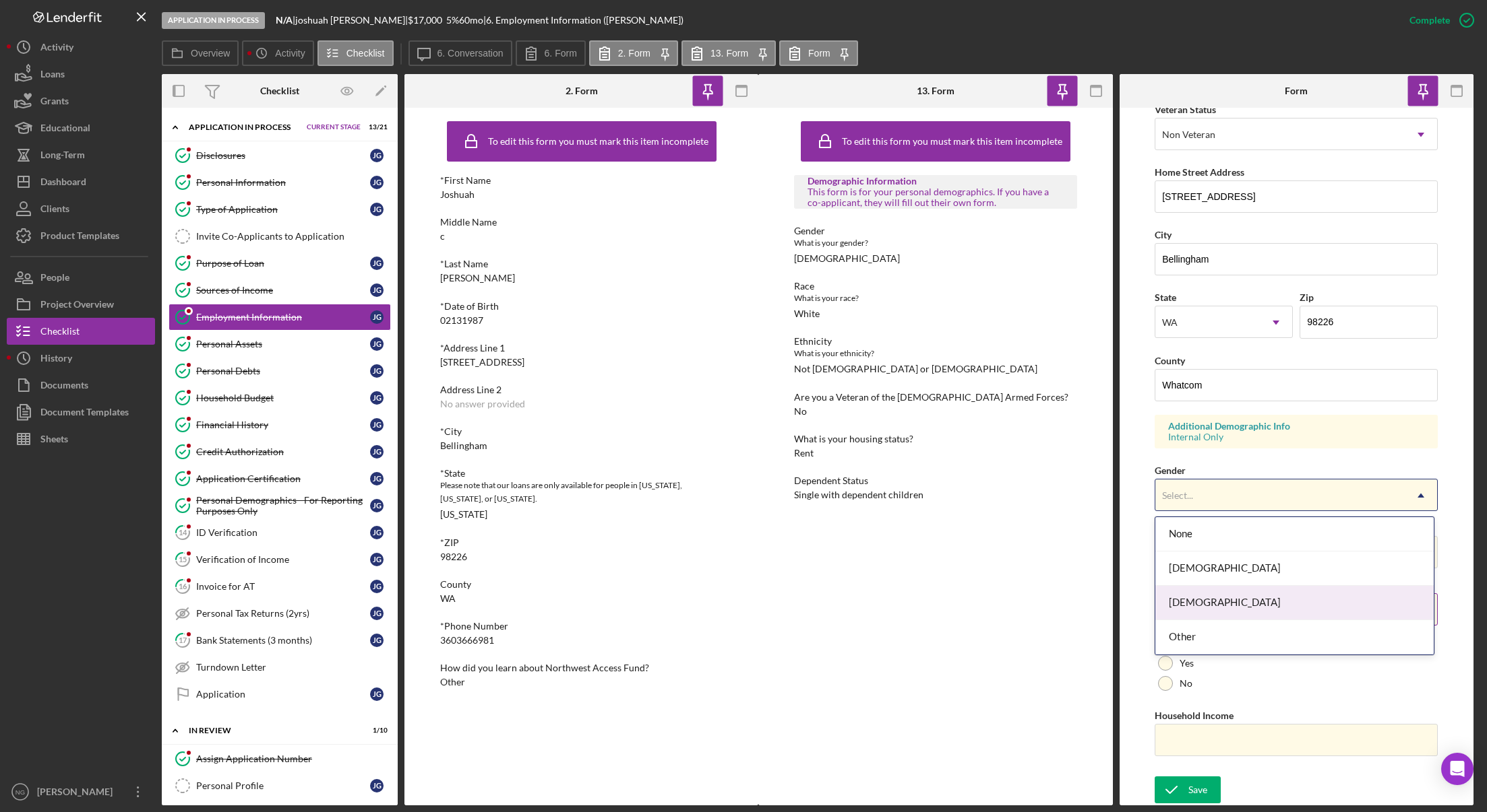
click at [1247, 599] on div "Male" at bounding box center [1294, 603] width 278 height 34
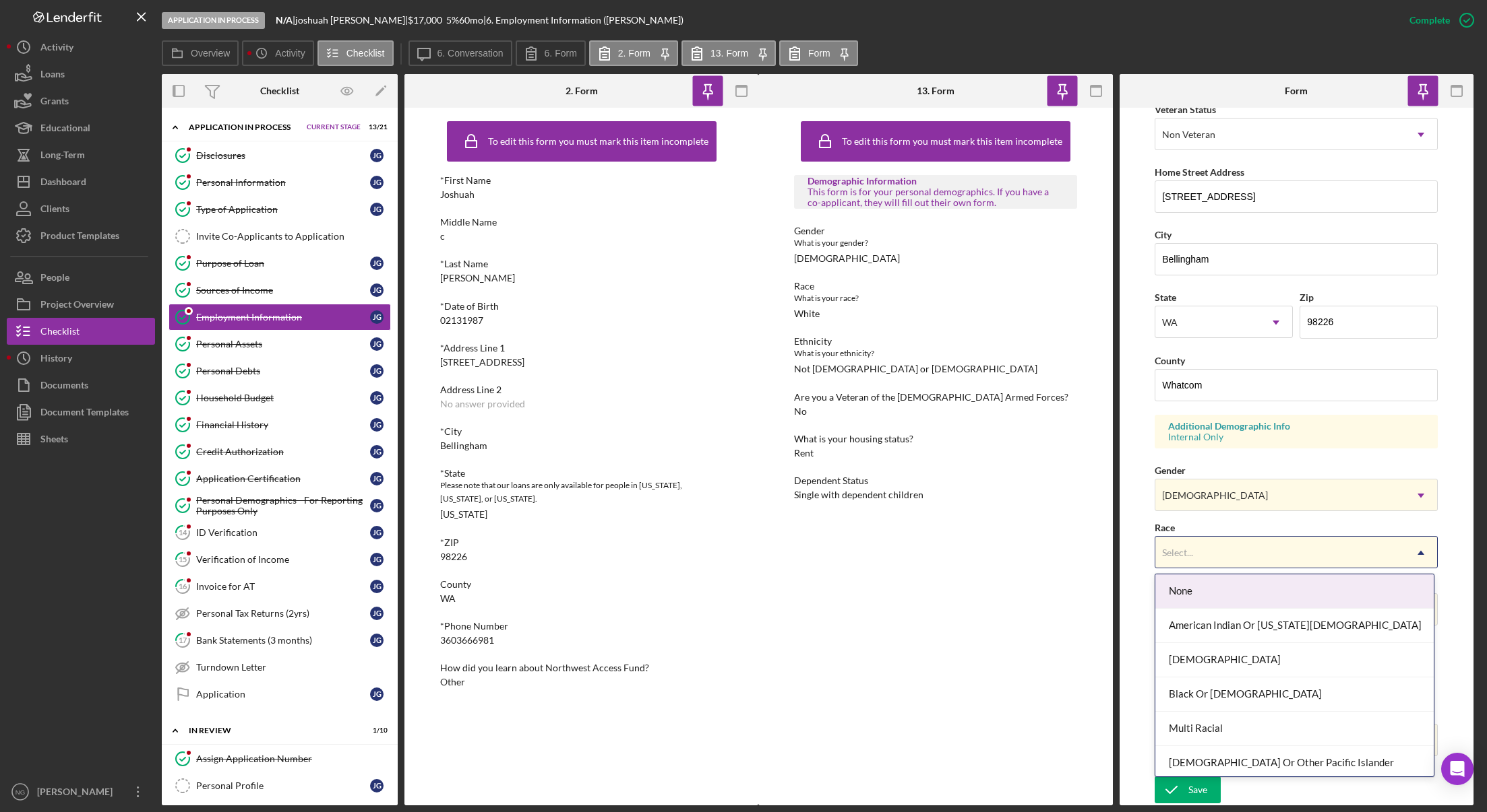
click at [1246, 555] on div "Select..." at bounding box center [1280, 553] width 249 height 31
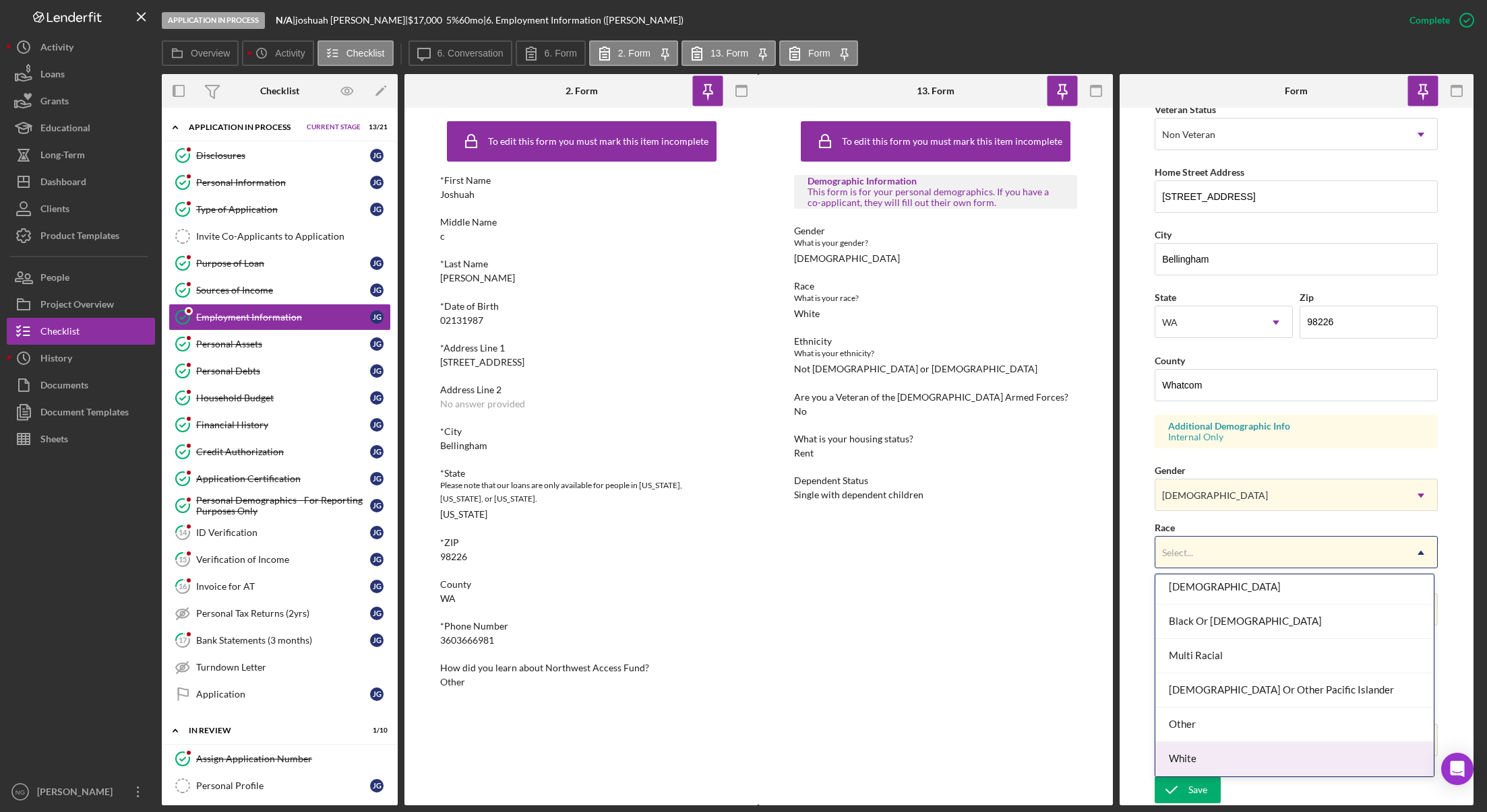
click at [1196, 748] on div "White" at bounding box center [1294, 759] width 278 height 34
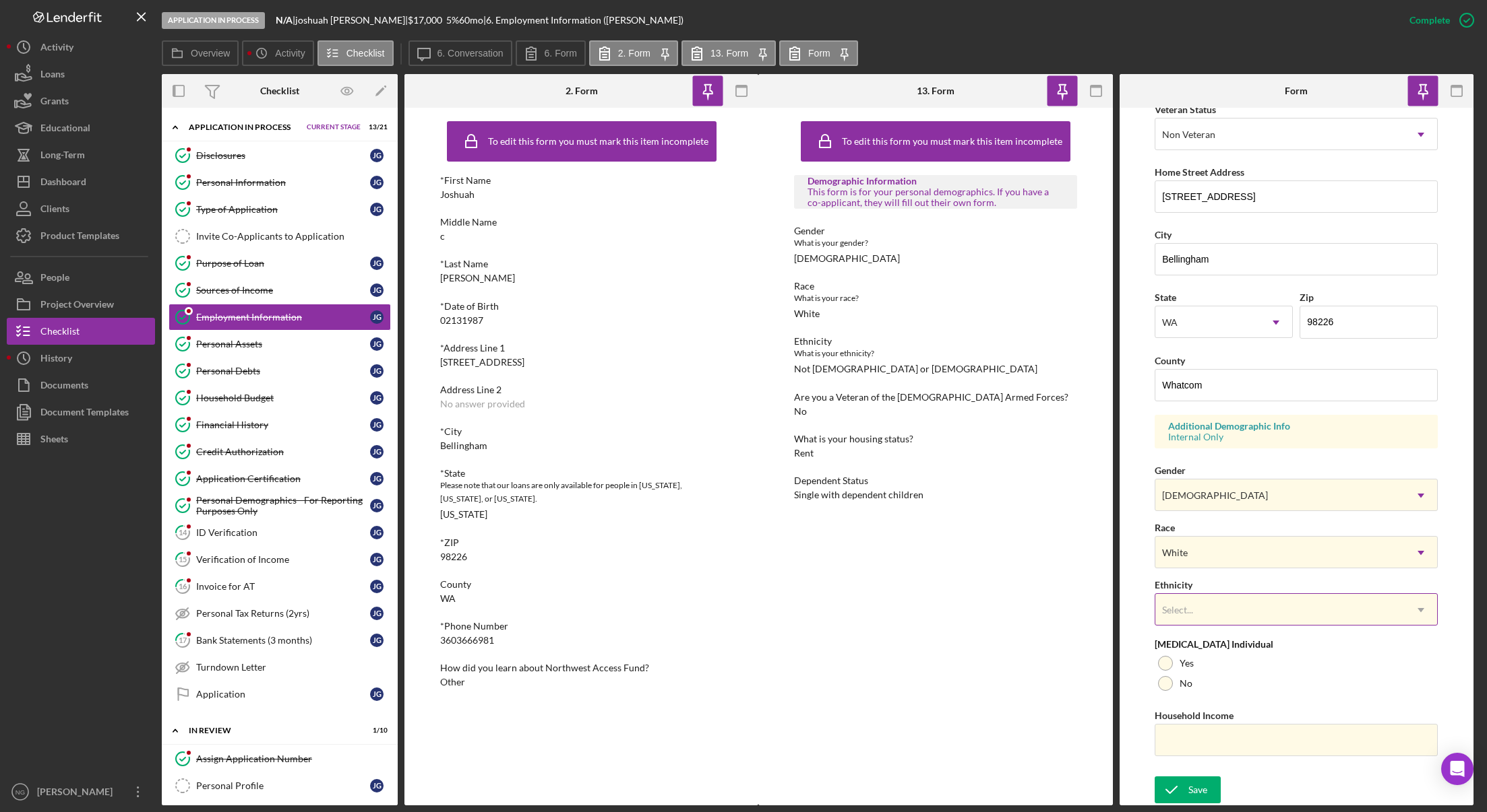
click at [1215, 611] on div "Select..." at bounding box center [1280, 610] width 249 height 31
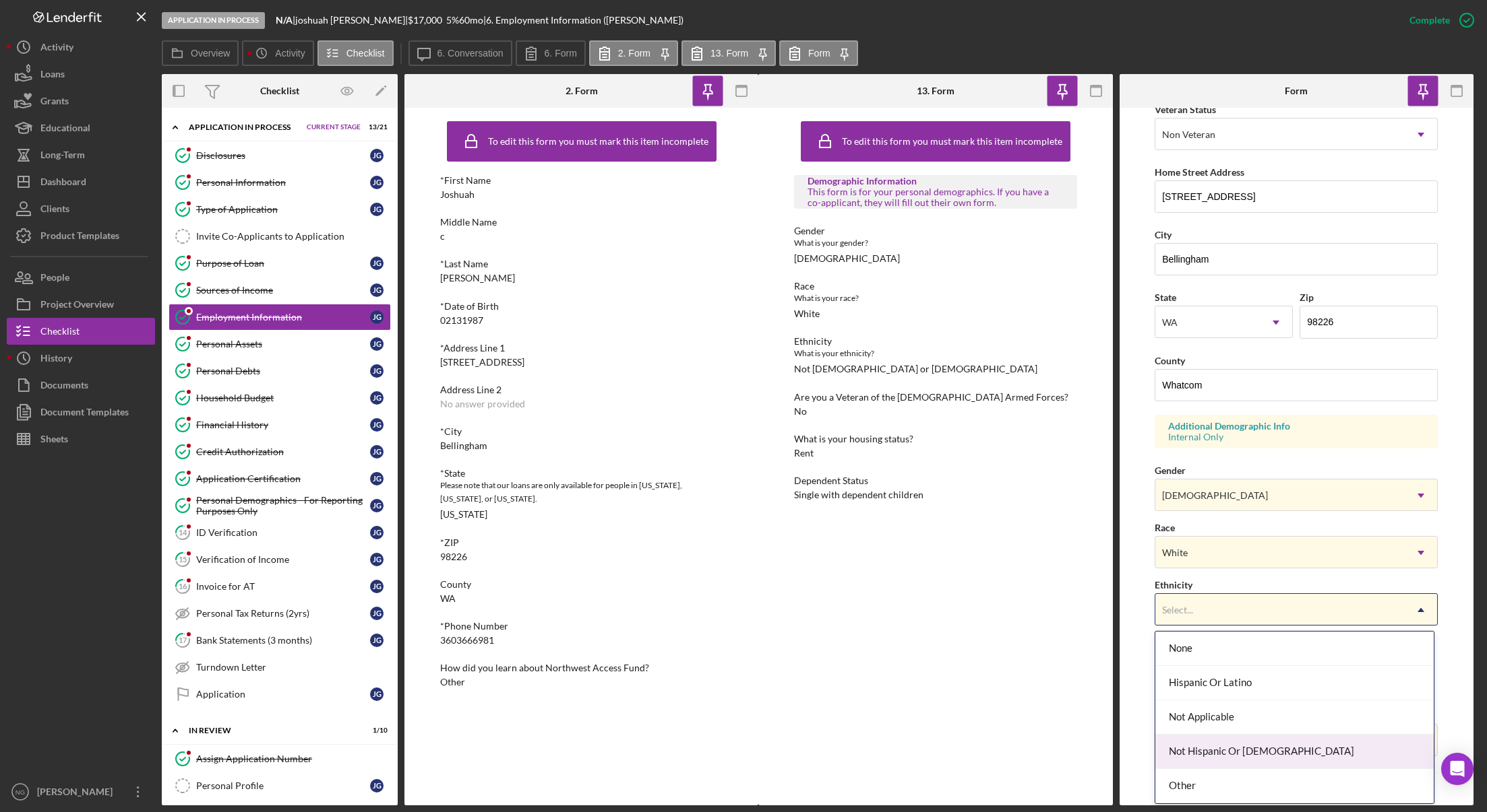
click at [1224, 740] on div "Not Hispanic Or Latino" at bounding box center [1294, 752] width 278 height 34
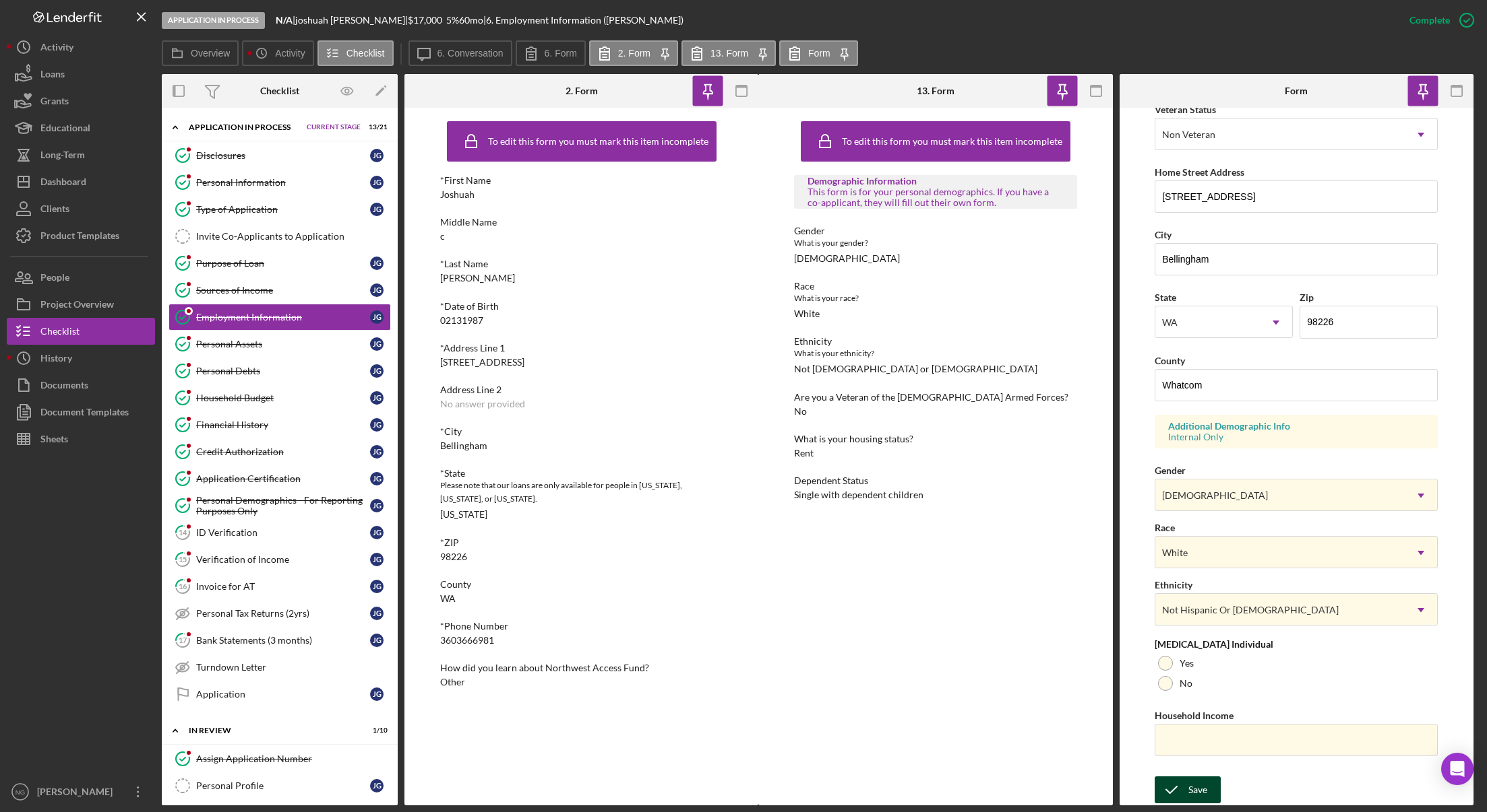
click at [1193, 793] on div "Save" at bounding box center [1197, 790] width 19 height 27
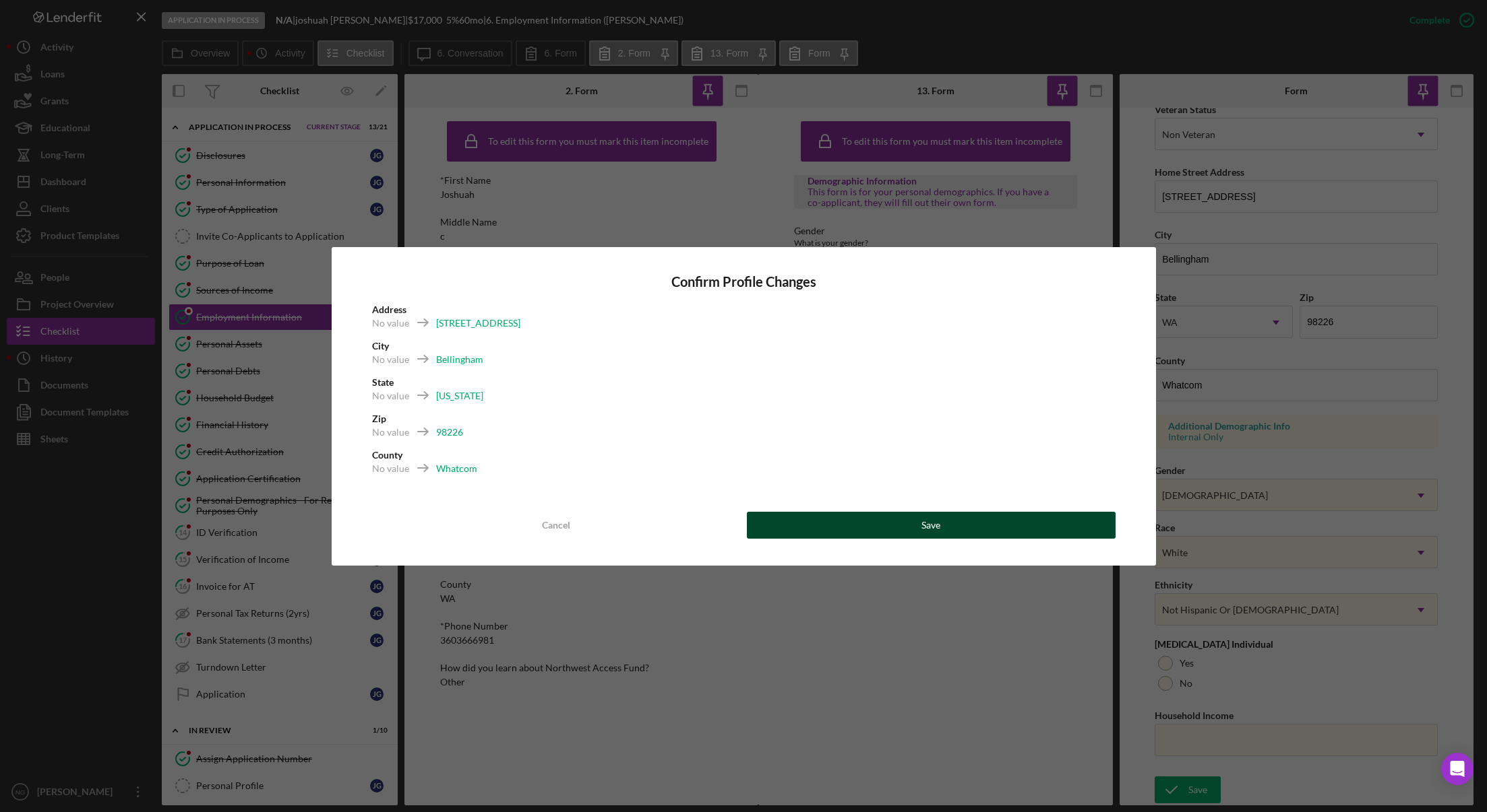
click at [1072, 532] on button "Save" at bounding box center [931, 525] width 369 height 27
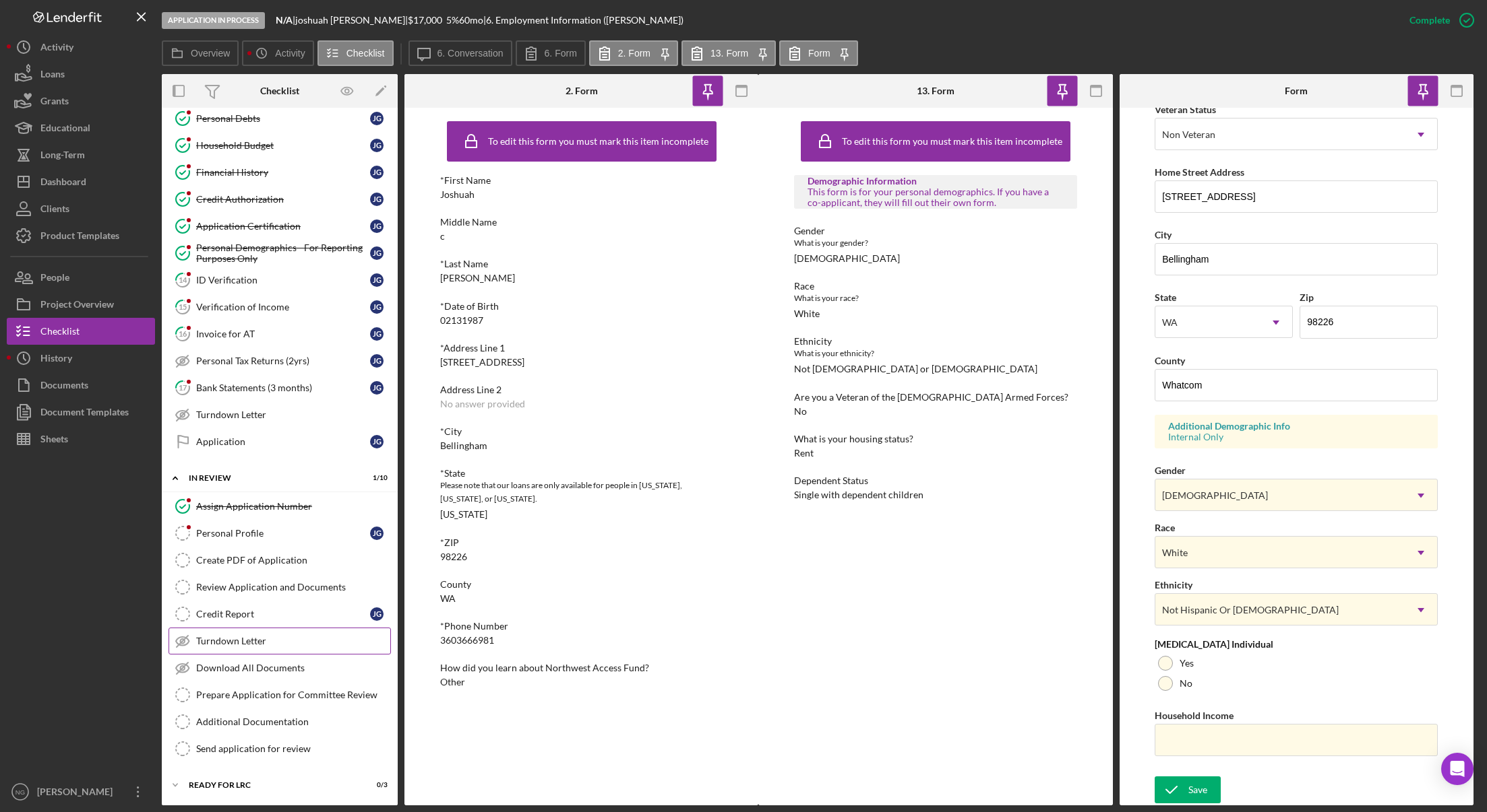
scroll to position [270, 0]
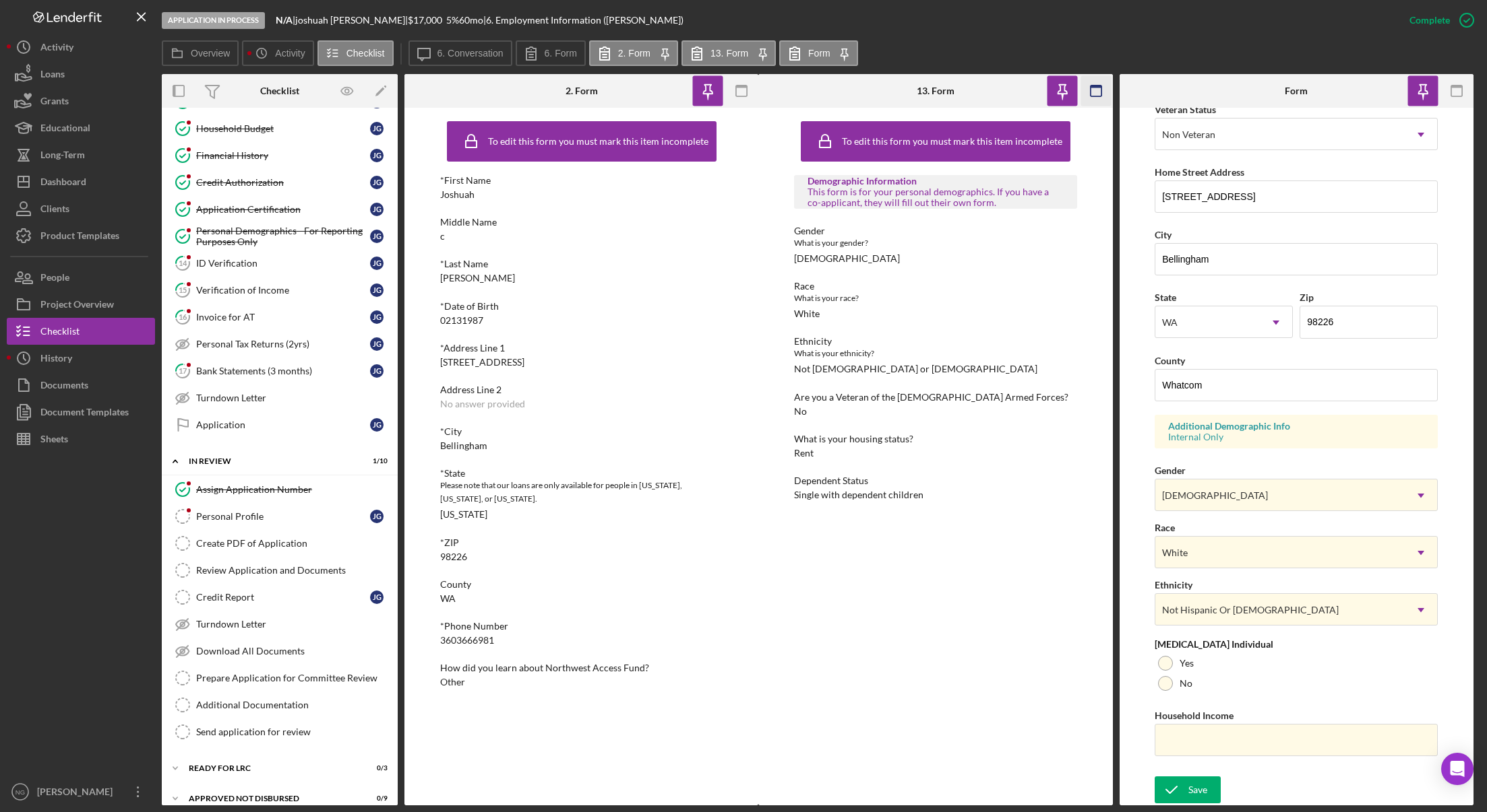
click at [1093, 88] on icon "button" at bounding box center [1096, 91] width 30 height 30
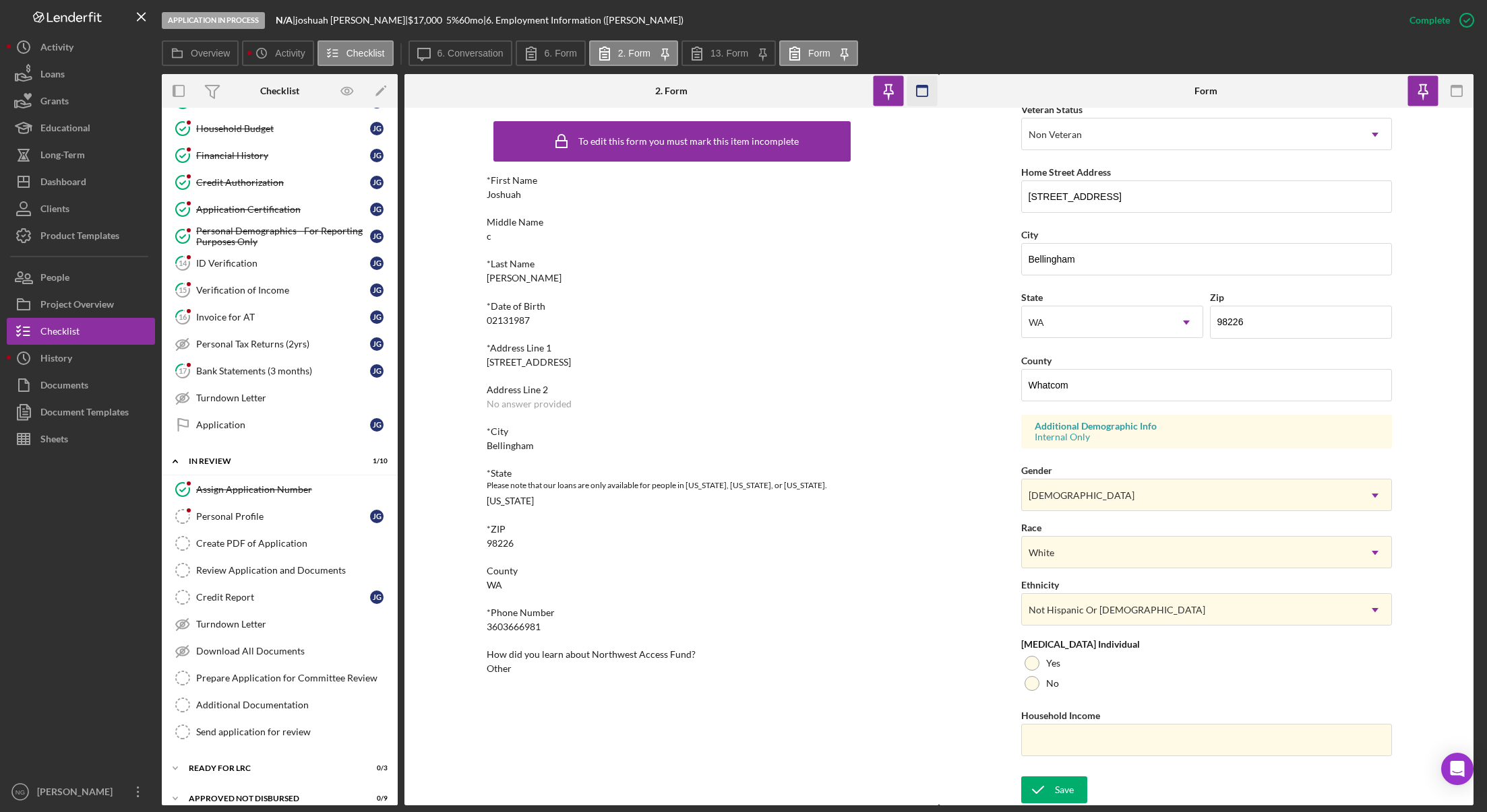
click at [924, 90] on icon "button" at bounding box center [921, 91] width 30 height 30
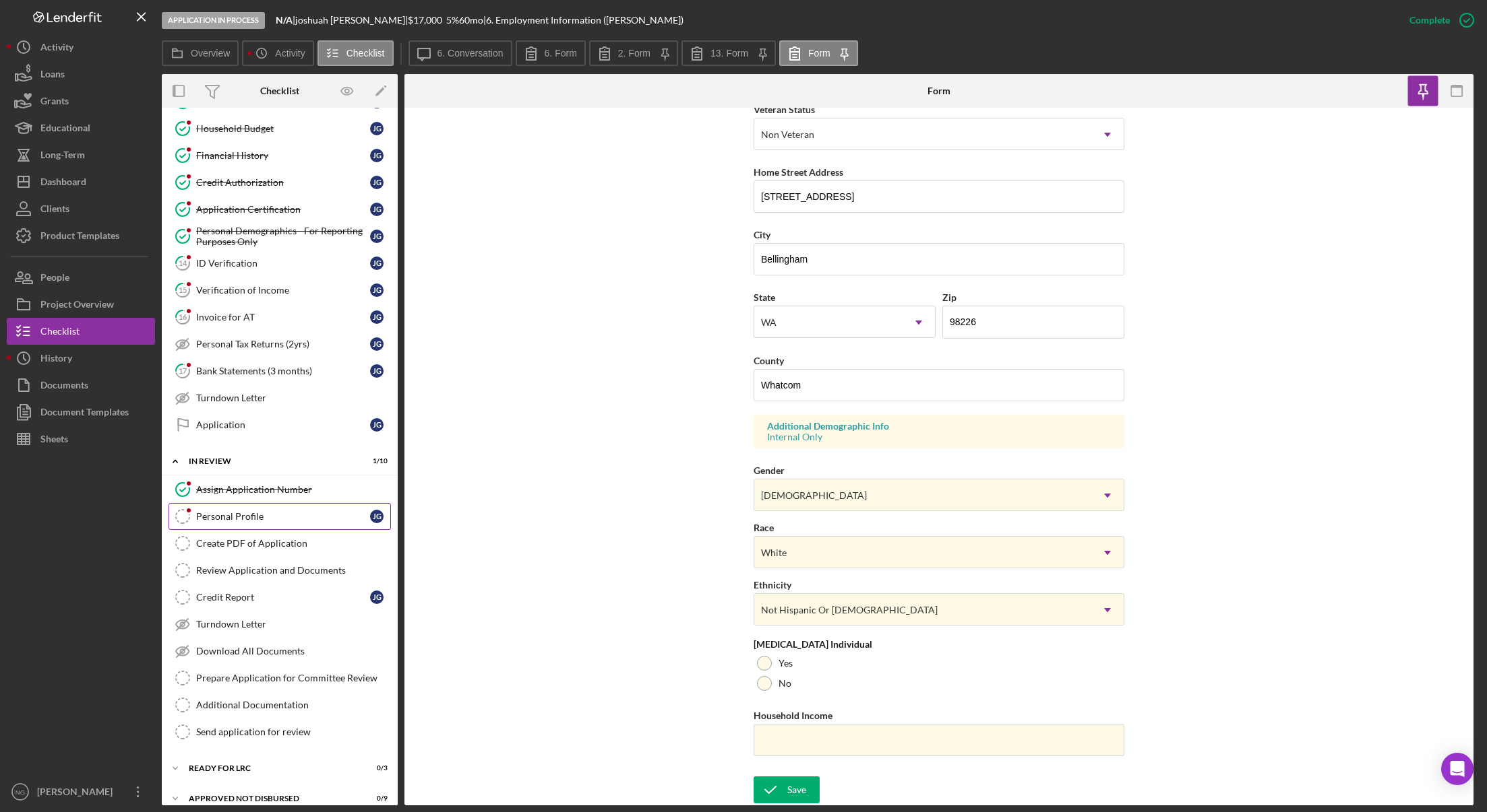
click at [223, 515] on div "Personal Profile" at bounding box center [282, 516] width 174 height 11
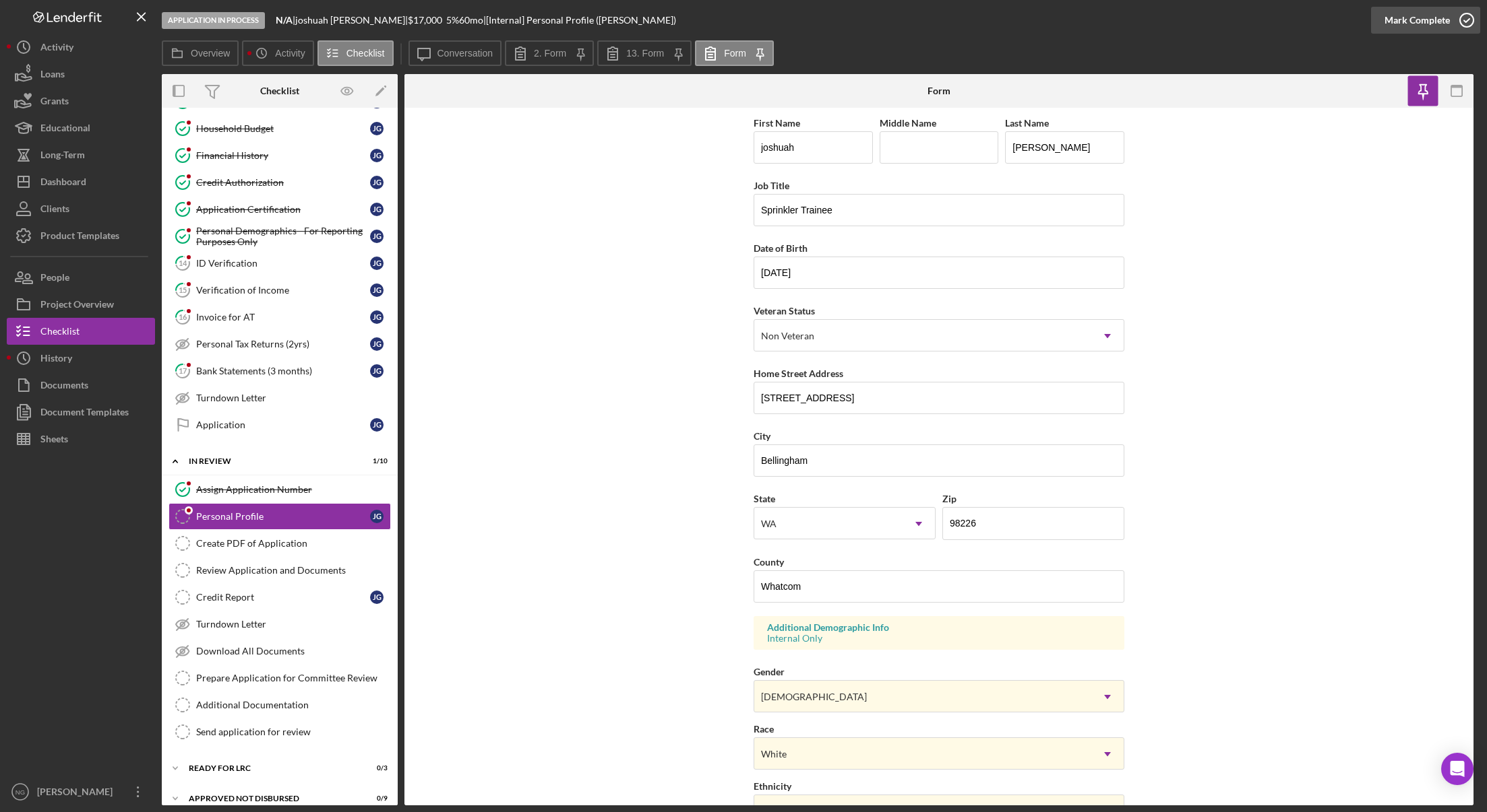
click at [1408, 21] on icon "button" at bounding box center [1466, 21] width 34 height 34
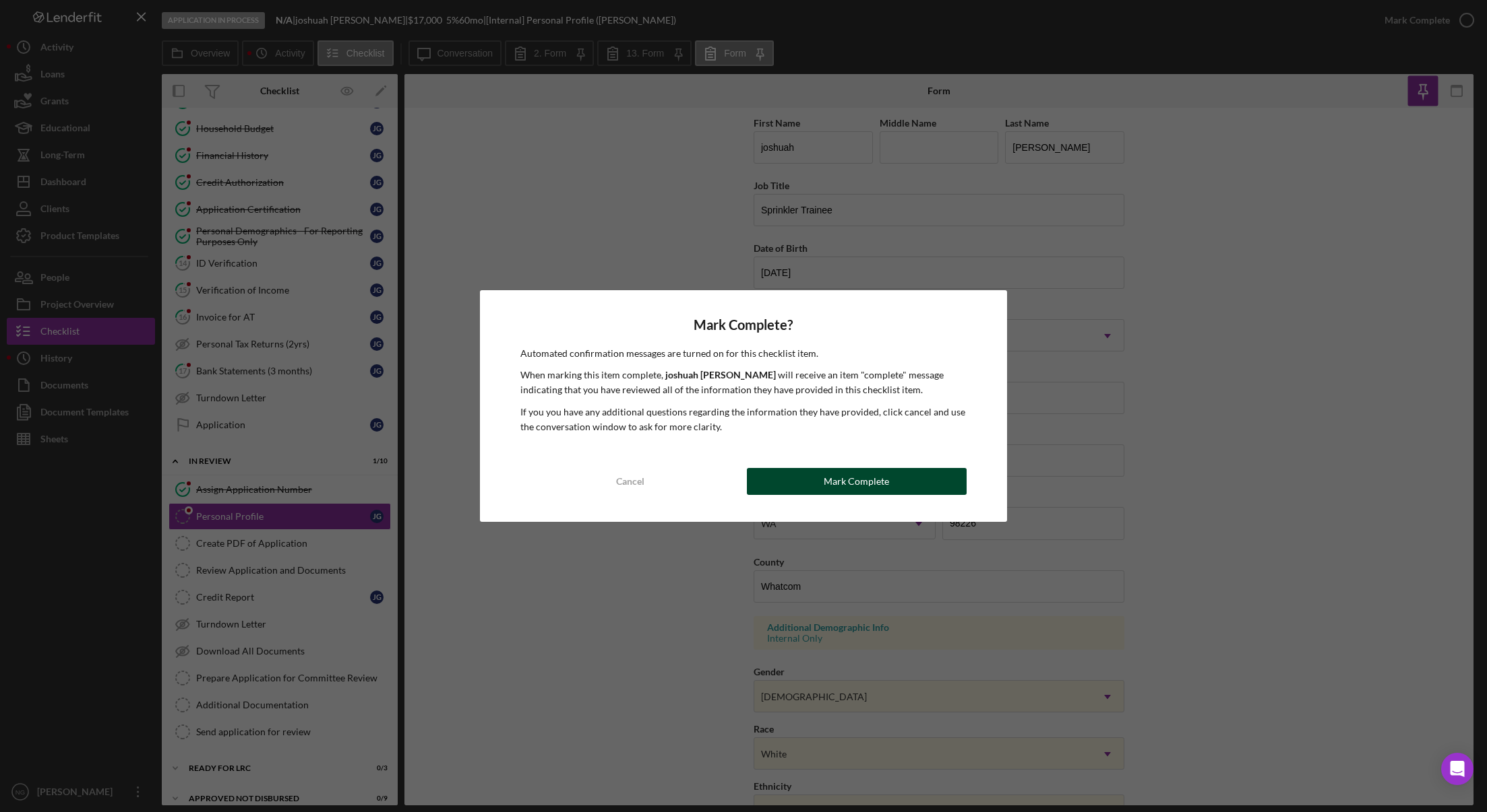
click at [835, 490] on div "Mark Complete" at bounding box center [856, 481] width 65 height 27
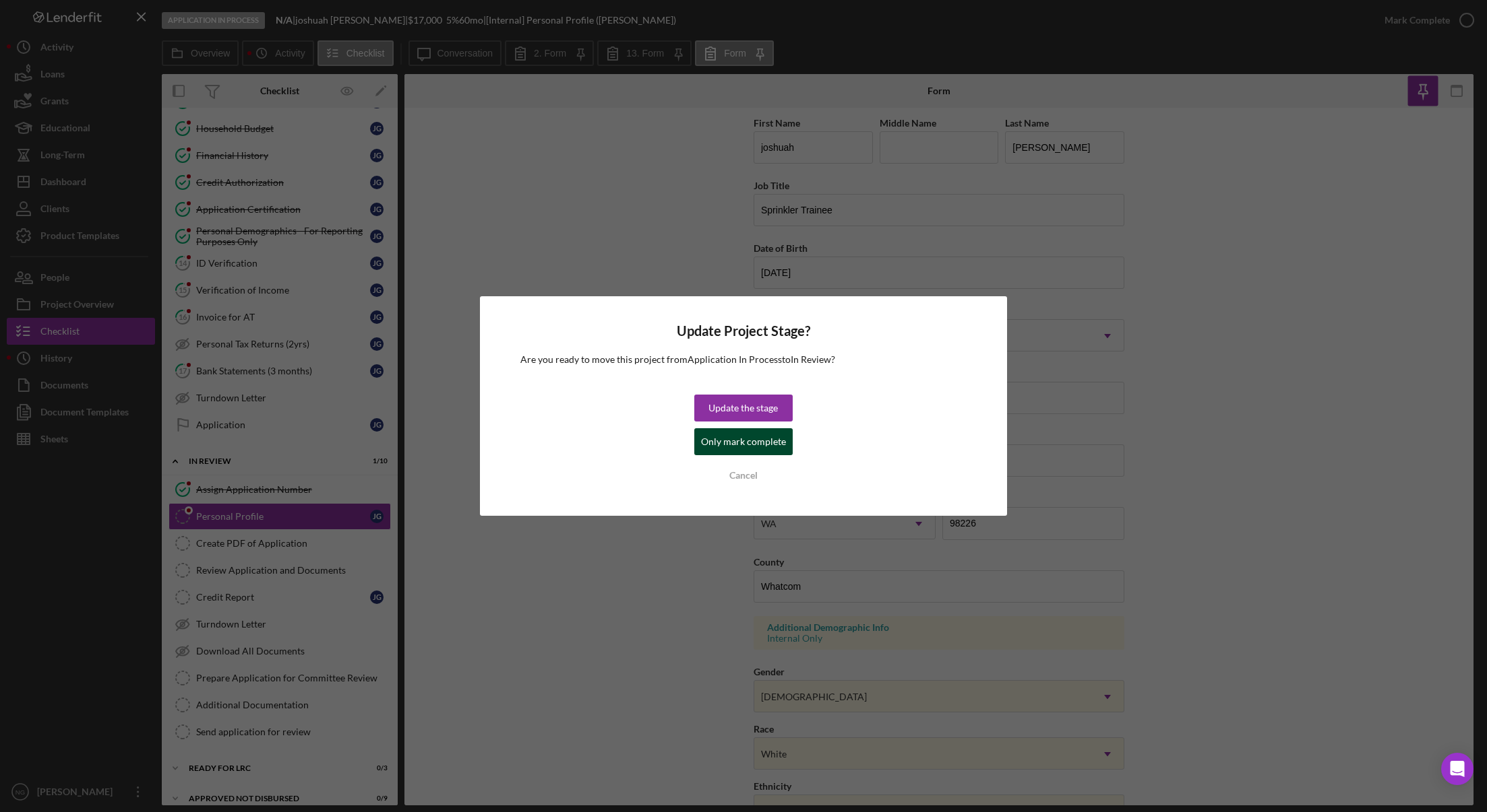
click at [752, 446] on div "Only mark complete" at bounding box center [743, 442] width 85 height 27
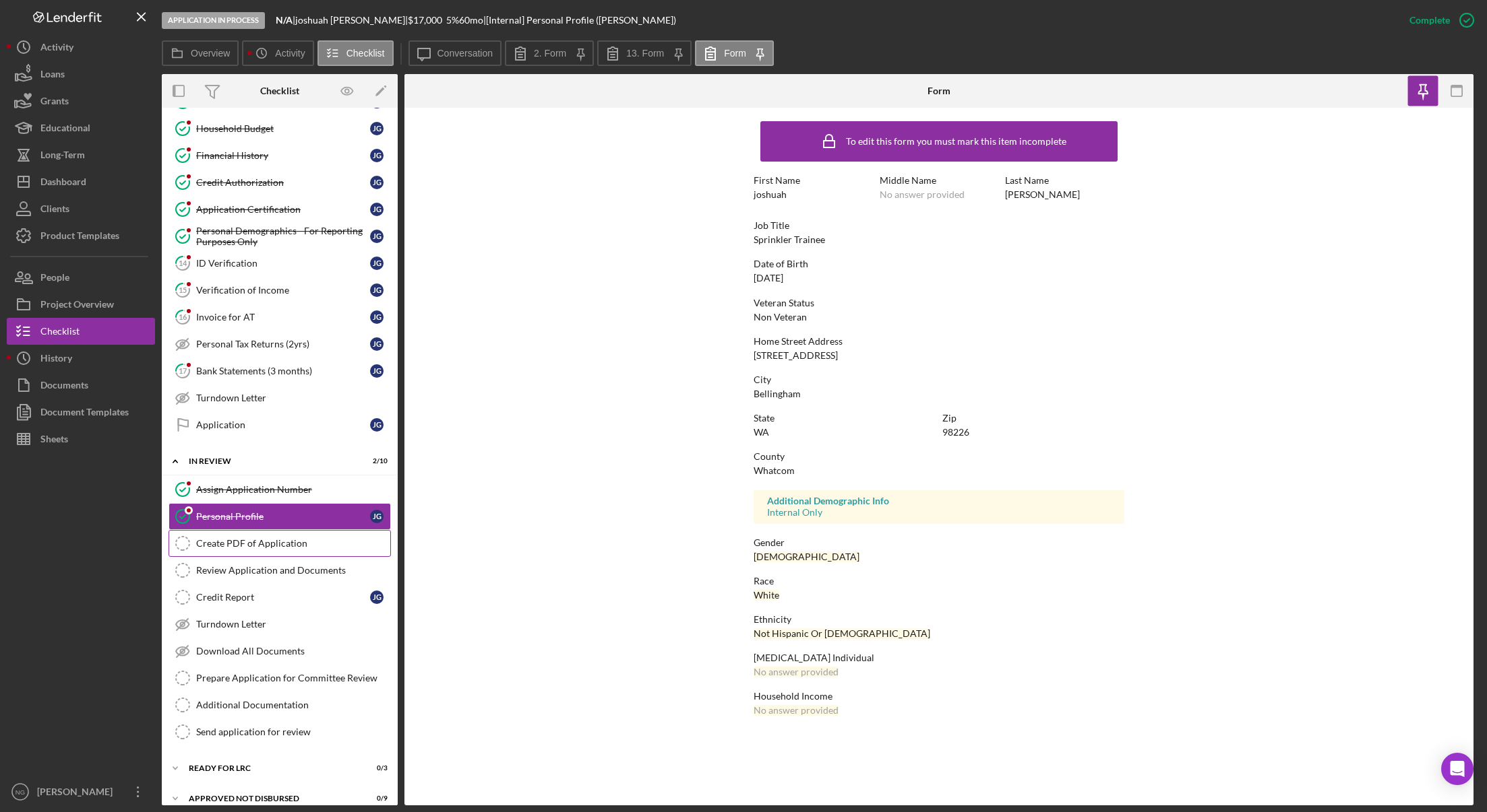
click at [283, 551] on link "Create PDF of Application Create PDF of Application" at bounding box center [280, 543] width 223 height 27
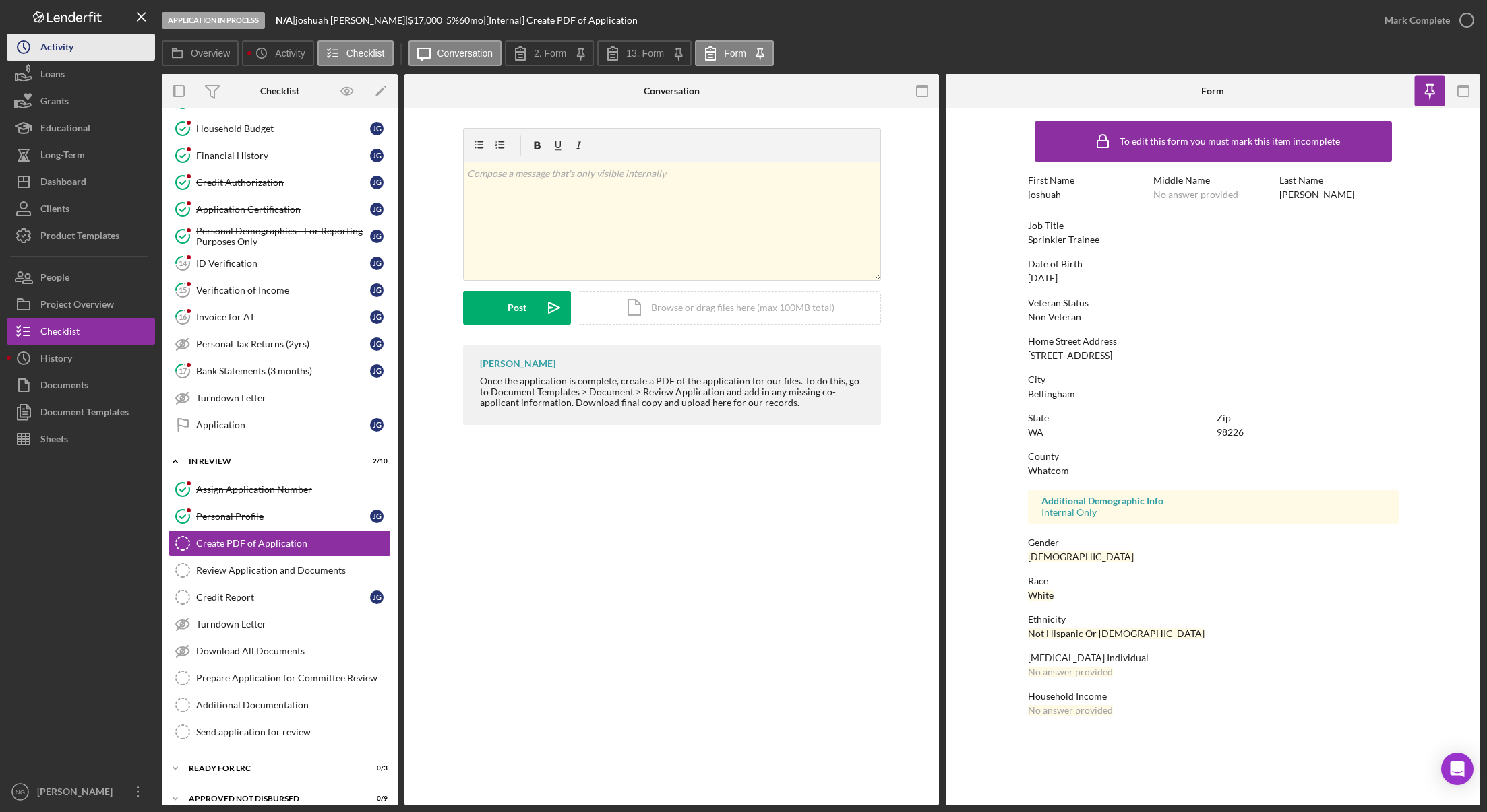
click at [55, 45] on div "Activity" at bounding box center [56, 49] width 33 height 30
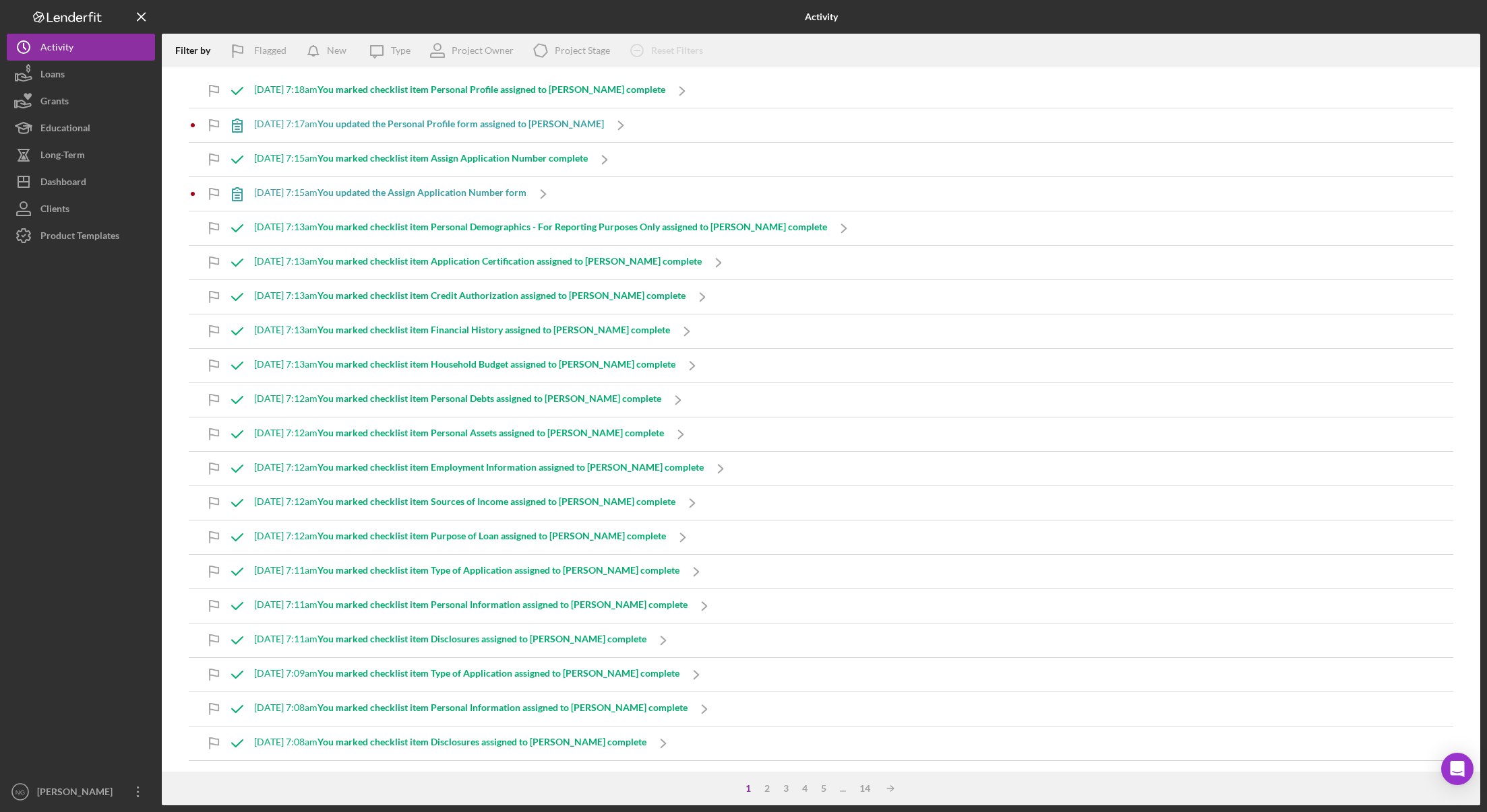
click at [88, 413] on div at bounding box center [81, 514] width 148 height 530
click at [73, 182] on div "Dashboard" at bounding box center [63, 184] width 46 height 30
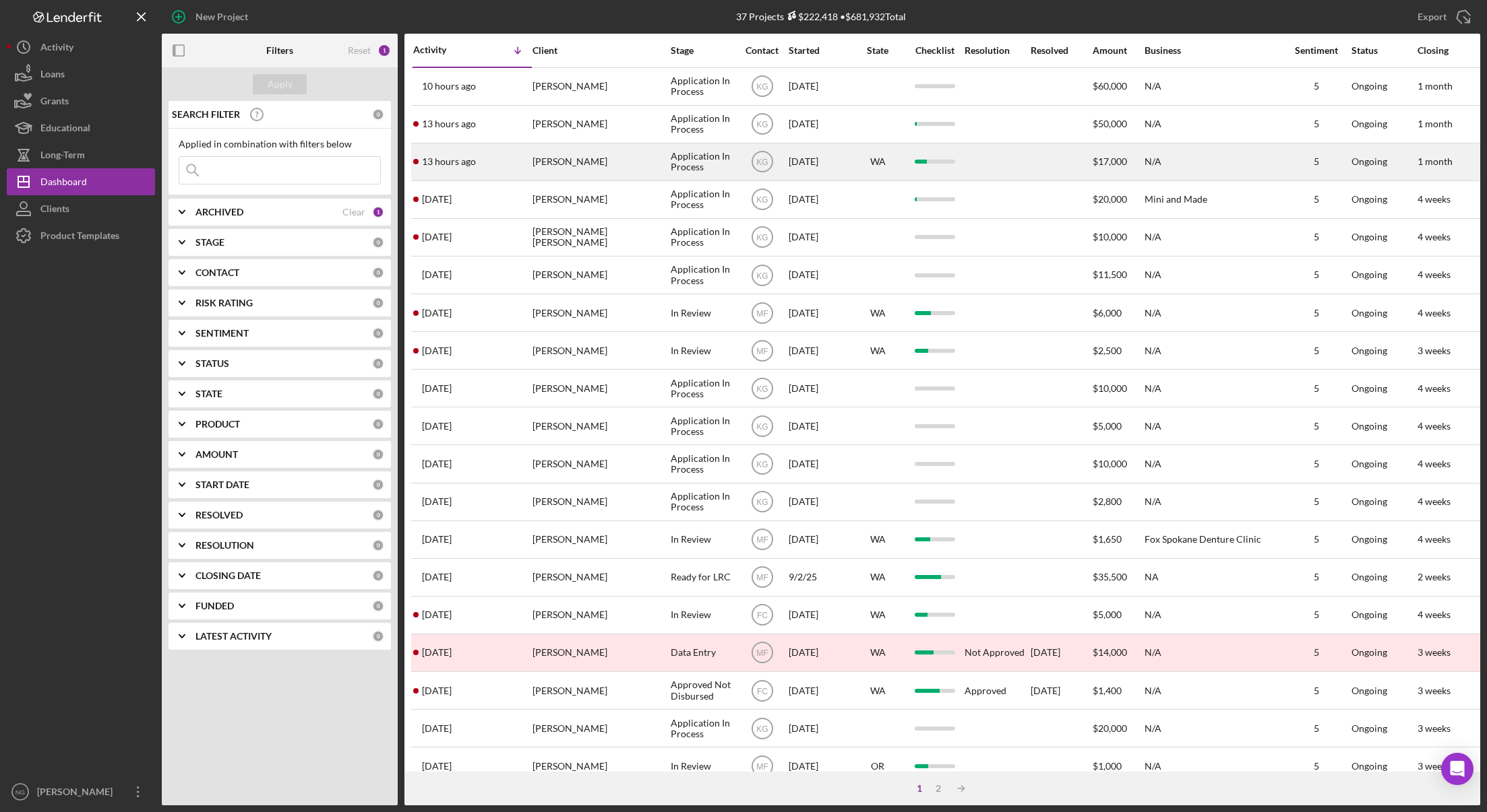
click at [486, 163] on div "13 hours ago joshuah golliher" at bounding box center [472, 162] width 118 height 36
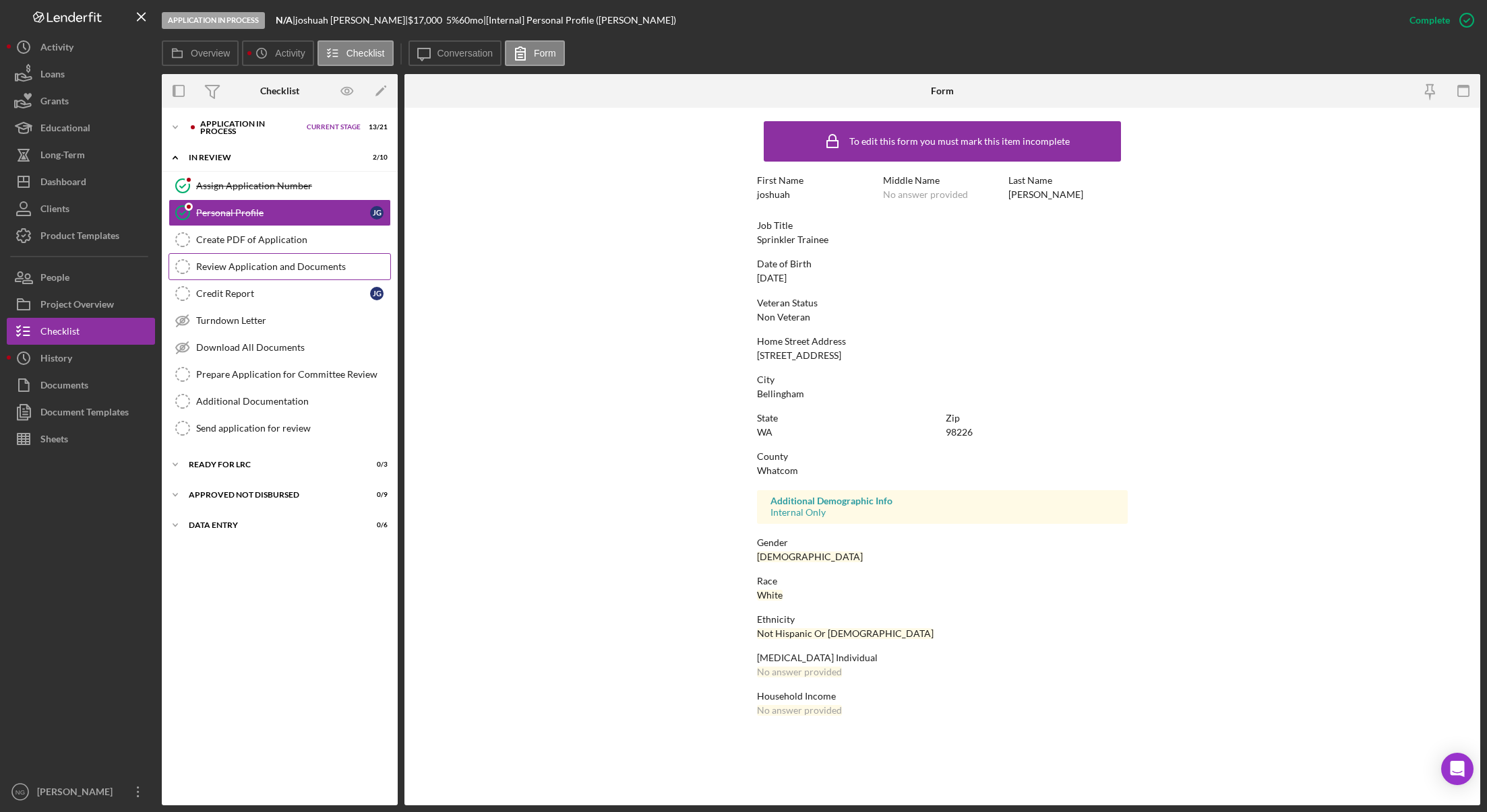
click at [306, 255] on link "Review Application and Documents Review Application and Documents" at bounding box center [280, 267] width 223 height 27
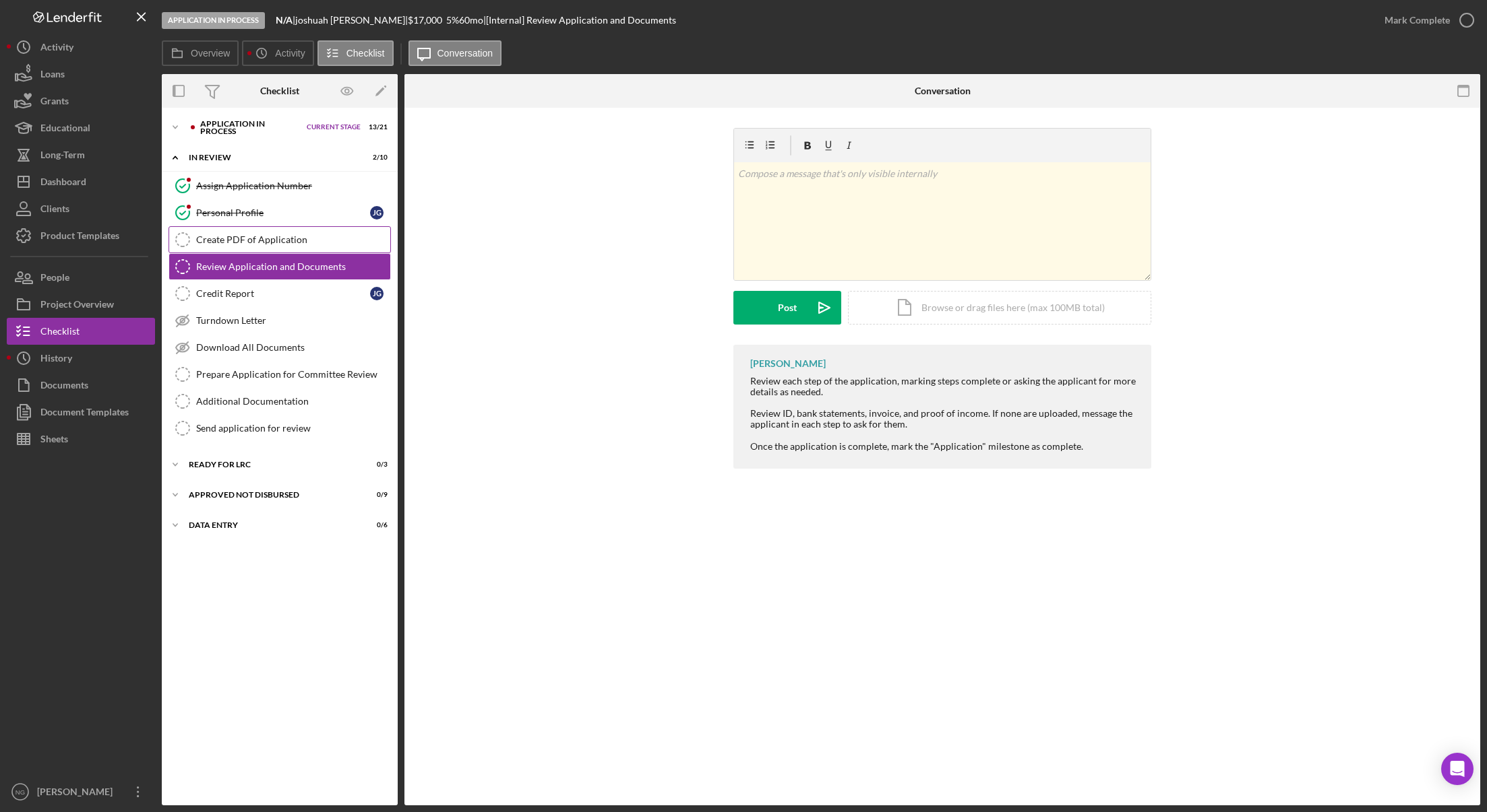
click at [315, 242] on div "Create PDF of Application" at bounding box center [292, 239] width 194 height 11
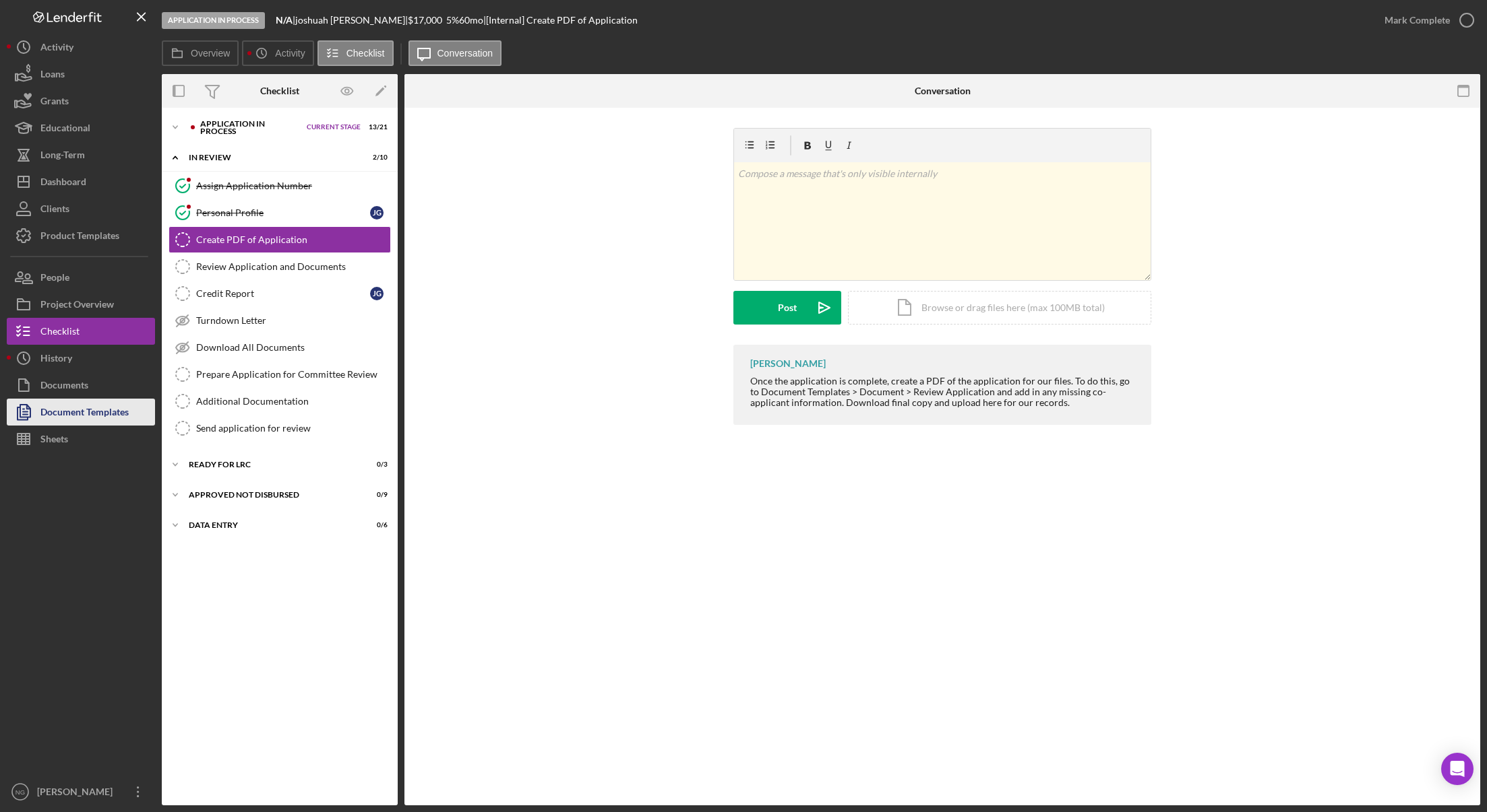
click at [107, 412] on div "Document Templates" at bounding box center [84, 414] width 88 height 30
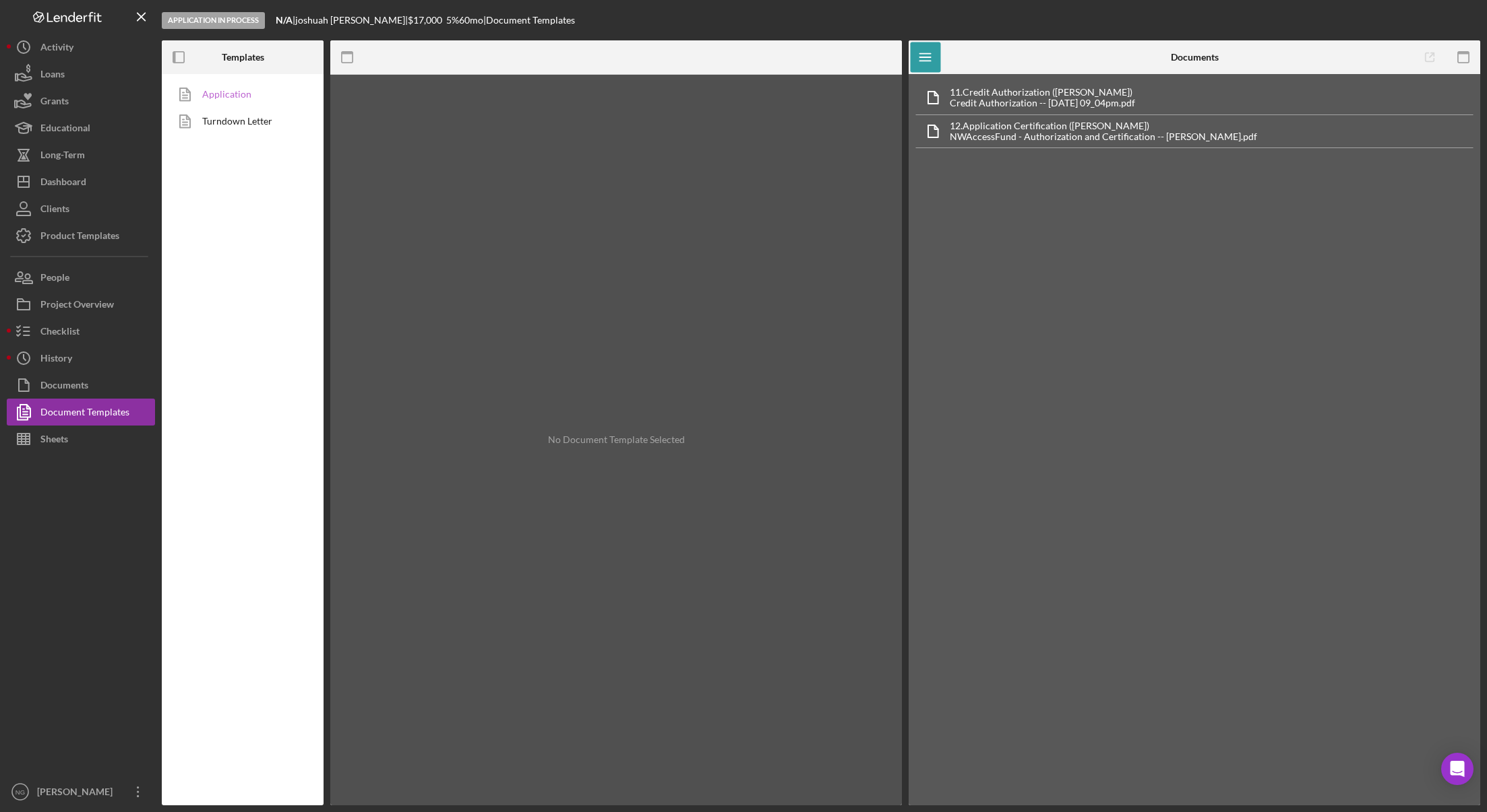
click at [239, 89] on link "Application" at bounding box center [239, 94] width 141 height 27
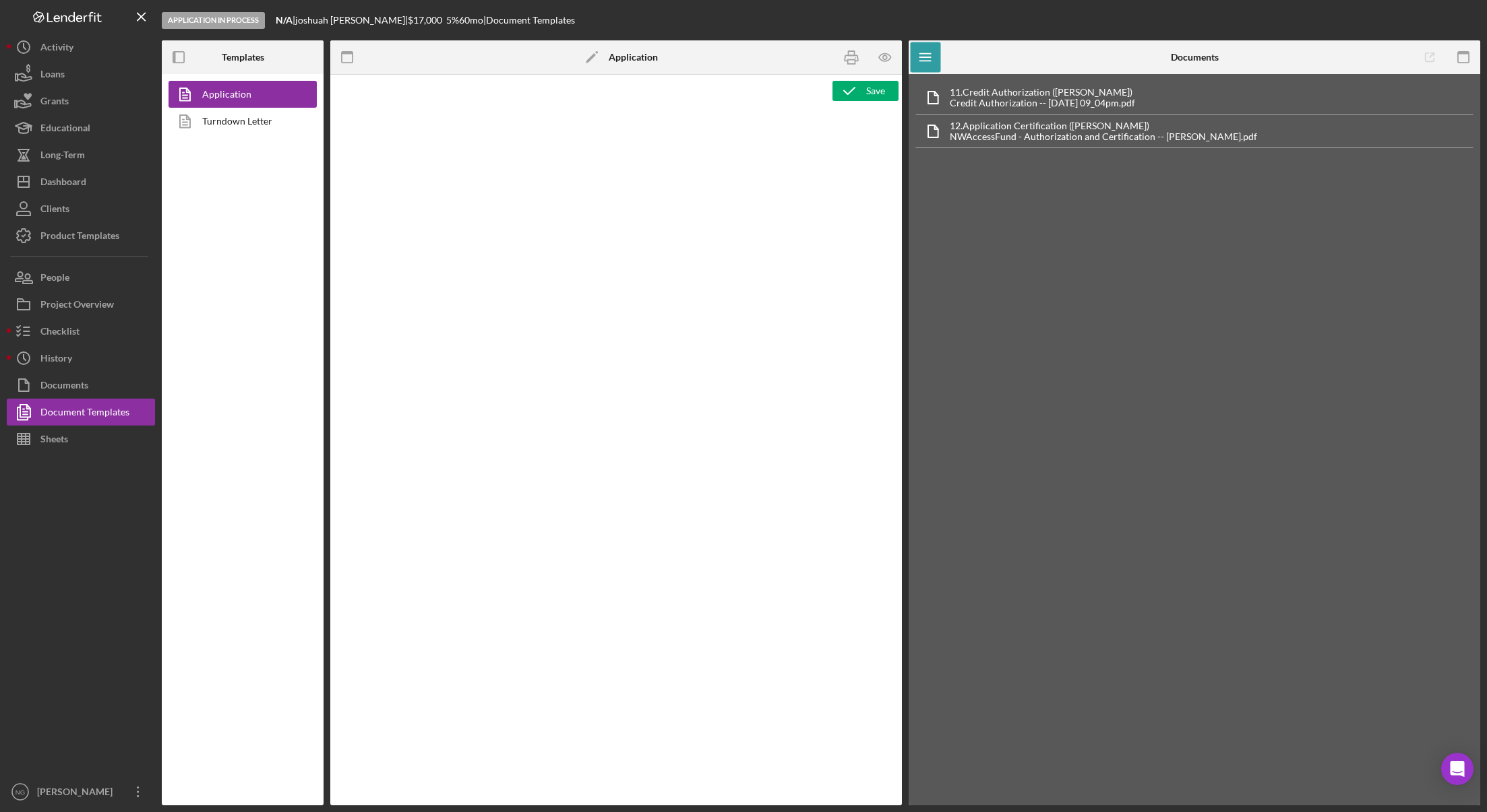
type textarea "<div class="WordSection1"> <p style="margin: 0in; font-size: 12pt; font-family:…"
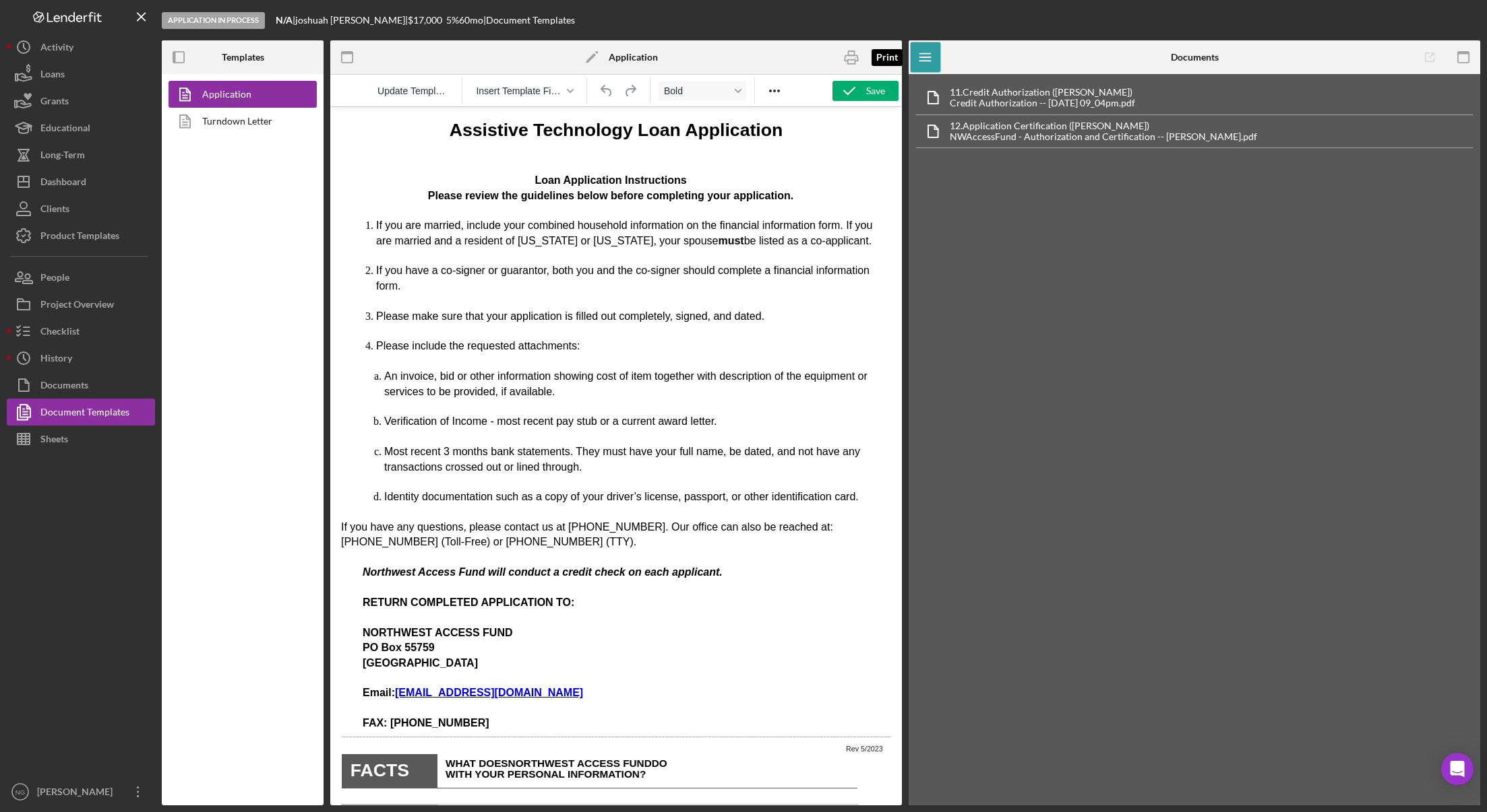
click at [868, 56] on div at bounding box center [885, 57] width 34 height 34
drag, startPoint x: 882, startPoint y: 56, endPoint x: 486, endPoint y: 15, distance: 398.1
click at [882, 56] on icon "button" at bounding box center [886, 58] width 30 height 30
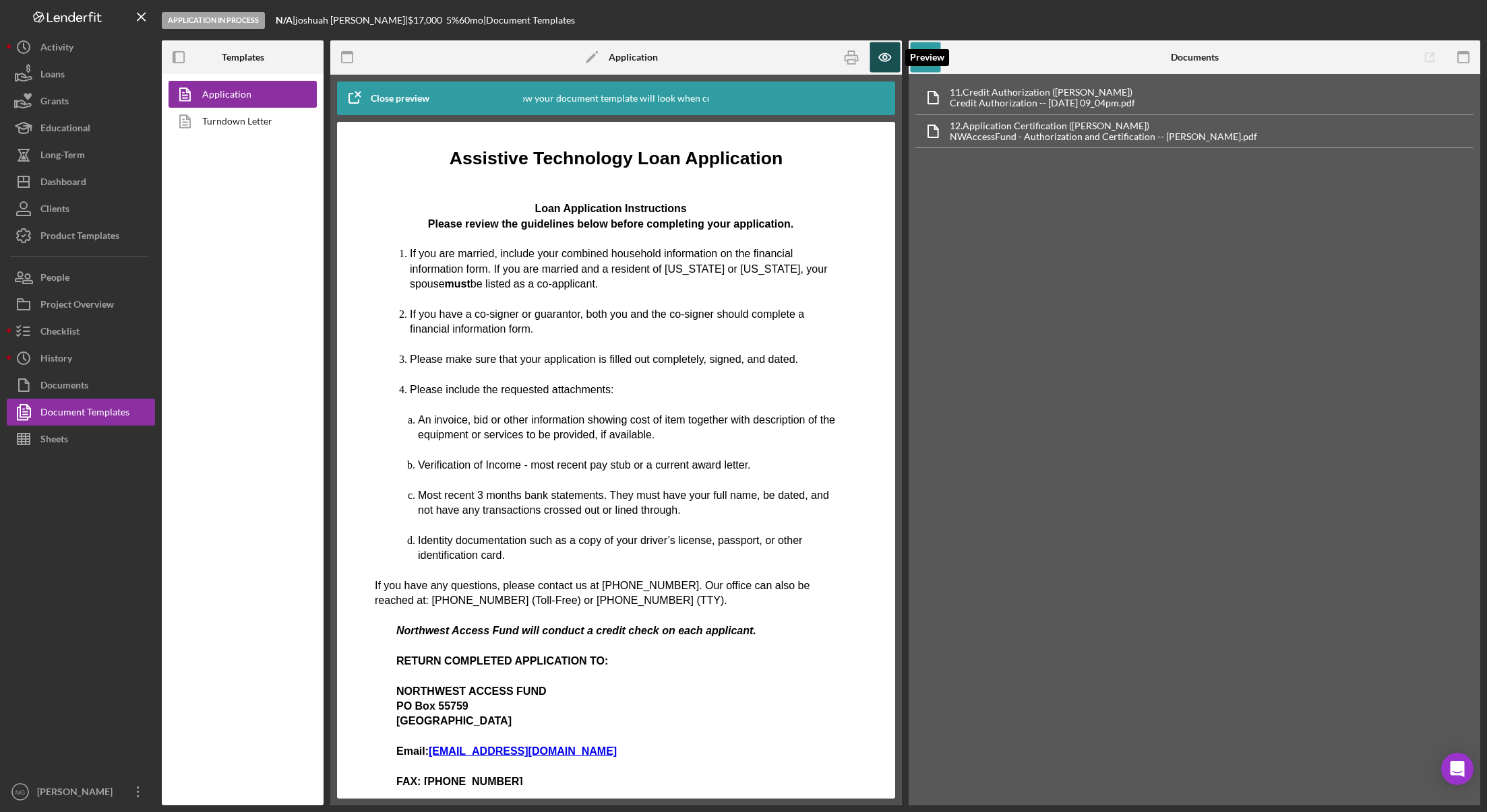
click at [874, 50] on icon "button" at bounding box center [886, 58] width 30 height 30
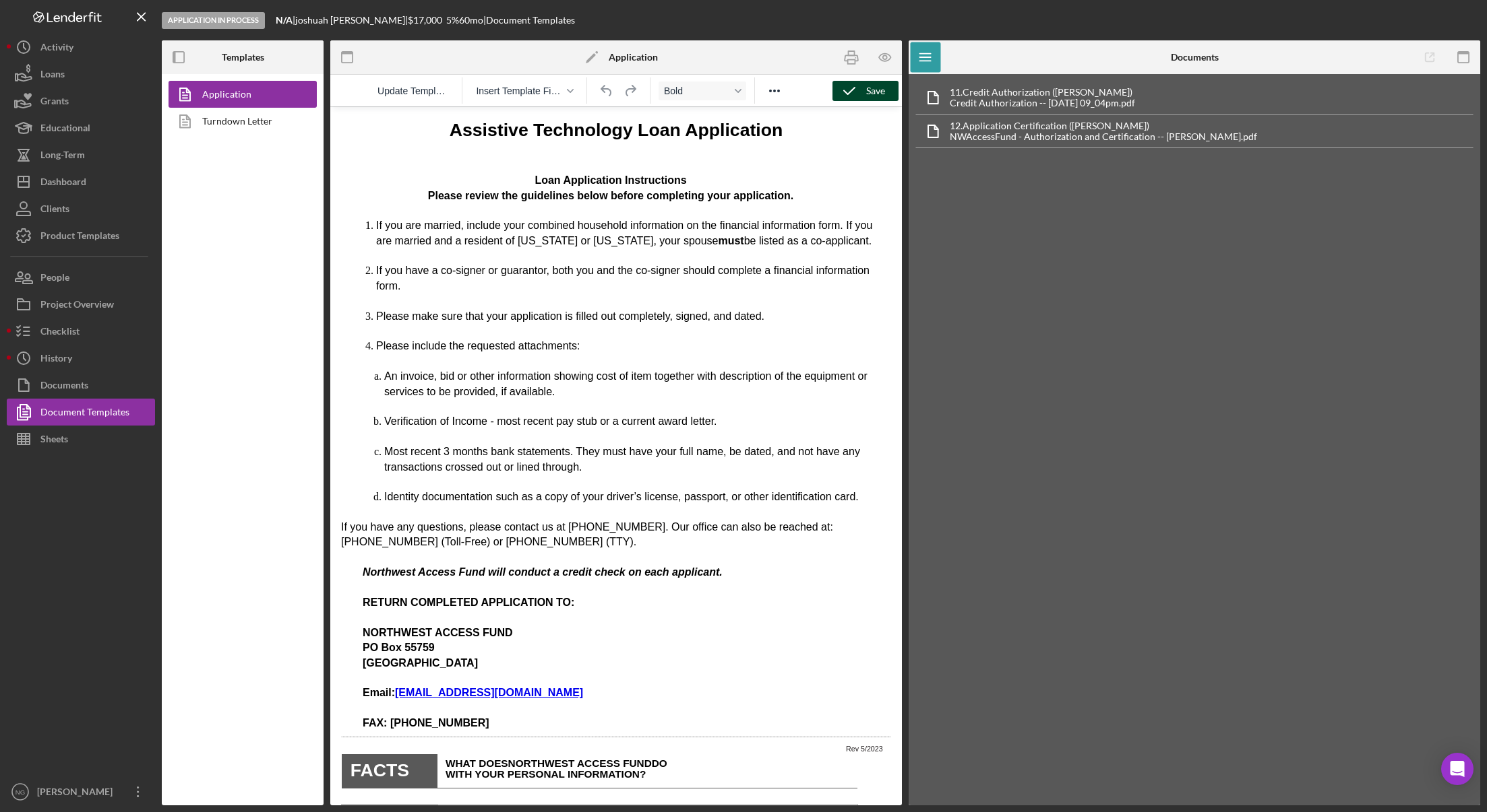
click at [878, 97] on div "Save" at bounding box center [875, 90] width 19 height 21
drag, startPoint x: 845, startPoint y: 57, endPoint x: 50, endPoint y: 394, distance: 863.5
click at [845, 57] on icon "button" at bounding box center [851, 58] width 13 height 5
drag, startPoint x: 665, startPoint y: 415, endPoint x: 655, endPoint y: 413, distance: 10.2
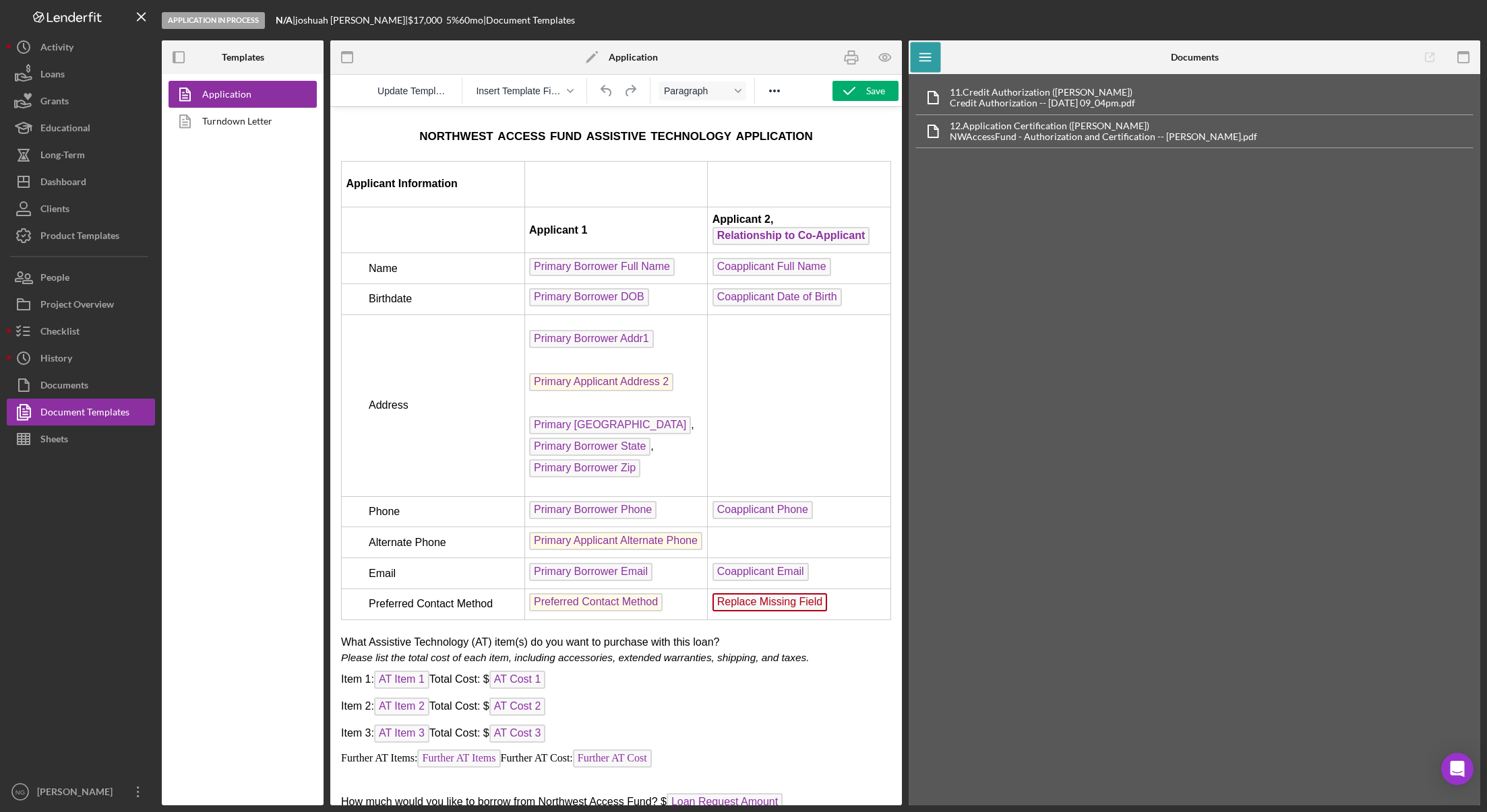
scroll to position [2021, 0]
click at [881, 55] on icon "button" at bounding box center [886, 58] width 30 height 30
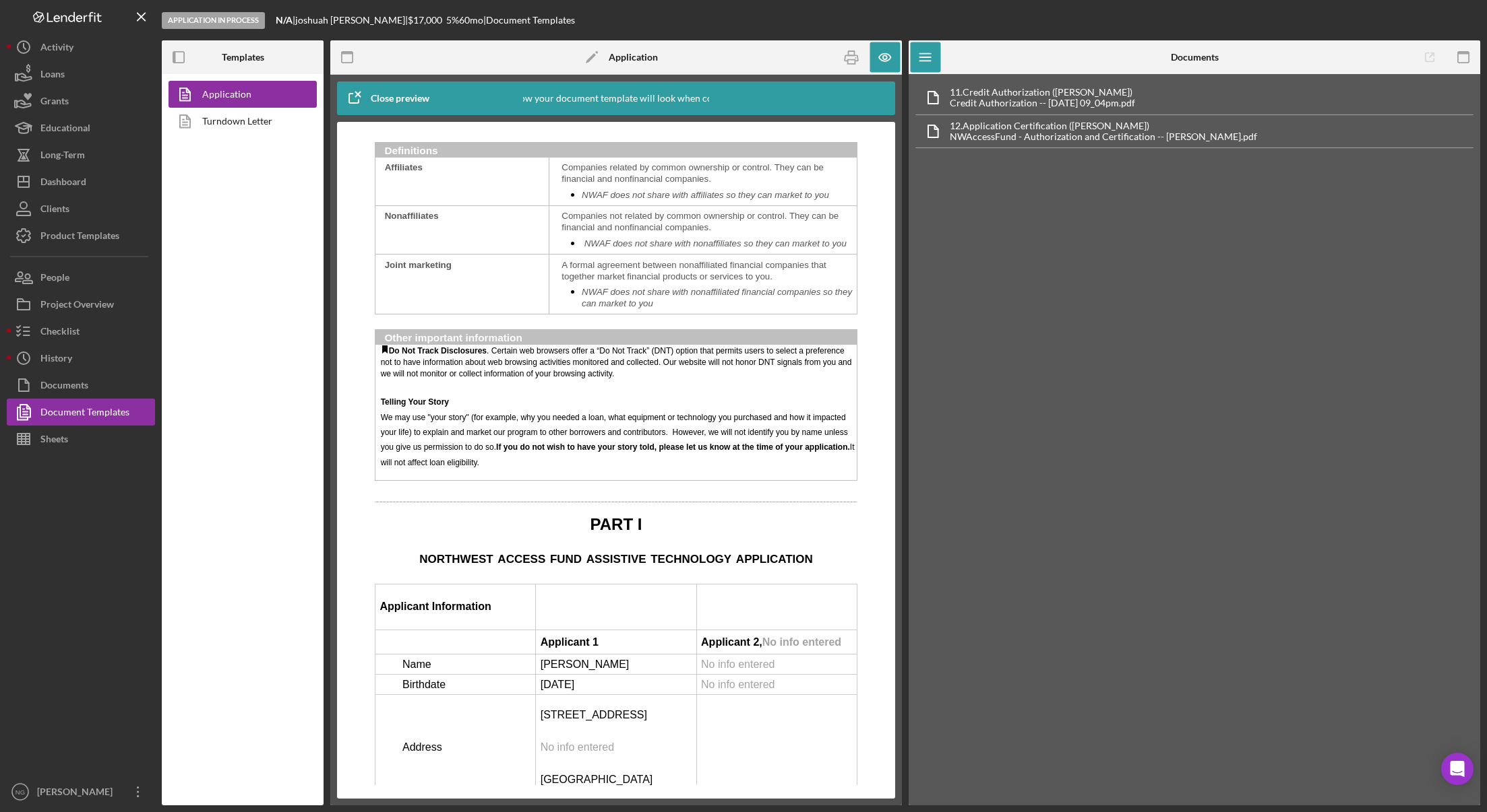
scroll to position [1752, 0]
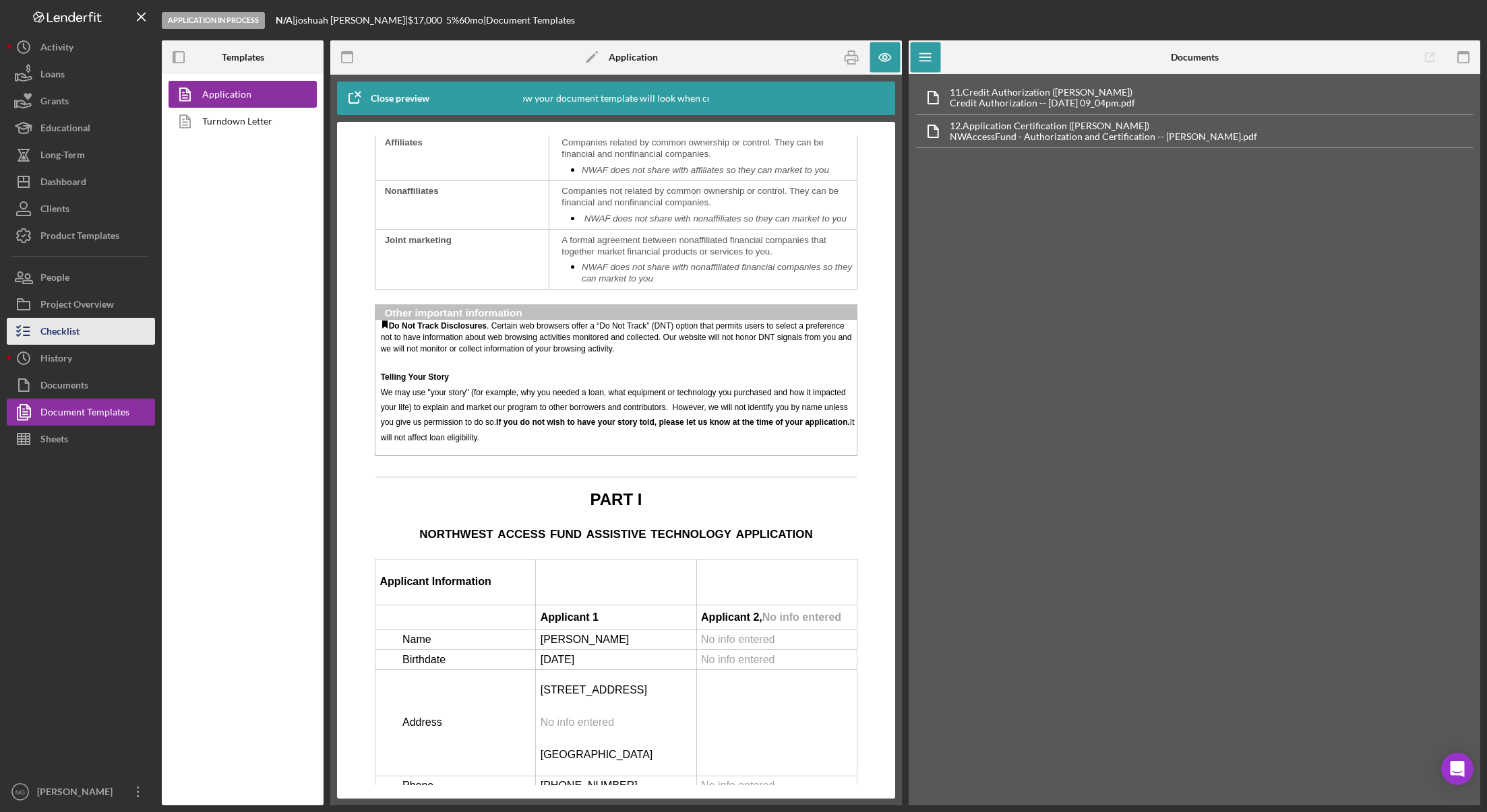
click at [78, 333] on div "Checklist" at bounding box center [60, 333] width 39 height 30
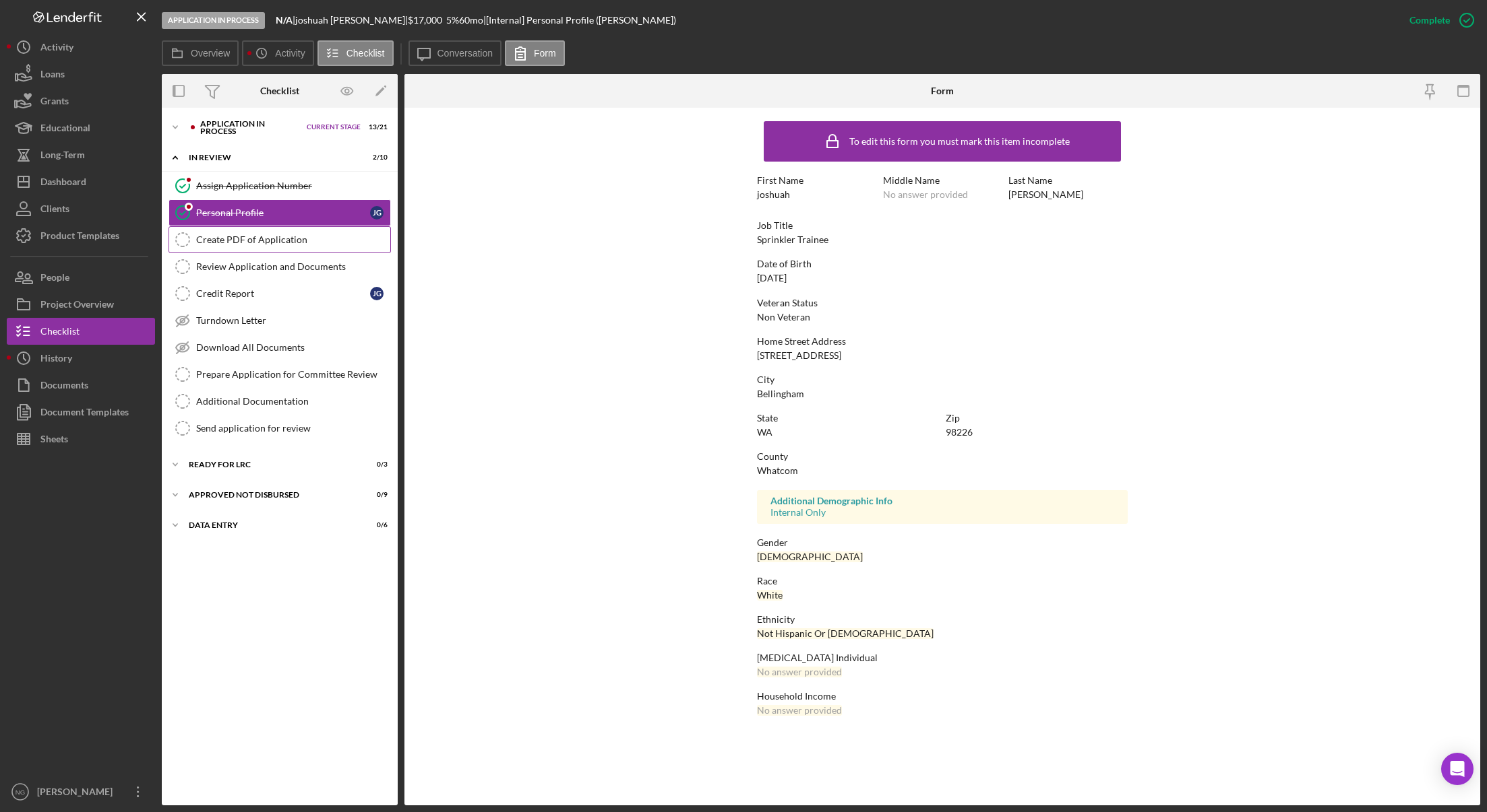
click at [239, 235] on div "Create PDF of Application" at bounding box center [292, 239] width 194 height 11
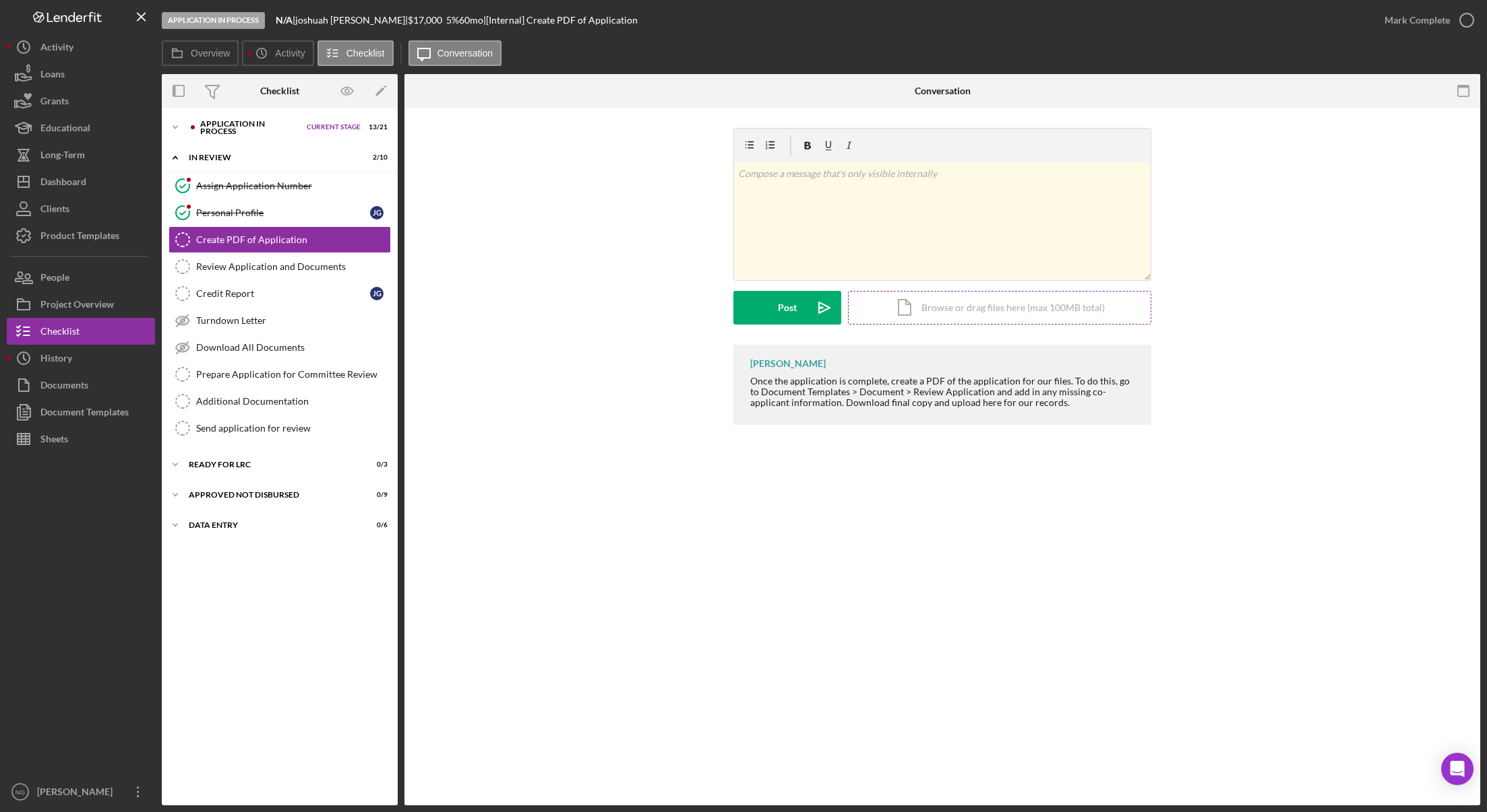
click at [909, 311] on div "Icon/Document Browse or drag files here (max 100MB total) Tap to choose files o…" at bounding box center [999, 308] width 303 height 34
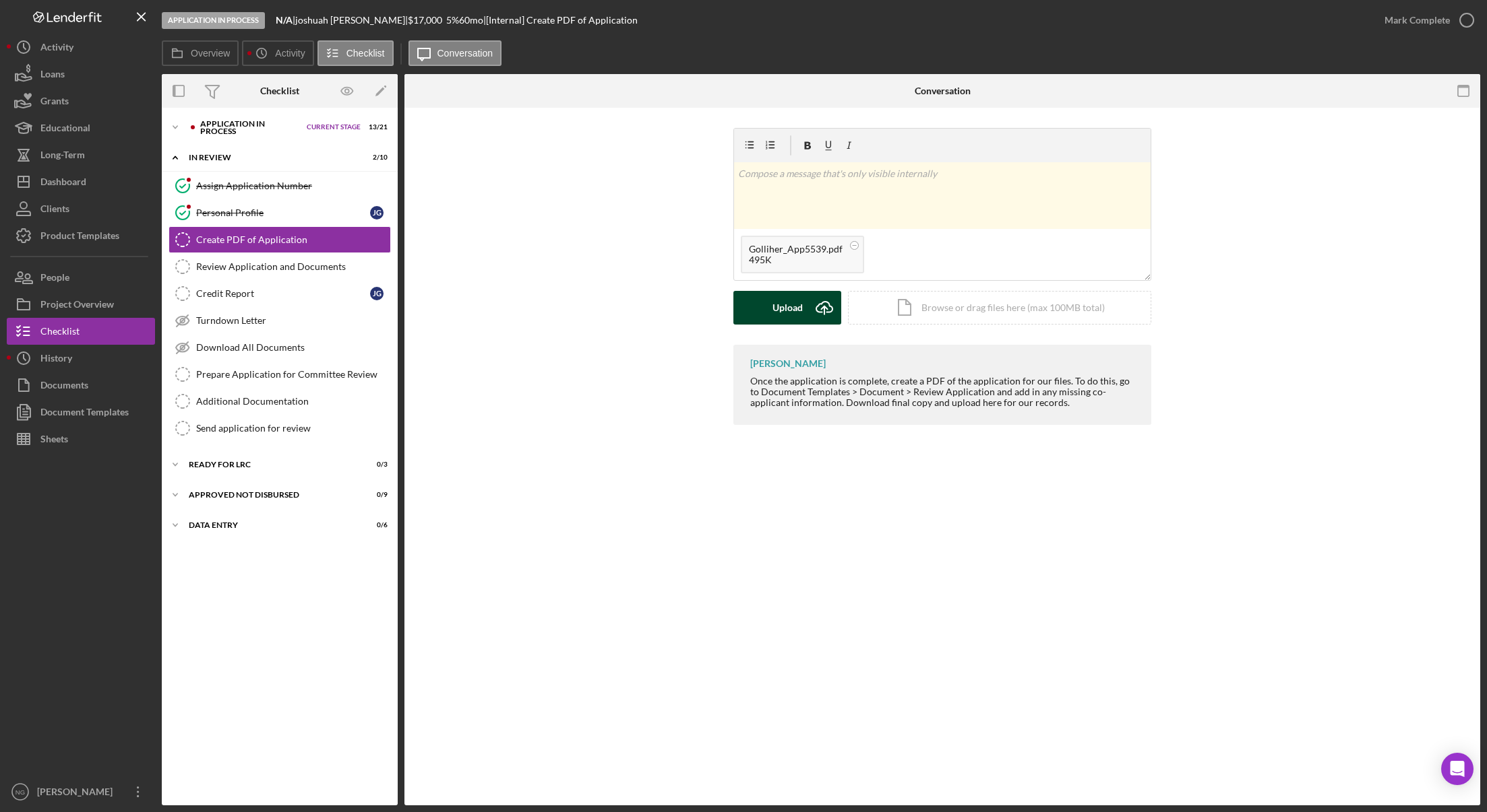
click at [792, 311] on div "Upload" at bounding box center [787, 308] width 30 height 34
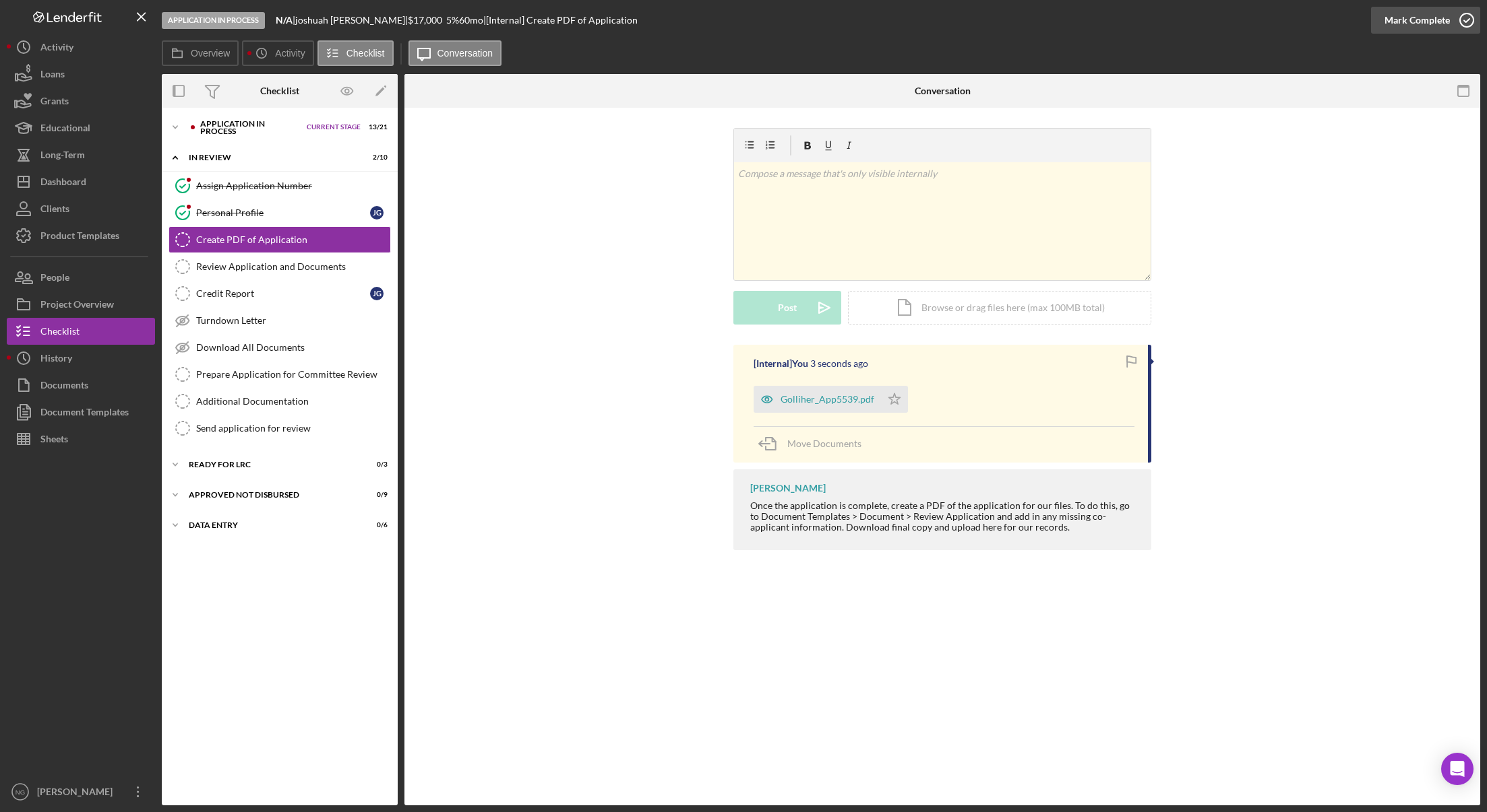
click at [1408, 21] on icon "button" at bounding box center [1466, 21] width 34 height 34
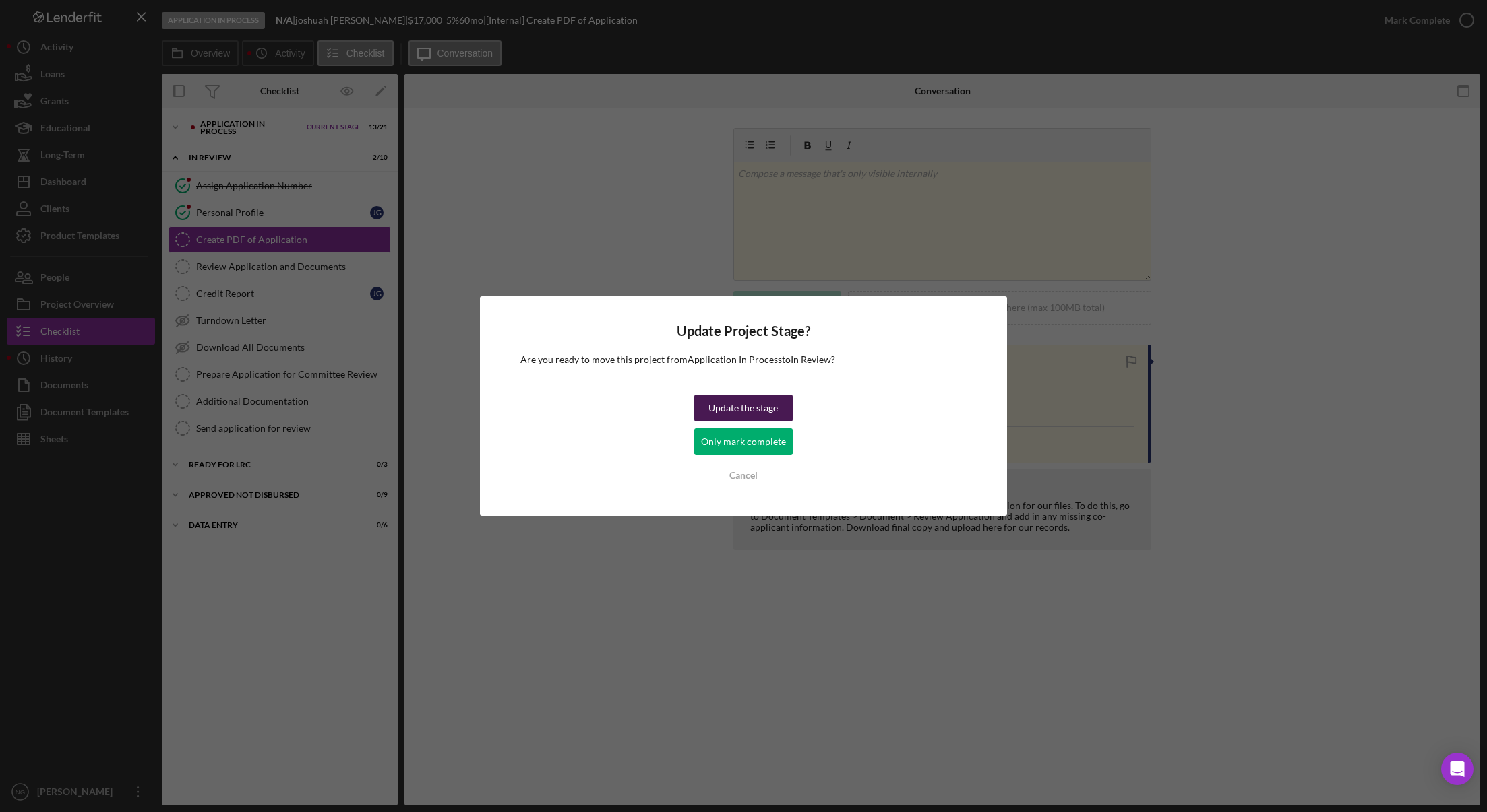
click at [752, 406] on div "Update the stage" at bounding box center [744, 408] width 70 height 27
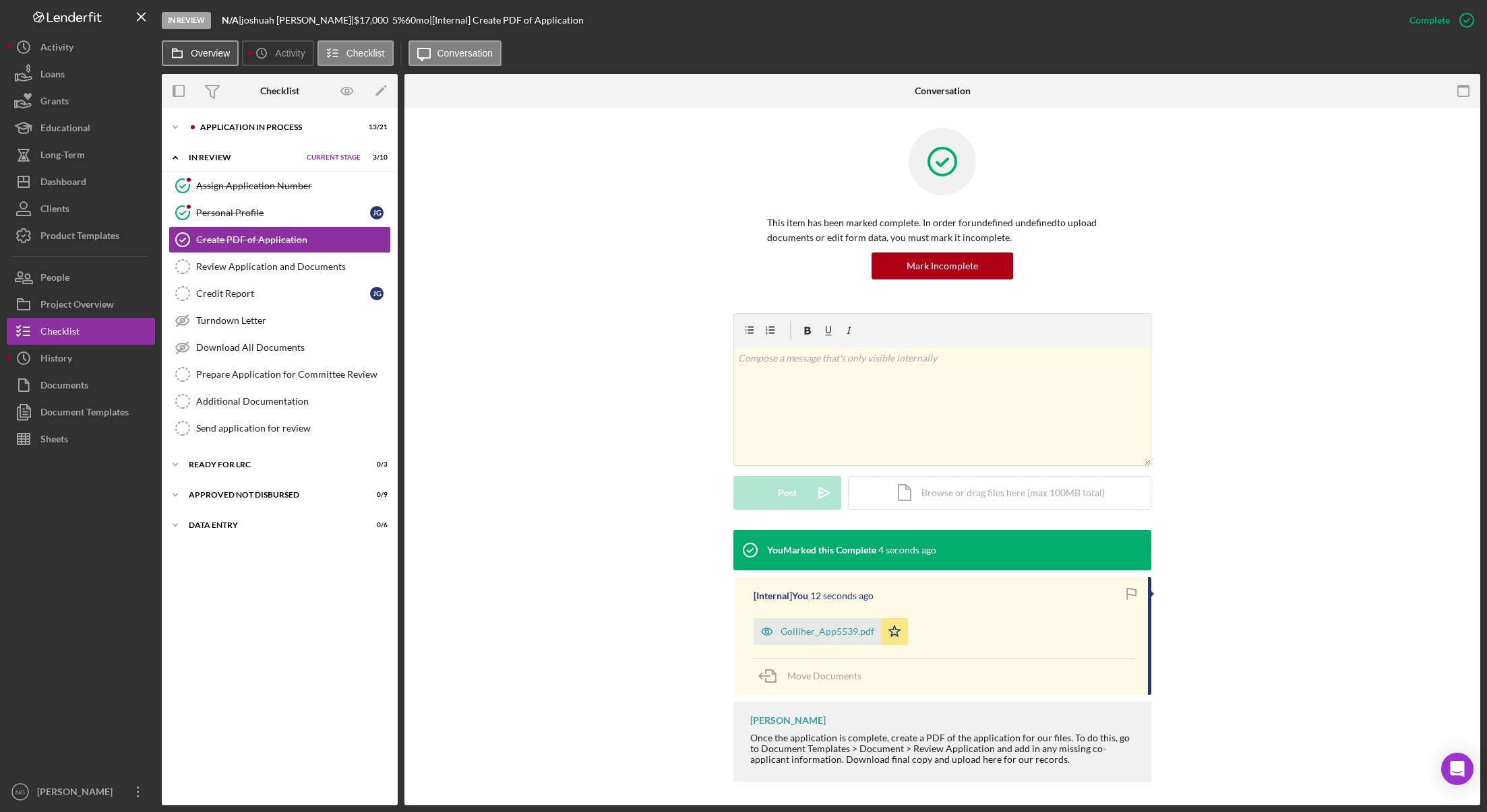
click at [211, 56] on label "Overview" at bounding box center [210, 54] width 39 height 11
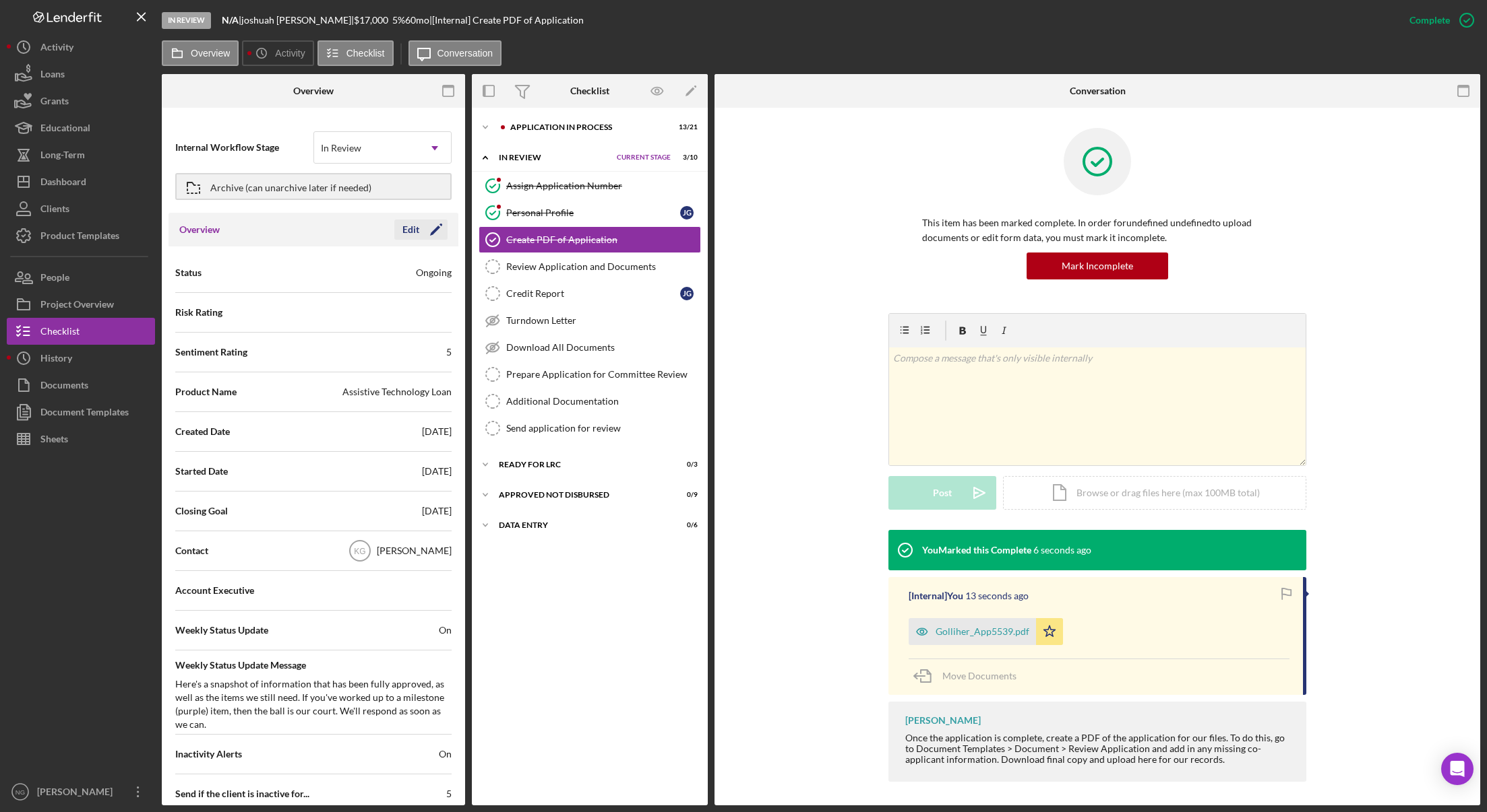
click at [436, 235] on icon "Icon/Edit" at bounding box center [436, 230] width 34 height 34
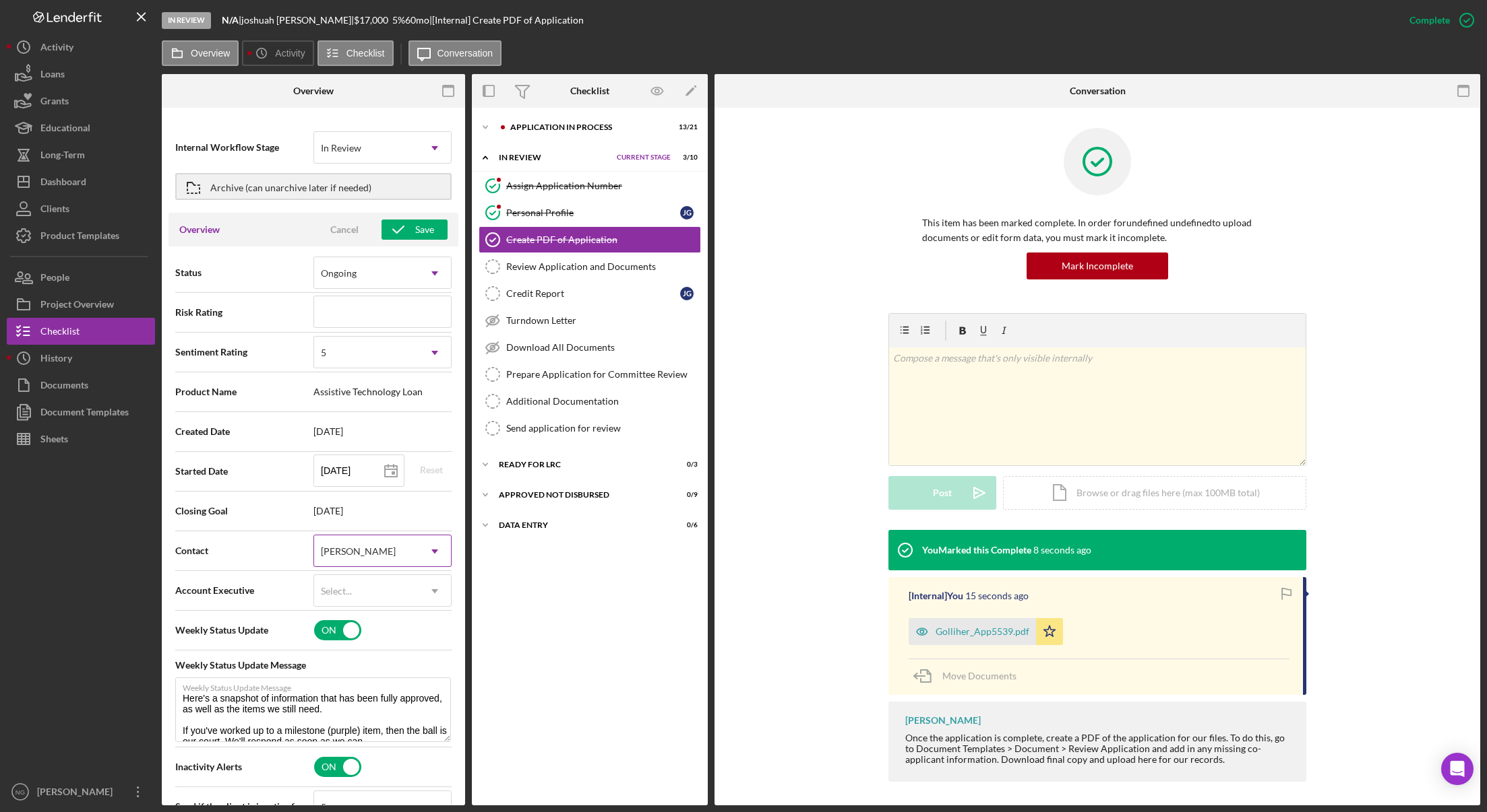
click at [391, 549] on div "[PERSON_NAME]" at bounding box center [365, 551] width 105 height 31
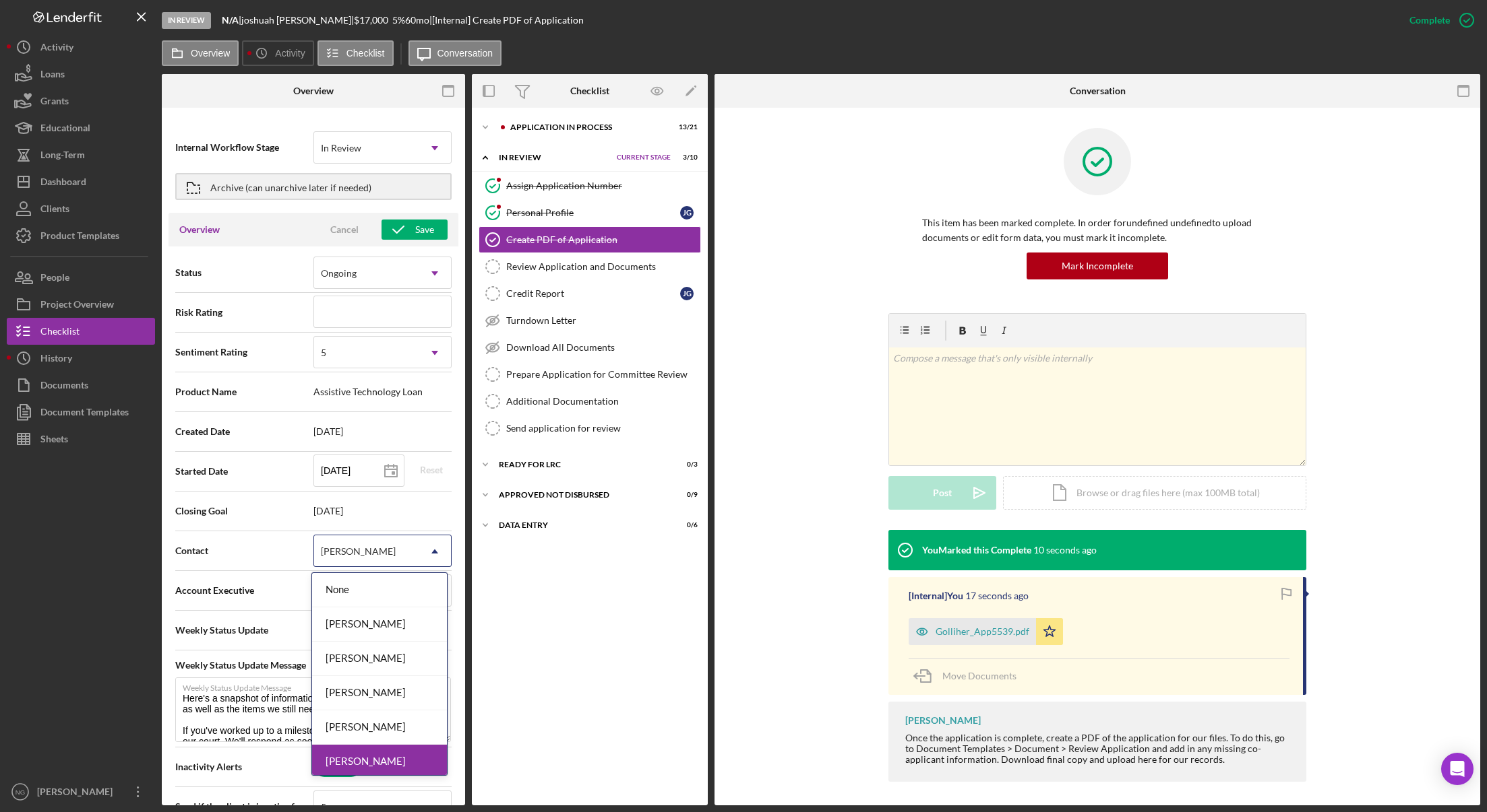
scroll to position [72, 0]
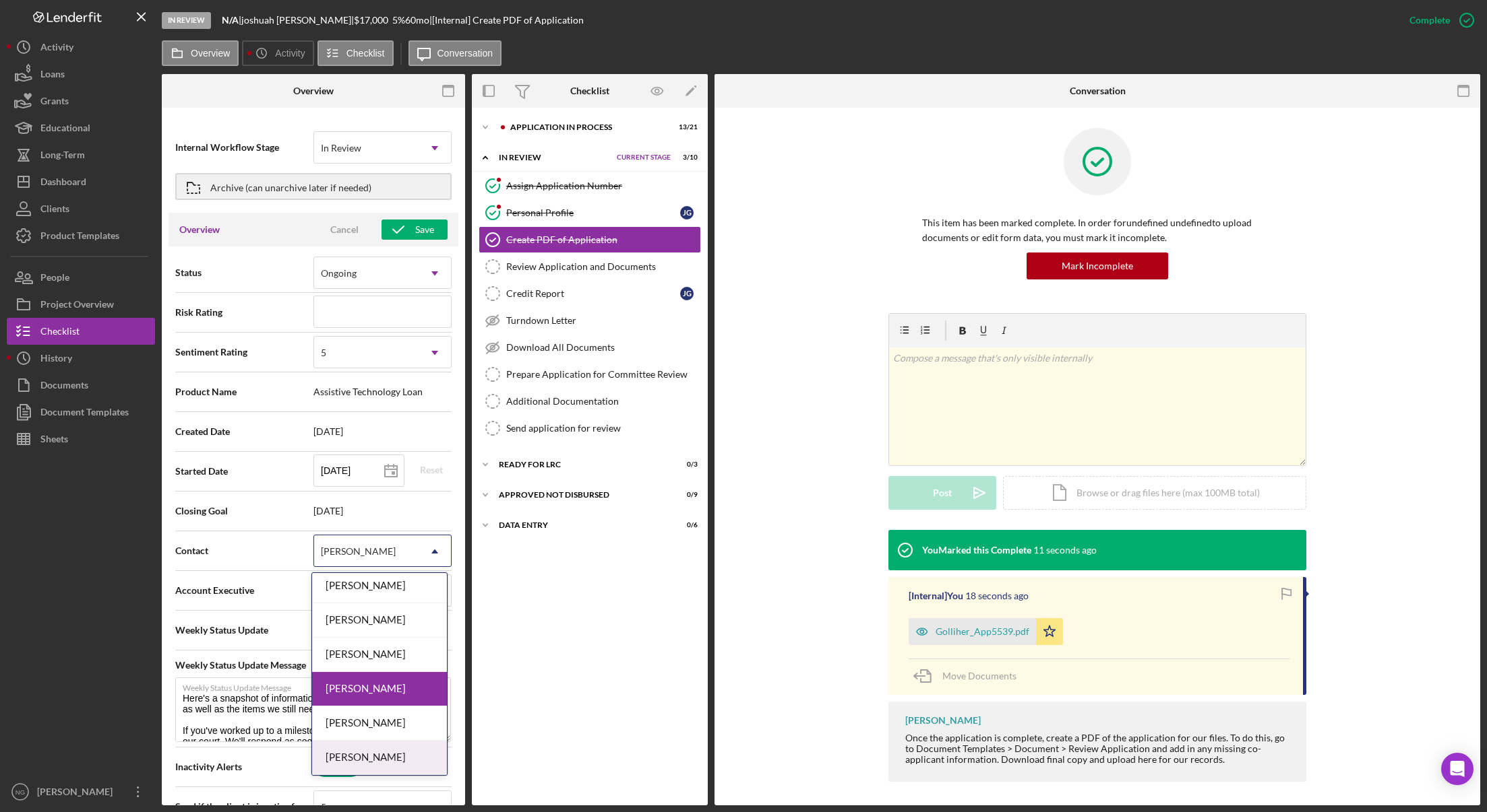
click at [357, 755] on div "Felicia Cardenas" at bounding box center [379, 758] width 135 height 34
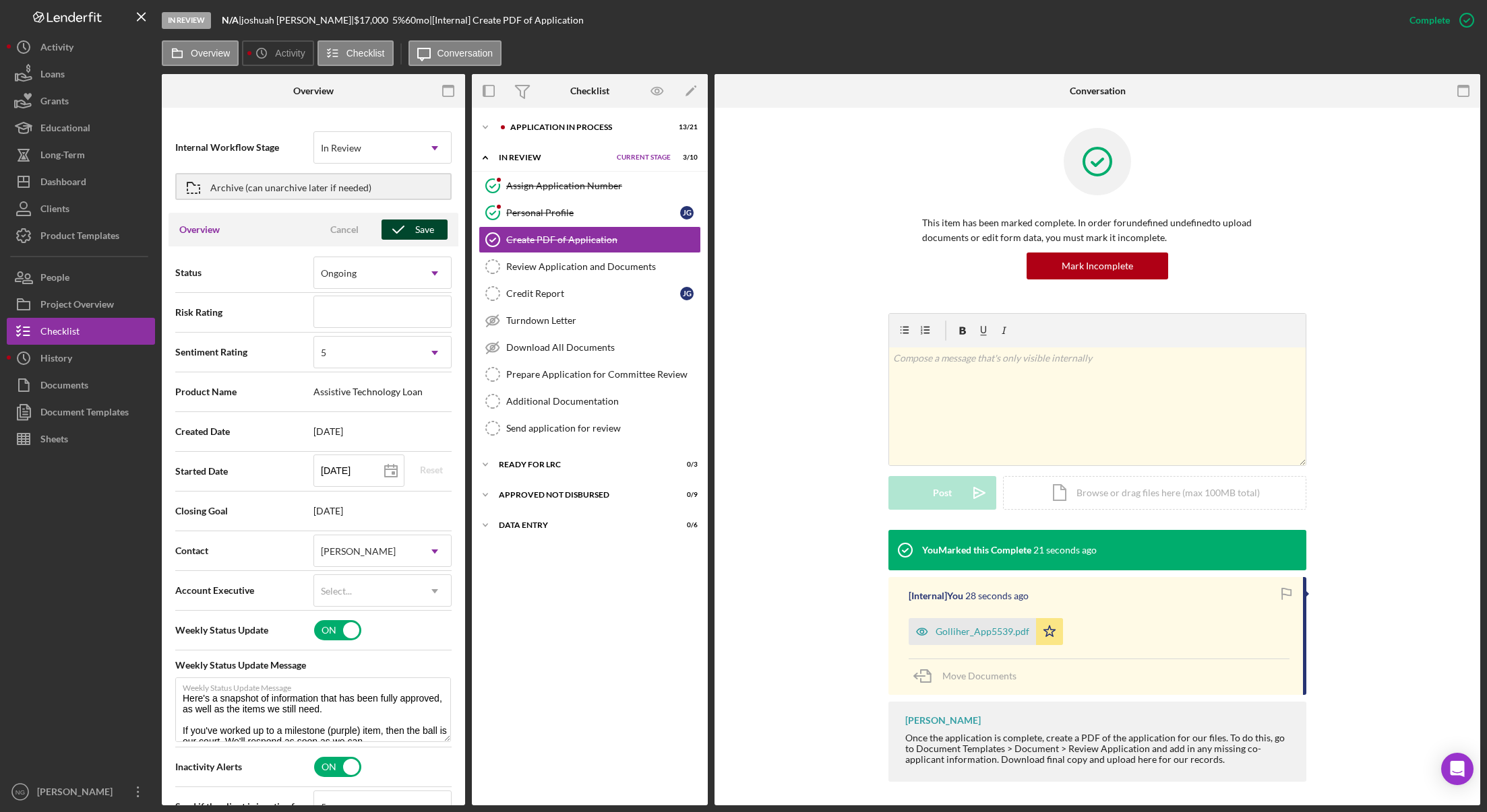
click at [418, 231] on div "Save" at bounding box center [424, 230] width 19 height 21
type textarea "Here's a snapshot of information that has been fully approved, as well as the i…"
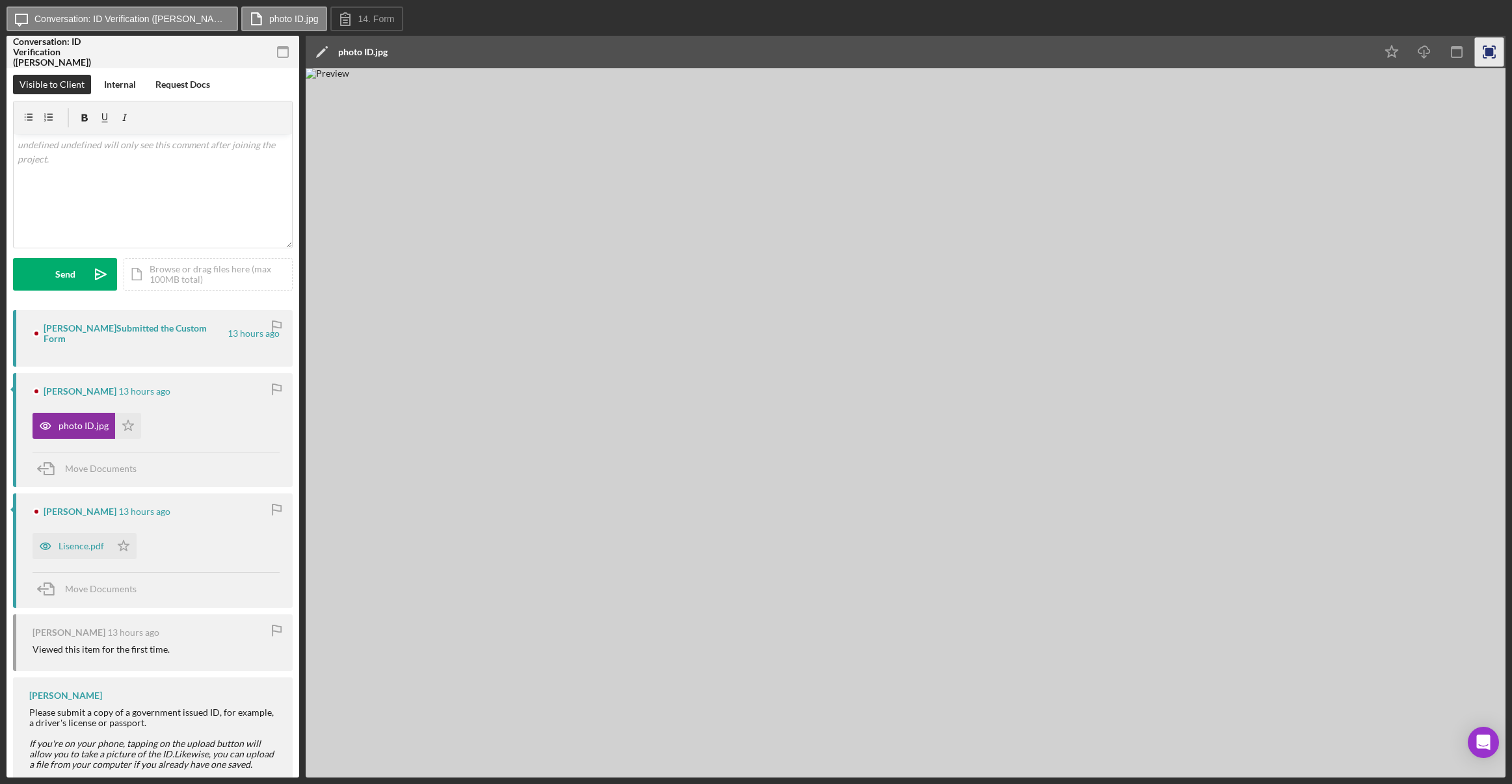
click at [1496, 57] on icon "button" at bounding box center [1490, 53] width 29 height 29
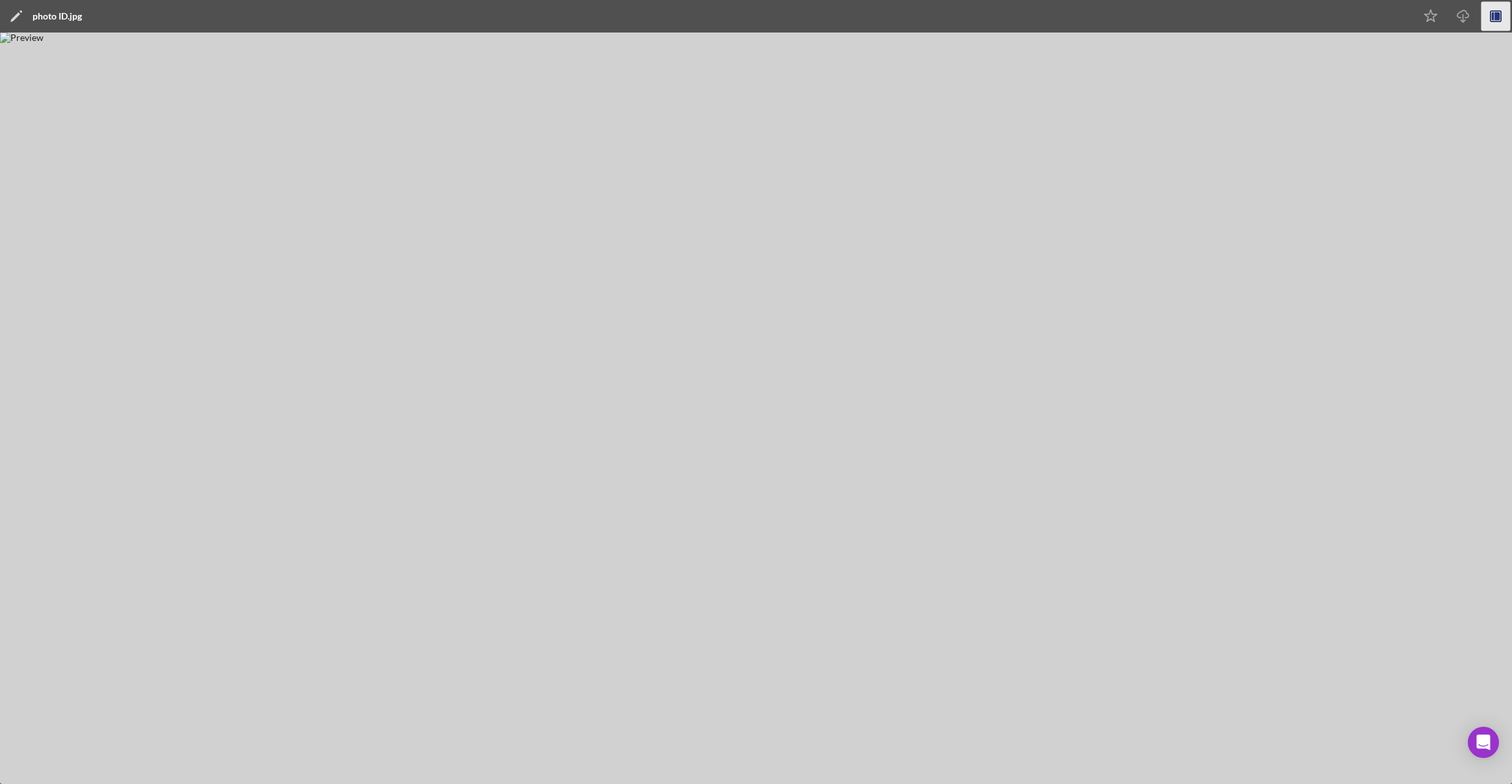
click at [1496, 22] on rect "button" at bounding box center [1496, 16] width 10 height 10
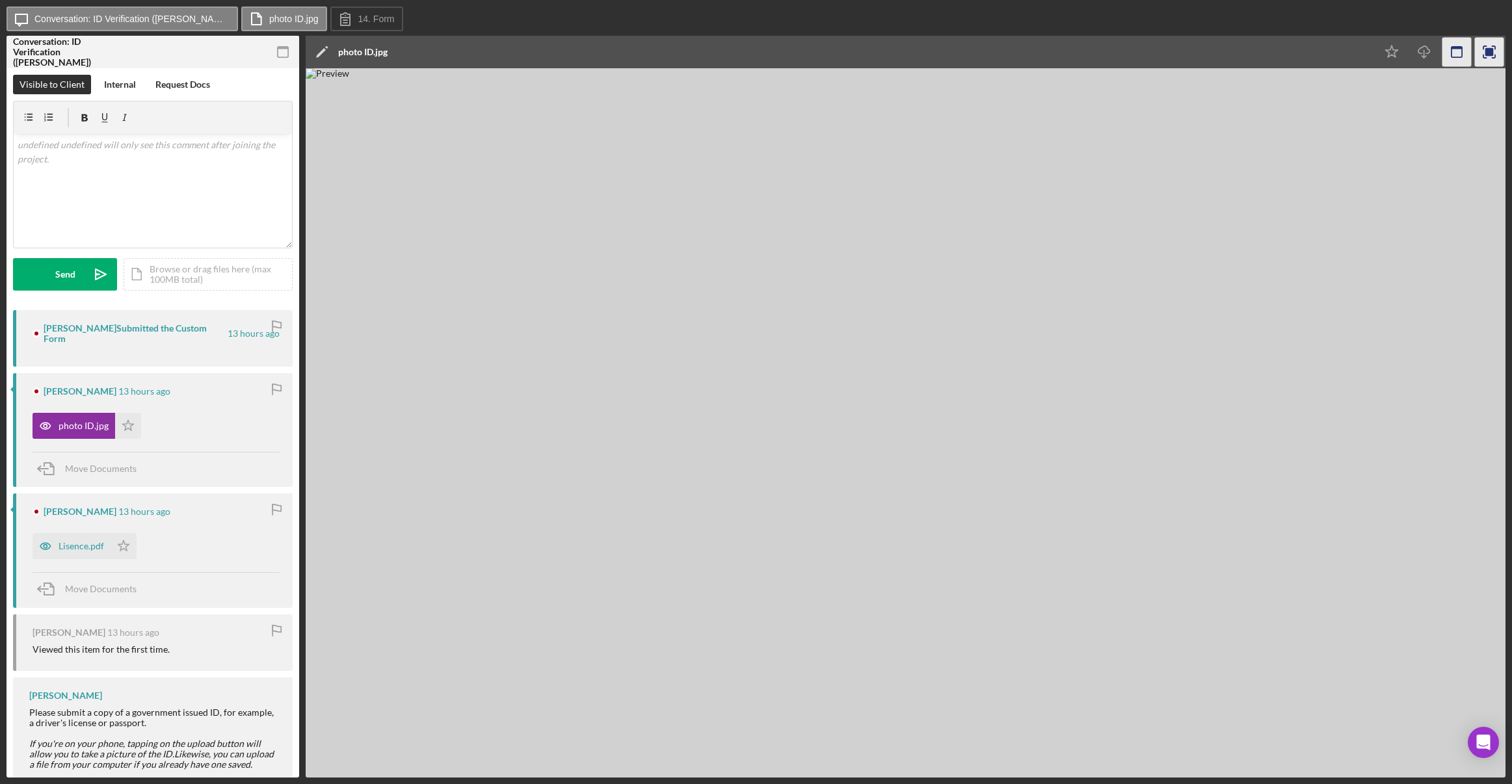
click at [1464, 51] on icon "button" at bounding box center [1458, 53] width 29 height 29
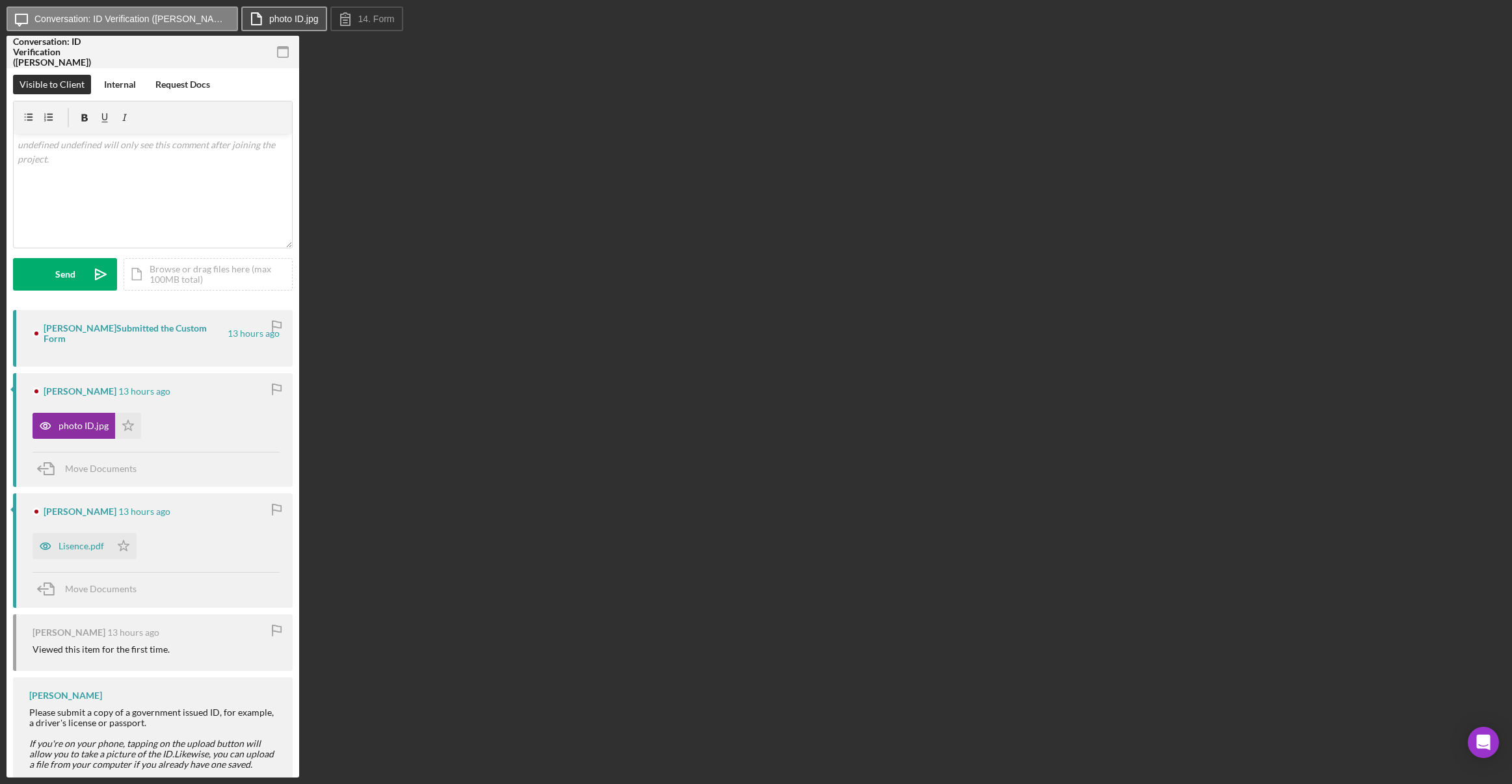
click at [272, 14] on label "photo ID.jpg" at bounding box center [293, 19] width 49 height 10
